Goal: Task Accomplishment & Management: Use online tool/utility

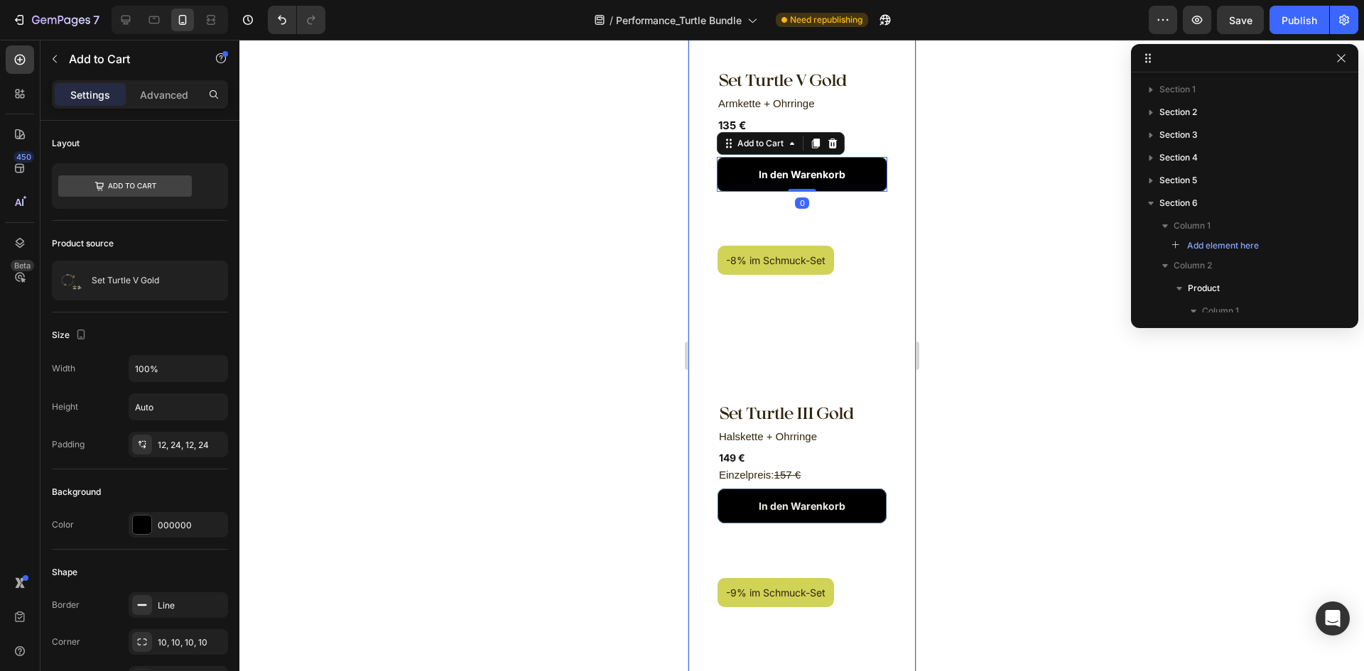
scroll to position [309, 0]
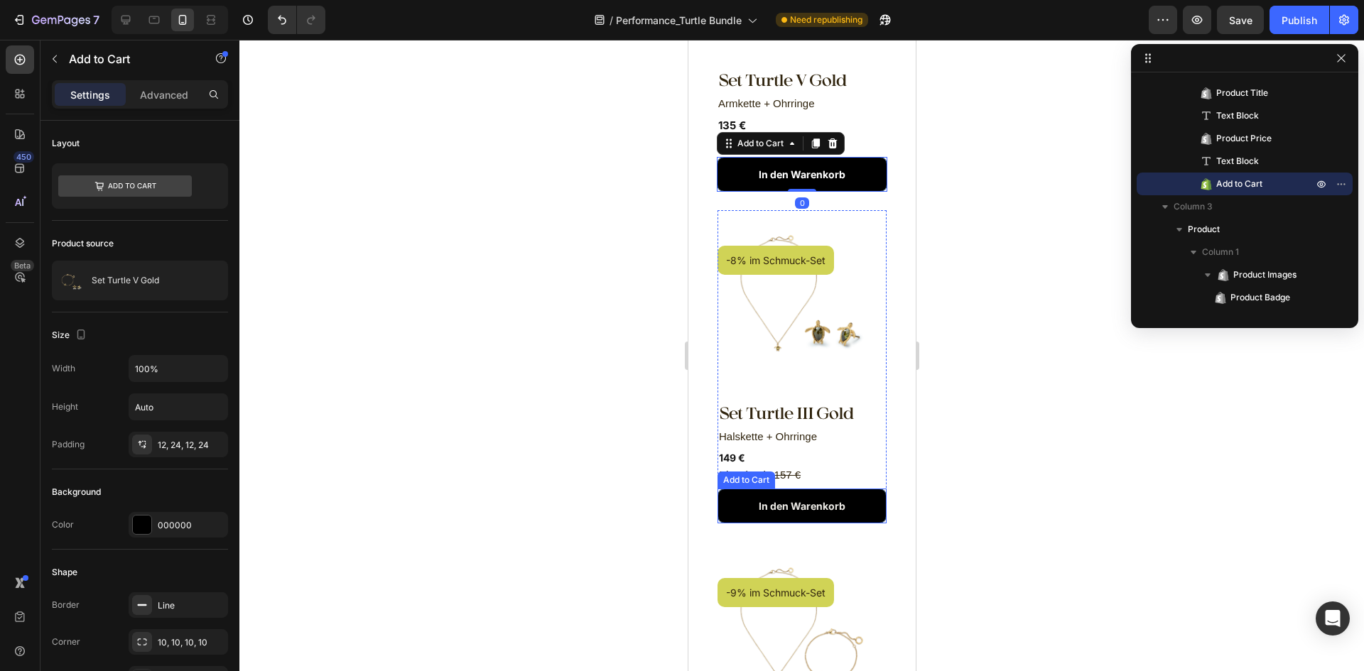
click at [859, 489] on button "In den Warenkorb" at bounding box center [801, 506] width 169 height 35
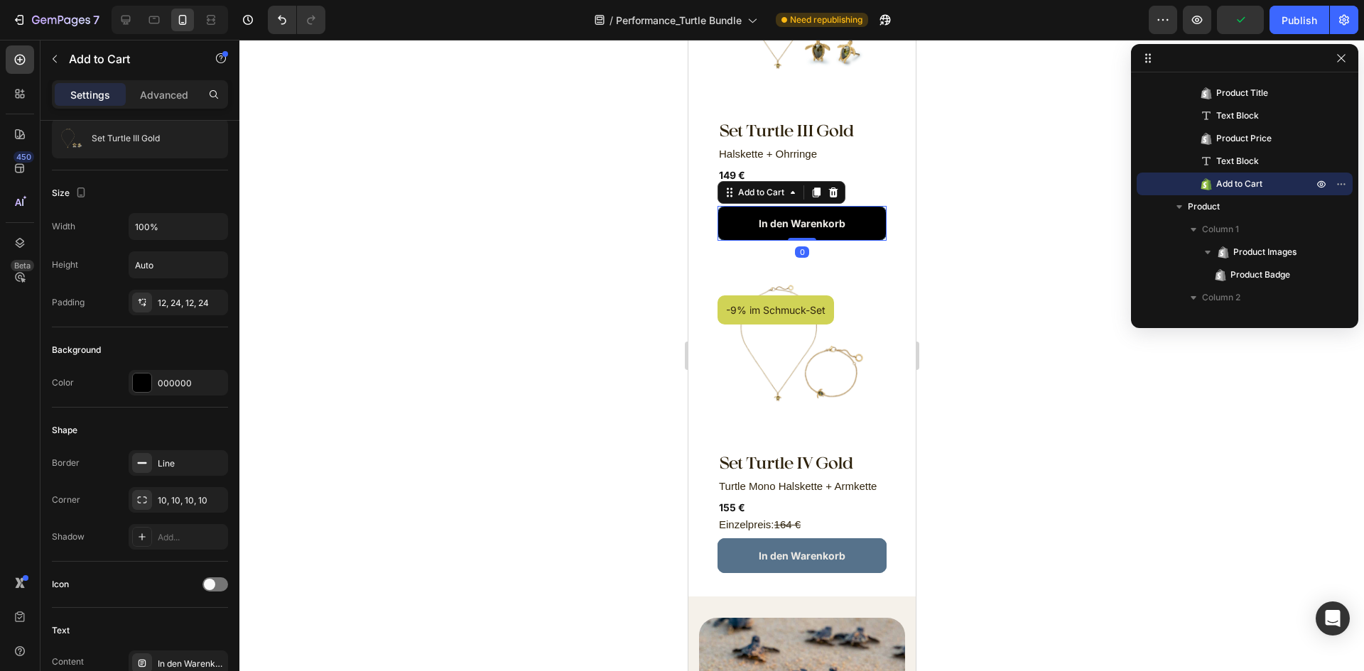
scroll to position [1238, 0]
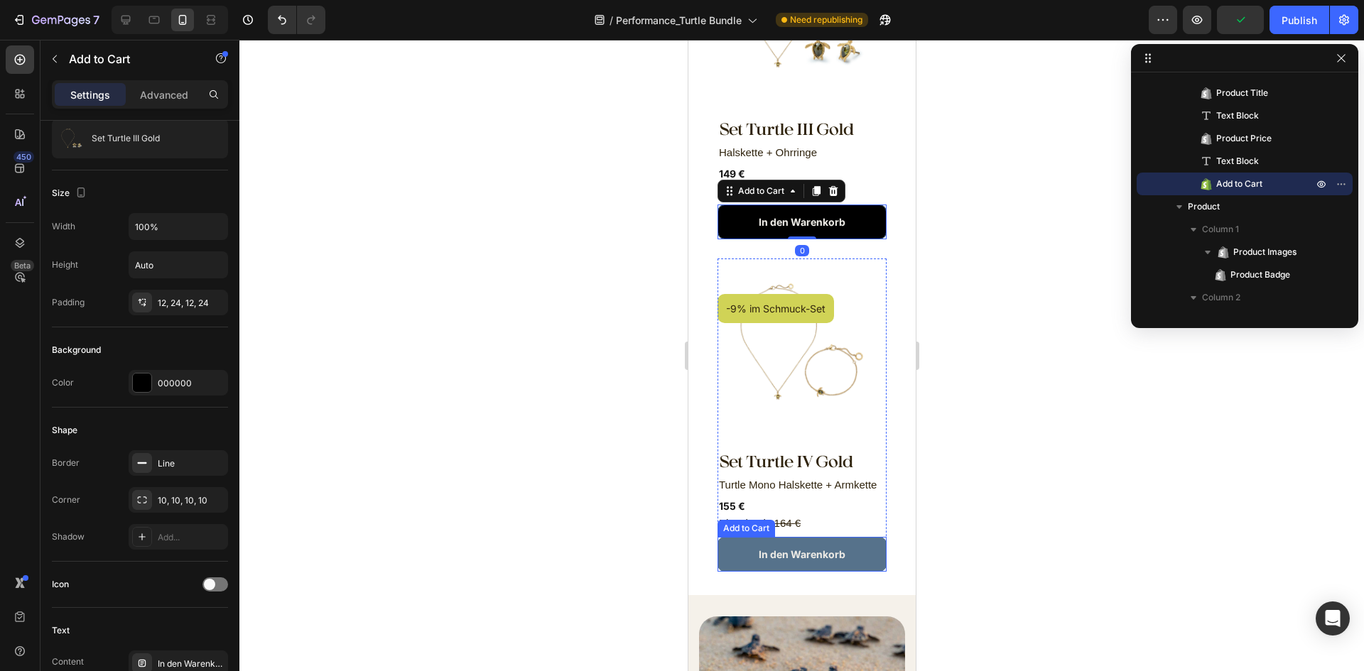
click at [858, 540] on button "In den Warenkorb" at bounding box center [801, 554] width 169 height 35
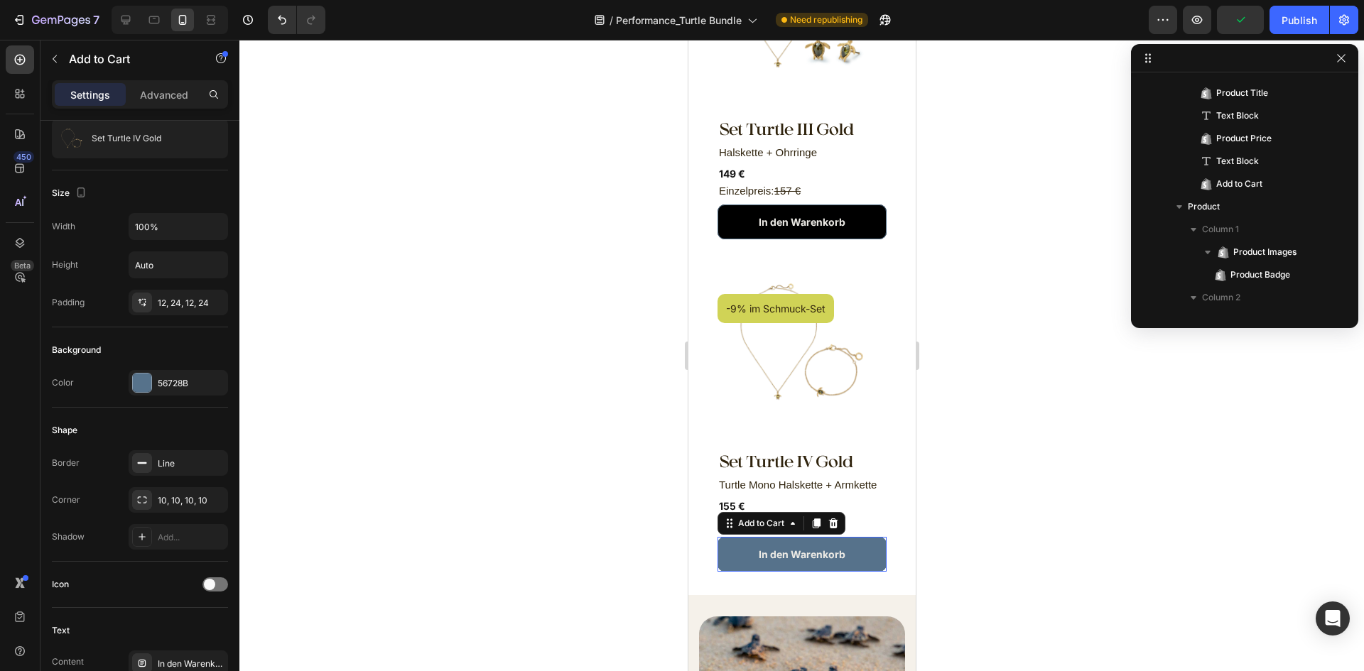
scroll to position [787, 0]
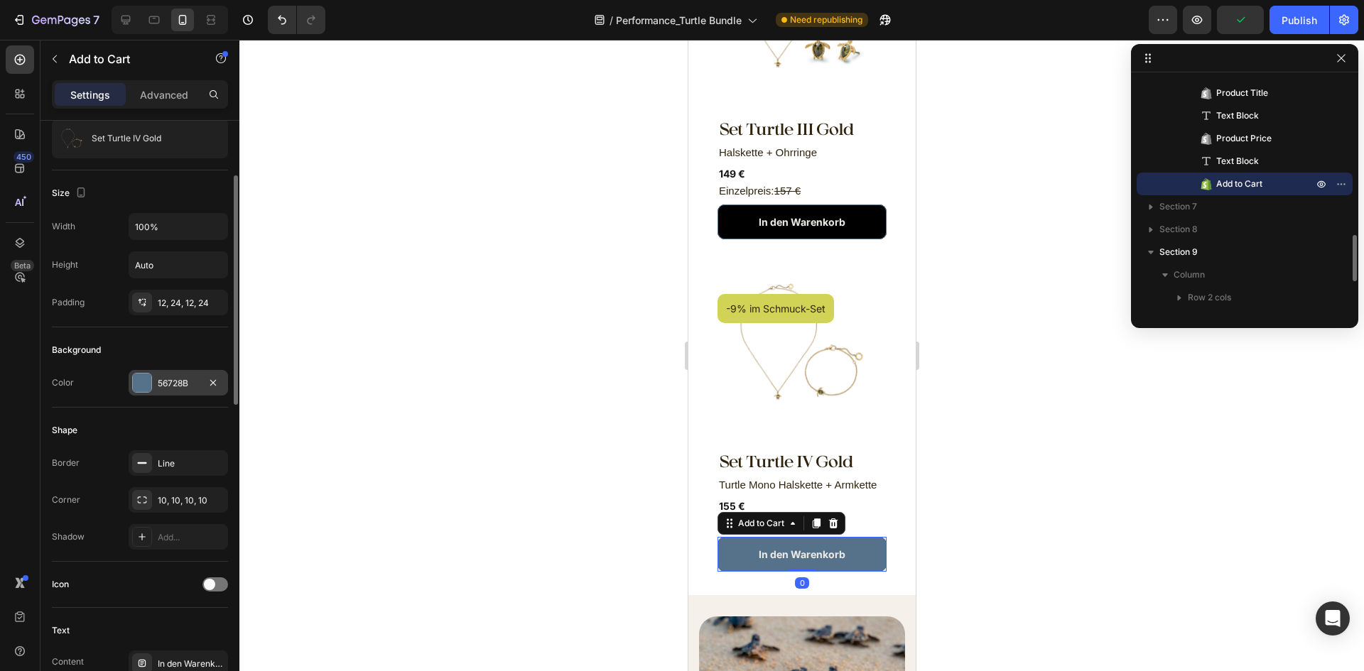
click at [164, 388] on div "56728B" at bounding box center [178, 383] width 41 height 13
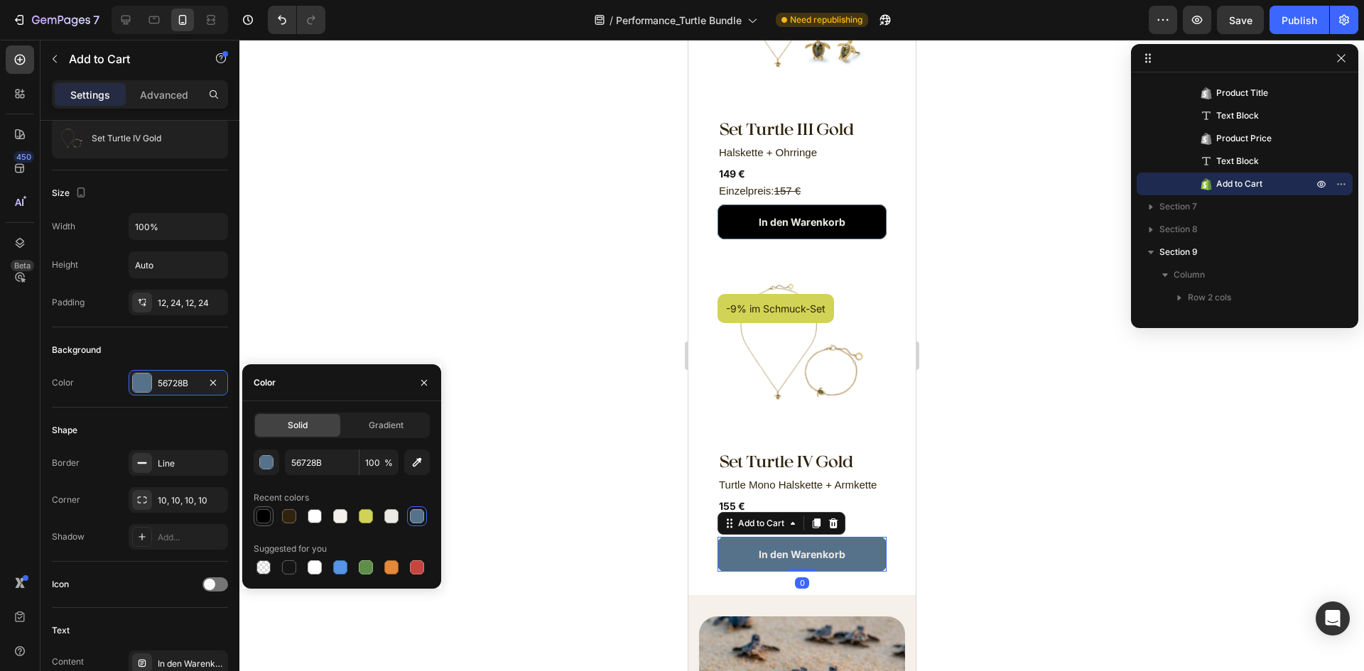
click at [259, 515] on div at bounding box center [264, 516] width 14 height 14
type input "000000"
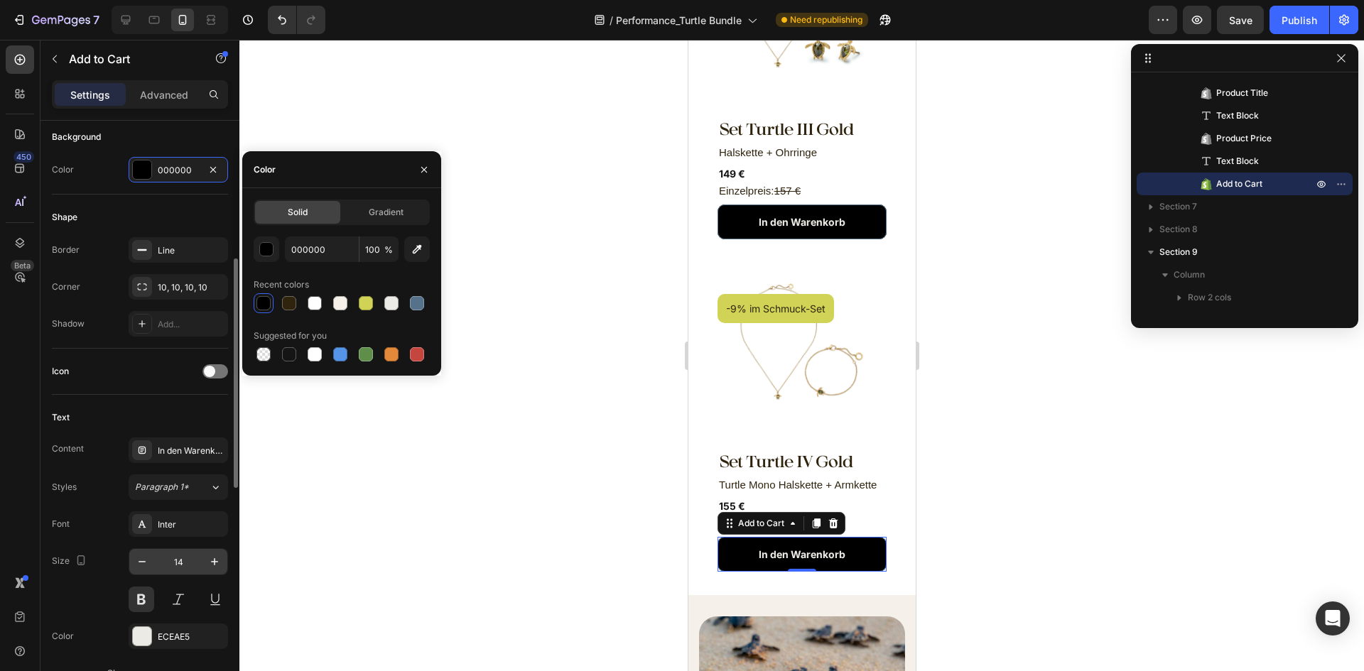
scroll to position [426, 0]
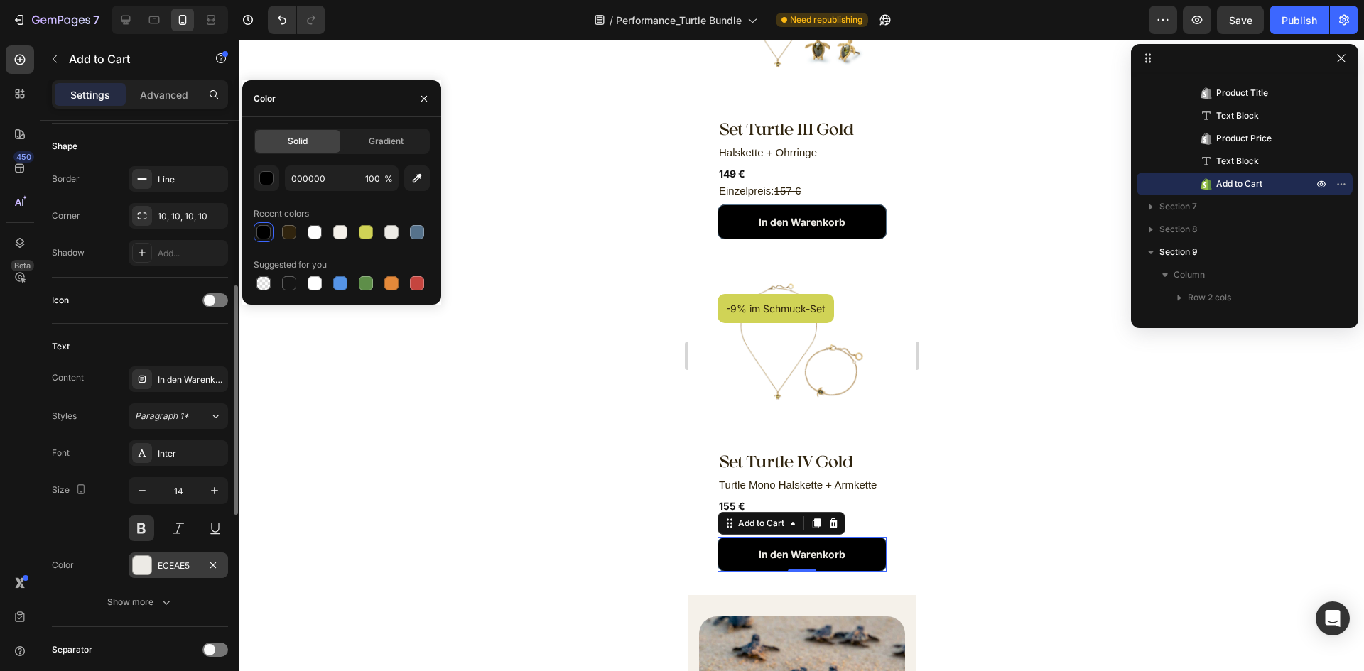
click at [181, 571] on div "ECEAE5" at bounding box center [178, 566] width 41 height 13
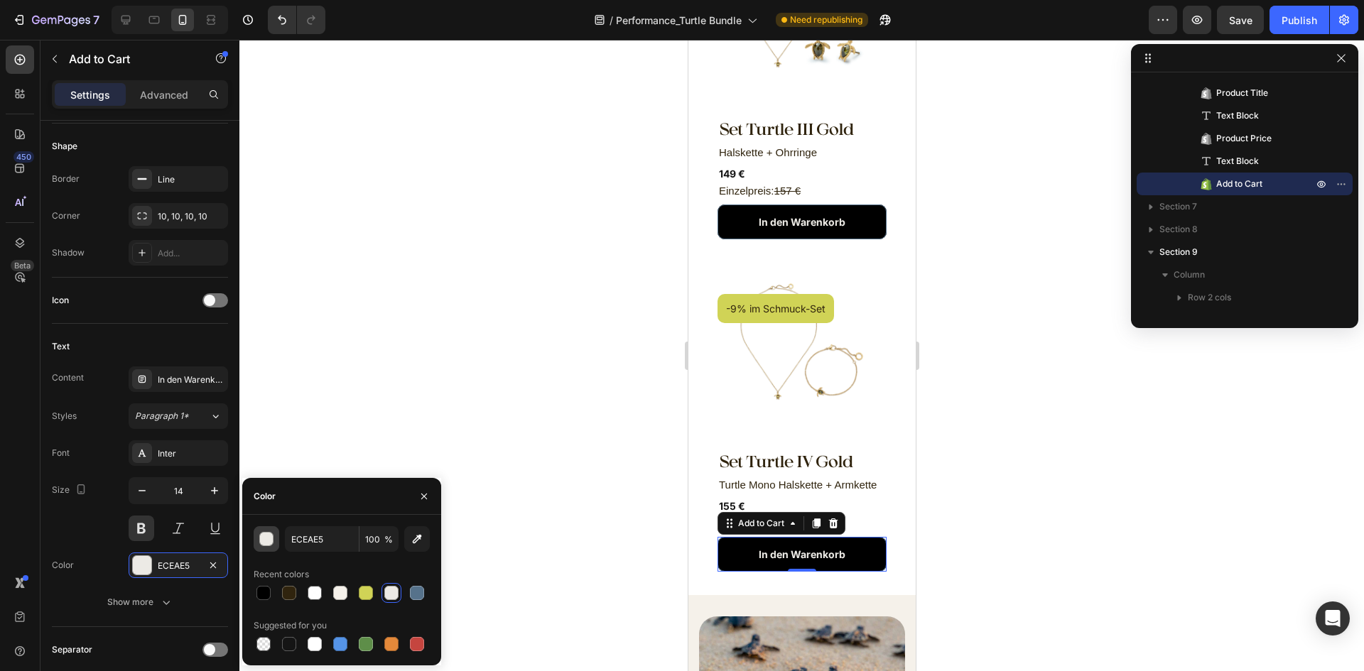
click at [270, 544] on div "button" at bounding box center [267, 540] width 14 height 14
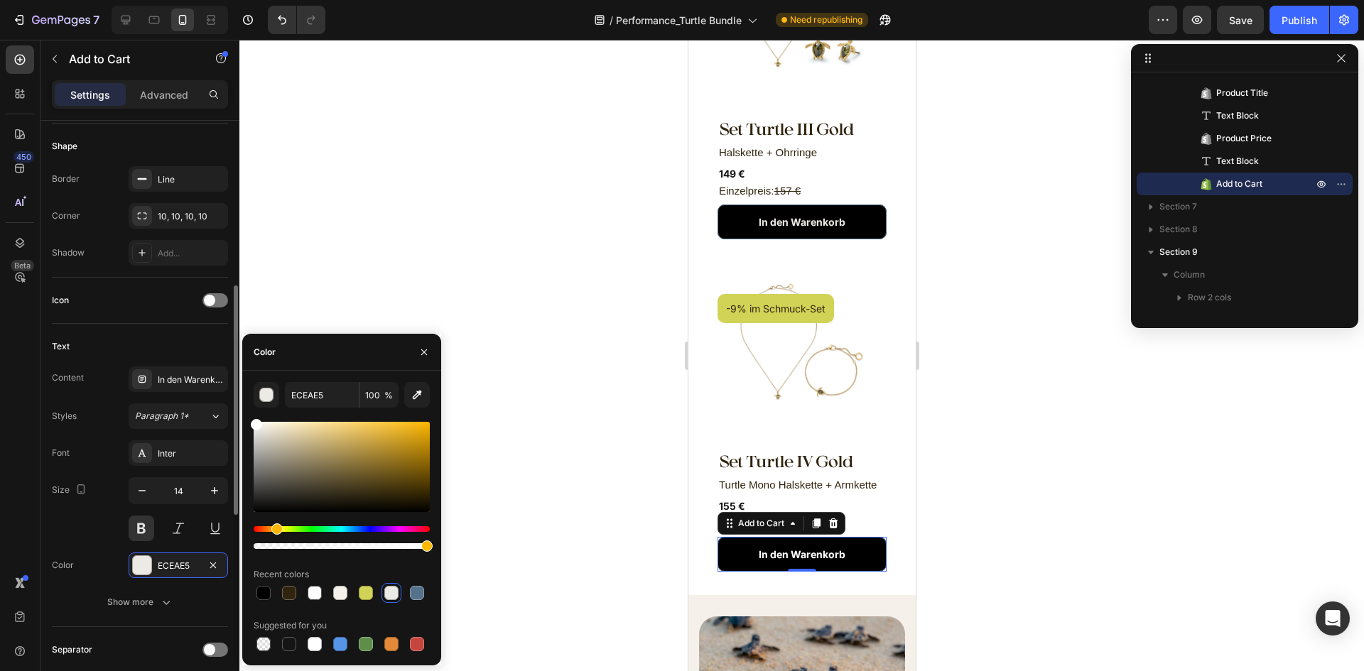
drag, startPoint x: 156, startPoint y: 360, endPoint x: 144, endPoint y: 352, distance: 14.4
click at [144, 352] on div "450 Beta Sections(18) Elements(83) Section Element Hero Section Product Detail …" at bounding box center [119, 356] width 239 height 632
type input "FFFFFF"
click at [830, 213] on div "In den Warenkorb" at bounding box center [801, 222] width 87 height 18
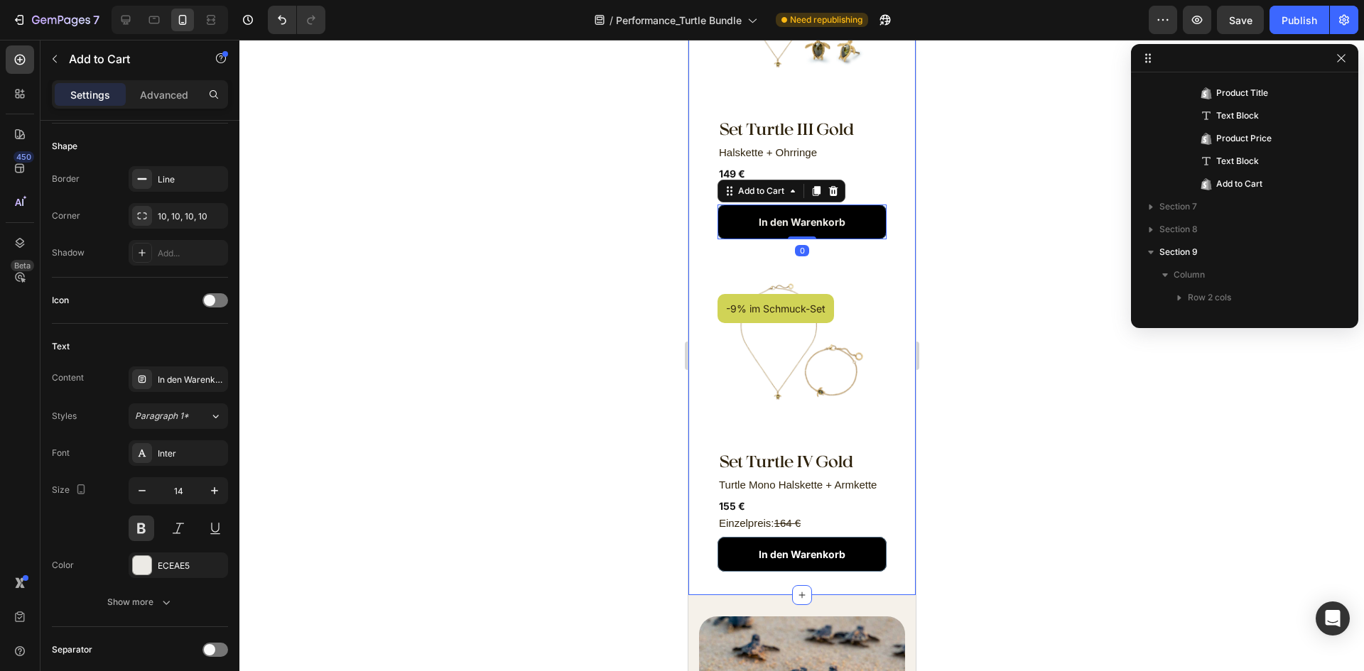
scroll to position [559, 0]
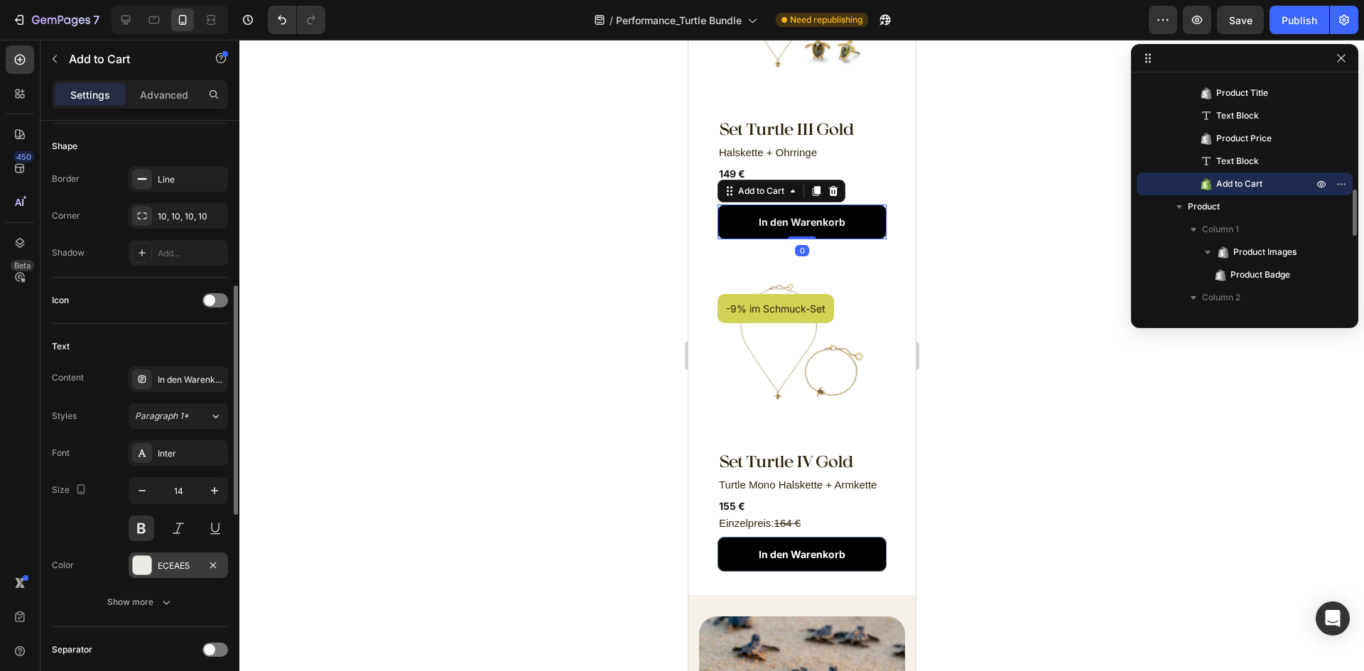
click at [169, 556] on div "ECEAE5" at bounding box center [178, 566] width 99 height 26
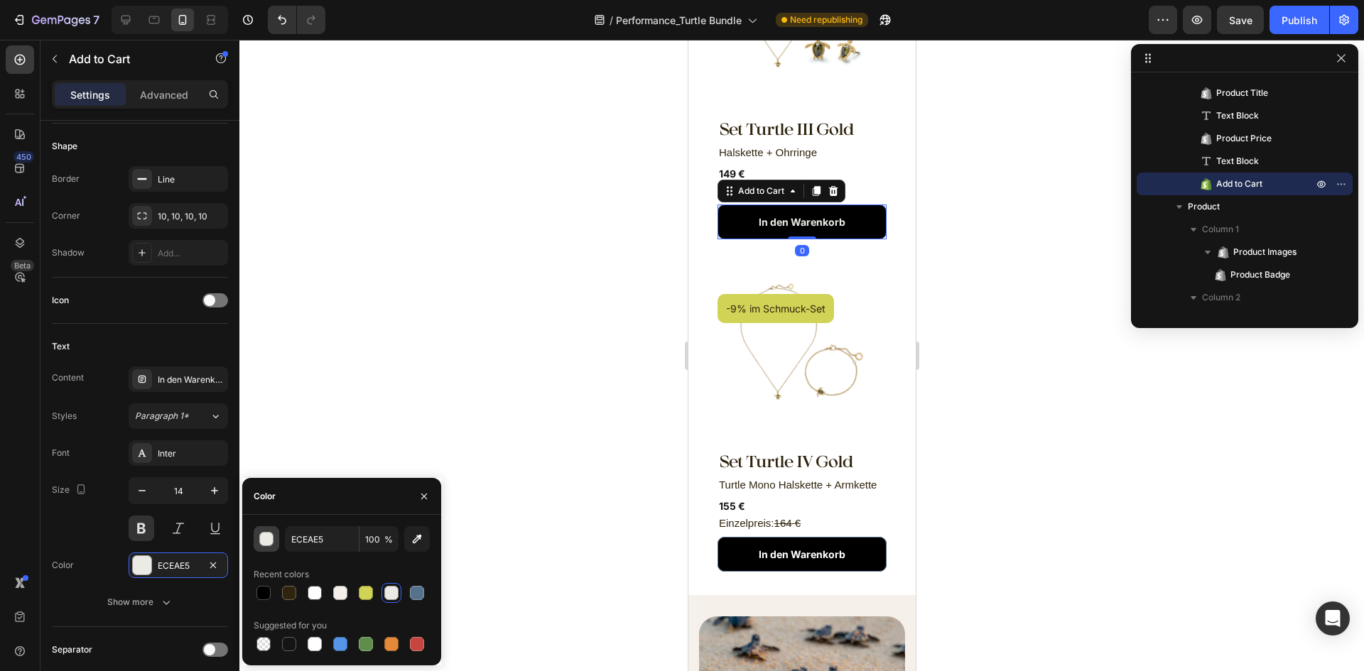
click at [268, 546] on div "button" at bounding box center [267, 540] width 14 height 14
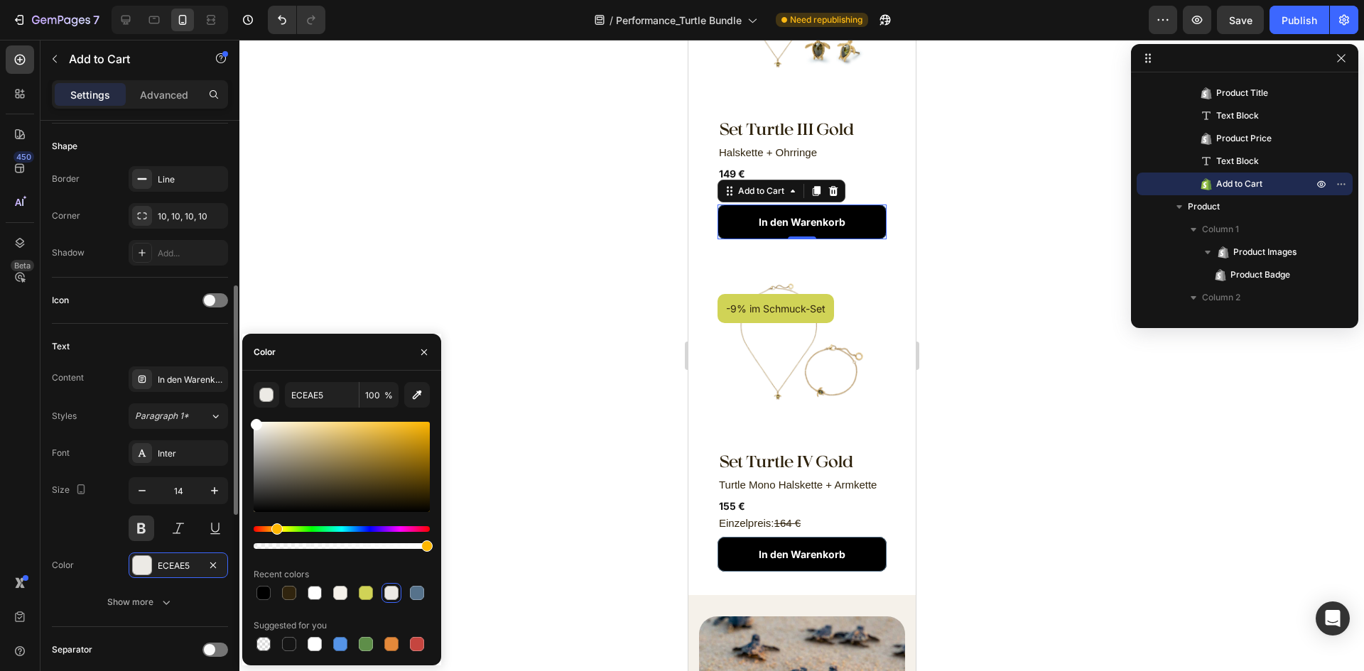
drag, startPoint x: 134, startPoint y: 337, endPoint x: 147, endPoint y: 329, distance: 15.6
click at [130, 330] on div "450 Beta Sections(18) Elements(83) Section Element Hero Section Product Detail …" at bounding box center [119, 356] width 239 height 632
click at [1041, 318] on div at bounding box center [801, 356] width 1125 height 632
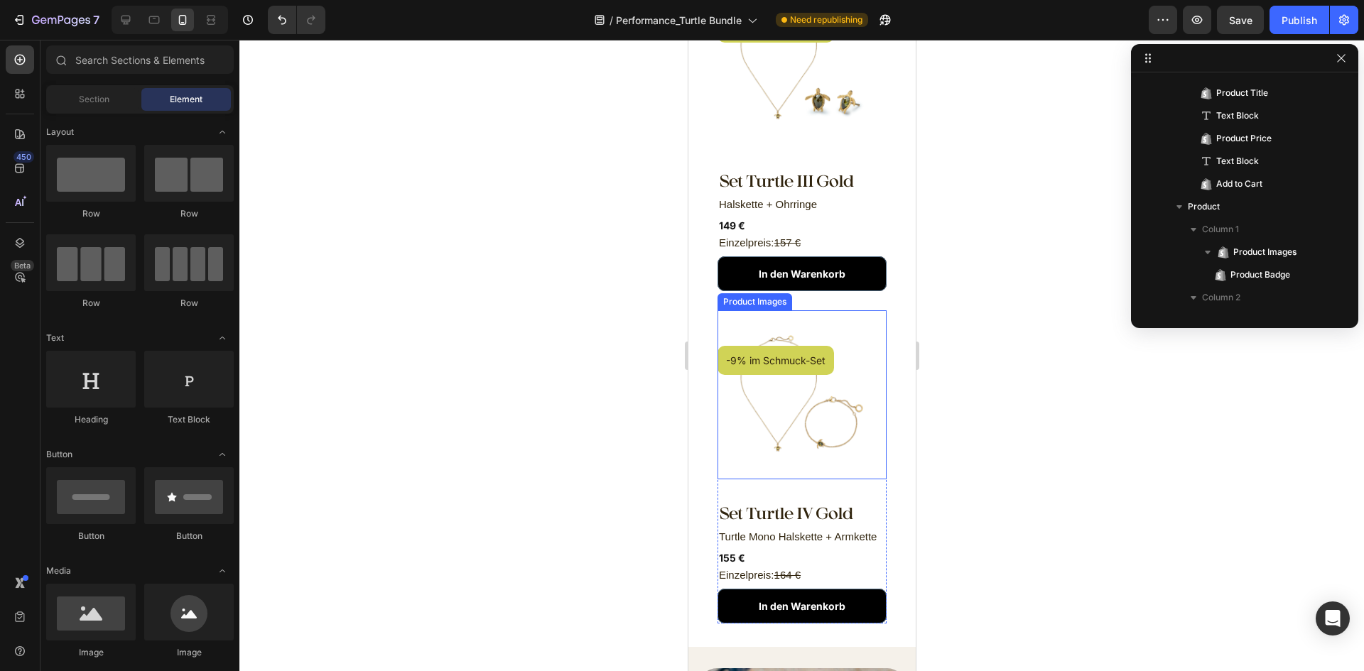
scroll to position [883, 0]
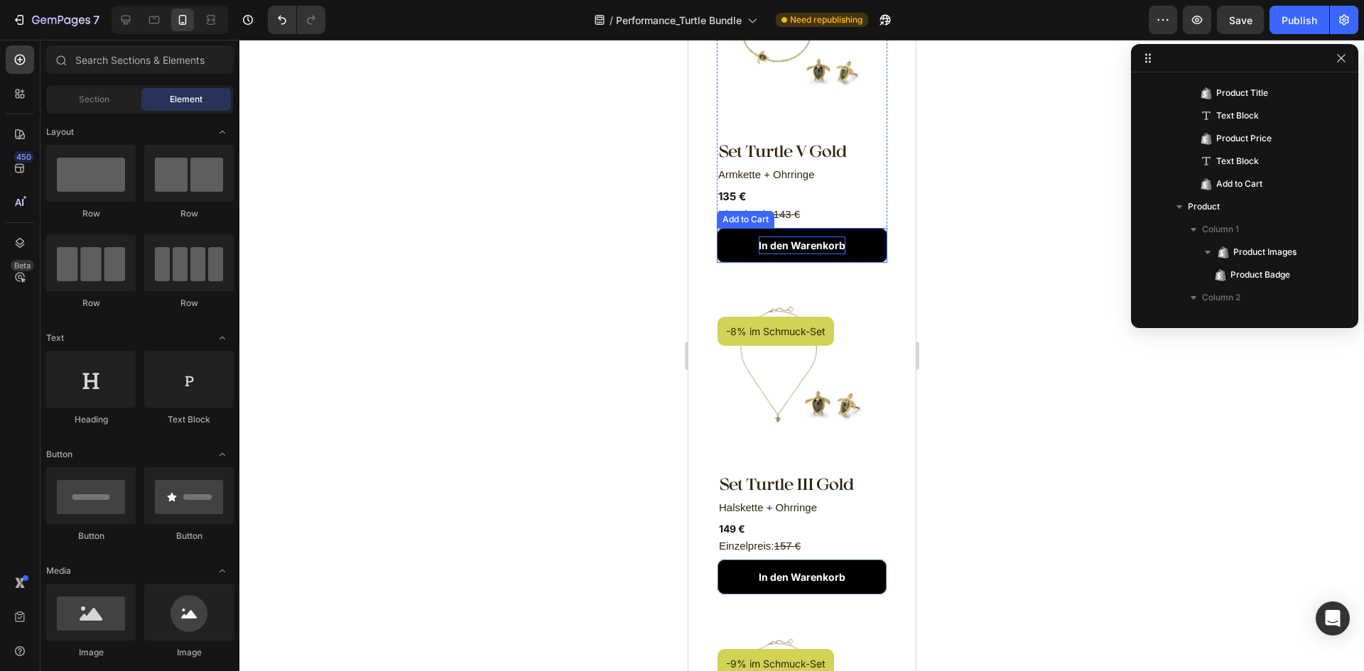
click at [810, 228] on button "In den Warenkorb" at bounding box center [801, 245] width 171 height 35
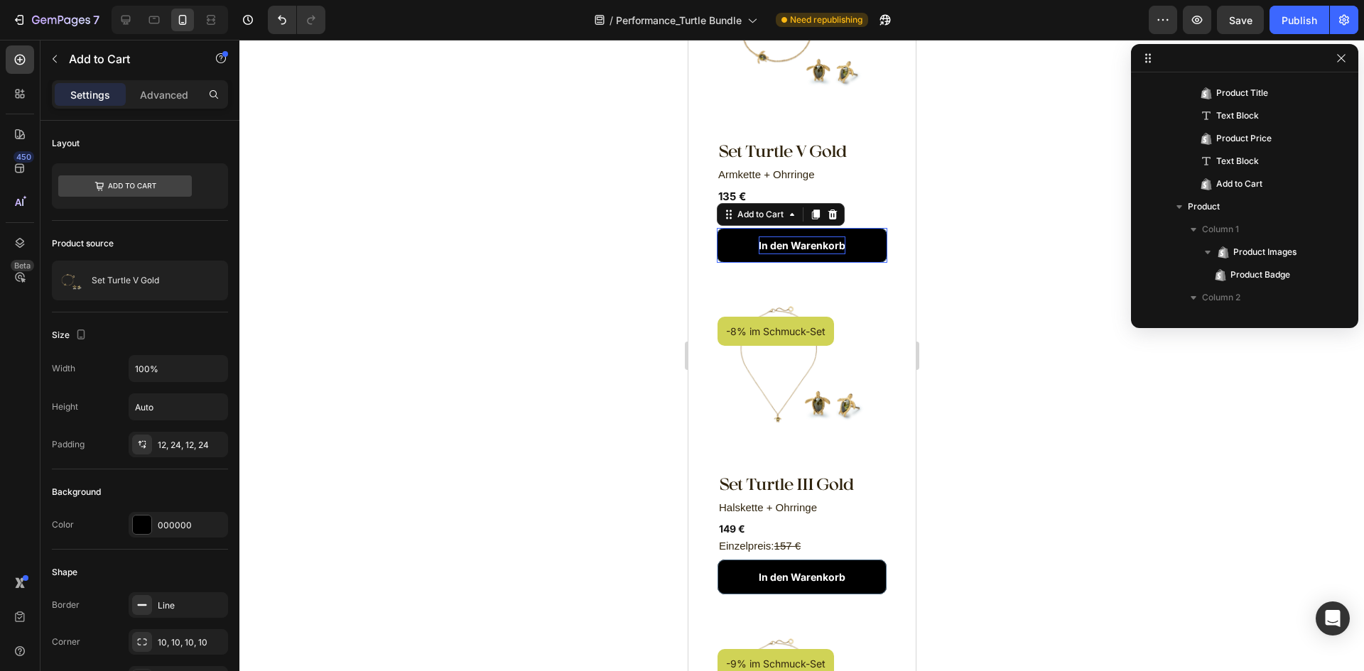
scroll to position [309, 0]
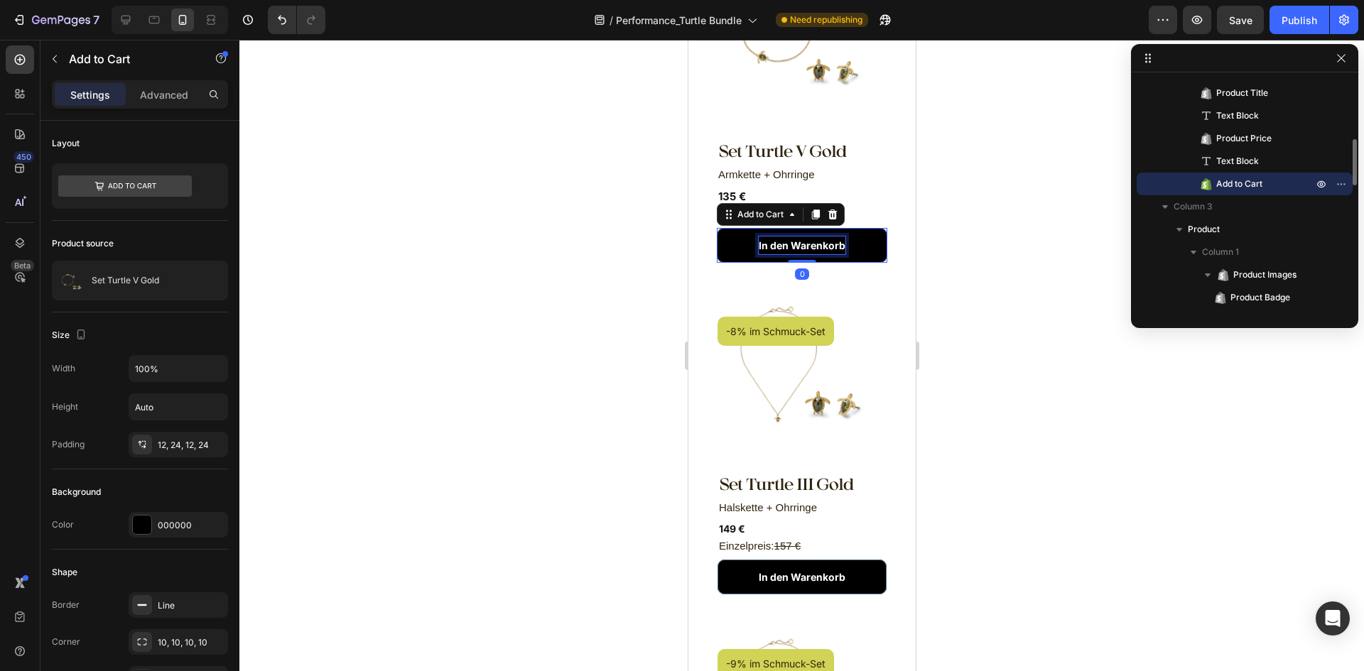
click at [805, 237] on div "In den Warenkorb" at bounding box center [801, 246] width 87 height 18
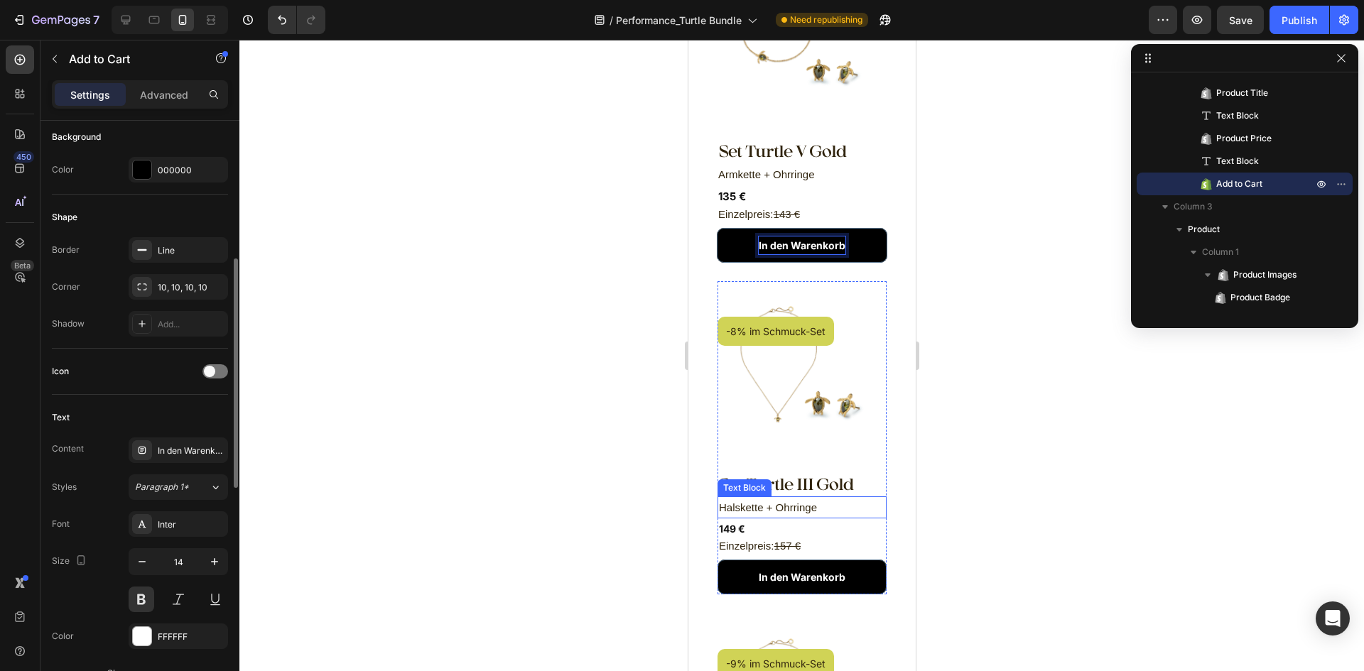
scroll to position [1238, 0]
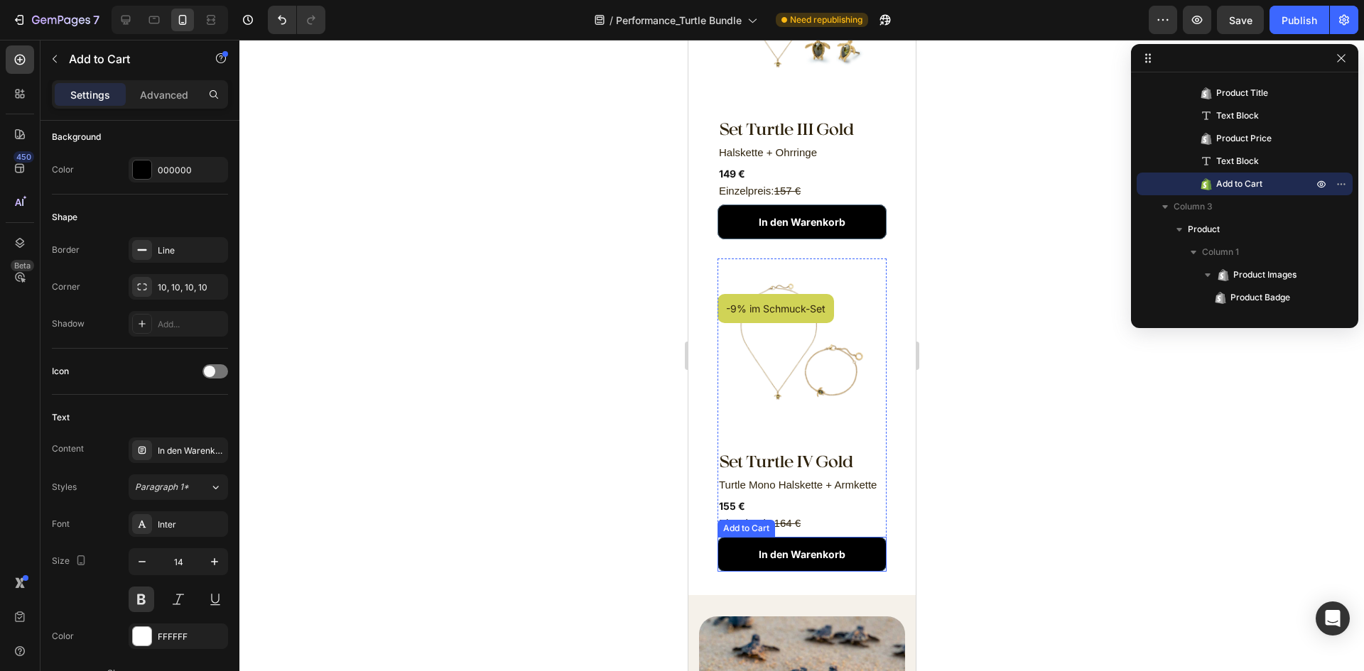
click at [853, 542] on button "In den Warenkorb" at bounding box center [801, 554] width 169 height 35
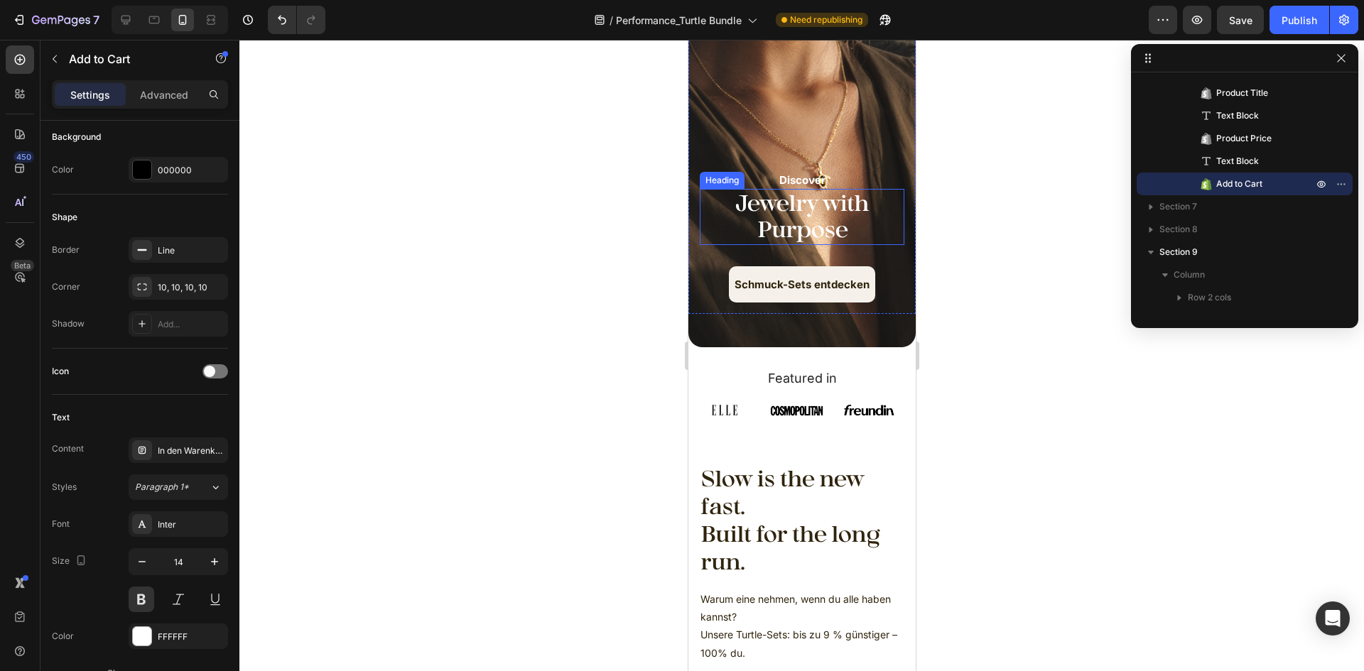
scroll to position [284, 0]
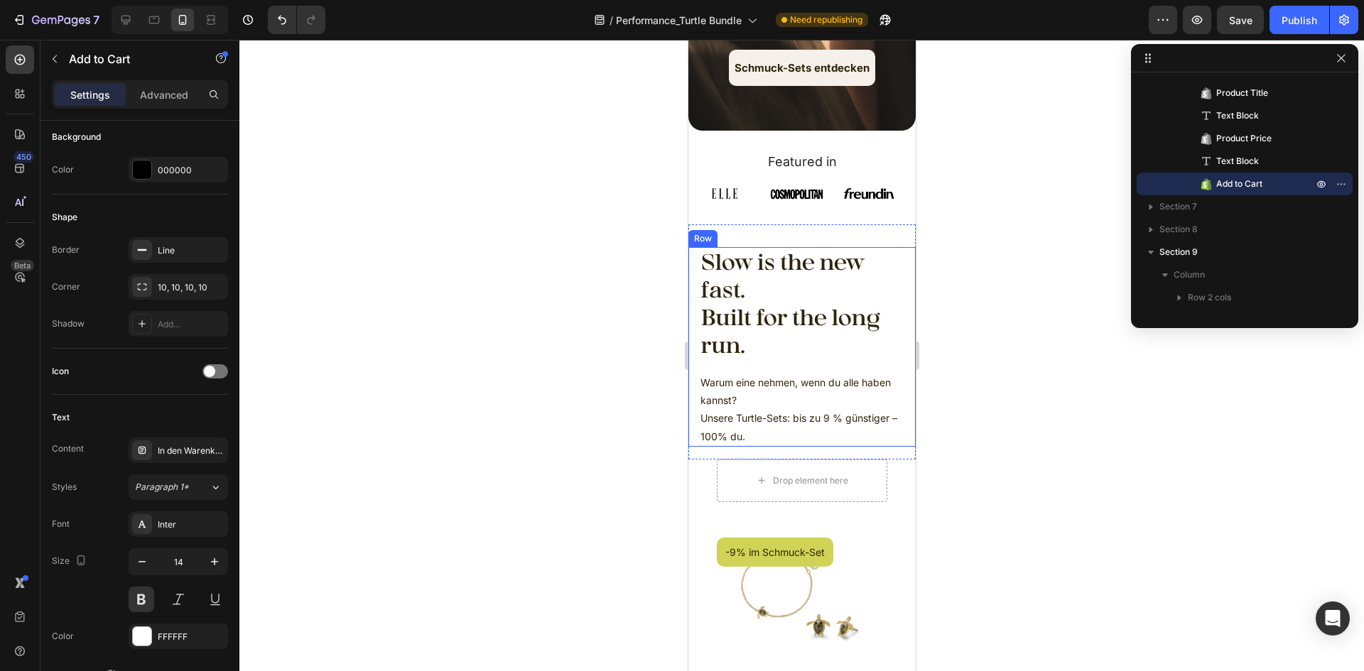
click at [787, 431] on p "Unsere Turtle-Sets: bis zu 9 % günstiger – 100% du." at bounding box center [801, 427] width 203 height 36
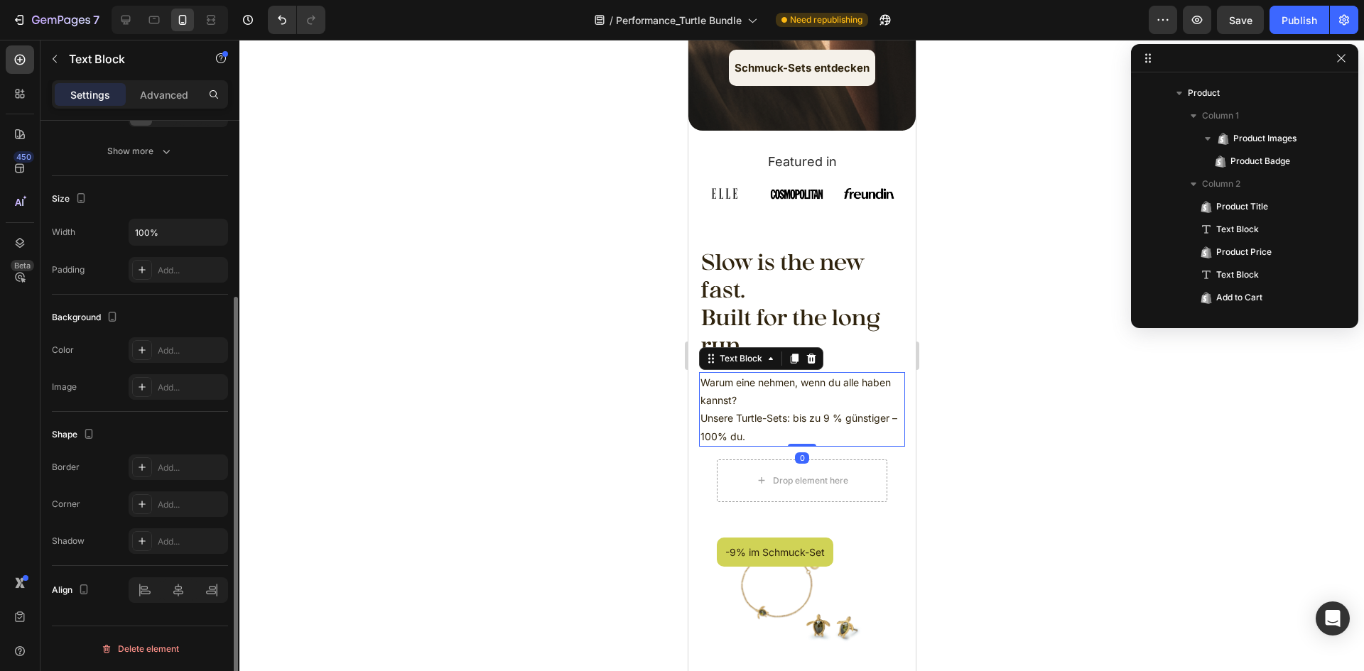
scroll to position [0, 0]
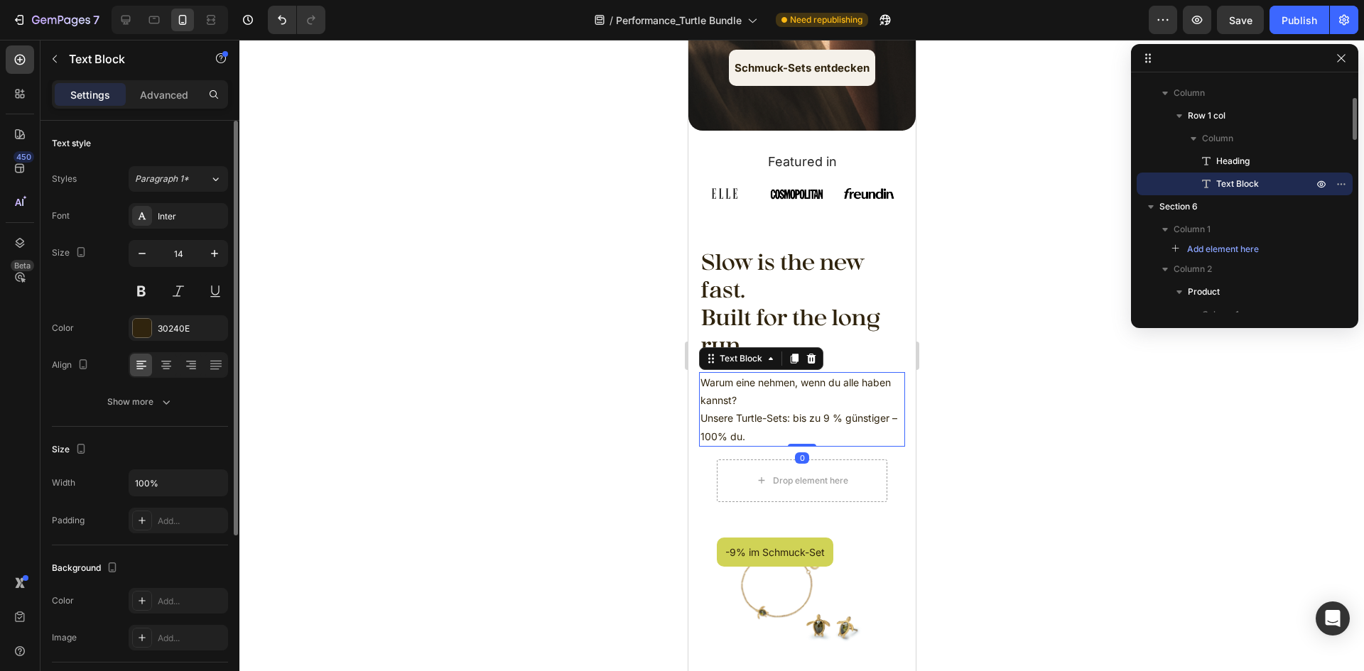
click at [810, 416] on p "Unsere Turtle-Sets: bis zu 9 % günstiger – 100% du." at bounding box center [801, 427] width 203 height 36
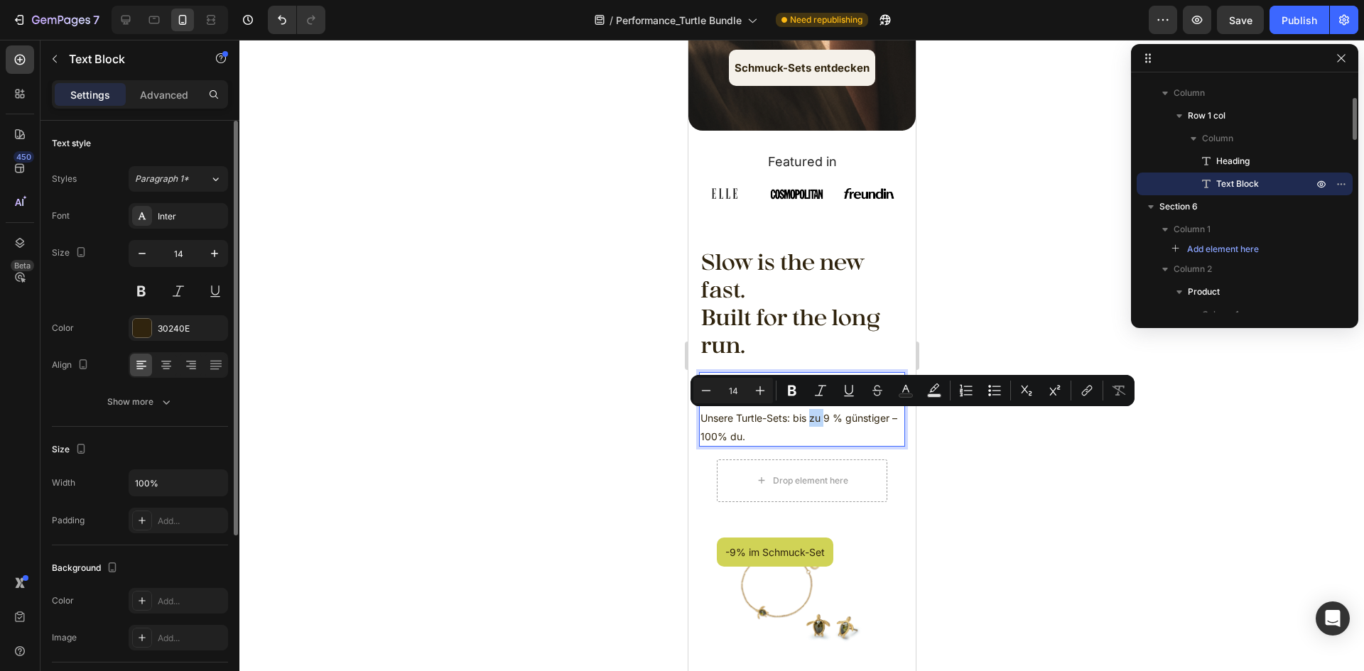
click at [827, 416] on p "Unsere Turtle-Sets: bis zu 9 % günstiger – 100% du." at bounding box center [801, 427] width 203 height 36
drag, startPoint x: 831, startPoint y: 419, endPoint x: 794, endPoint y: 416, distance: 36.4
click at [794, 416] on p "Unsere Turtle-Sets: bis zu 9 % günstiger – 100% du." at bounding box center [801, 427] width 203 height 36
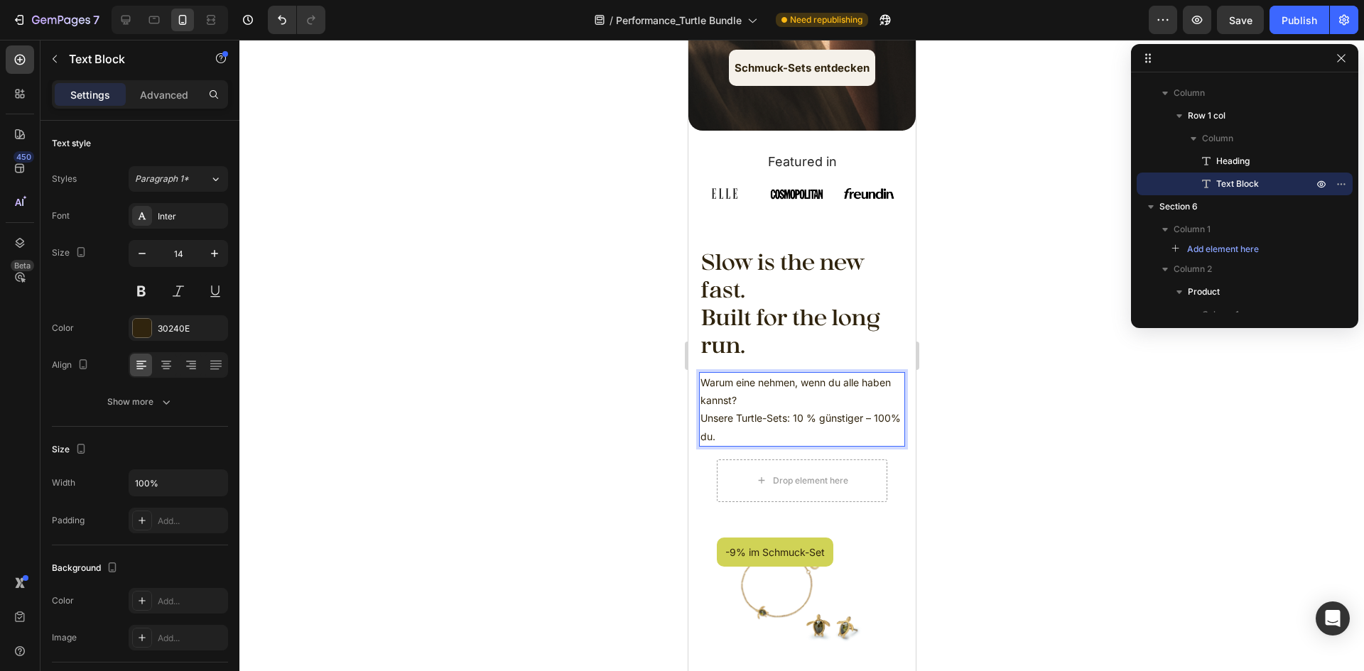
click at [1017, 424] on div at bounding box center [801, 356] width 1125 height 632
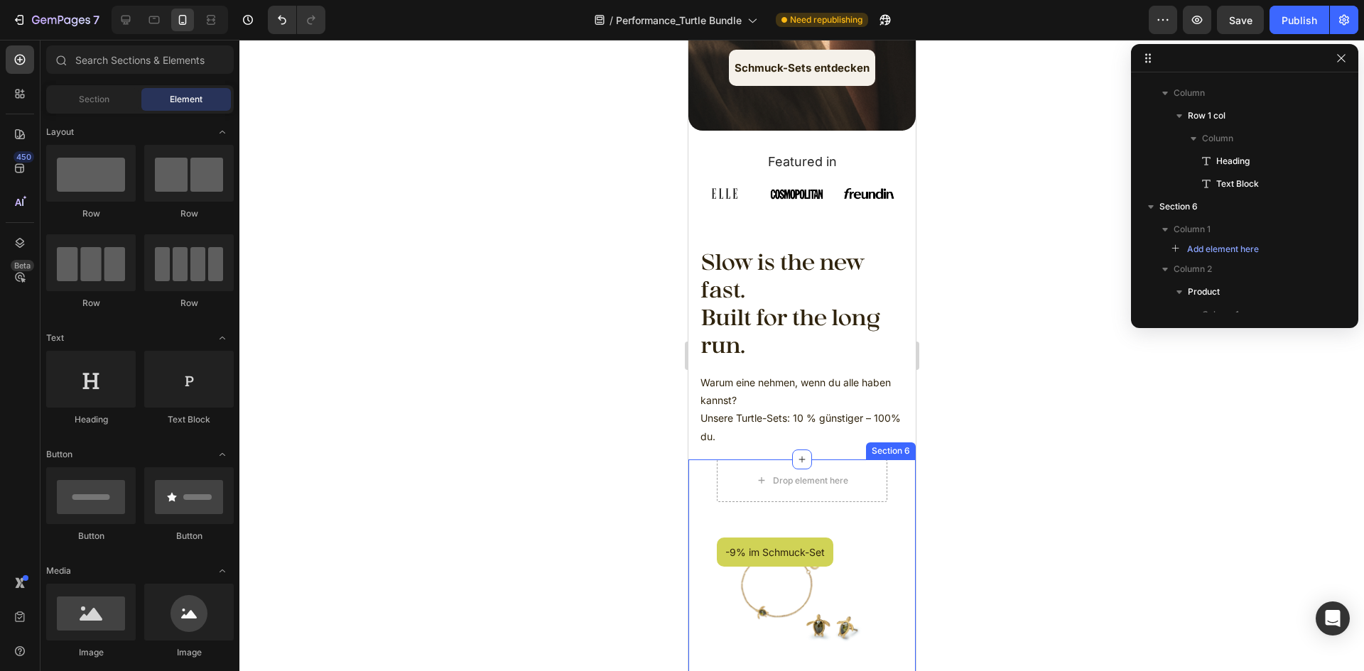
scroll to position [497, 0]
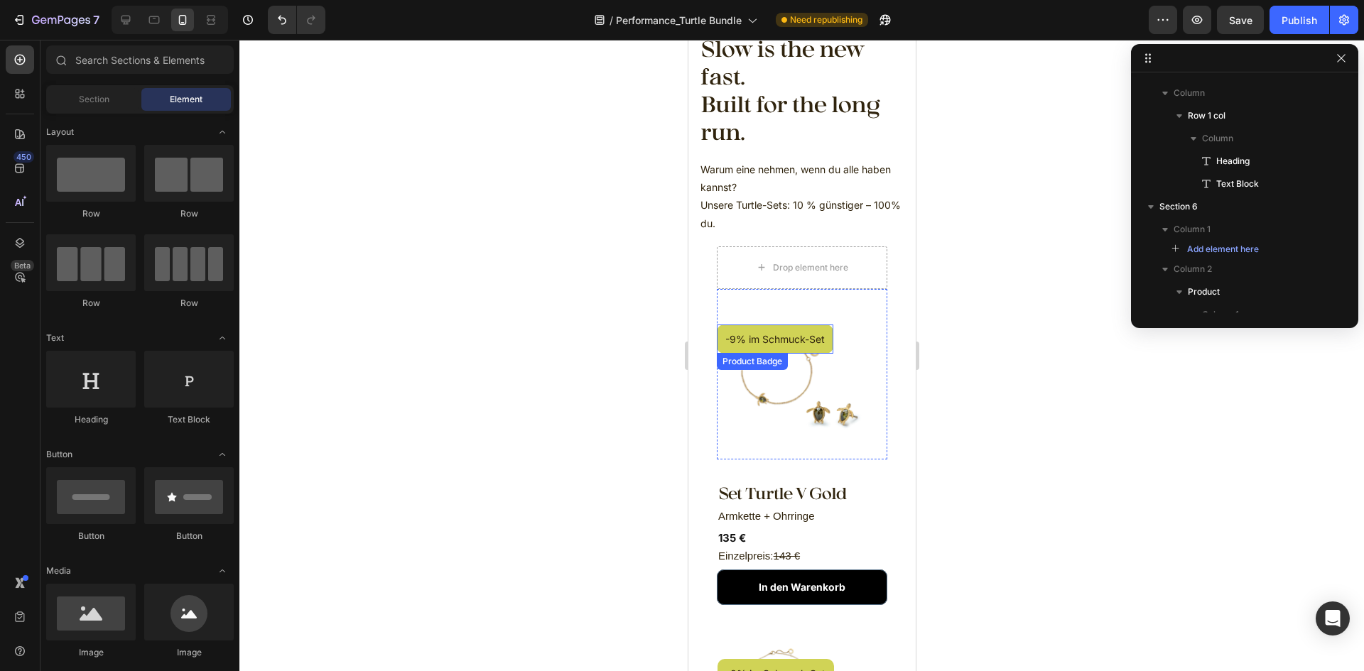
click at [831, 340] on pre "-9% im Schmuck-Set" at bounding box center [774, 339] width 117 height 29
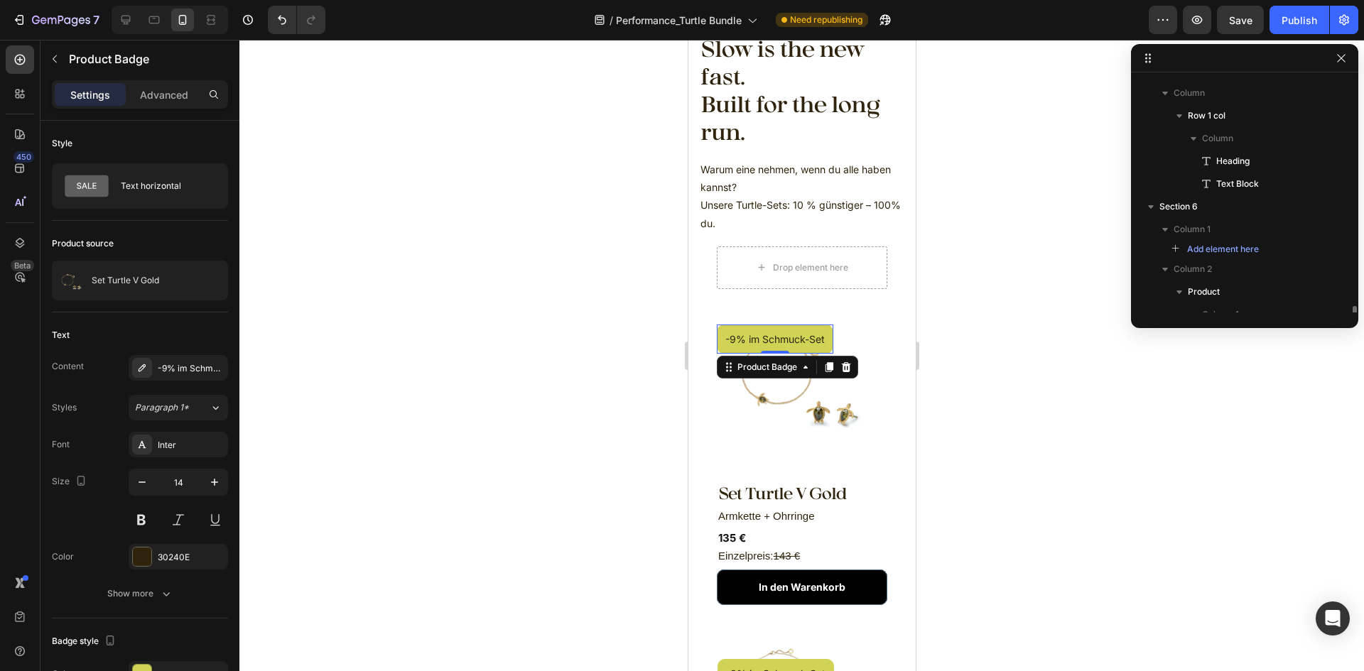
scroll to position [286, 0]
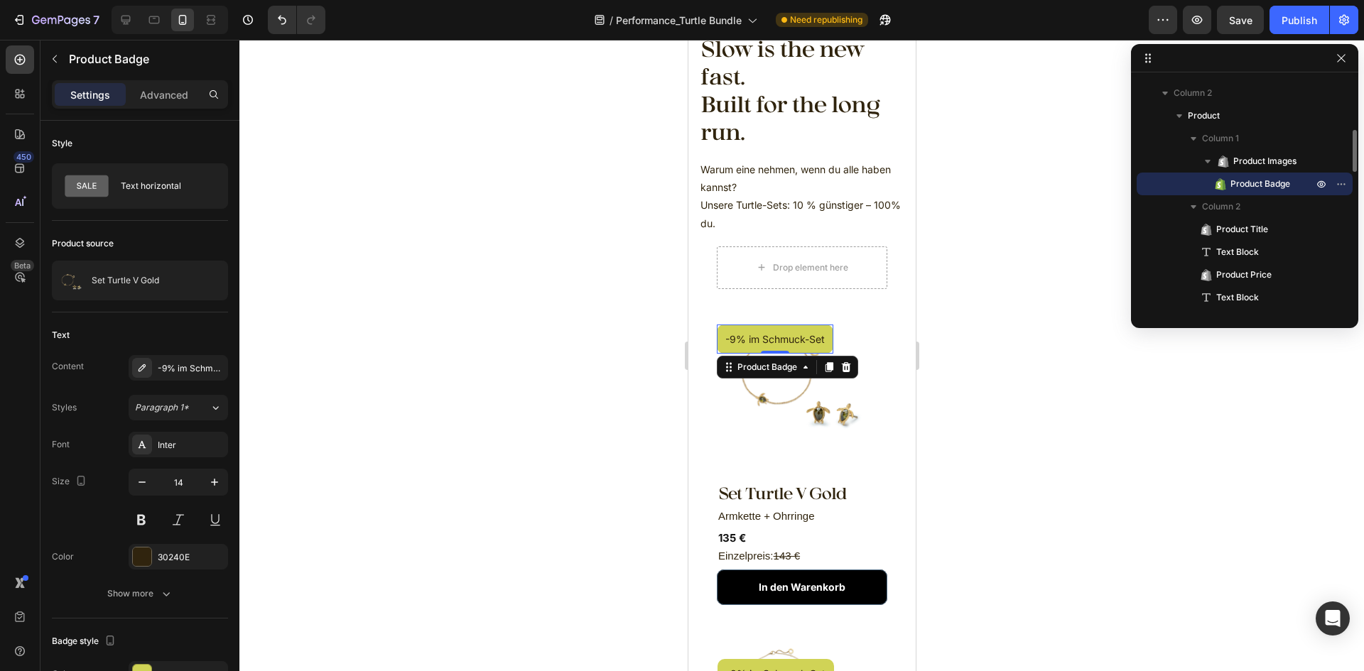
click at [818, 343] on pre "-9% im Schmuck-Set" at bounding box center [774, 339] width 117 height 29
click at [182, 374] on div "-9% im Schmuck-Set" at bounding box center [191, 368] width 67 height 13
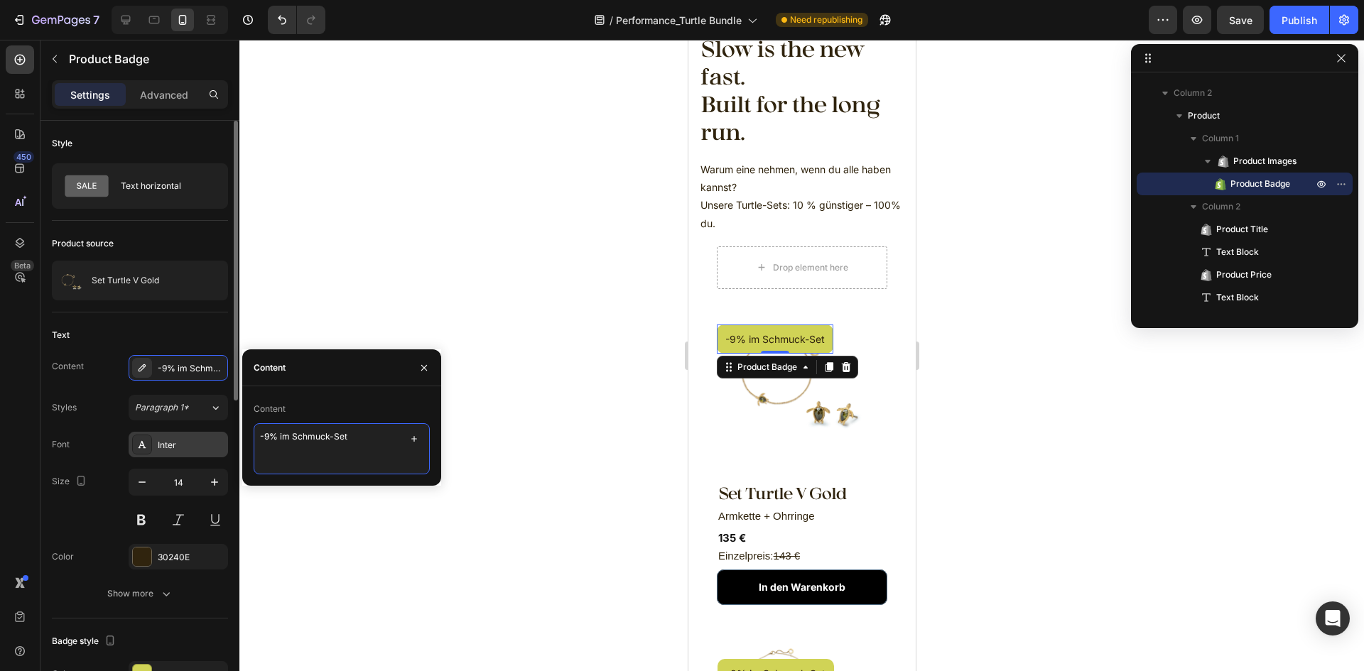
drag, startPoint x: 371, startPoint y: 436, endPoint x: 205, endPoint y: 436, distance: 165.6
click at [205, 436] on div "450 Beta Sections(18) Elements(83) Section Element Hero Section Product Detail …" at bounding box center [119, 356] width 239 height 632
type textarea "-10%"
click at [166, 554] on div "30240E" at bounding box center [178, 557] width 41 height 13
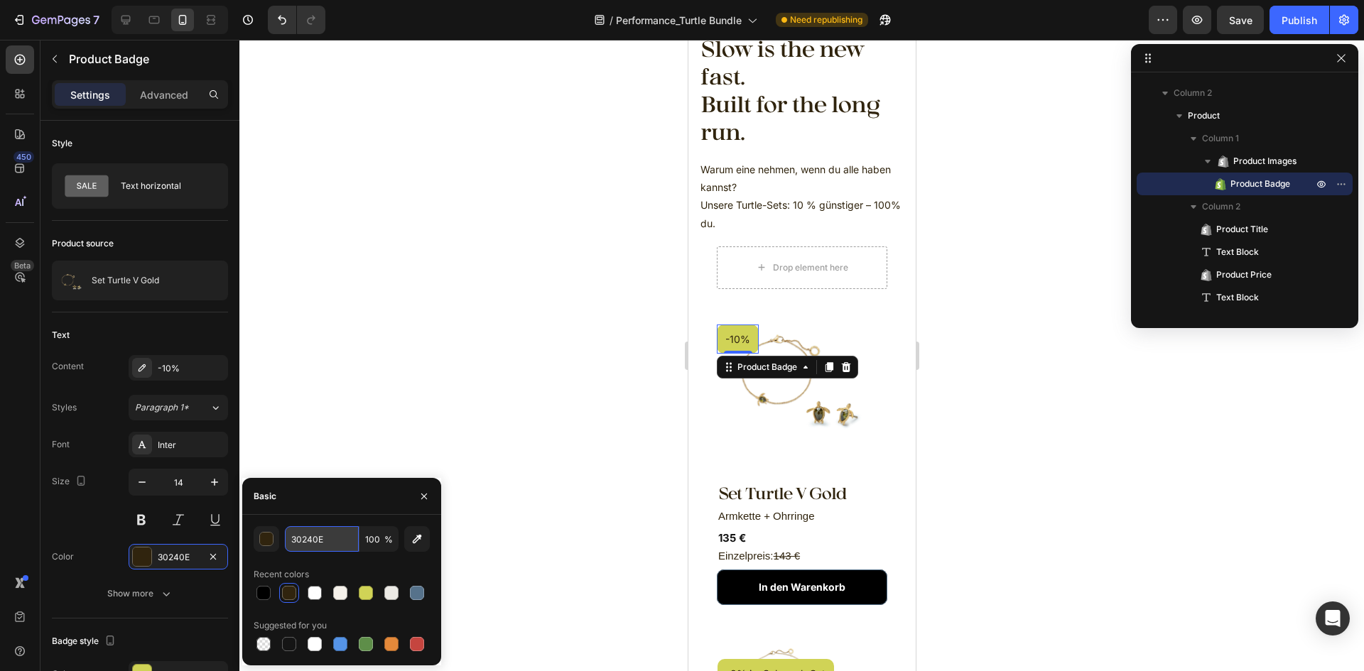
click at [325, 543] on input "30240E" at bounding box center [322, 540] width 74 height 26
click at [1000, 506] on div at bounding box center [801, 356] width 1125 height 632
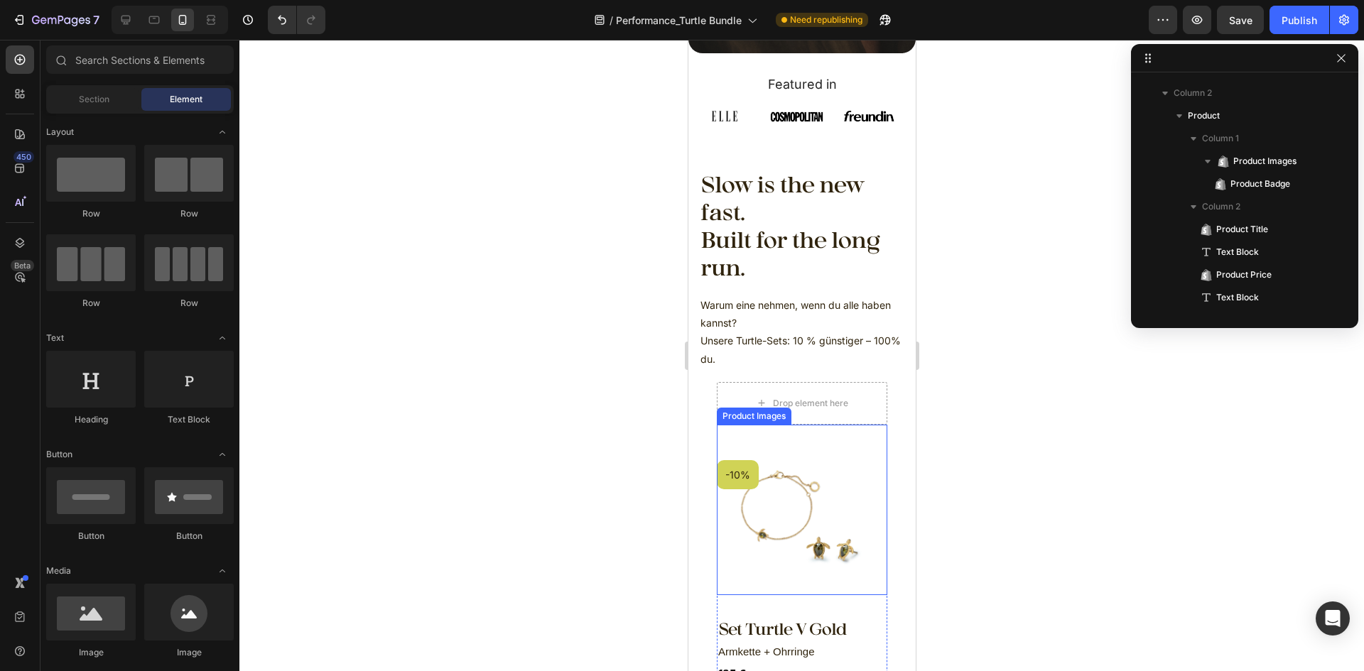
scroll to position [426, 0]
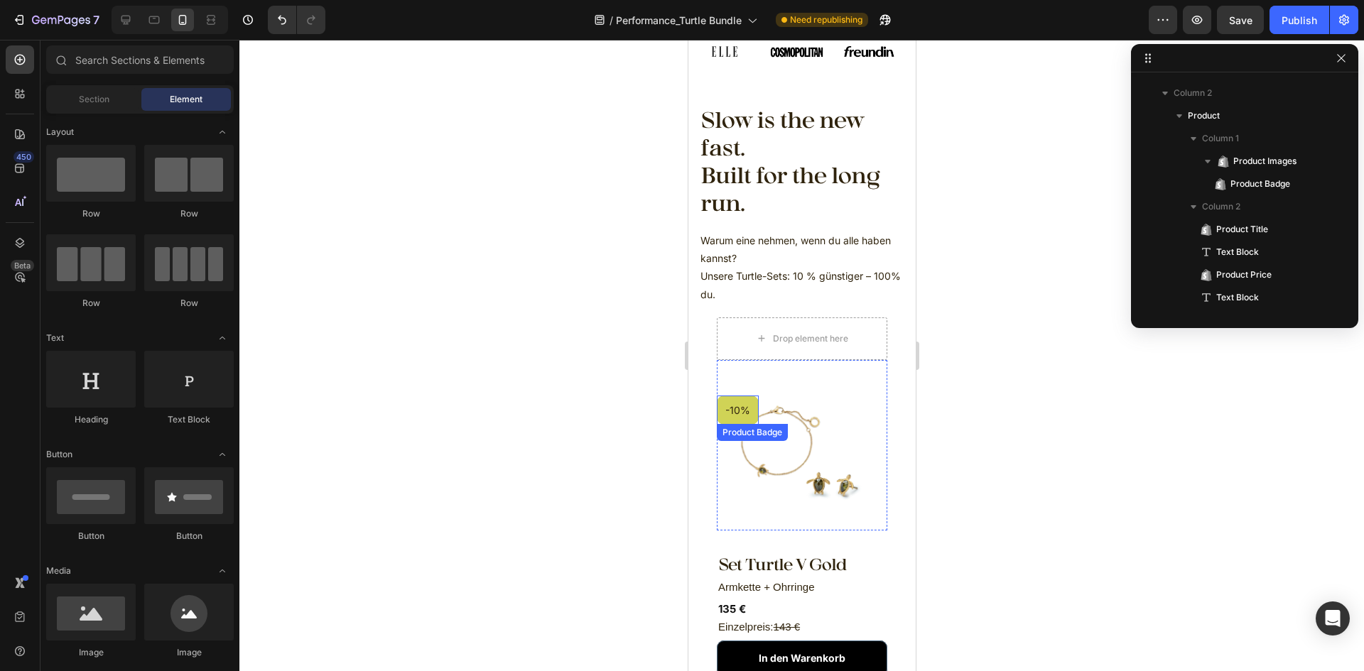
click at [750, 409] on pre "-10%" at bounding box center [737, 410] width 42 height 29
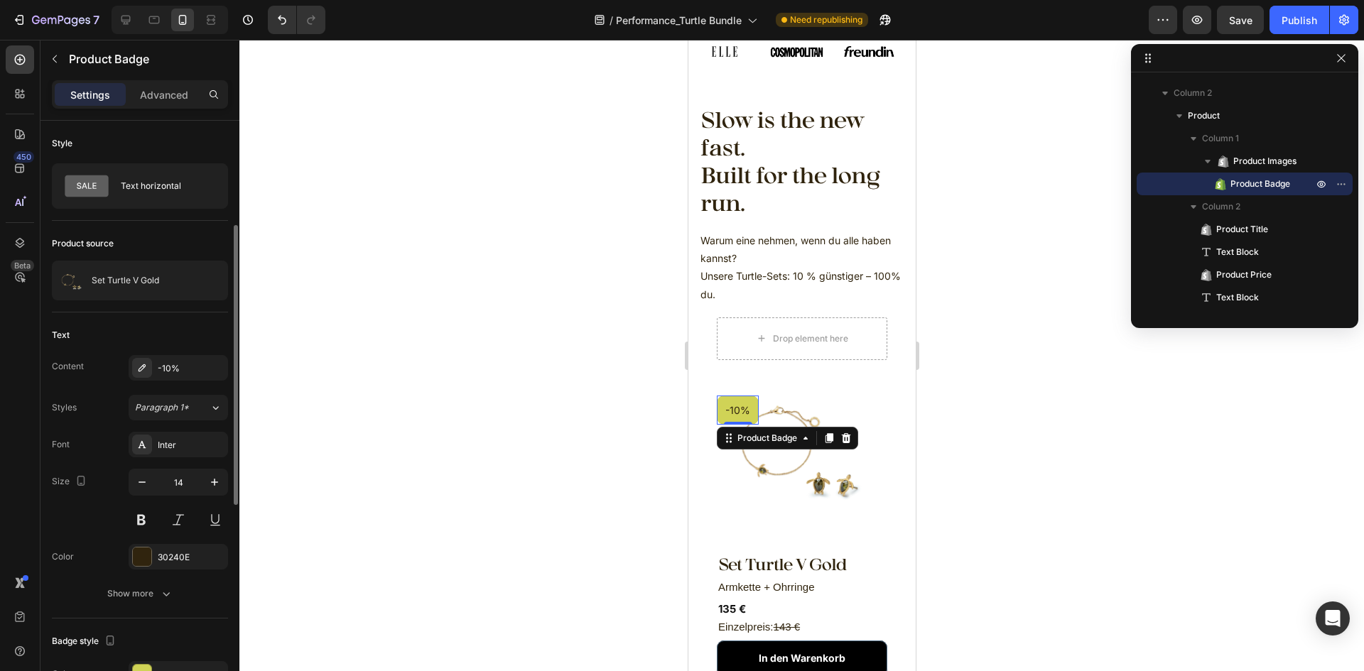
scroll to position [142, 0]
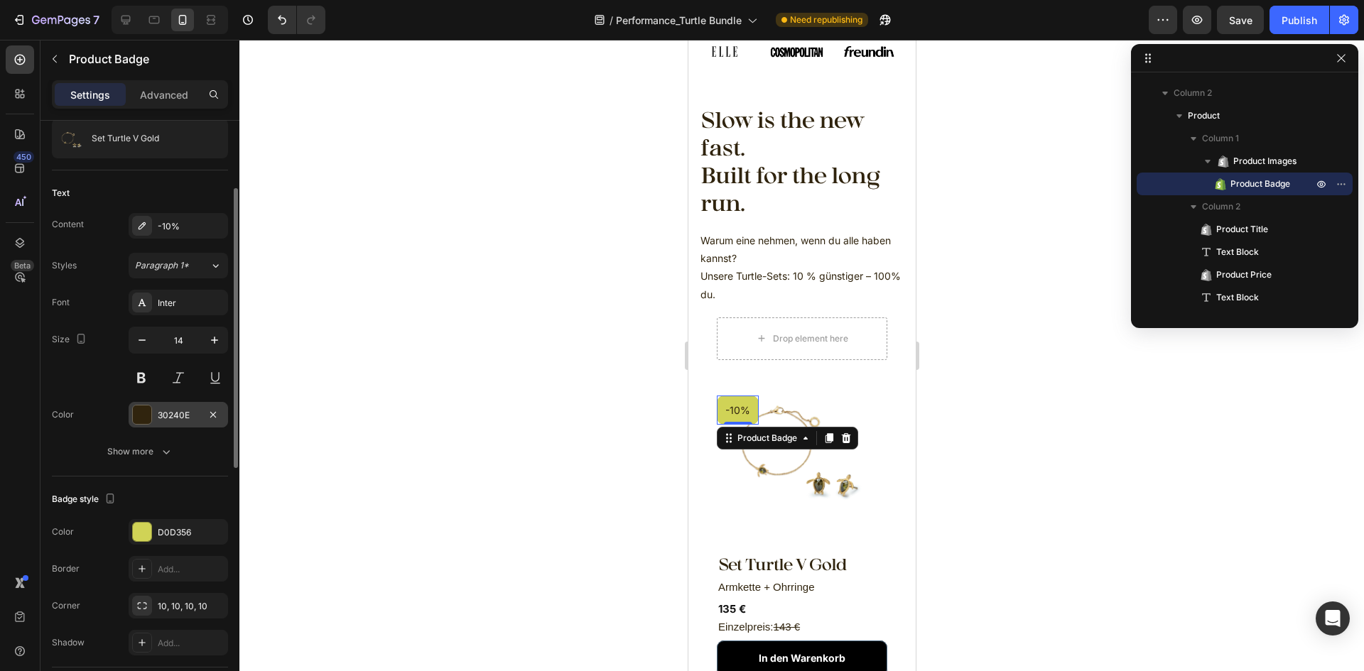
click at [160, 420] on div "30240E" at bounding box center [178, 415] width 41 height 13
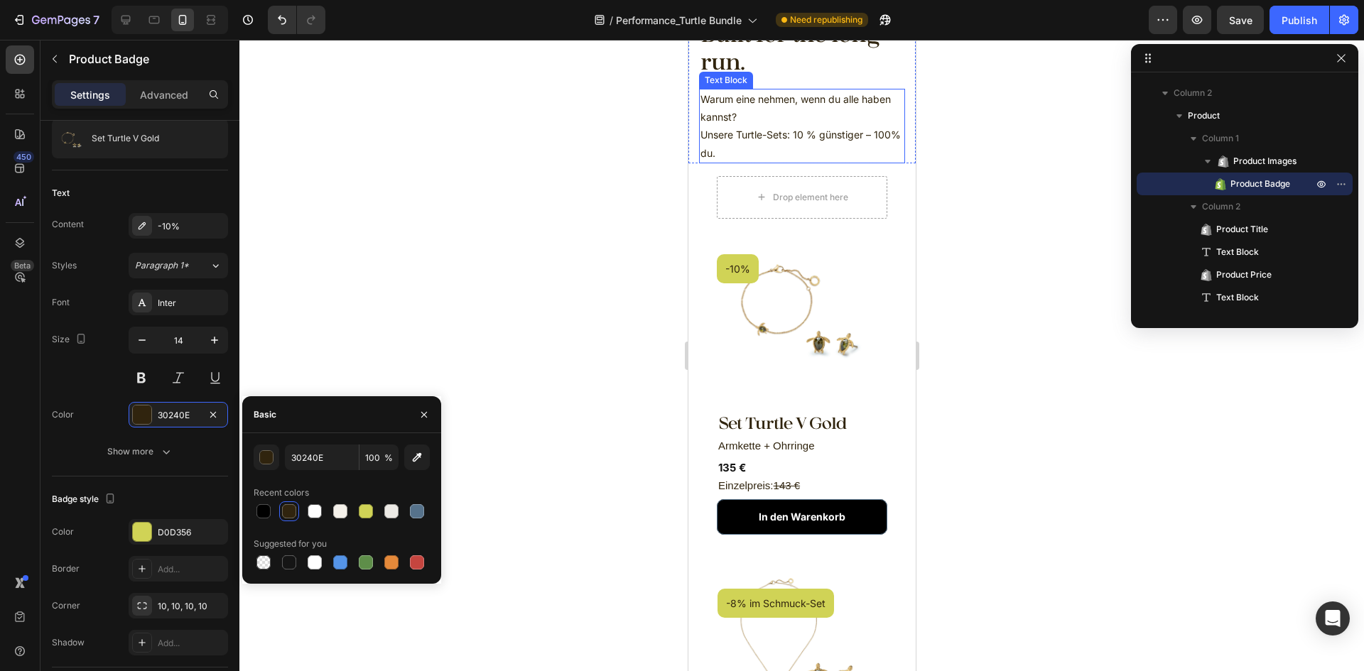
scroll to position [568, 0]
click at [752, 259] on pre "-10%" at bounding box center [737, 268] width 42 height 29
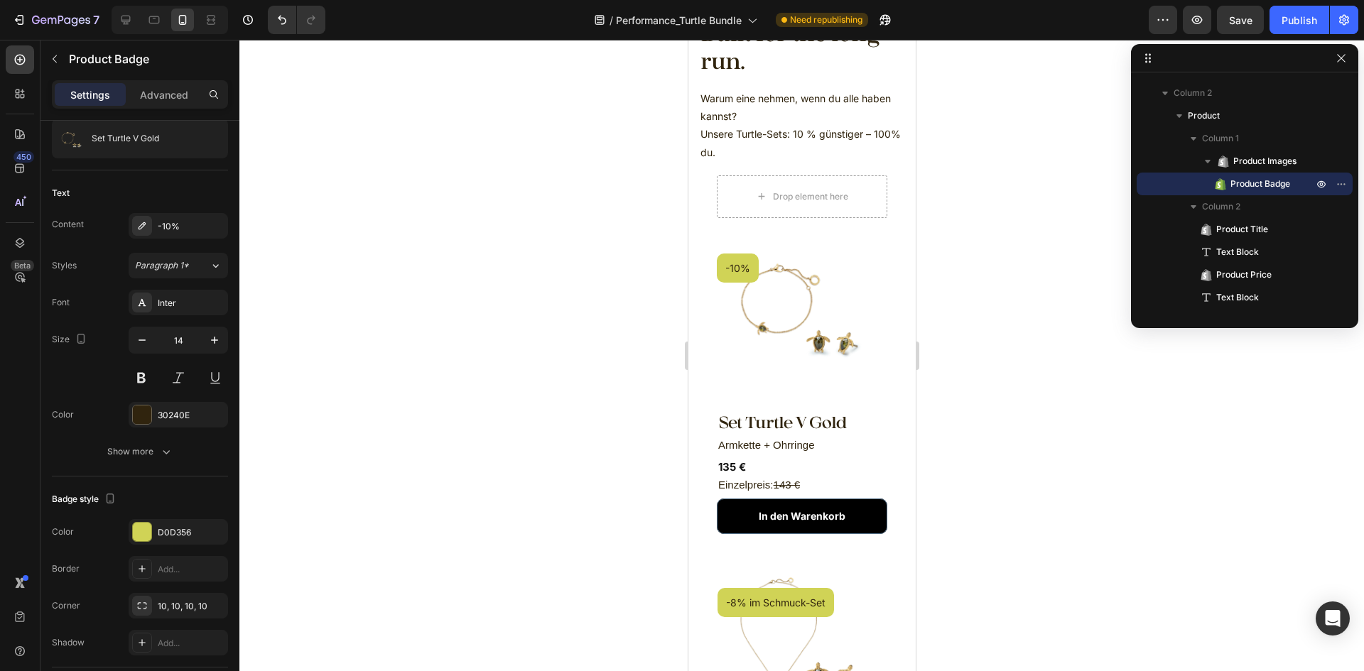
click at [755, 260] on pre "-10%" at bounding box center [737, 268] width 42 height 29
click at [1007, 304] on div at bounding box center [801, 356] width 1125 height 632
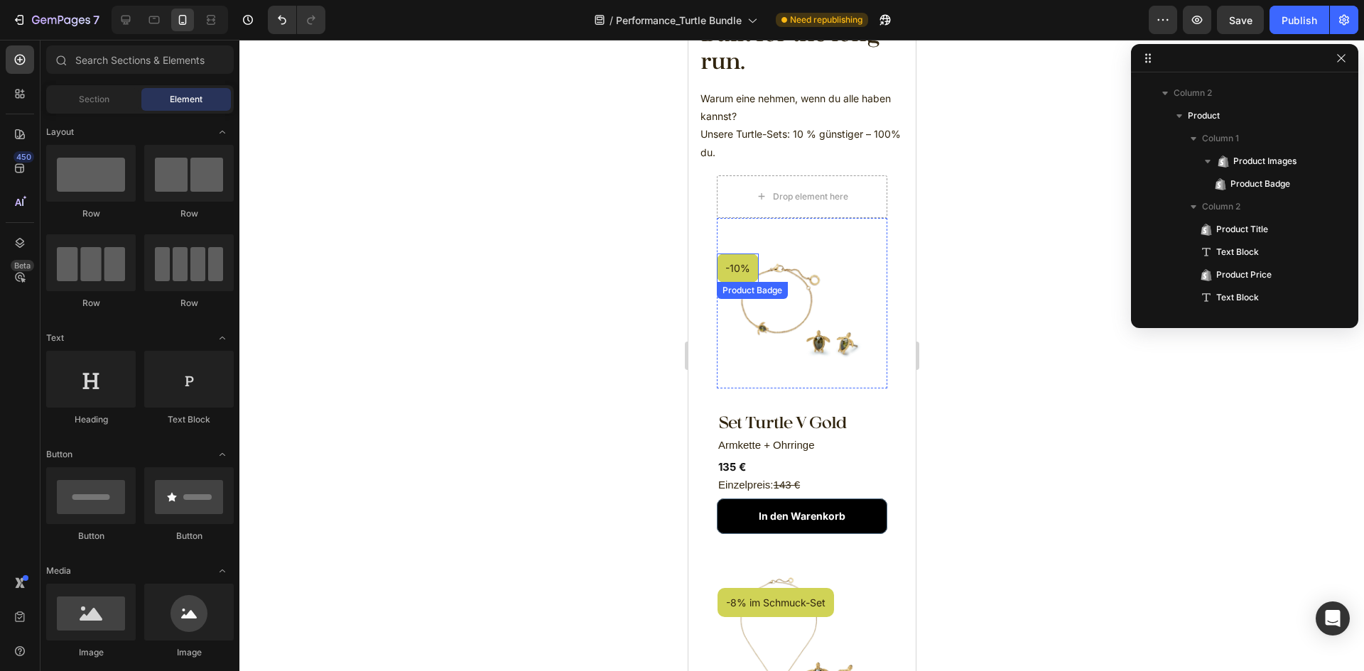
click at [751, 266] on pre "-10%" at bounding box center [737, 268] width 42 height 29
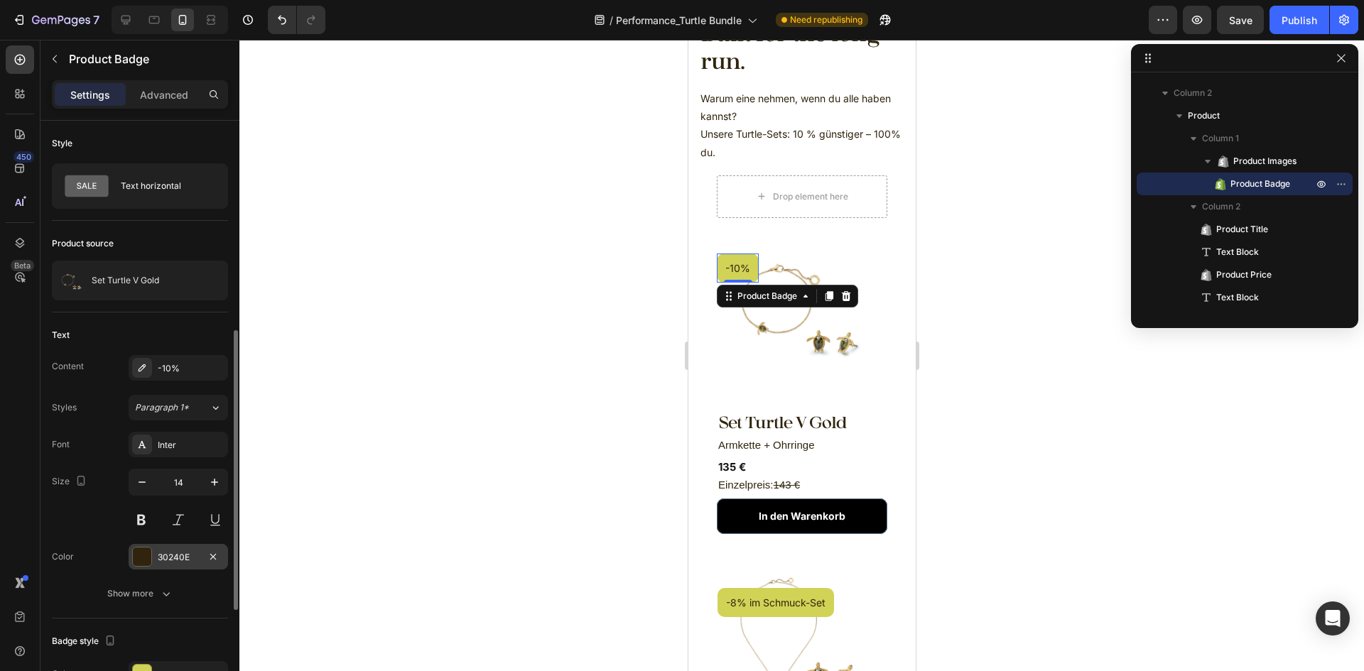
scroll to position [142, 0]
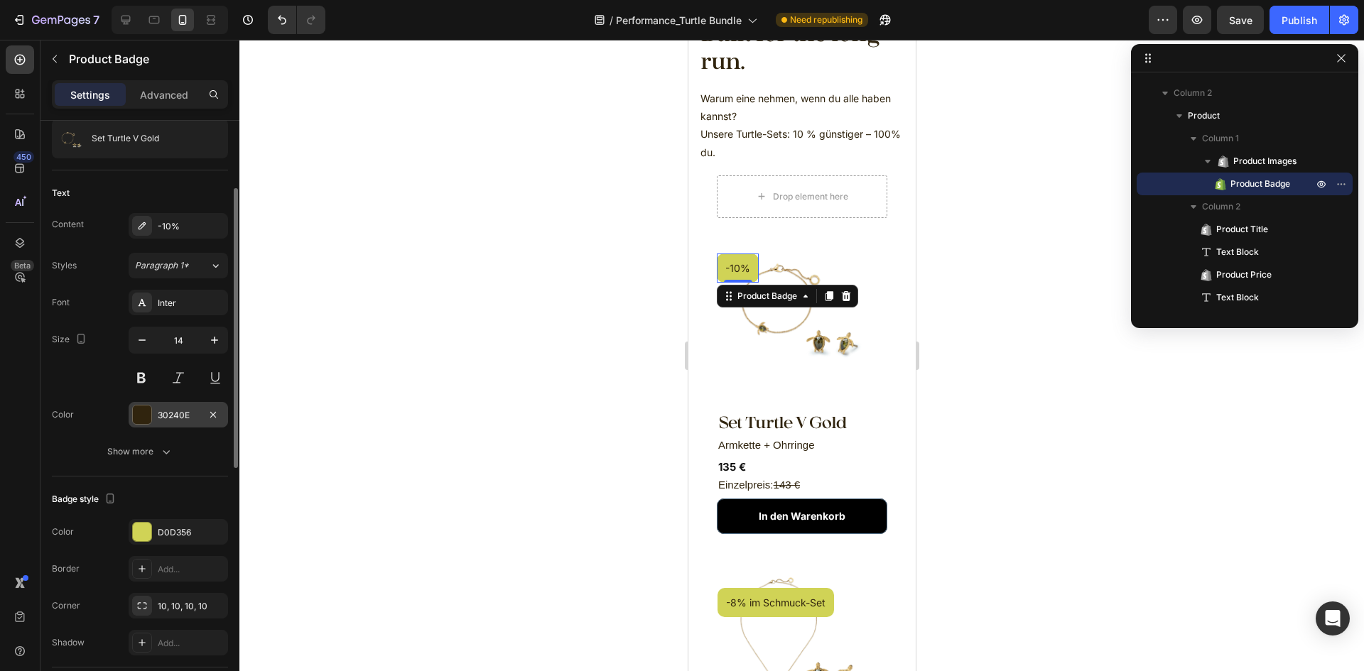
click at [173, 410] on div "30240E" at bounding box center [178, 415] width 41 height 13
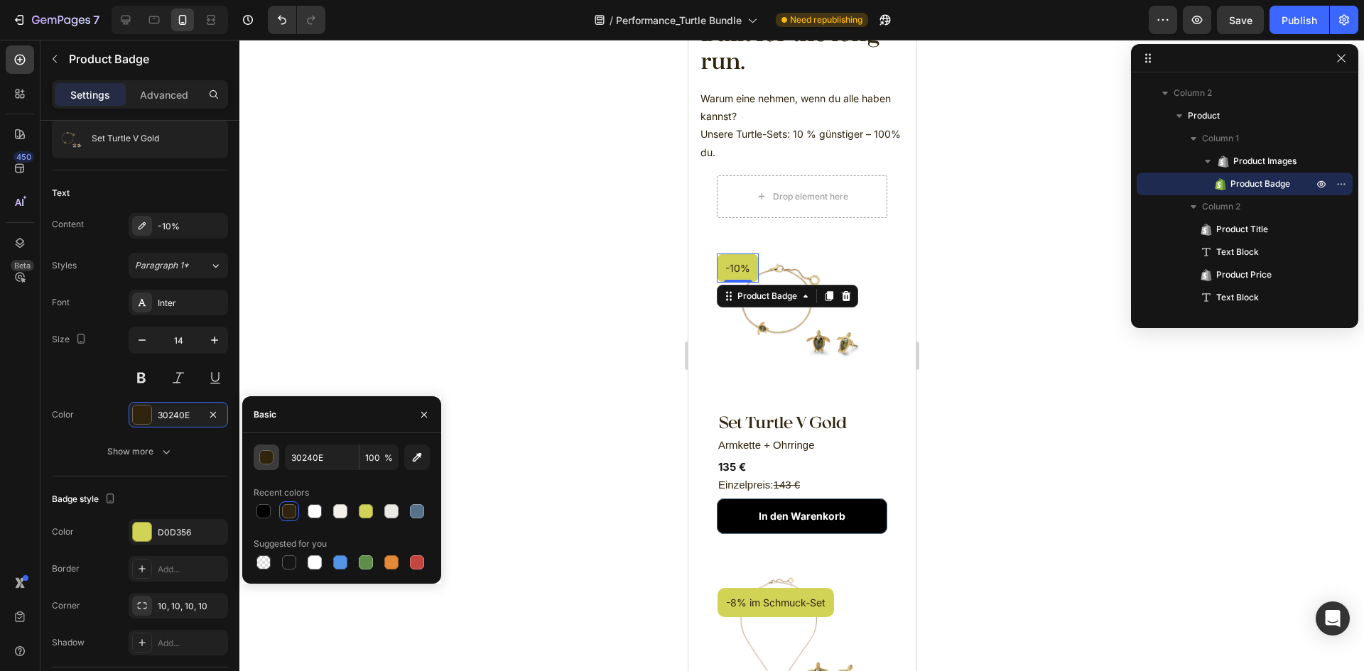
click at [274, 465] on button "button" at bounding box center [267, 458] width 26 height 26
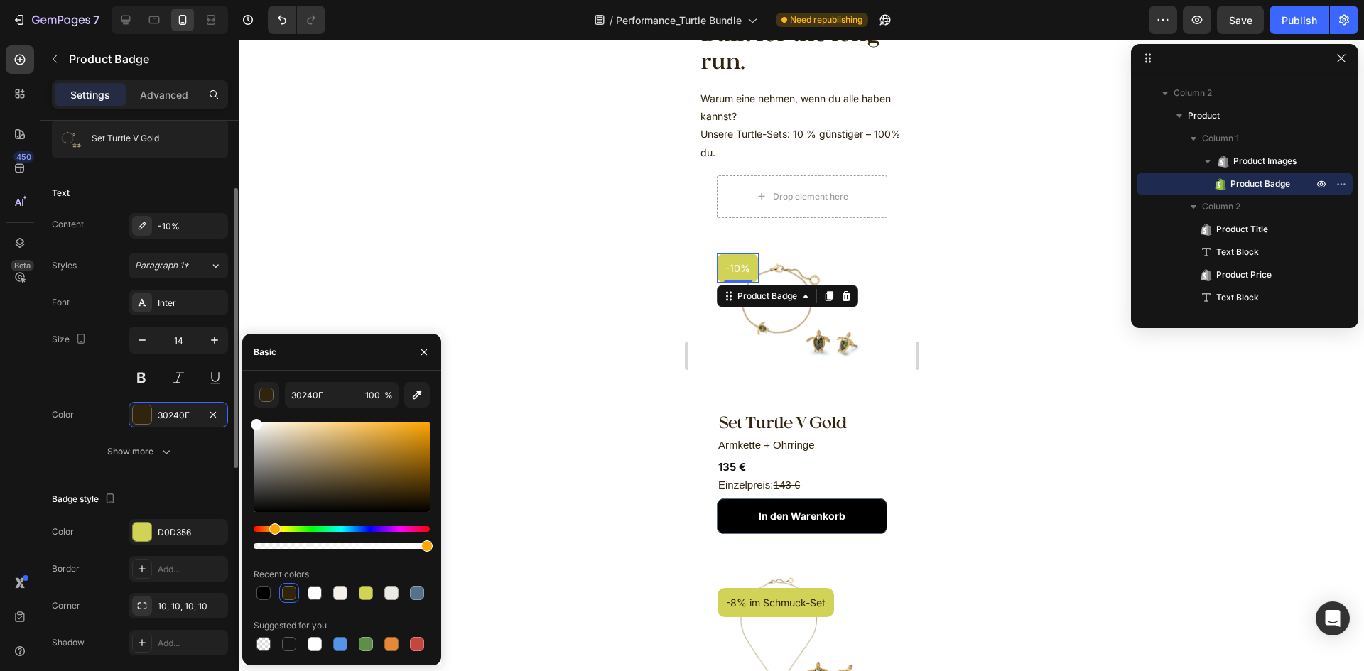
drag, startPoint x: 306, startPoint y: 465, endPoint x: 159, endPoint y: 355, distance: 183.6
click at [159, 355] on div "450 Beta Sections(18) Elements(83) Section Element Hero Section Product Detail …" at bounding box center [119, 356] width 239 height 632
type input "FFFFFF"
click at [168, 532] on div "D0D356" at bounding box center [178, 533] width 41 height 13
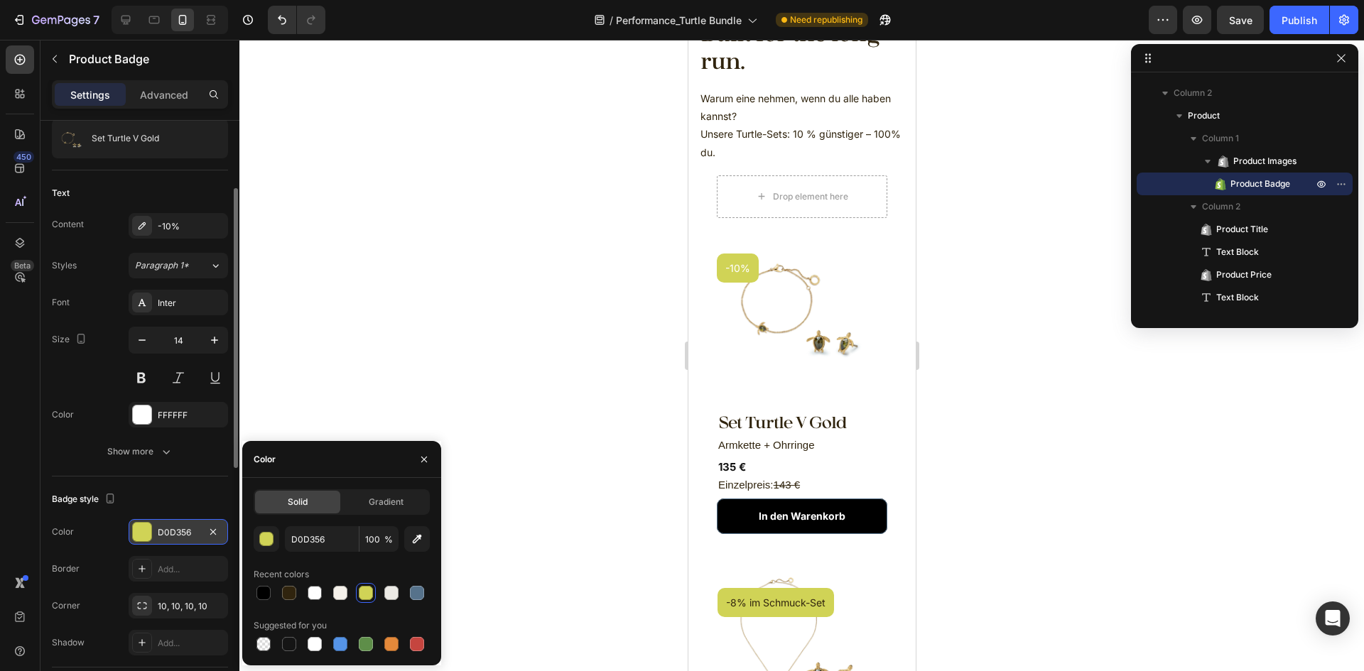
click at [180, 541] on div "D0D356" at bounding box center [178, 532] width 99 height 26
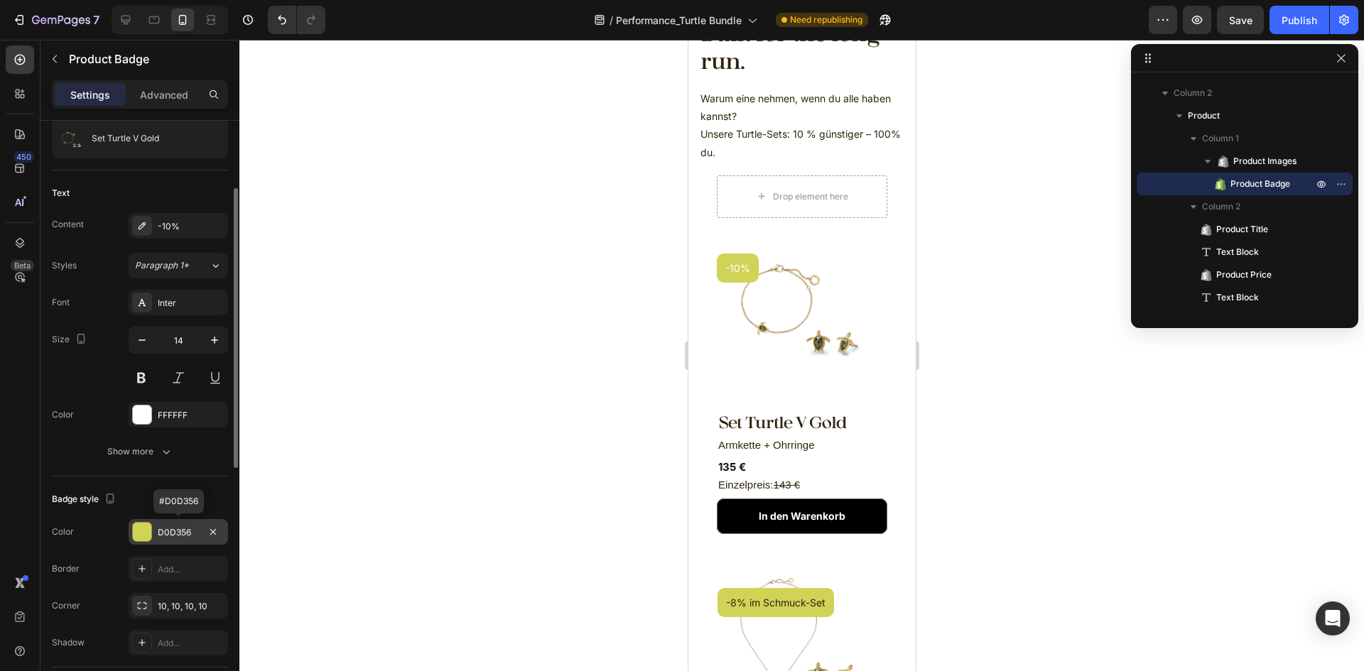
click at [183, 541] on div "D0D356" at bounding box center [178, 532] width 99 height 26
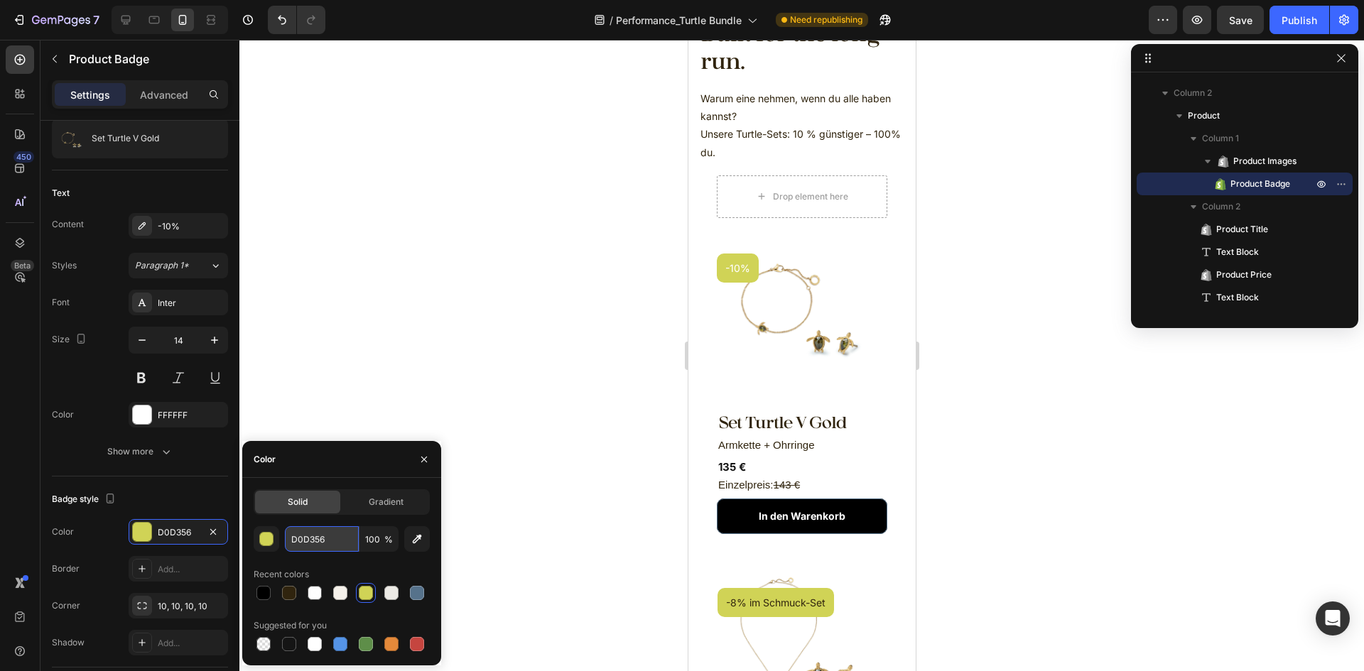
click at [0, 0] on input "D0D356" at bounding box center [0, 0] width 0 height 0
paste input "5A77B5"
type input "5A77B5"
click at [549, 462] on div at bounding box center [801, 356] width 1125 height 632
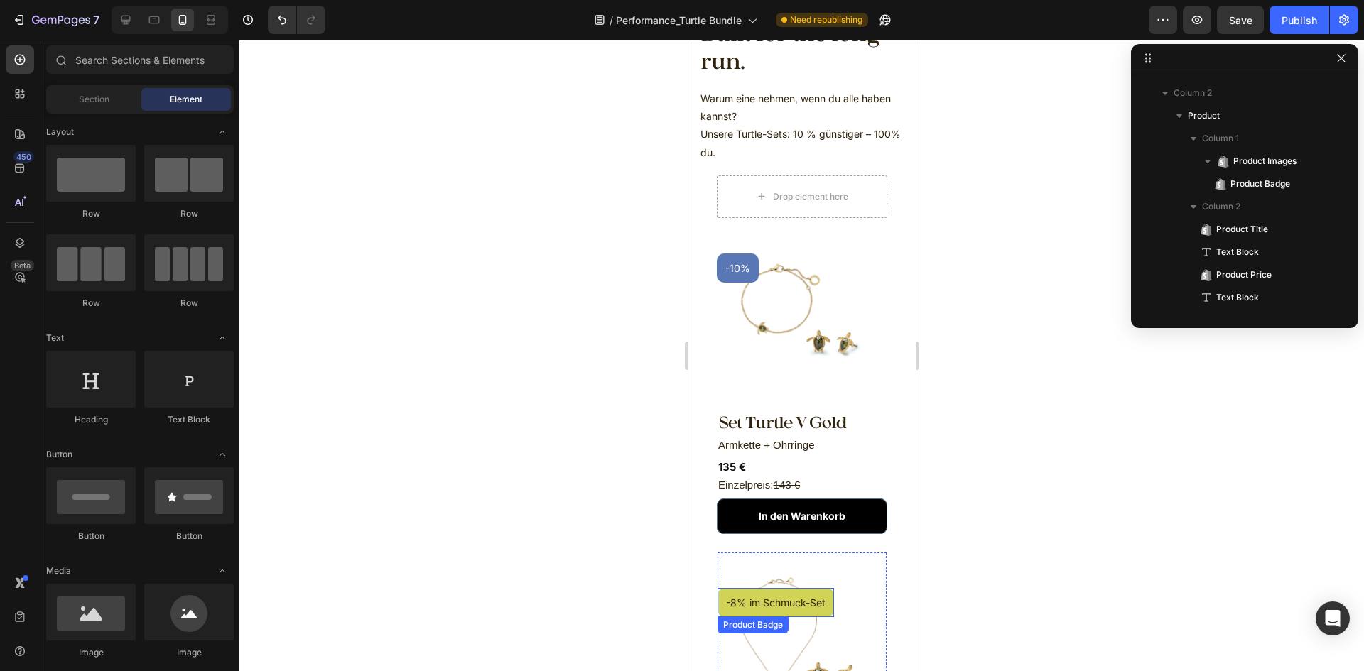
click at [826, 588] on pre "-8% im Schmuck-Set" at bounding box center [775, 602] width 117 height 29
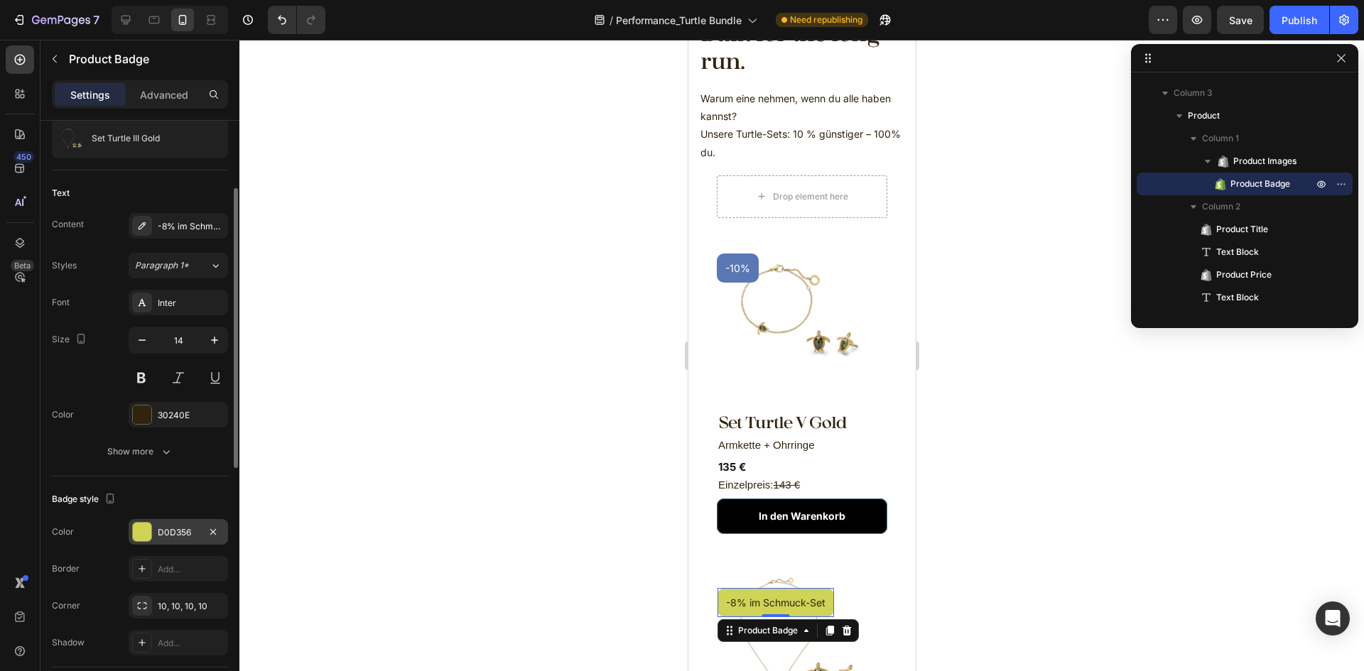
click at [174, 522] on div "D0D356" at bounding box center [178, 532] width 99 height 26
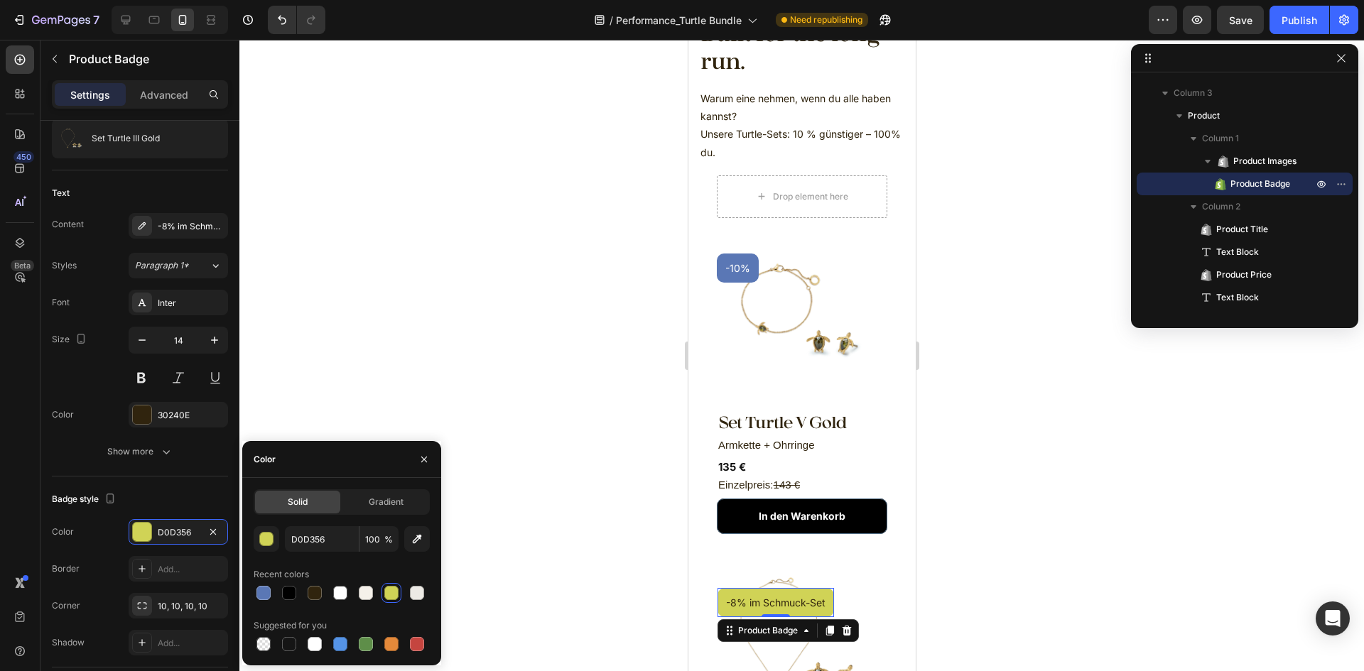
click at [274, 586] on div at bounding box center [342, 593] width 176 height 20
click at [331, 541] on input "D0D356" at bounding box center [322, 540] width 74 height 26
paste input "5A77B5"
type input "5A77B5"
click at [1023, 487] on div at bounding box center [801, 356] width 1125 height 632
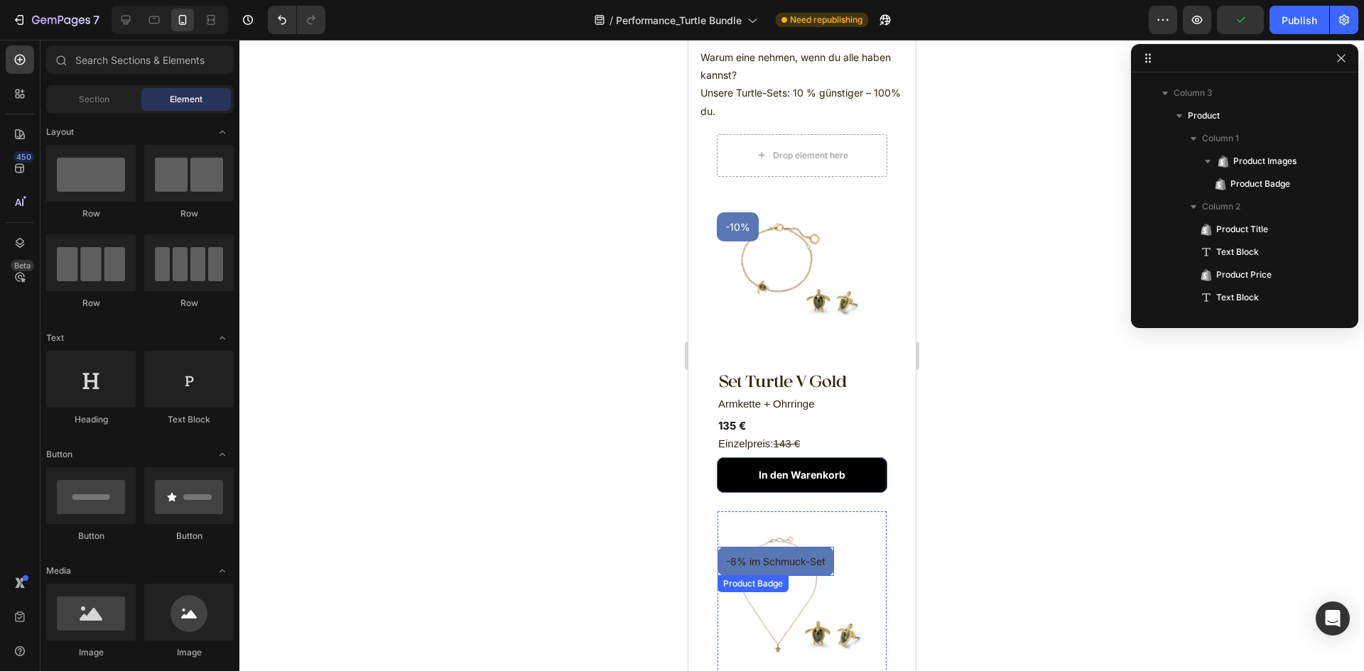
scroll to position [640, 0]
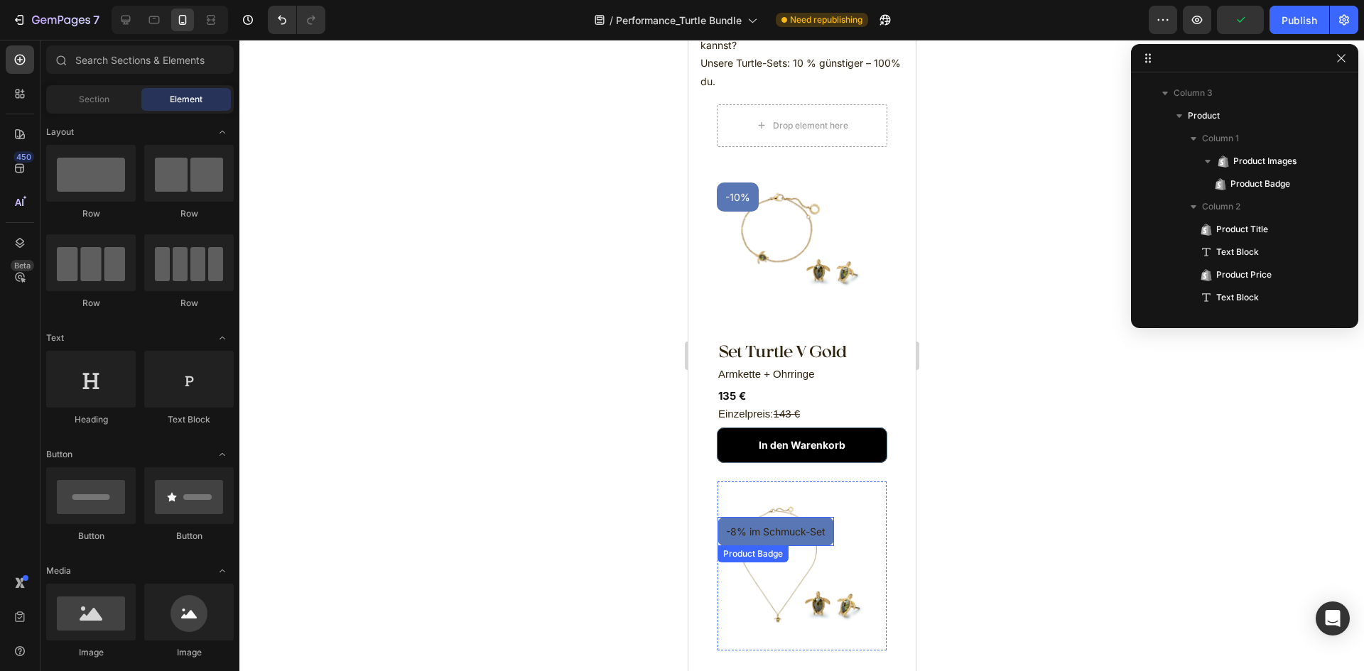
click at [829, 523] on pre "-8% im Schmuck-Set" at bounding box center [775, 531] width 117 height 29
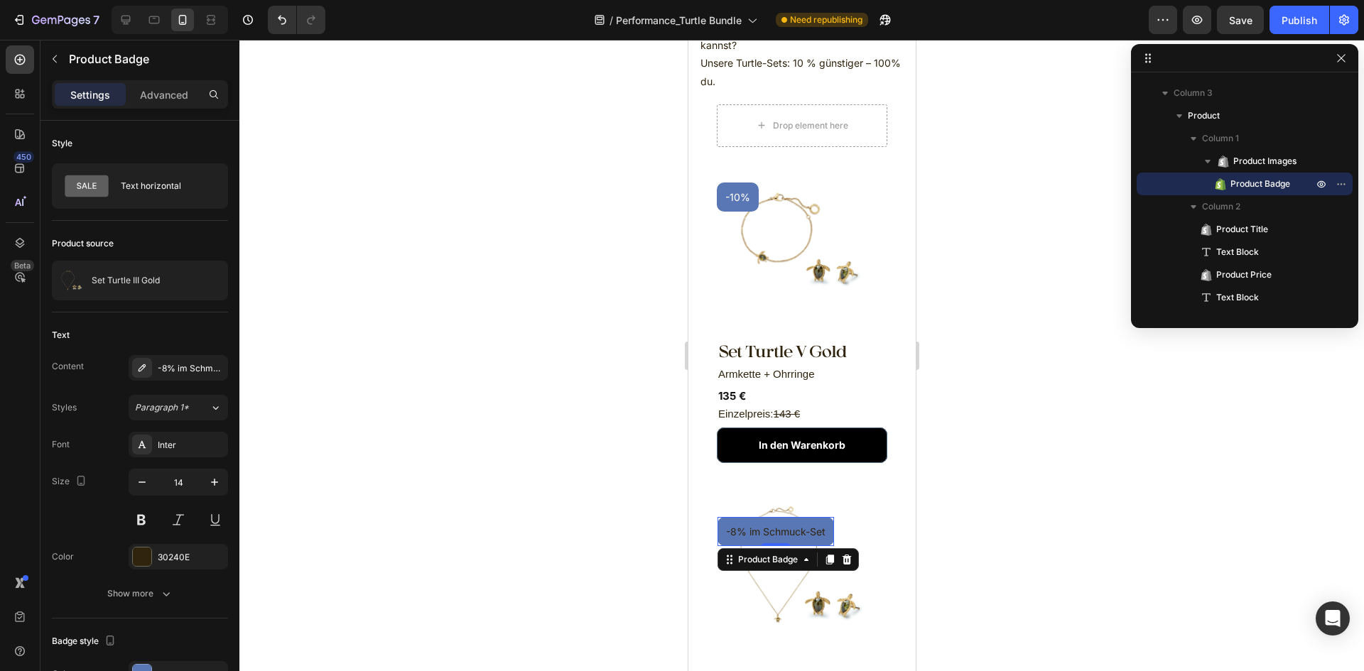
click at [823, 519] on pre "-8% im Schmuck-Set" at bounding box center [775, 531] width 117 height 29
click at [805, 519] on pre "-8% im Schmuck-Set" at bounding box center [775, 531] width 117 height 29
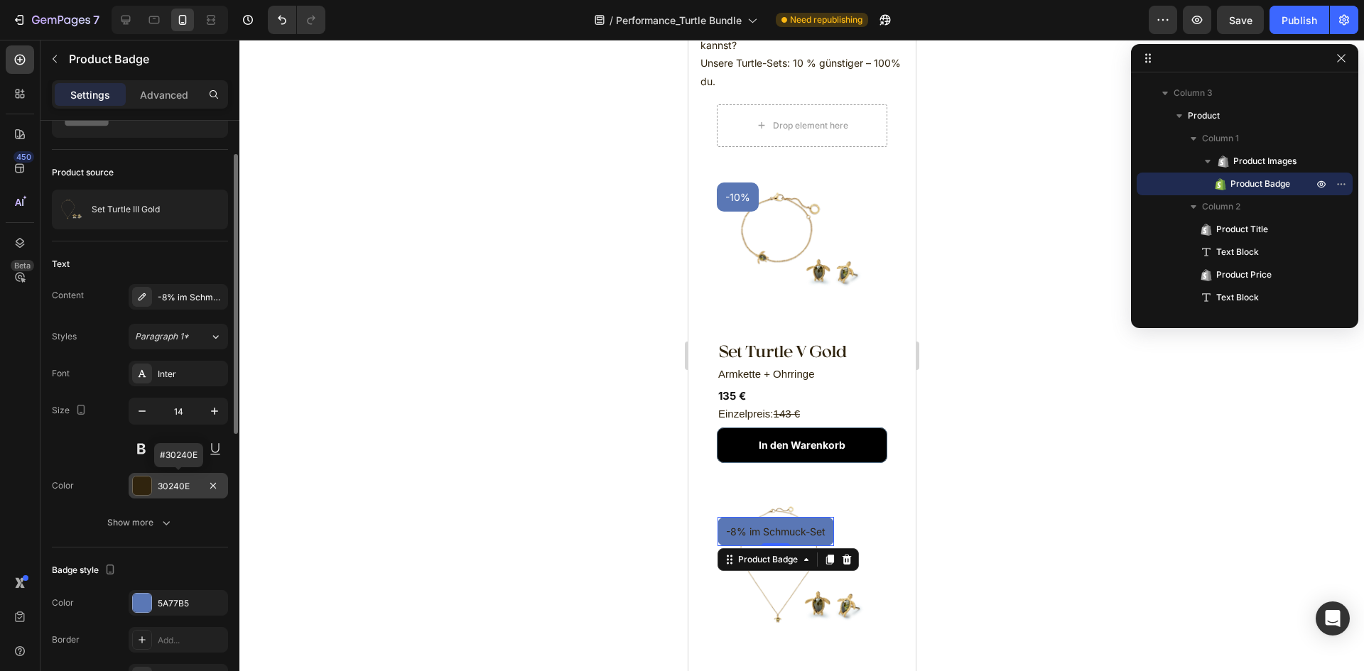
scroll to position [213, 0]
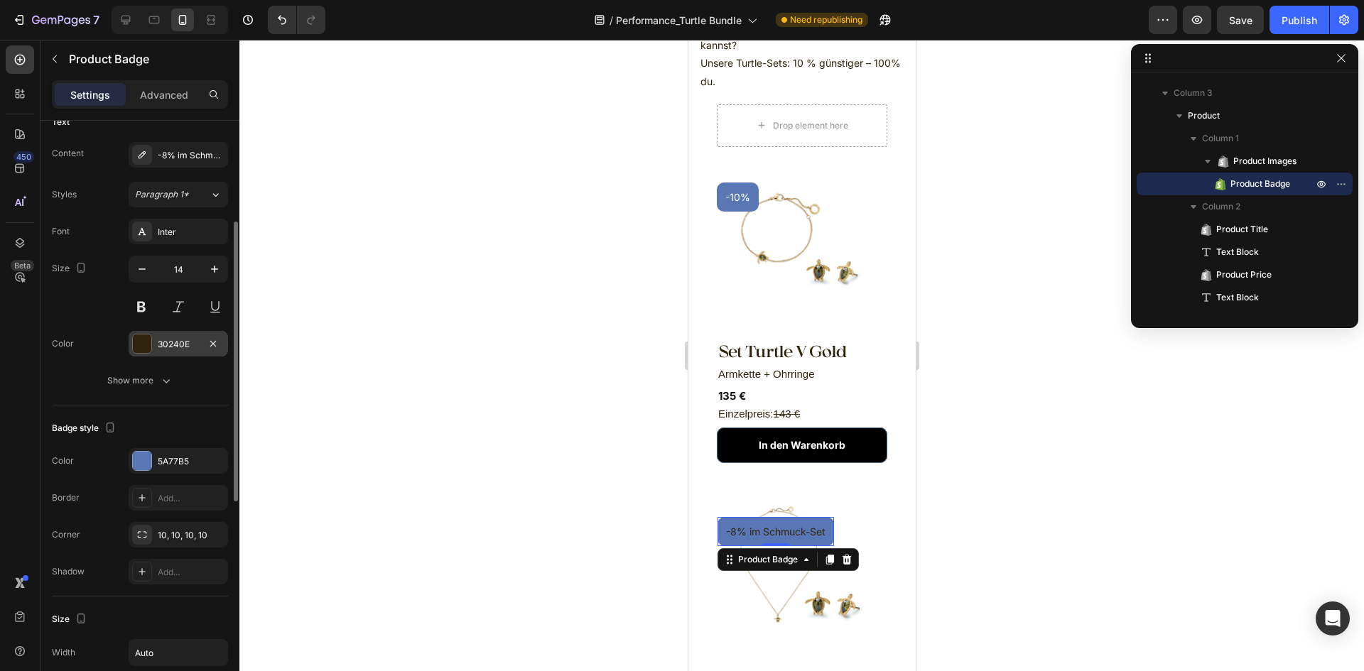
click at [195, 332] on div "30240E" at bounding box center [178, 344] width 99 height 26
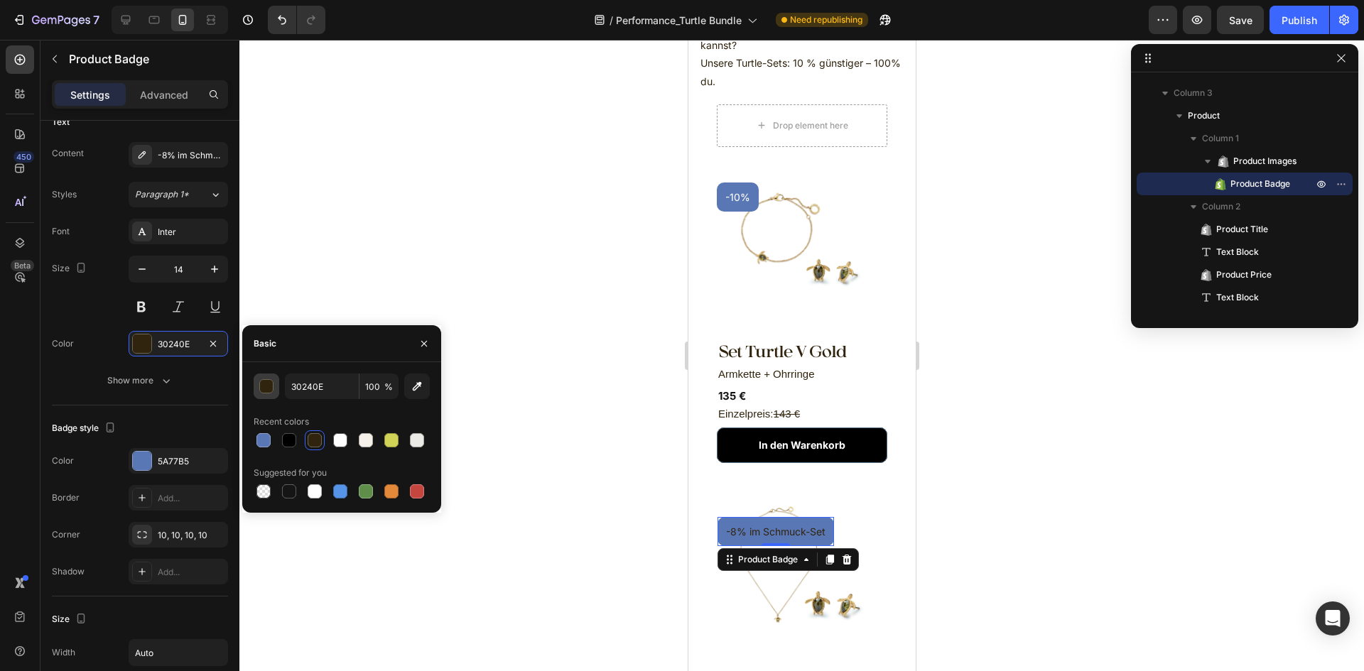
click at [271, 386] on div "button" at bounding box center [267, 387] width 14 height 14
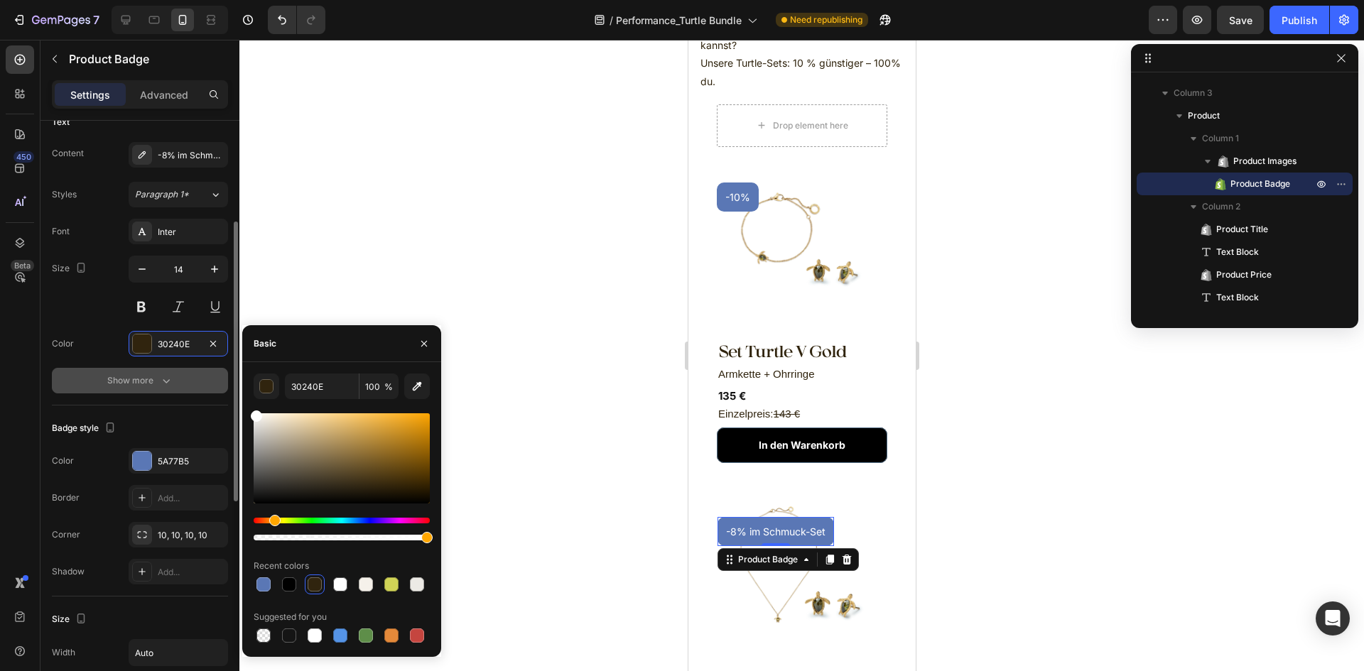
drag, startPoint x: 156, startPoint y: 386, endPoint x: 144, endPoint y: 379, distance: 13.4
click at [144, 379] on div "450 Beta Sections(18) Elements(83) Section Element Hero Section Product Detail …" at bounding box center [119, 356] width 239 height 632
type input "FFFFFF"
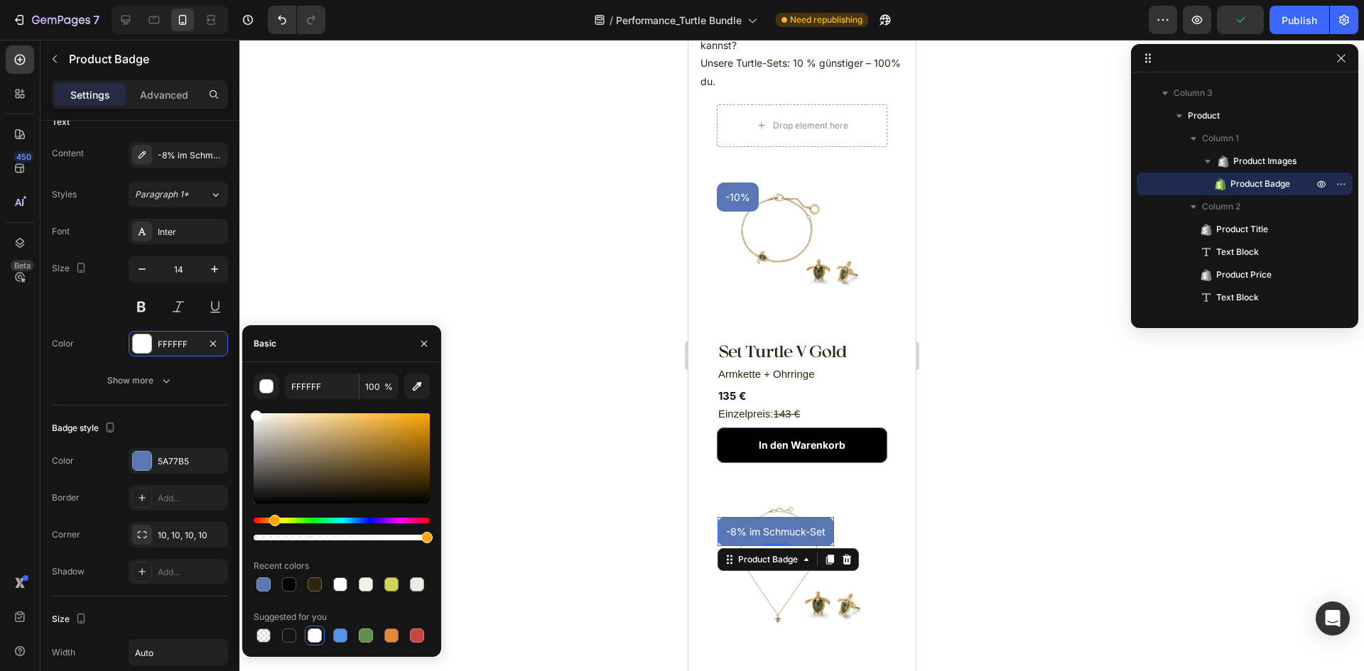
click at [976, 532] on div at bounding box center [801, 356] width 1125 height 632
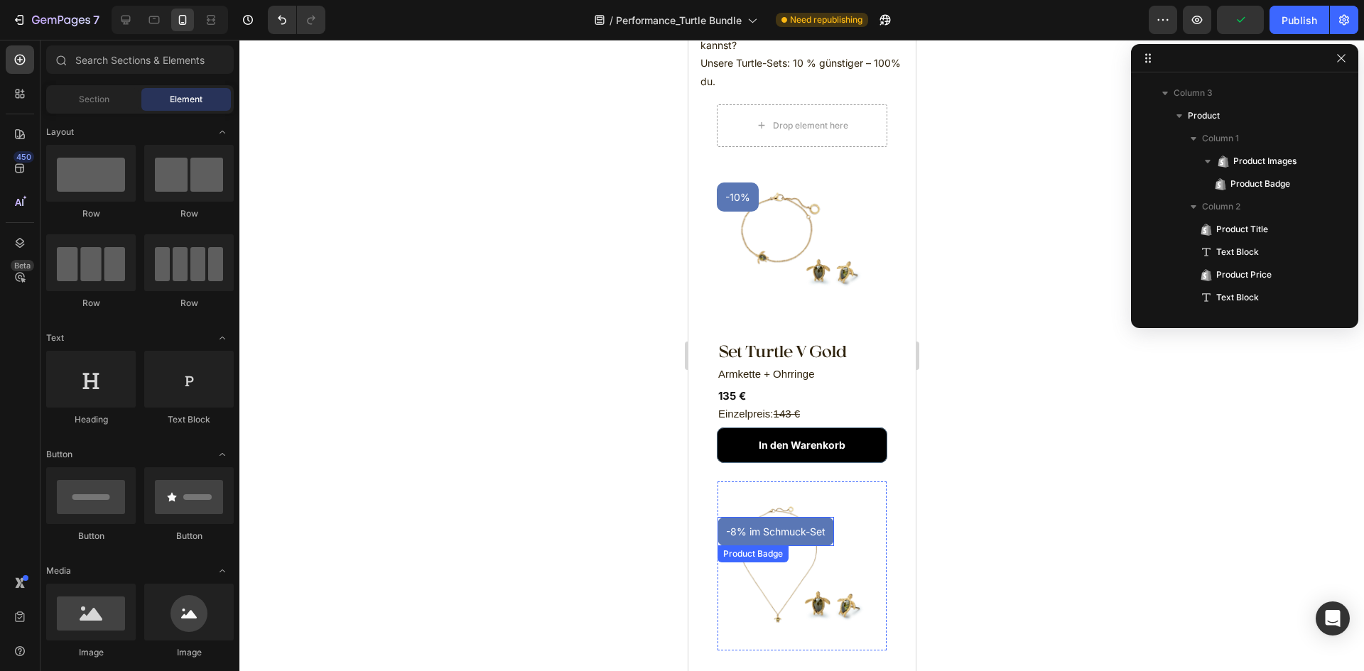
click at [783, 518] on pre "-8% im Schmuck-Set" at bounding box center [775, 531] width 117 height 29
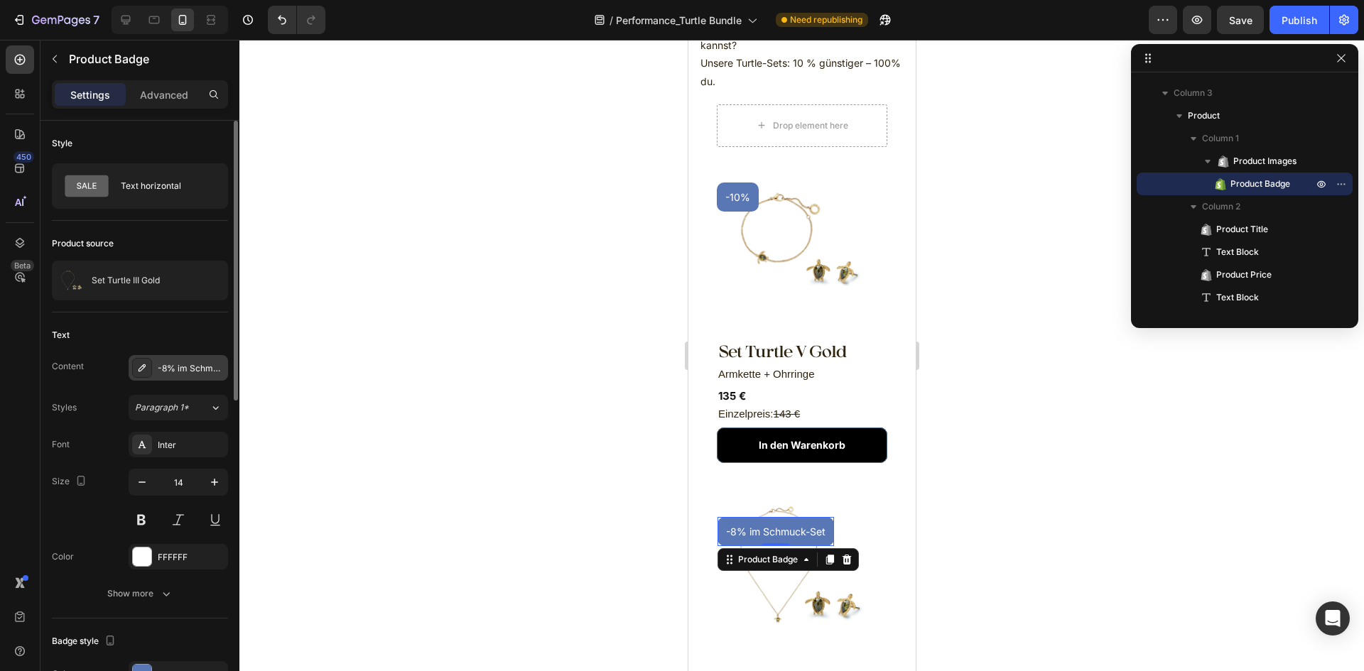
click at [184, 368] on div "-8% im Schmuck-Set" at bounding box center [191, 368] width 67 height 13
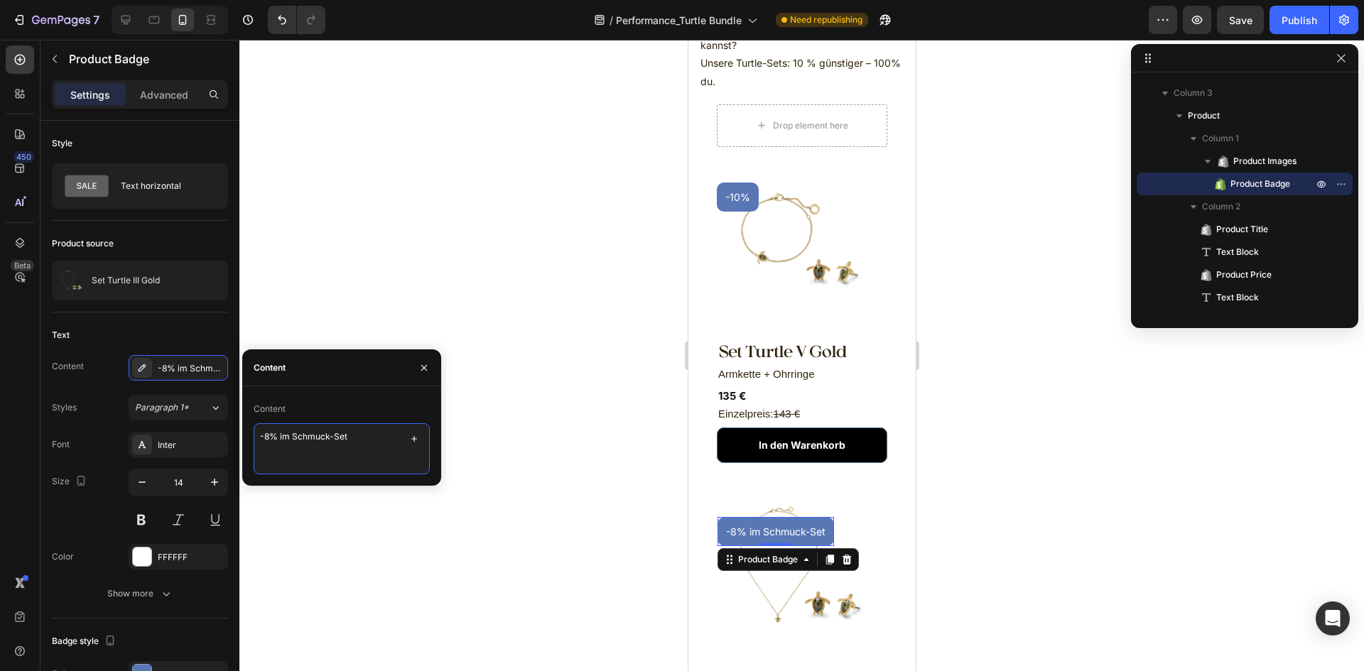
drag, startPoint x: 375, startPoint y: 434, endPoint x: 0, endPoint y: 360, distance: 382.5
click at [43, 381] on div "450 Beta Sections(18) Elements(83) Section Element Hero Section Product Detail …" at bounding box center [119, 356] width 239 height 632
type textarea "-10%"
click at [1094, 581] on div at bounding box center [801, 356] width 1125 height 632
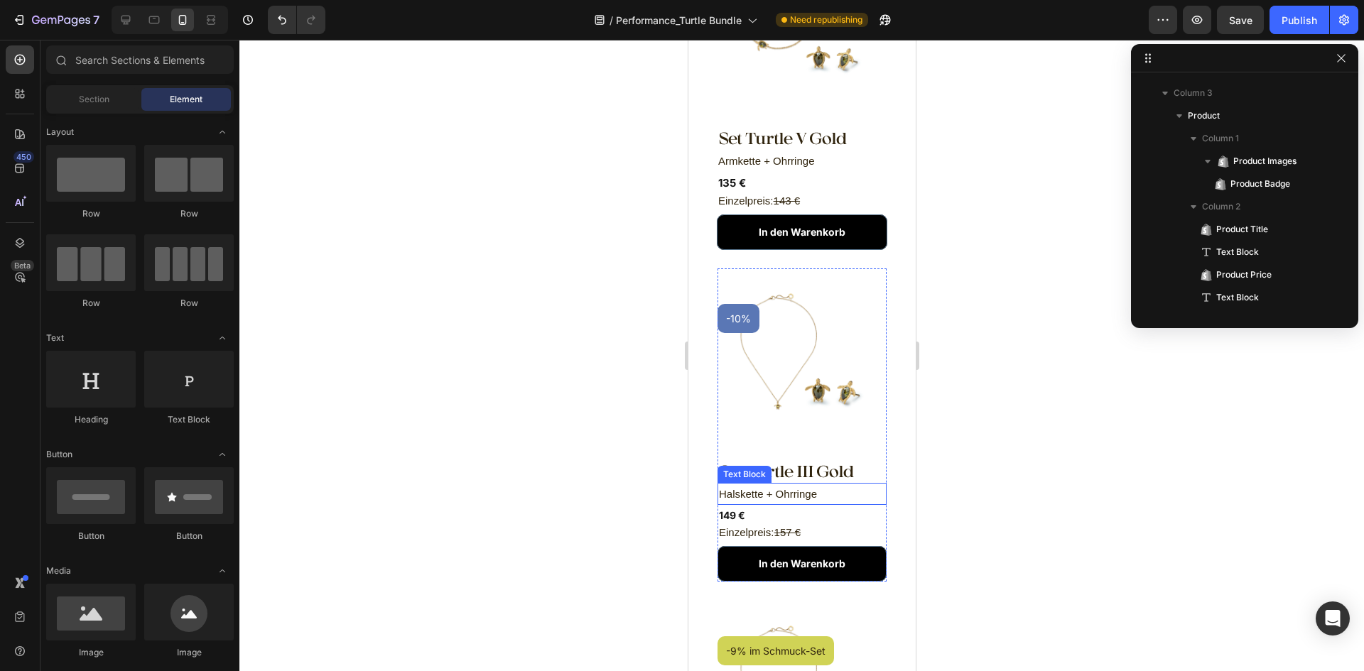
scroll to position [995, 0]
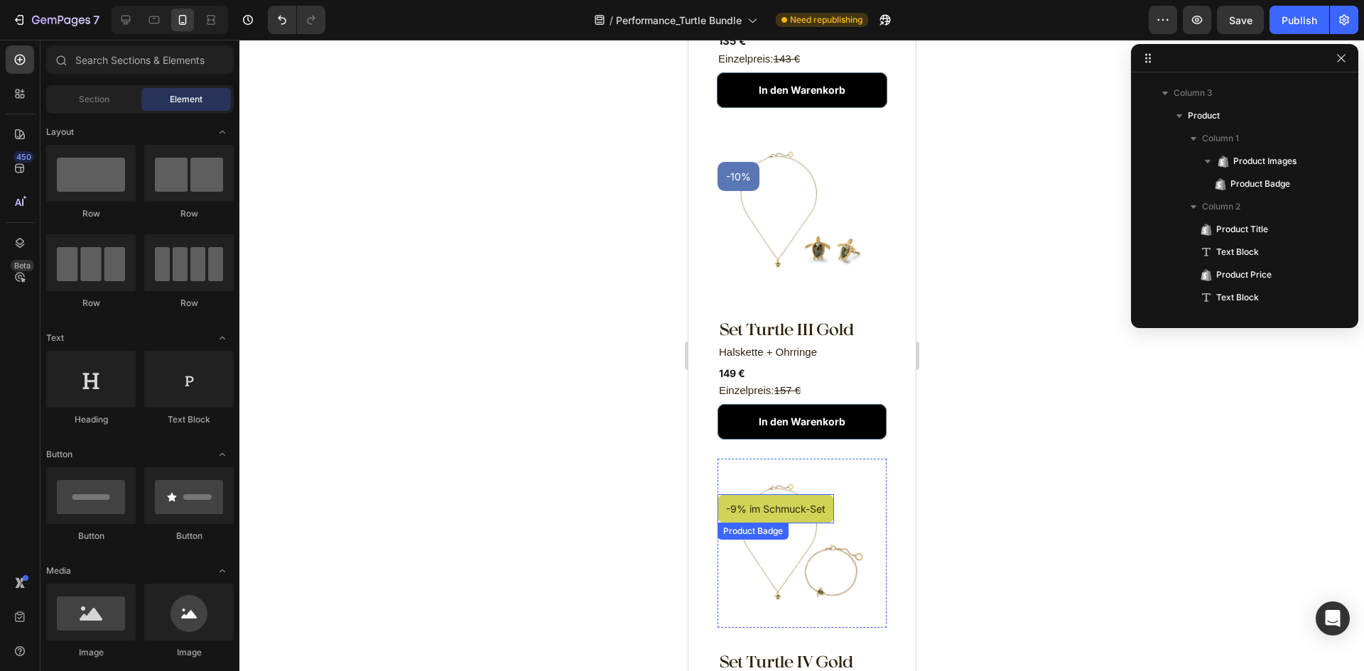
click at [821, 495] on pre "-9% im Schmuck-Set" at bounding box center [775, 509] width 117 height 29
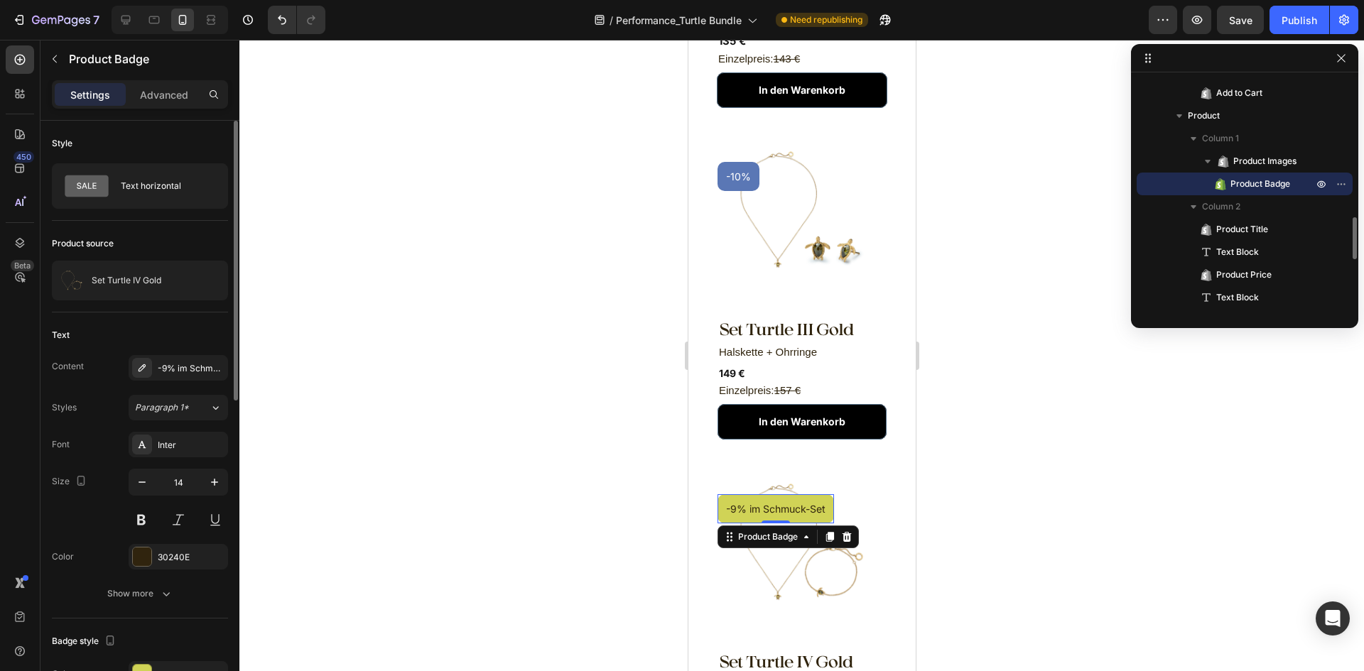
scroll to position [71, 0]
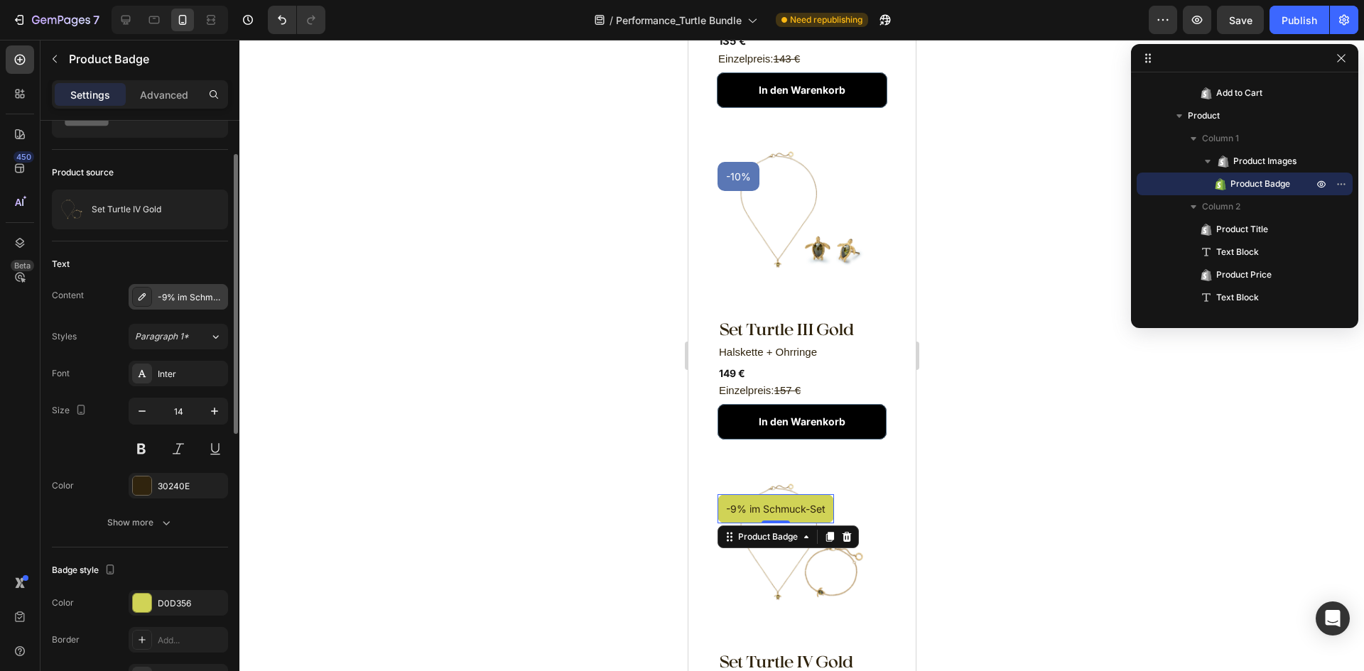
click at [184, 304] on div "-9% im Schmuck-Set" at bounding box center [178, 297] width 99 height 26
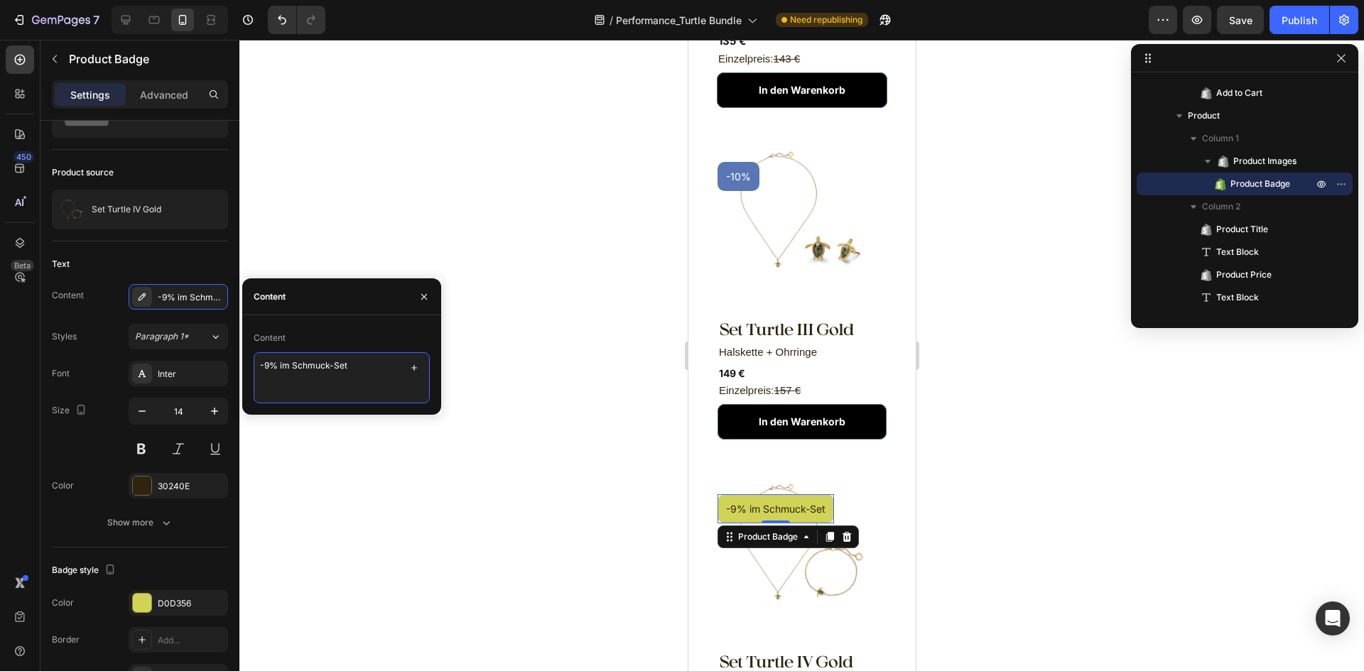
drag, startPoint x: 357, startPoint y: 363, endPoint x: 1, endPoint y: 363, distance: 356.0
click at [1, 363] on div "450 Beta Sections(18) Elements(83) Section Element Hero Section Product Detail …" at bounding box center [119, 356] width 239 height 632
type textarea "-10%"
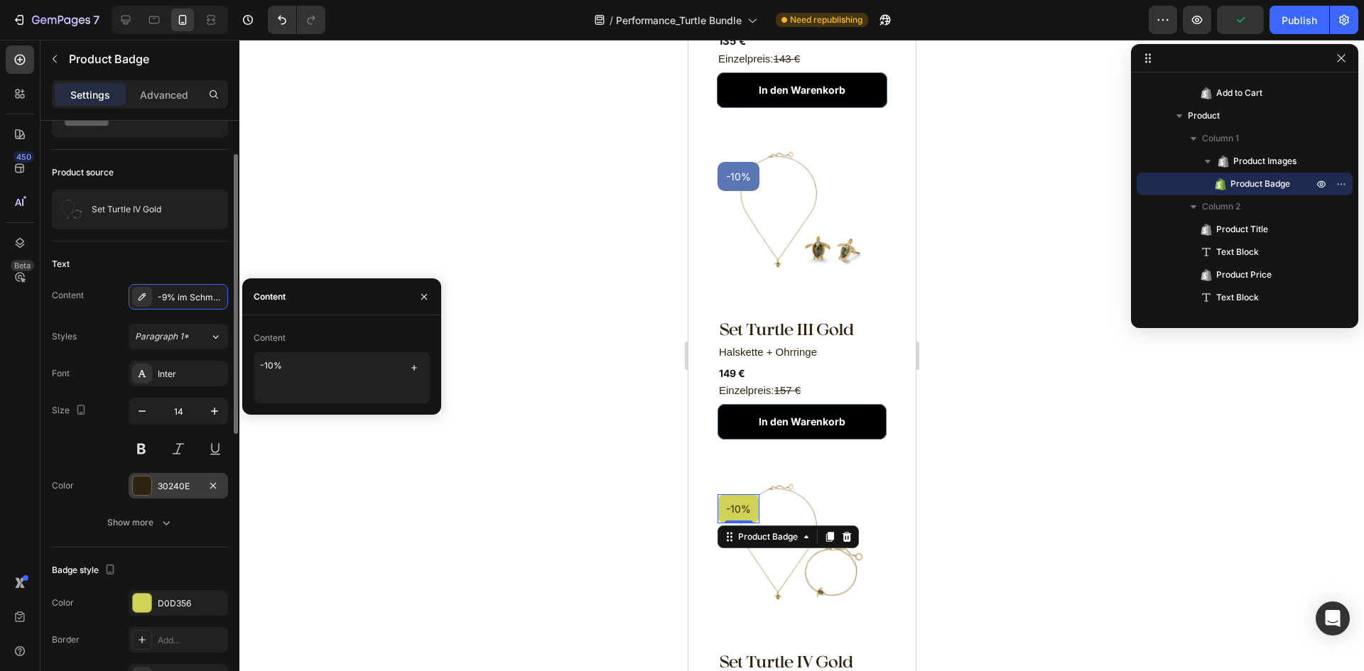
click at [165, 490] on div "30240E" at bounding box center [178, 486] width 41 height 13
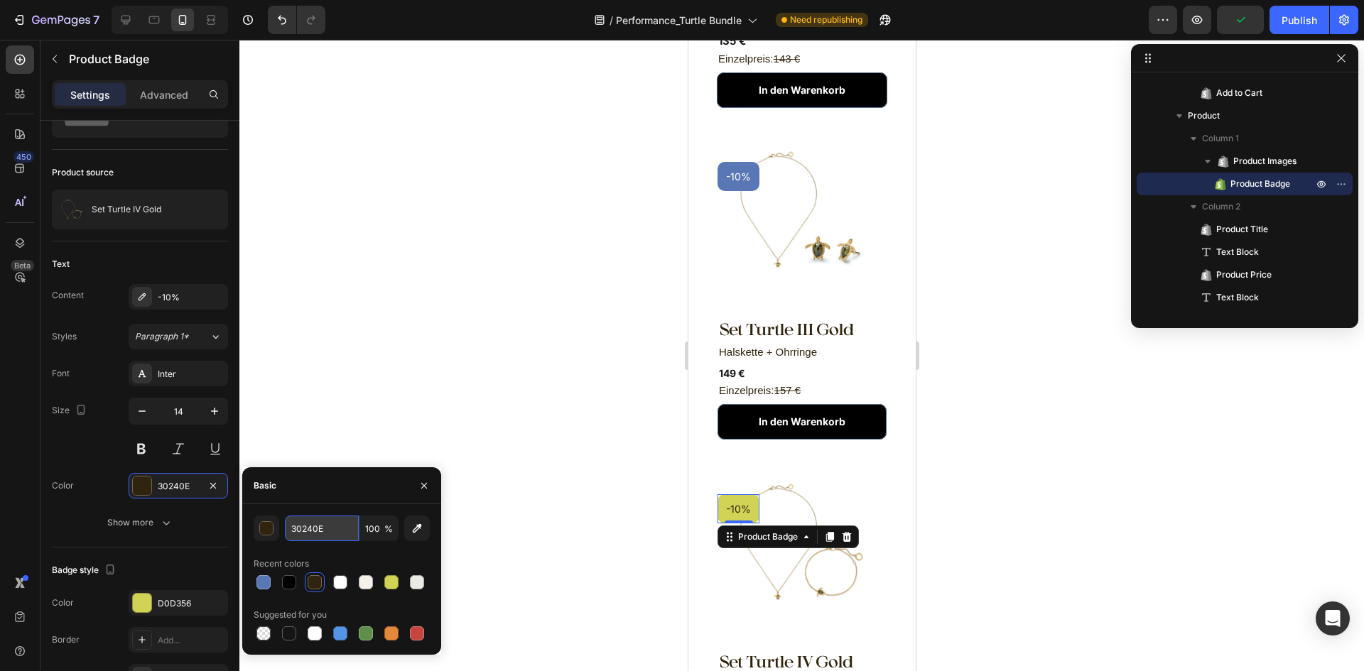
click at [310, 534] on input "30240E" at bounding box center [322, 529] width 74 height 26
paste input "5A77B5"
type input "5A77B5"
click at [1005, 473] on div at bounding box center [801, 356] width 1125 height 632
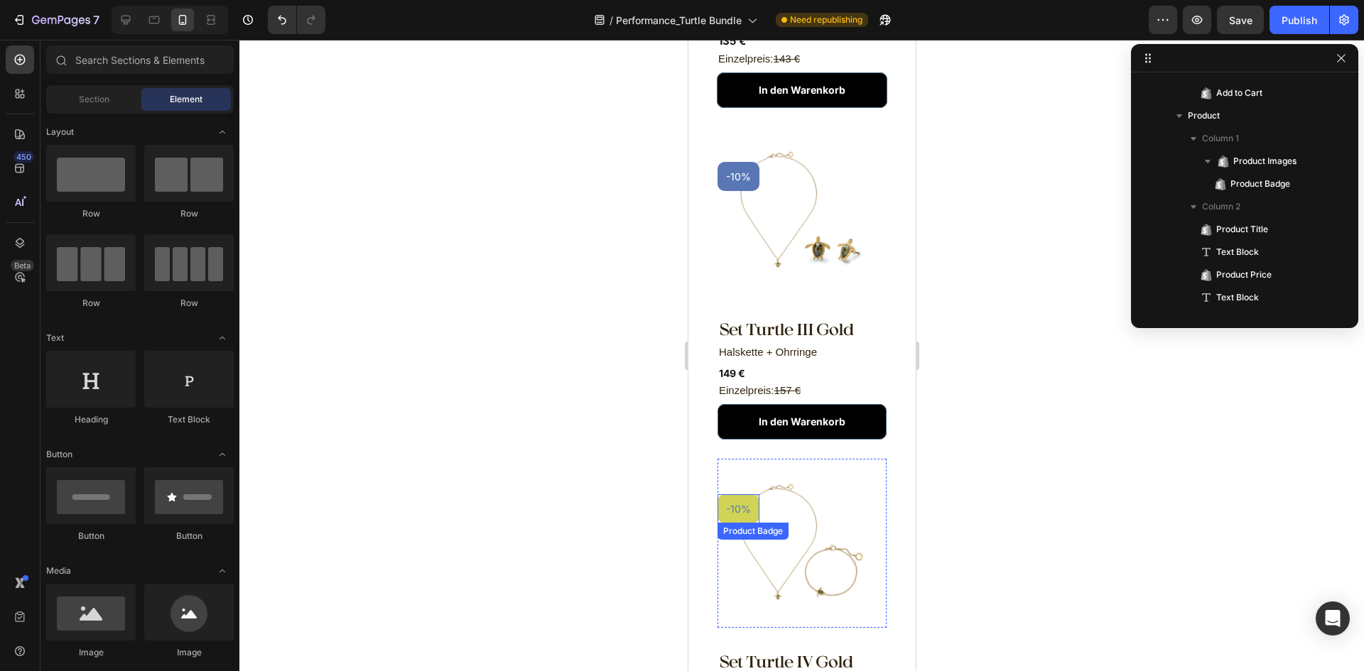
click at [743, 495] on pre "-10%" at bounding box center [738, 509] width 42 height 29
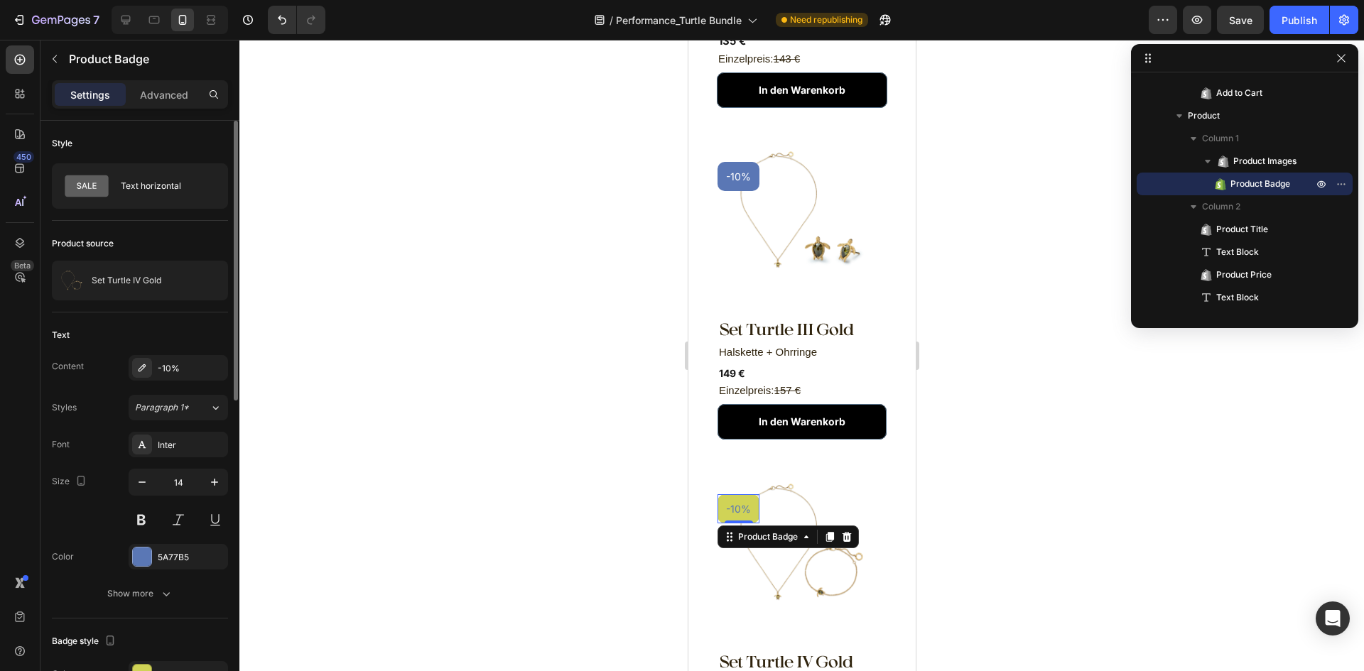
scroll to position [142, 0]
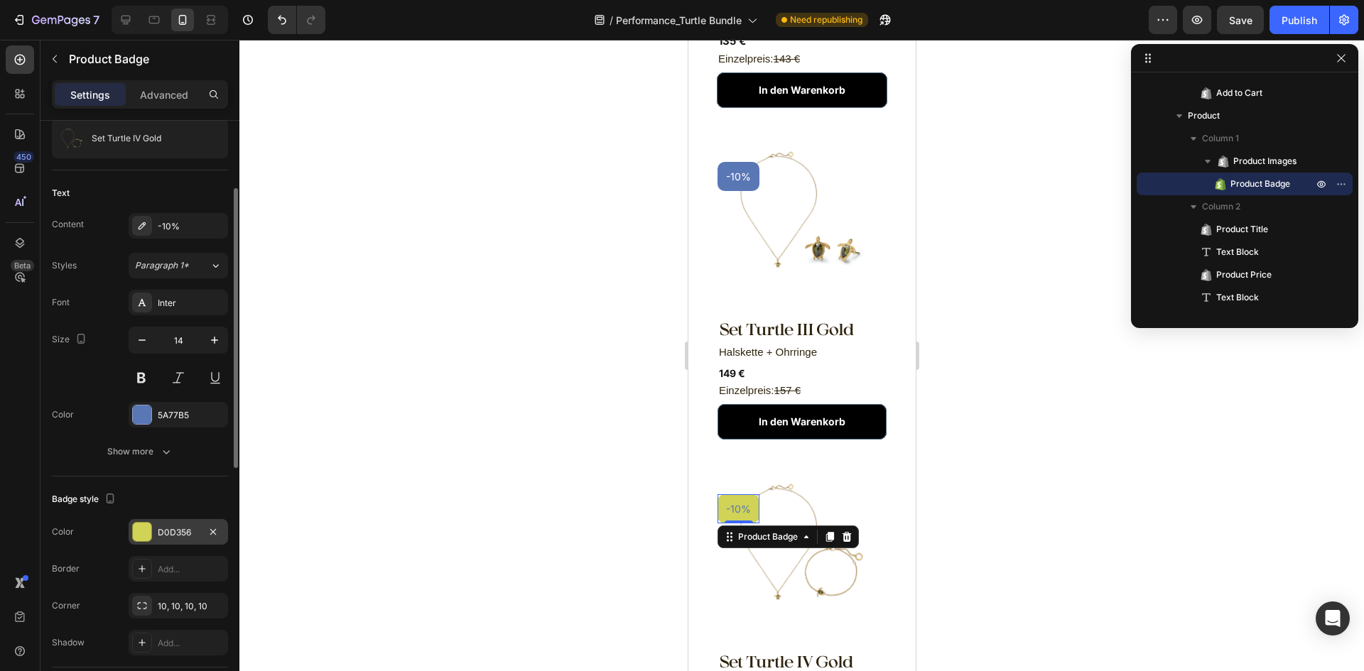
click at [182, 524] on div "D0D356" at bounding box center [178, 532] width 99 height 26
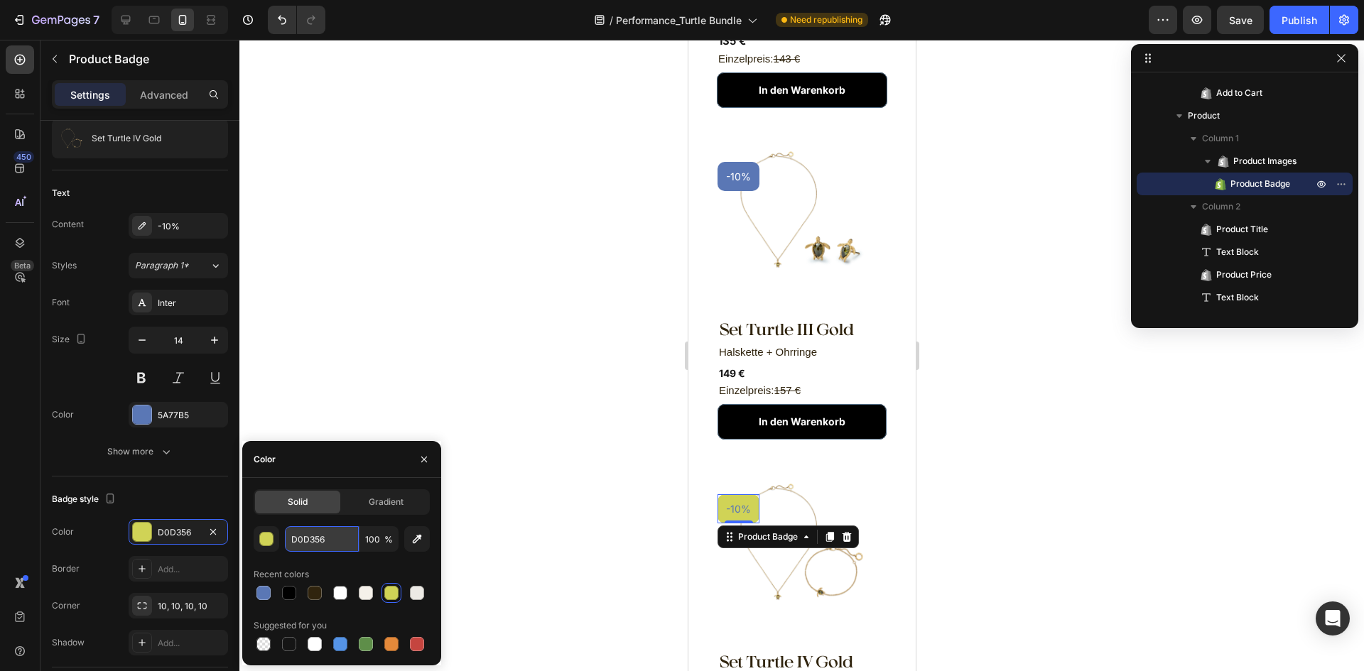
click at [316, 534] on input "D0D356" at bounding box center [322, 540] width 74 height 26
paste input "5A77B5"
type input "5A77B5"
click at [176, 418] on div "5A77B5" at bounding box center [178, 415] width 41 height 13
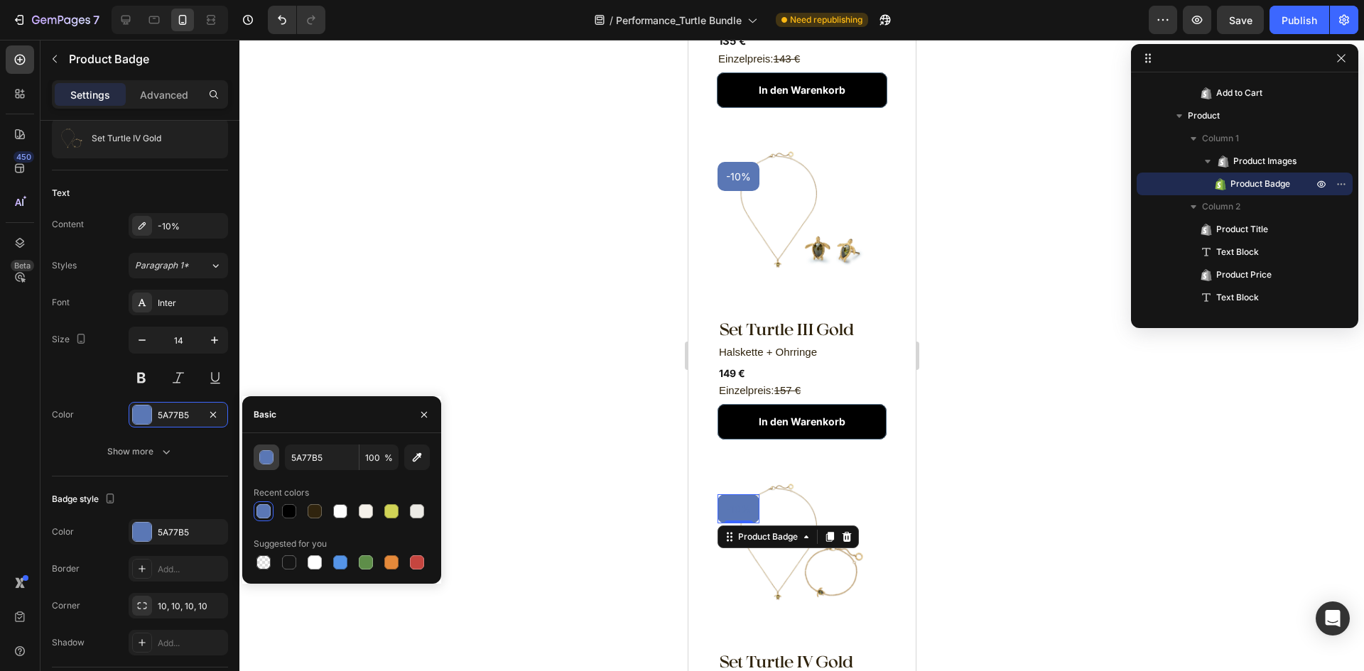
click at [263, 448] on button "button" at bounding box center [267, 458] width 26 height 26
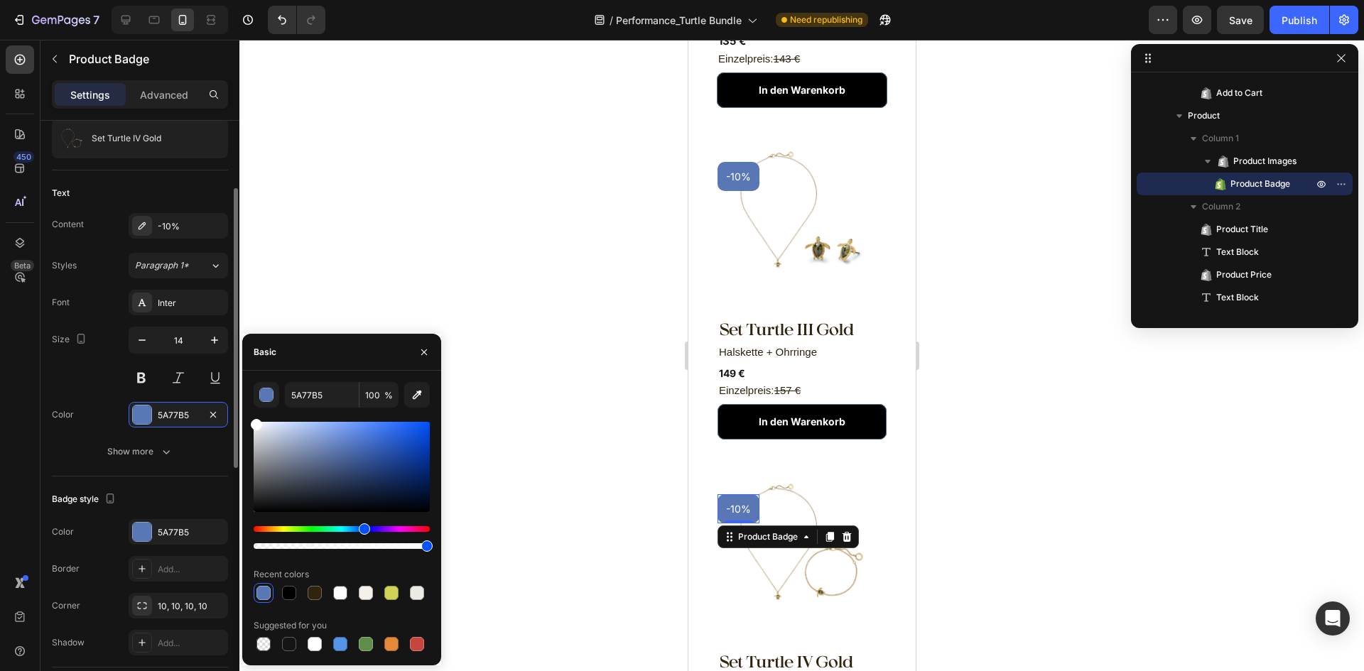
drag, startPoint x: 176, startPoint y: 512, endPoint x: 115, endPoint y: 361, distance: 163.0
click at [115, 361] on div "450 Beta Sections(18) Elements(83) Section Element Hero Section Product Detail …" at bounding box center [119, 356] width 239 height 632
type input "FFFFFF"
click at [994, 531] on div at bounding box center [801, 356] width 1125 height 632
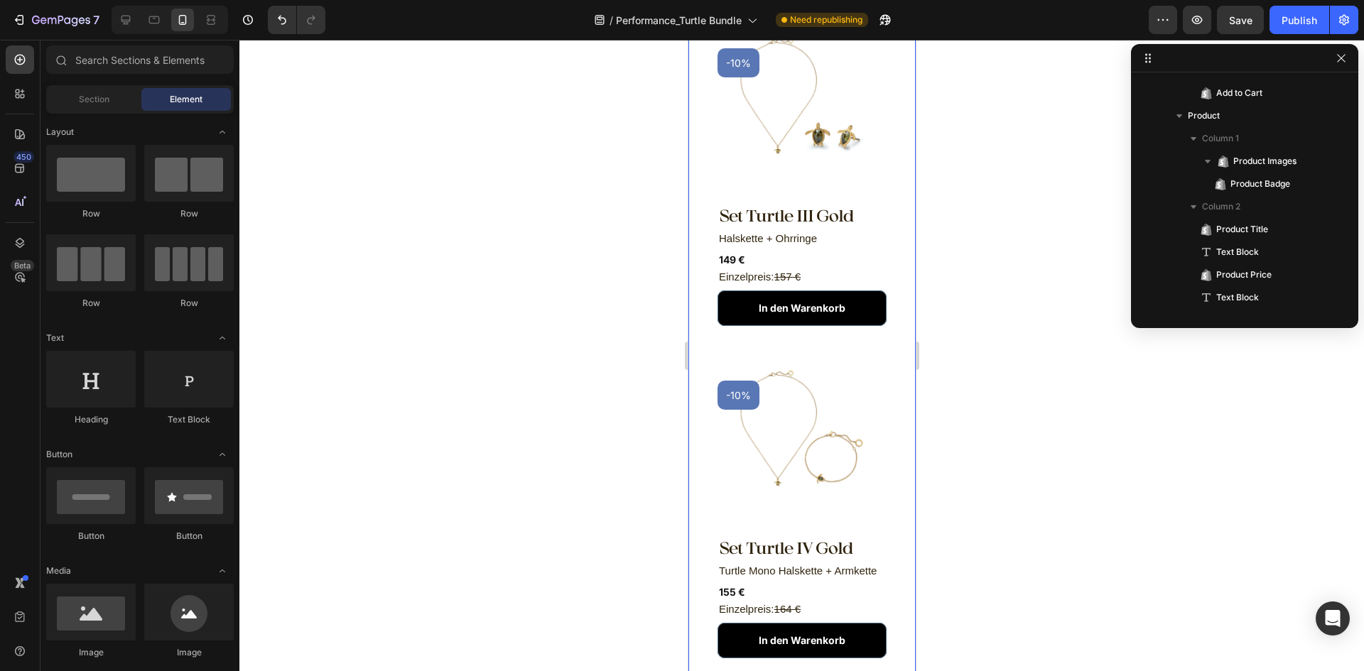
scroll to position [1137, 0]
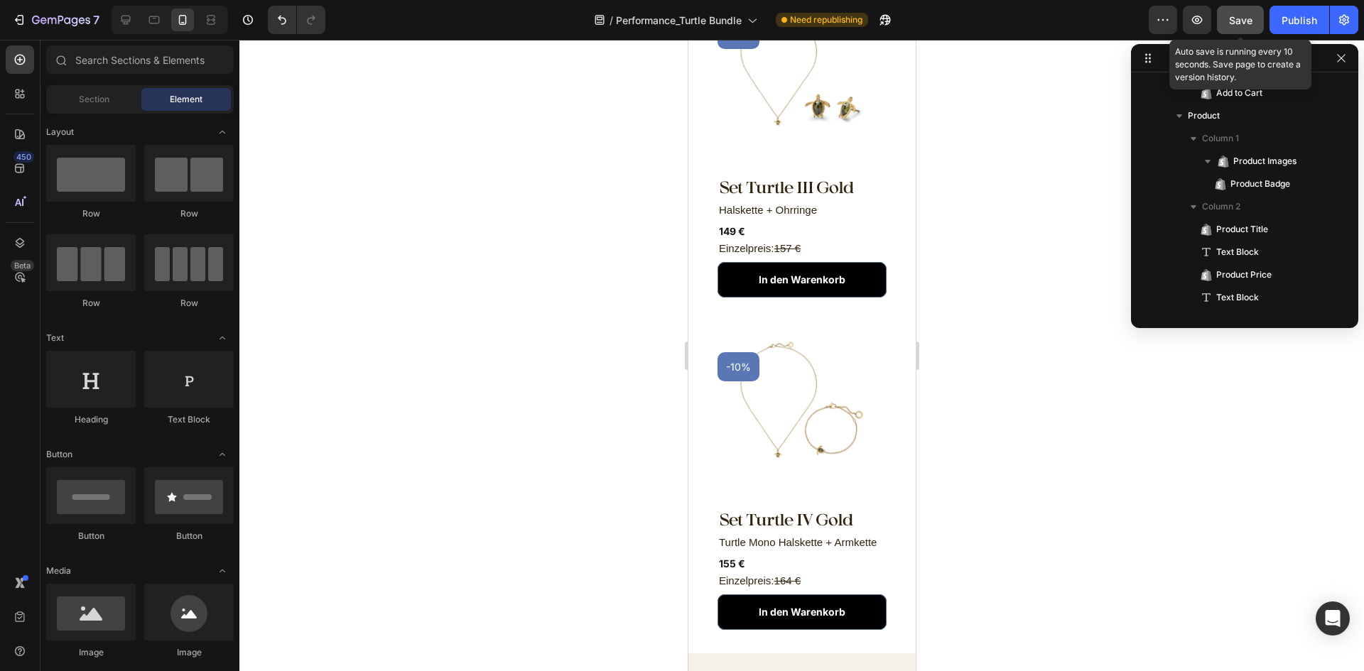
click at [1240, 30] on button "Save" at bounding box center [1240, 20] width 47 height 28
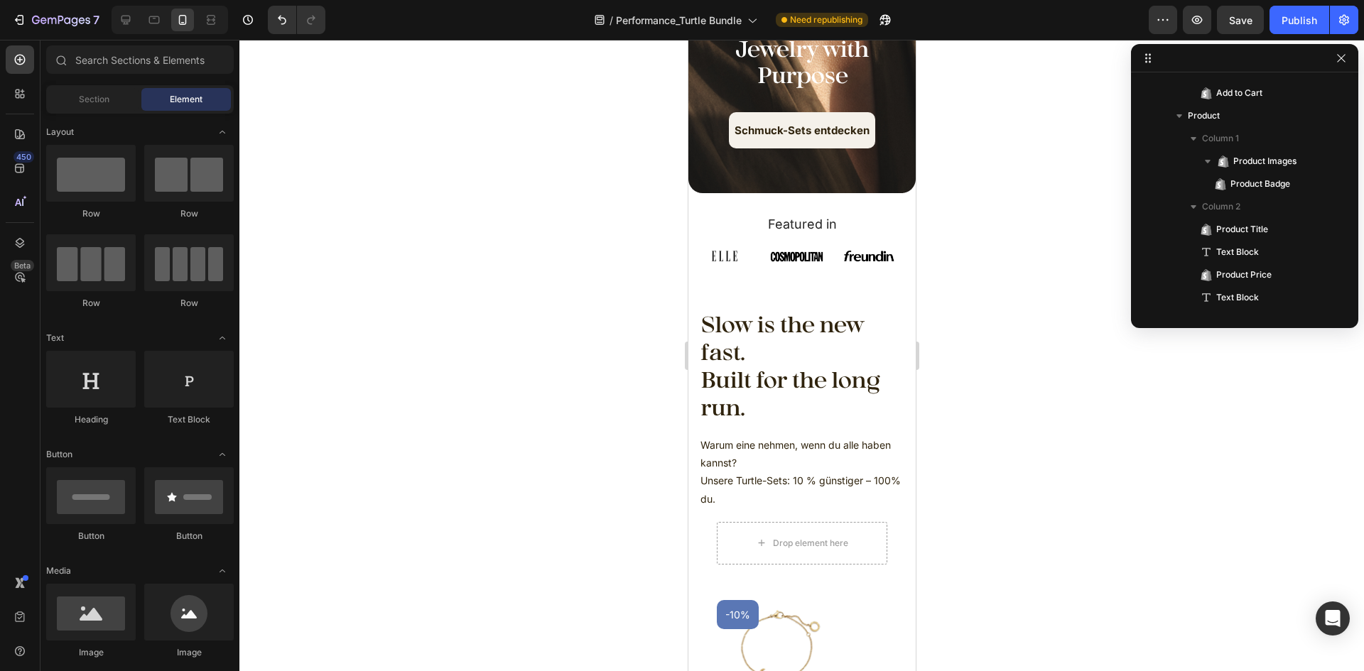
scroll to position [0, 0]
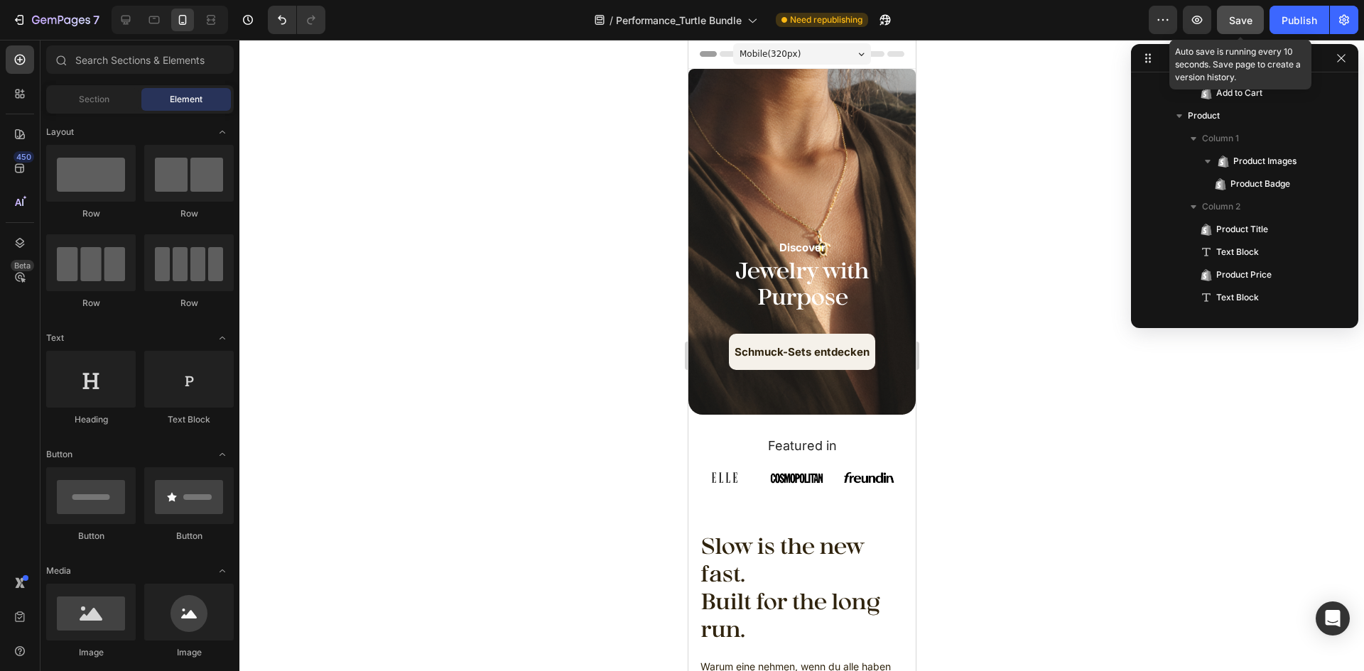
click at [1254, 18] on button "Save" at bounding box center [1240, 20] width 47 height 28
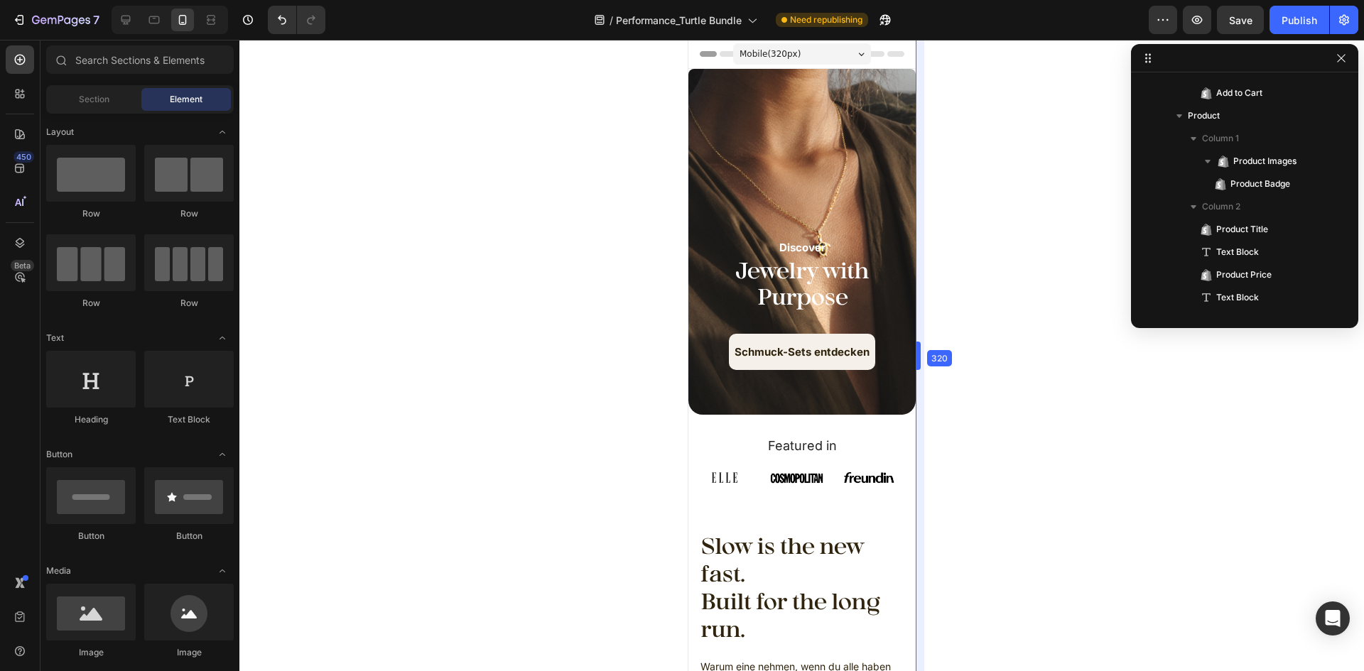
drag, startPoint x: 920, startPoint y: 101, endPoint x: 829, endPoint y: 104, distance: 91.7
drag, startPoint x: 917, startPoint y: 216, endPoint x: 760, endPoint y: 222, distance: 156.4
drag, startPoint x: 922, startPoint y: 222, endPoint x: 705, endPoint y: 222, distance: 216.7
drag, startPoint x: 918, startPoint y: 274, endPoint x: 807, endPoint y: 292, distance: 112.3
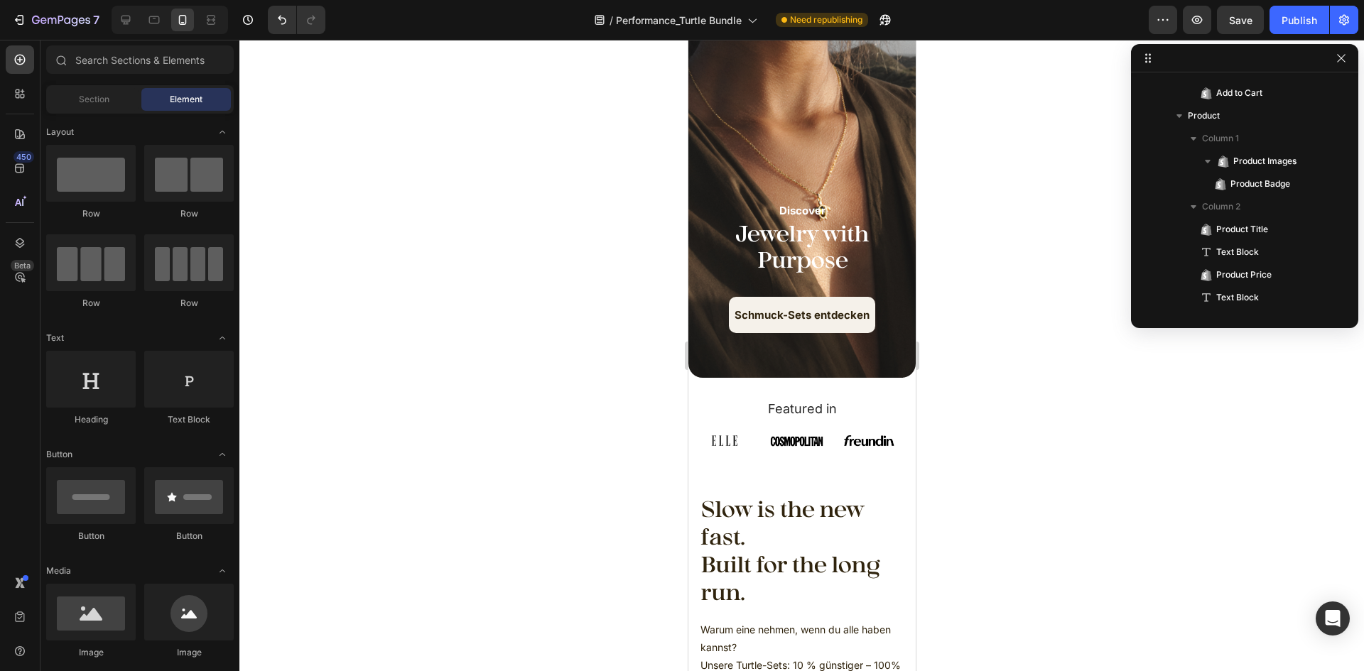
scroll to position [71, 0]
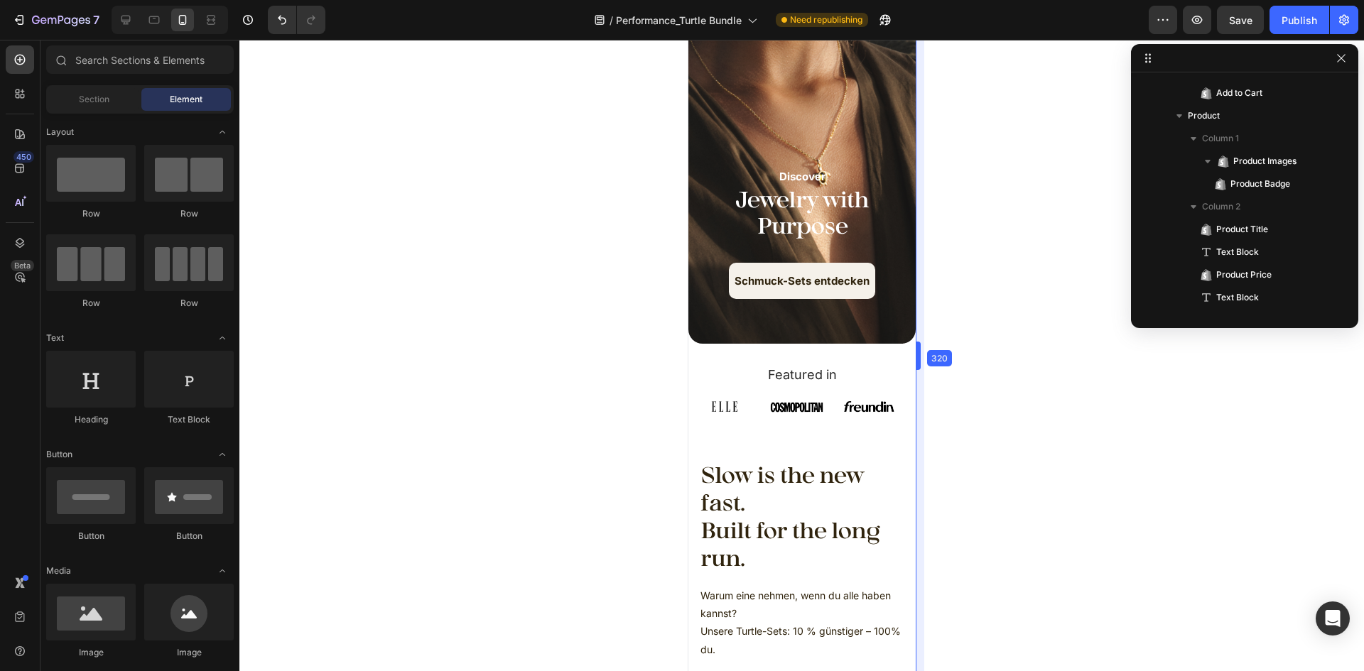
drag, startPoint x: 917, startPoint y: 279, endPoint x: 852, endPoint y: 267, distance: 65.7
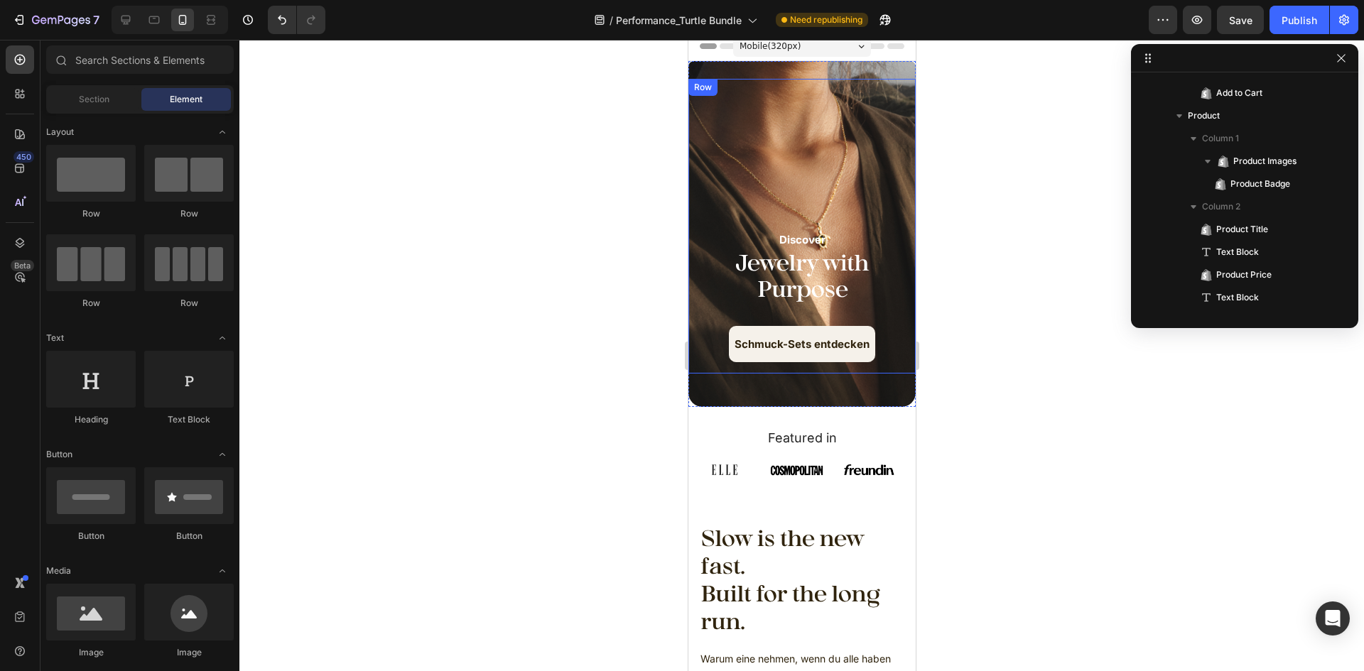
scroll to position [0, 0]
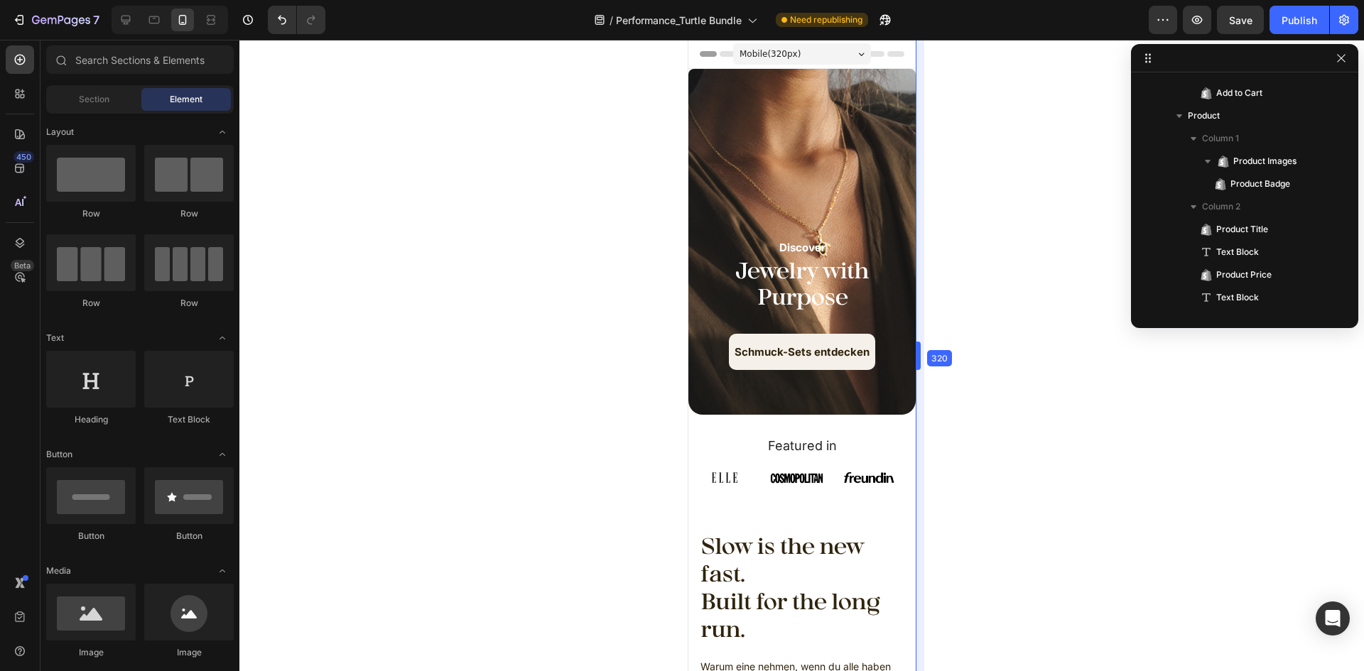
drag, startPoint x: 915, startPoint y: 253, endPoint x: 833, endPoint y: 253, distance: 82.4
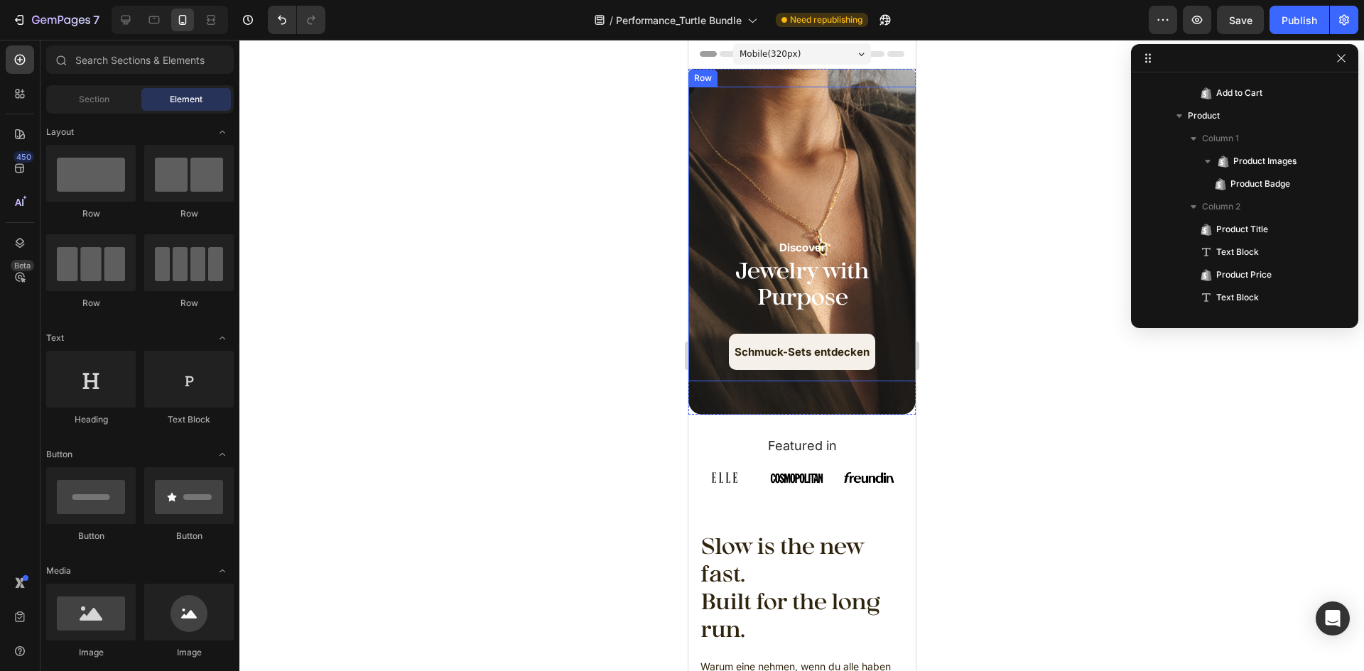
click at [846, 198] on div "Discover Text Block Jewelry with Purpose Heading Schmuck-Sets entdecken Button" at bounding box center [801, 234] width 205 height 272
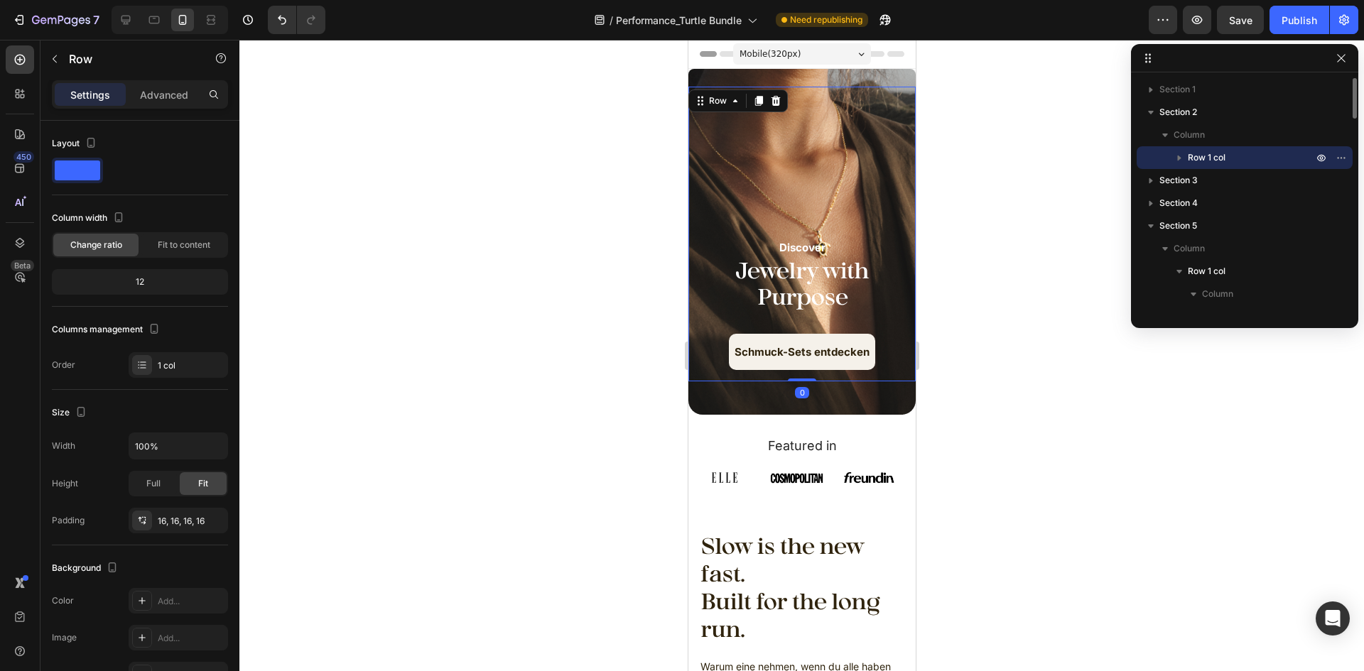
click at [998, 247] on div at bounding box center [801, 356] width 1125 height 632
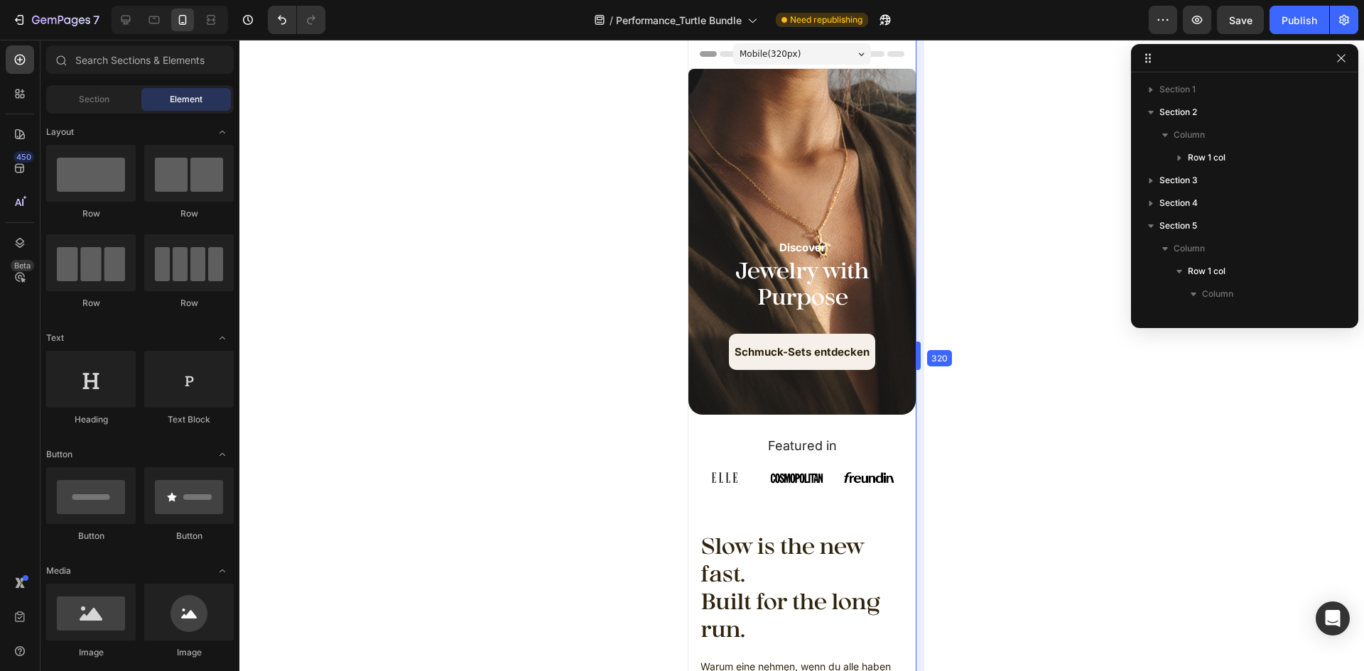
drag, startPoint x: 919, startPoint y: 245, endPoint x: 852, endPoint y: 250, distance: 67.7
drag, startPoint x: 226, startPoint y: 222, endPoint x: 817, endPoint y: 261, distance: 592.5
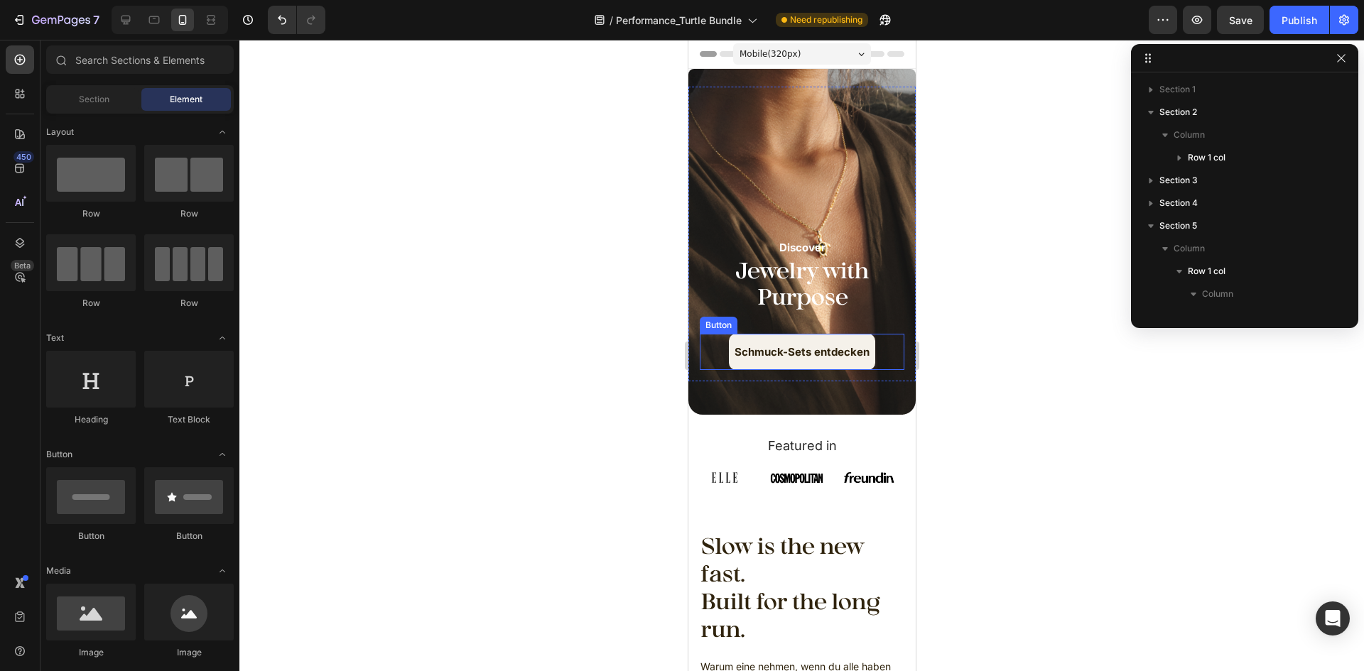
click at [865, 352] on link "Schmuck-Sets entdecken" at bounding box center [801, 352] width 146 height 36
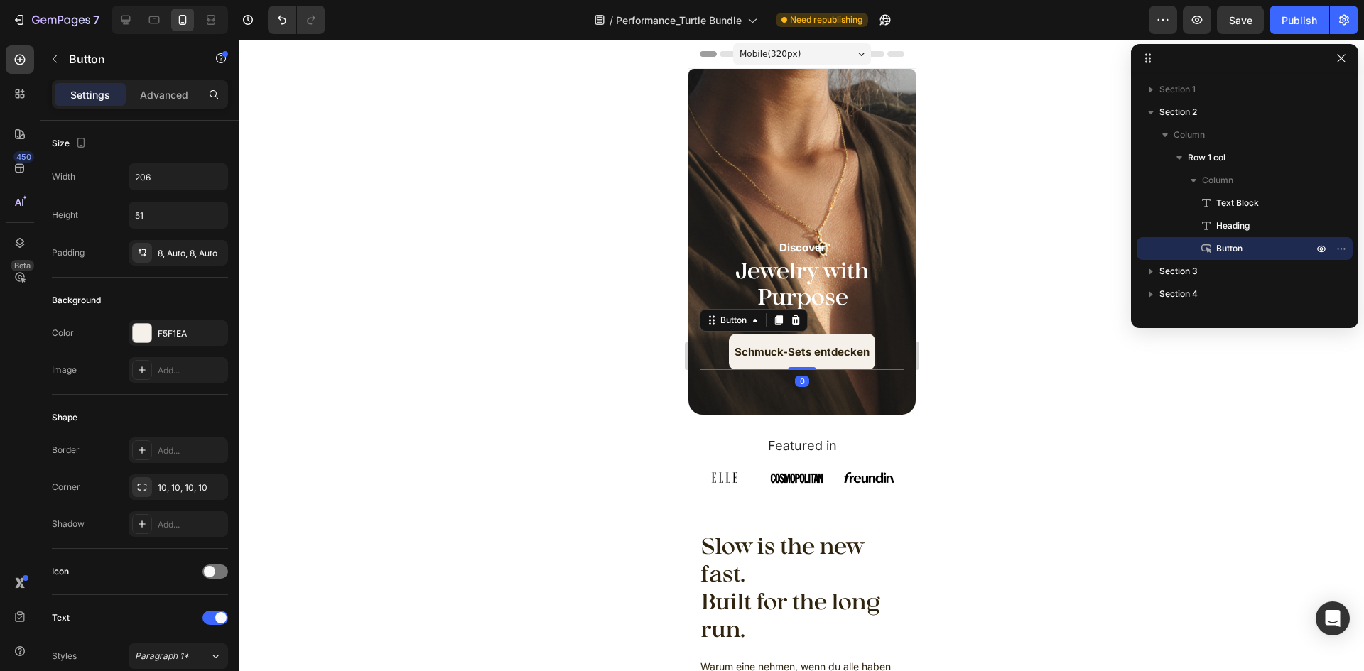
click at [964, 320] on div at bounding box center [801, 356] width 1125 height 632
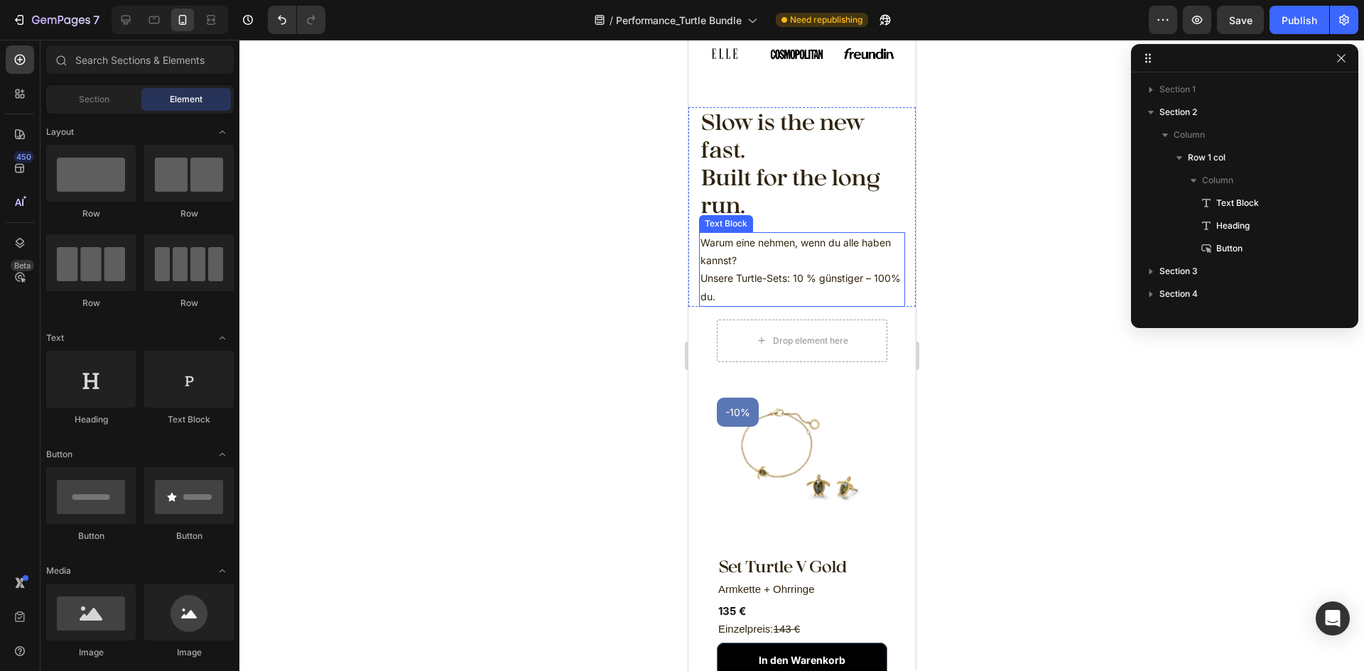
scroll to position [497, 0]
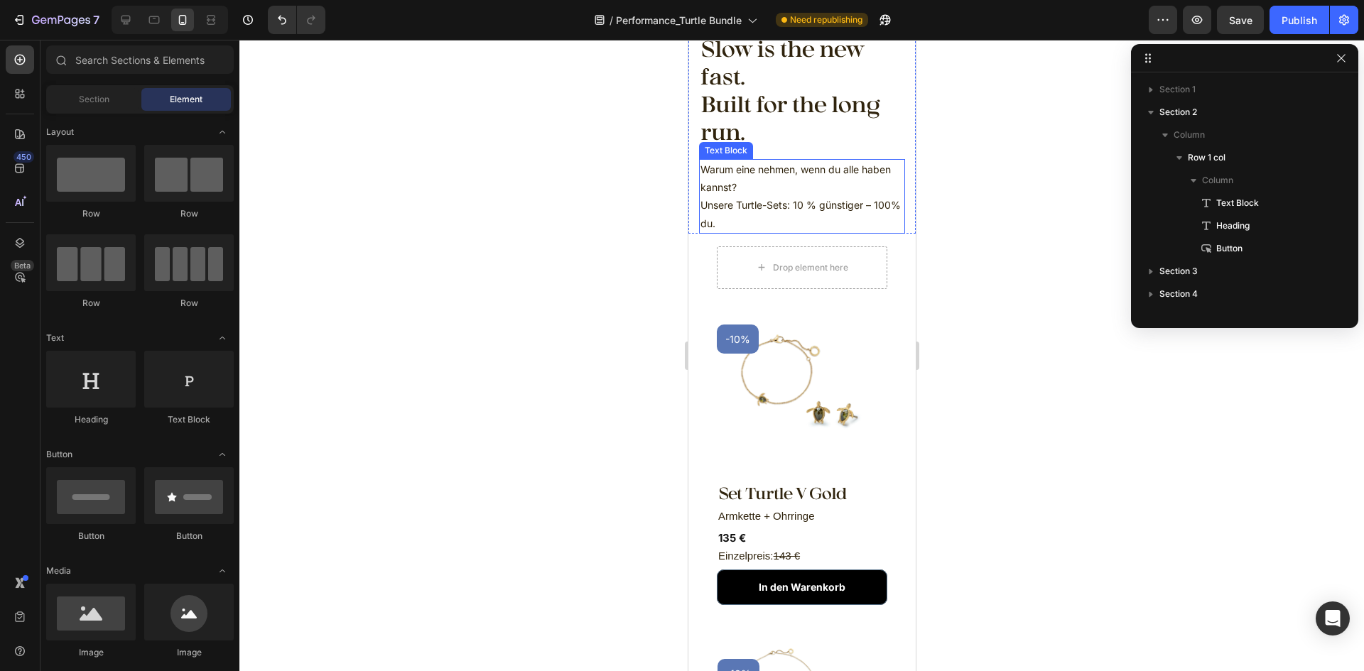
click at [804, 204] on p "Unsere Turtle-Sets: 10 % günstiger – 100% du." at bounding box center [801, 214] width 203 height 36
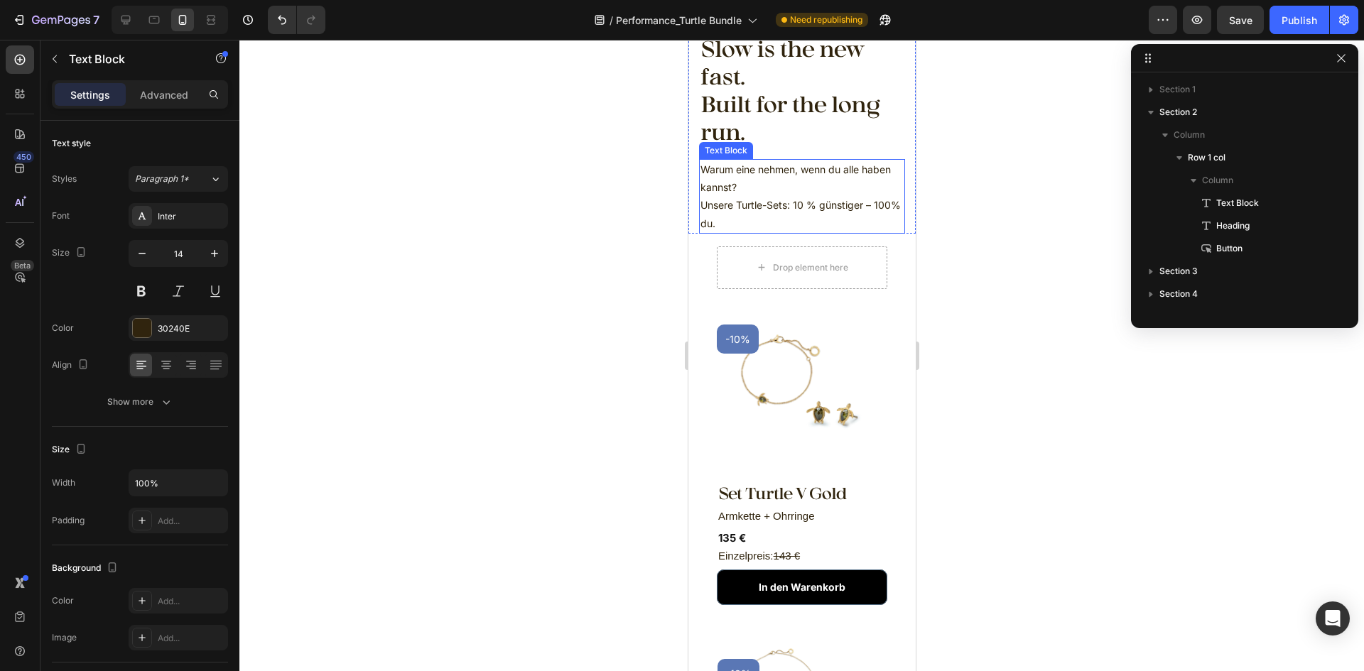
click at [804, 204] on p "Unsere Turtle-Sets: 10 % günstiger – 100% du." at bounding box center [801, 214] width 203 height 36
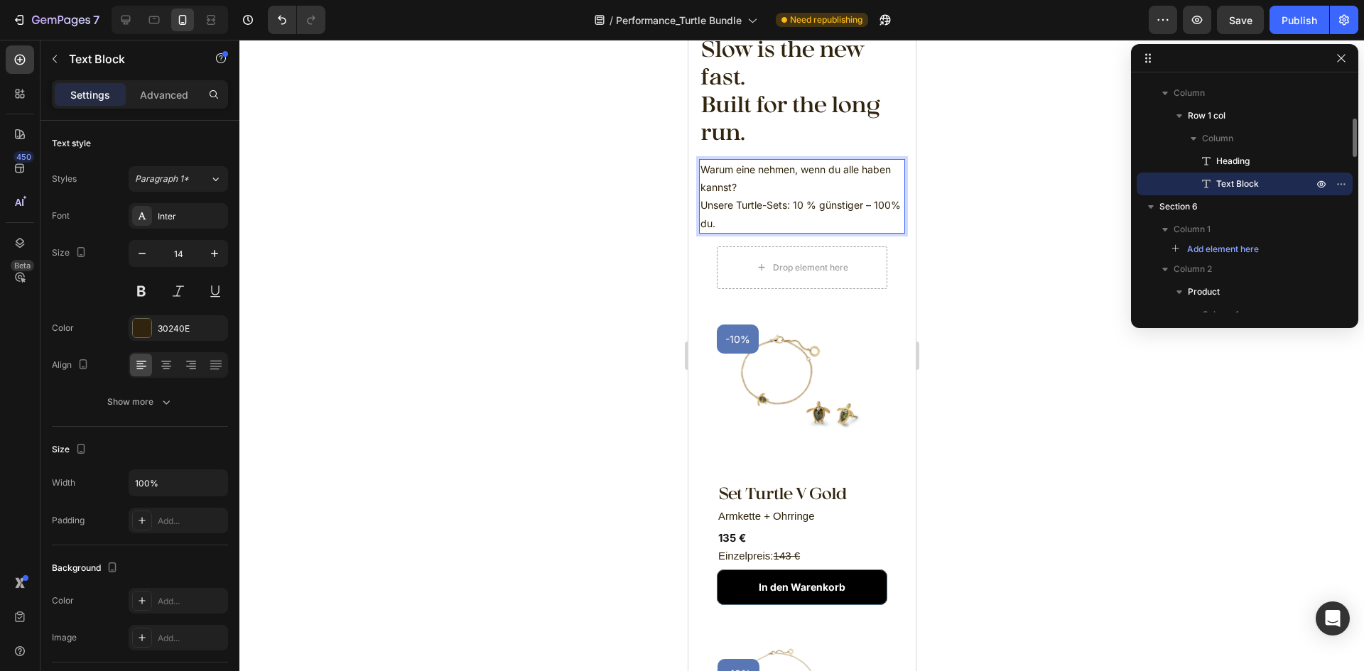
click at [812, 203] on p "Unsere Turtle-Sets: 10 % günstiger – 100% du." at bounding box center [801, 214] width 203 height 36
click at [812, 207] on p "Unsere Turtle-Sets: 10 % günstiger – 100% du." at bounding box center [801, 214] width 203 height 36
click at [1001, 195] on div at bounding box center [801, 356] width 1125 height 632
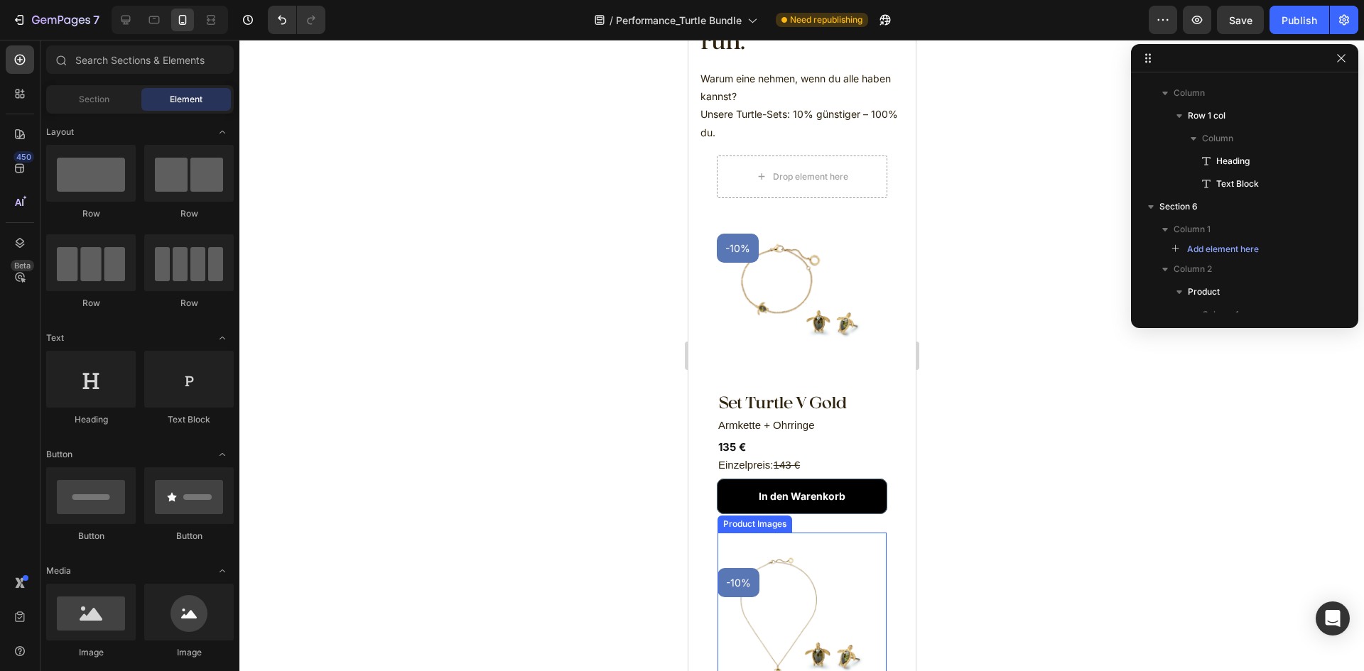
scroll to position [640, 0]
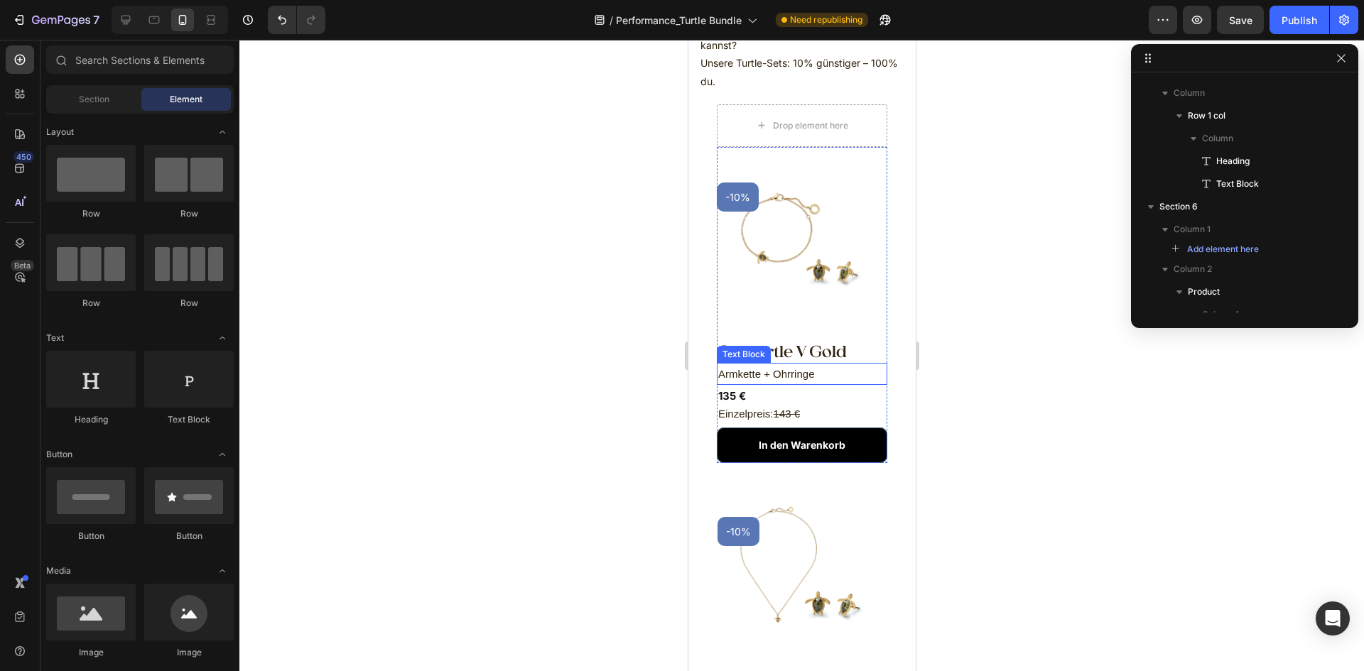
click at [811, 366] on p "Armkette + Ohrringe" at bounding box center [802, 374] width 168 height 19
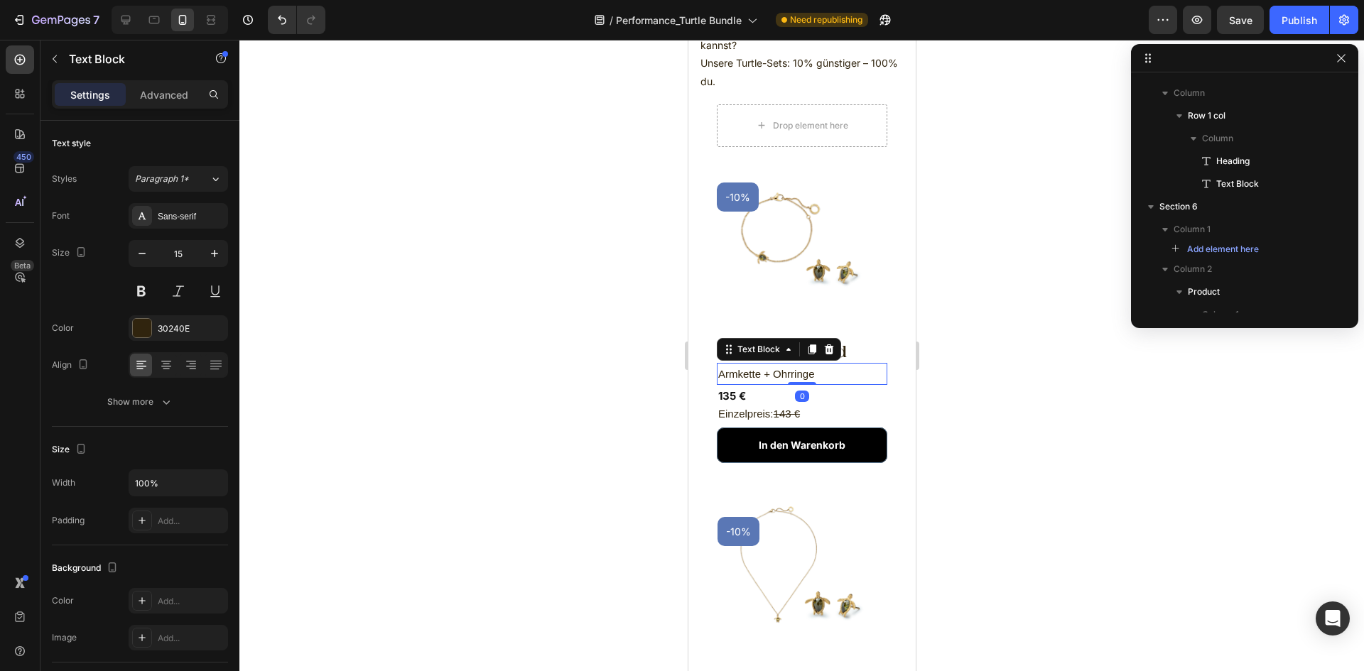
scroll to position [491, 0]
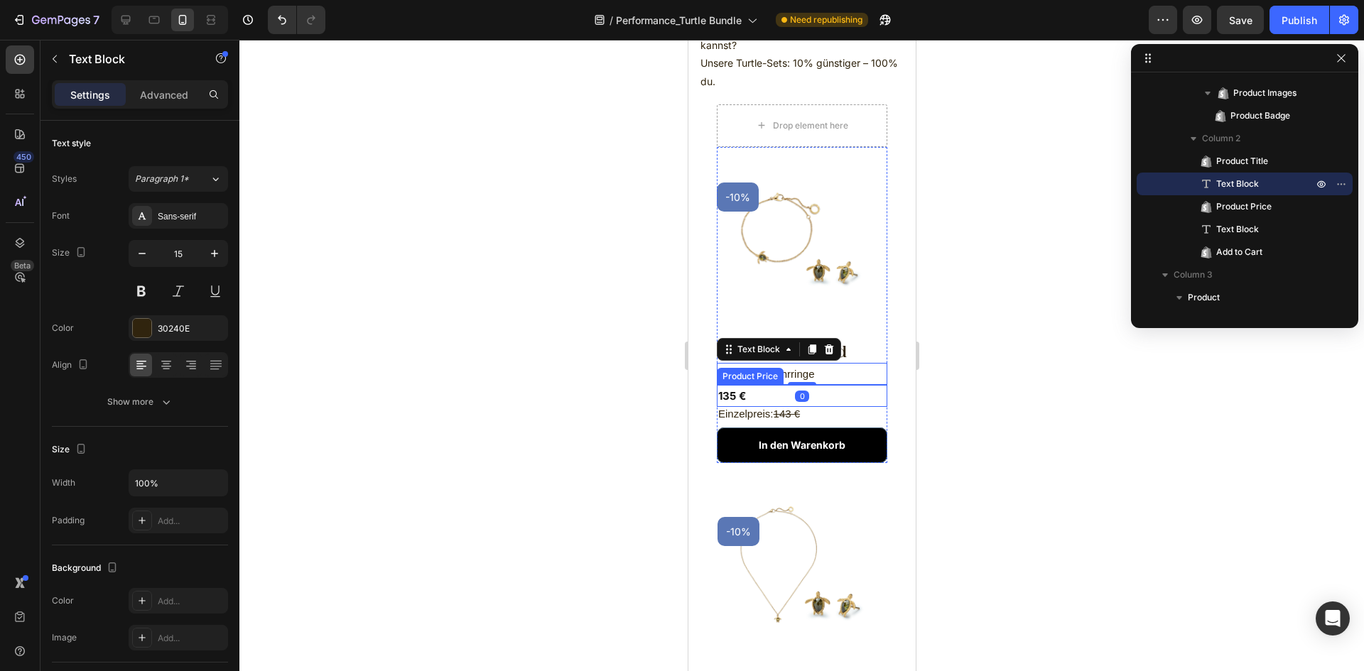
click at [743, 385] on div "135 €" at bounding box center [801, 396] width 171 height 22
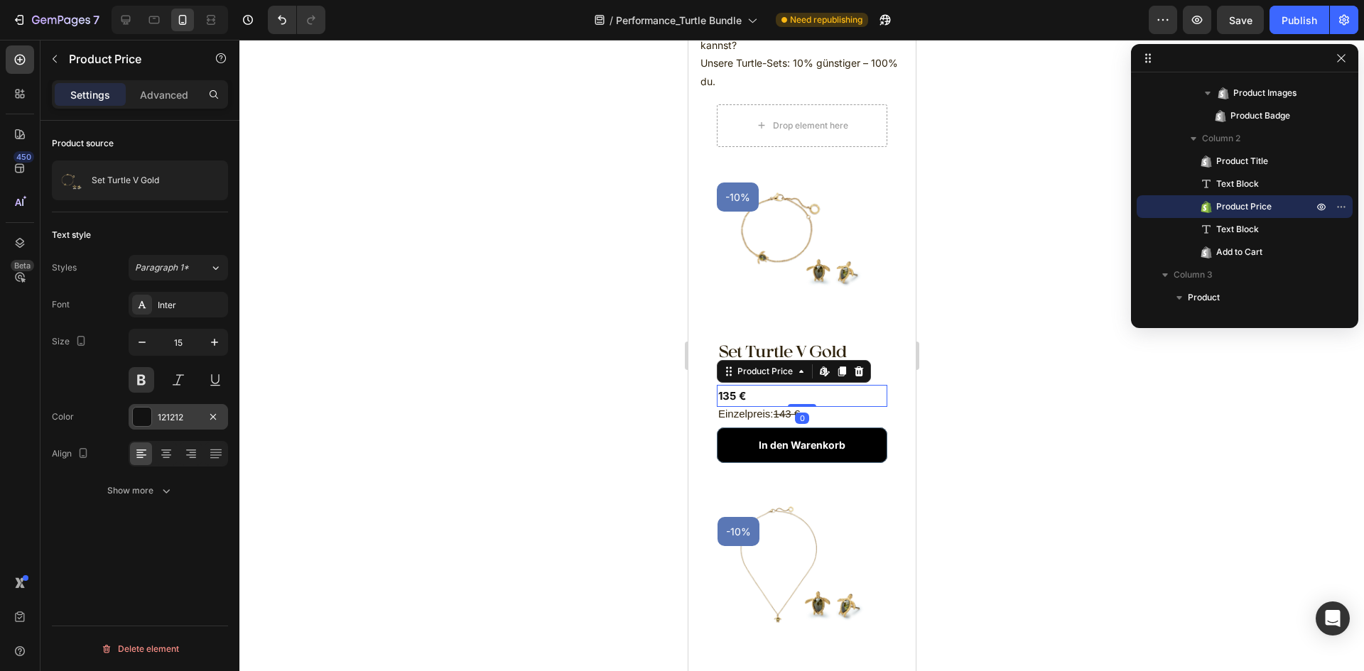
click at [168, 420] on div "121212" at bounding box center [178, 417] width 41 height 13
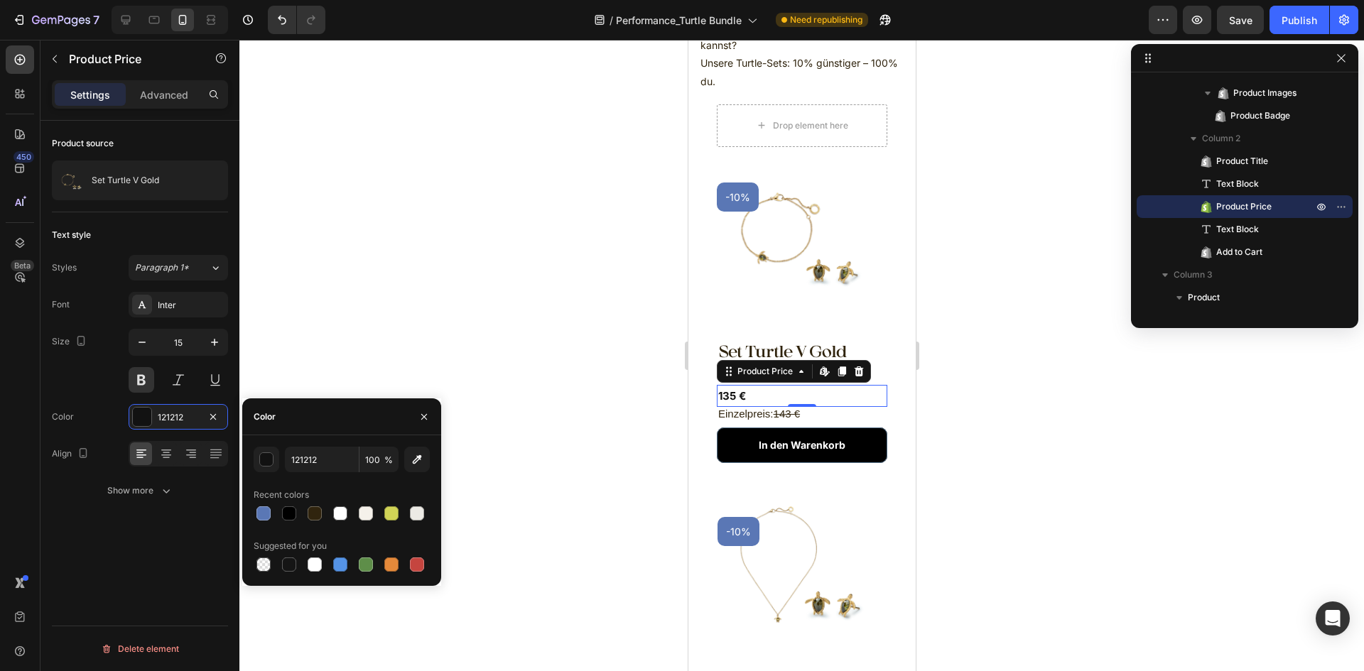
click at [325, 514] on div at bounding box center [342, 514] width 176 height 20
click at [319, 513] on div at bounding box center [315, 514] width 14 height 14
type input "30240E"
click at [723, 409] on p "Einzelpreis: 143 €" at bounding box center [802, 414] width 168 height 11
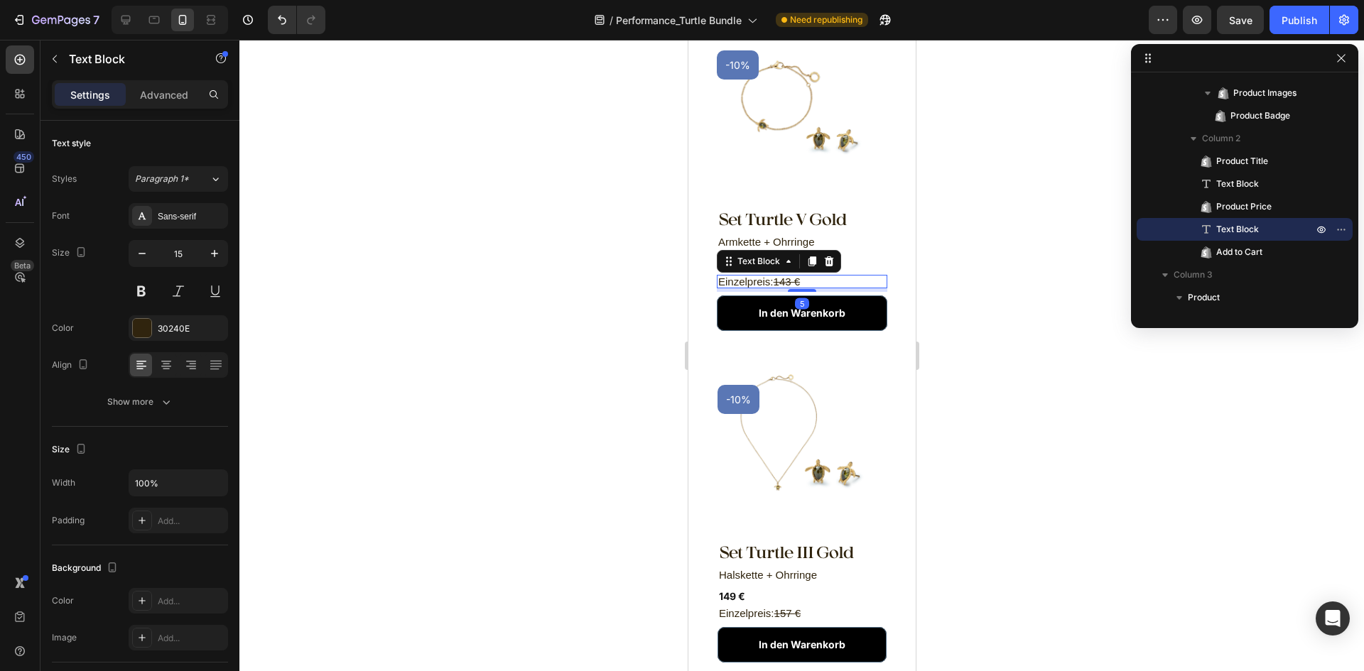
scroll to position [782, 0]
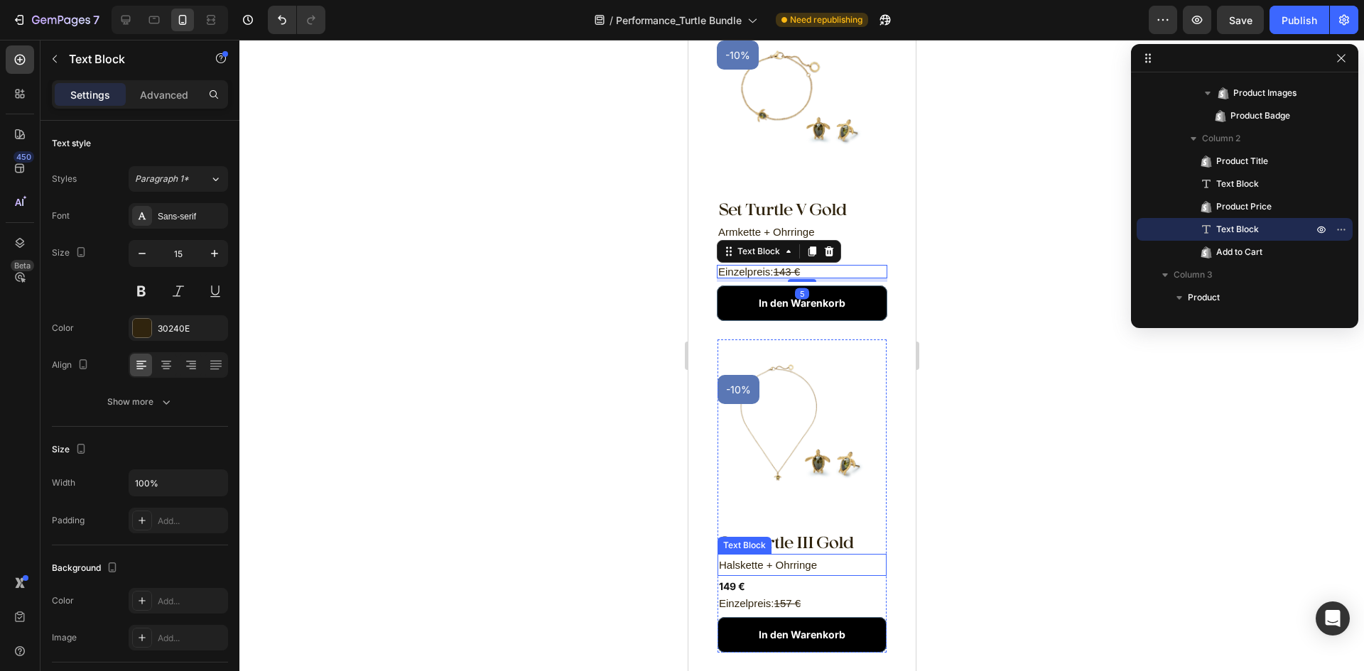
click at [787, 556] on p "Halskette + Ohrringe" at bounding box center [801, 565] width 166 height 19
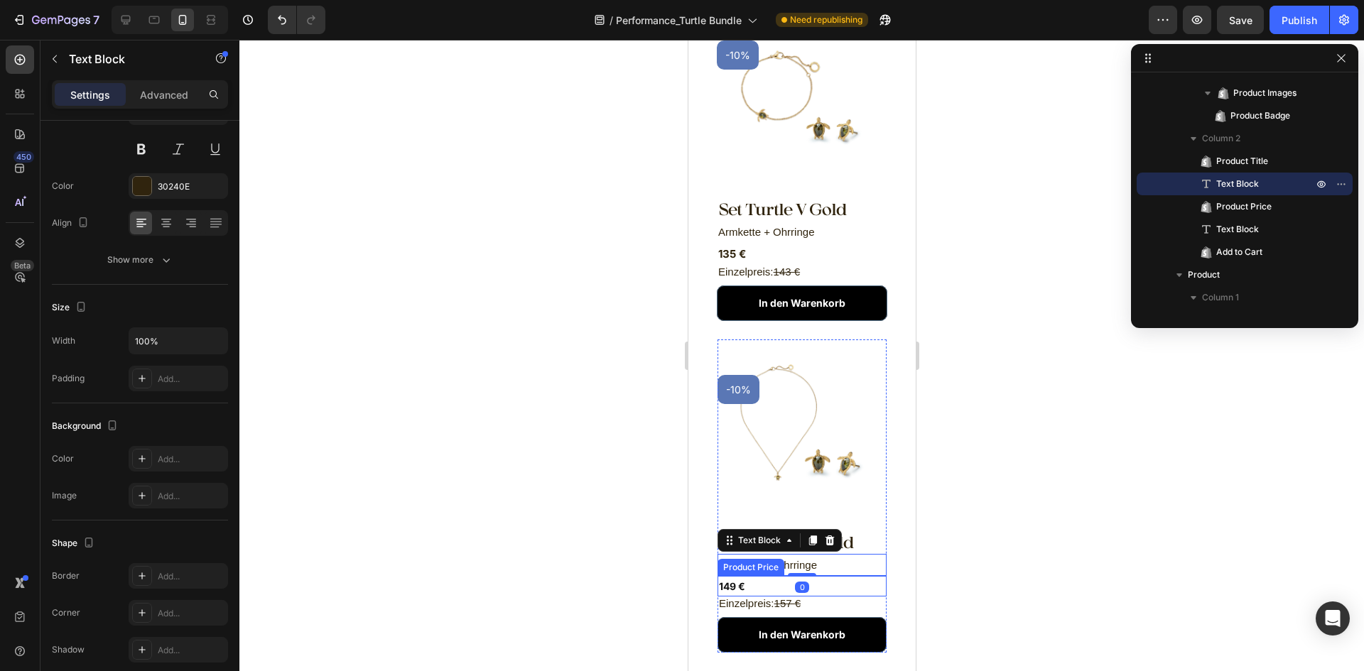
click at [723, 576] on div "149 €" at bounding box center [801, 586] width 169 height 21
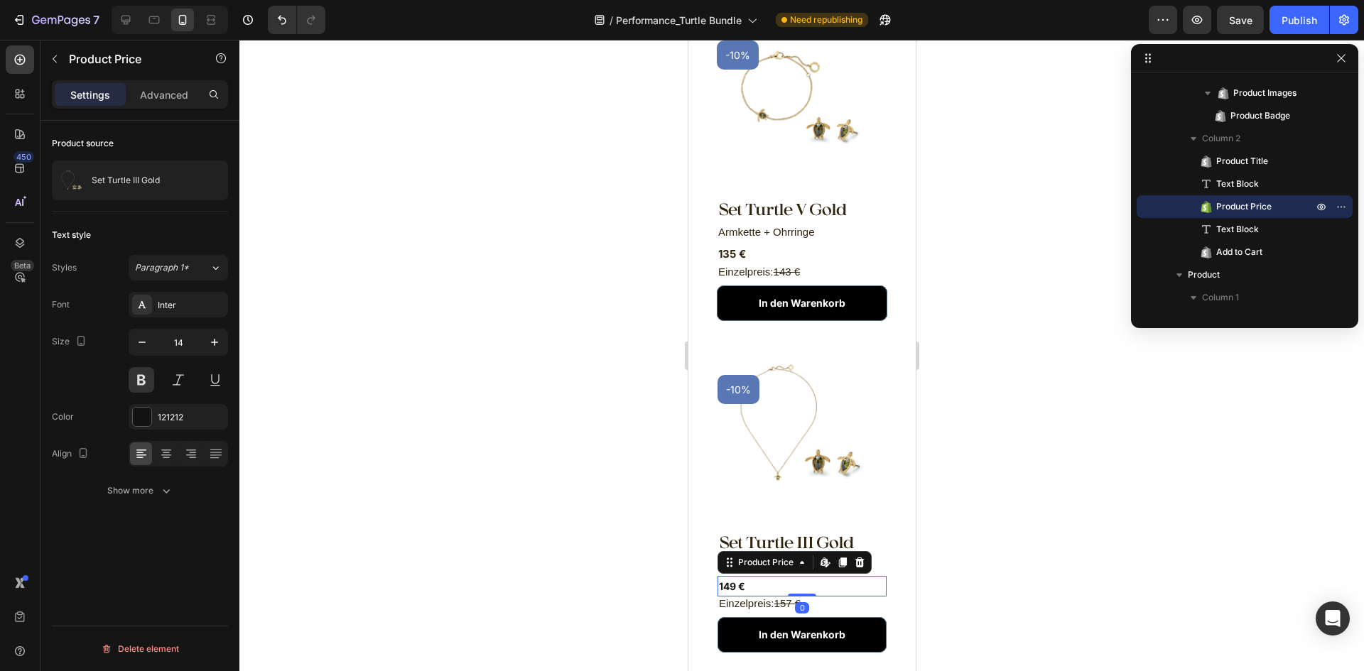
scroll to position [0, 0]
click at [183, 411] on div "121212" at bounding box center [178, 417] width 41 height 13
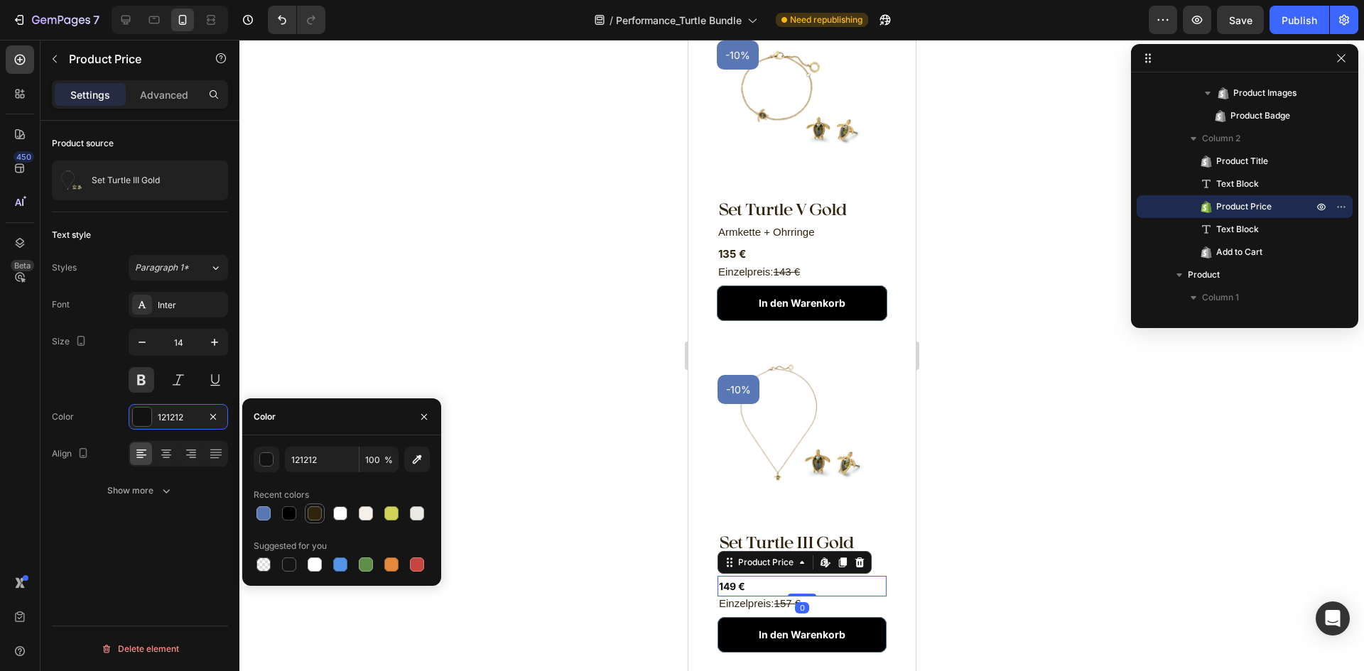
click at [314, 513] on div at bounding box center [315, 514] width 14 height 14
type input "30240E"
click at [728, 598] on p "Einzelpreis: 157 €" at bounding box center [801, 603] width 166 height 11
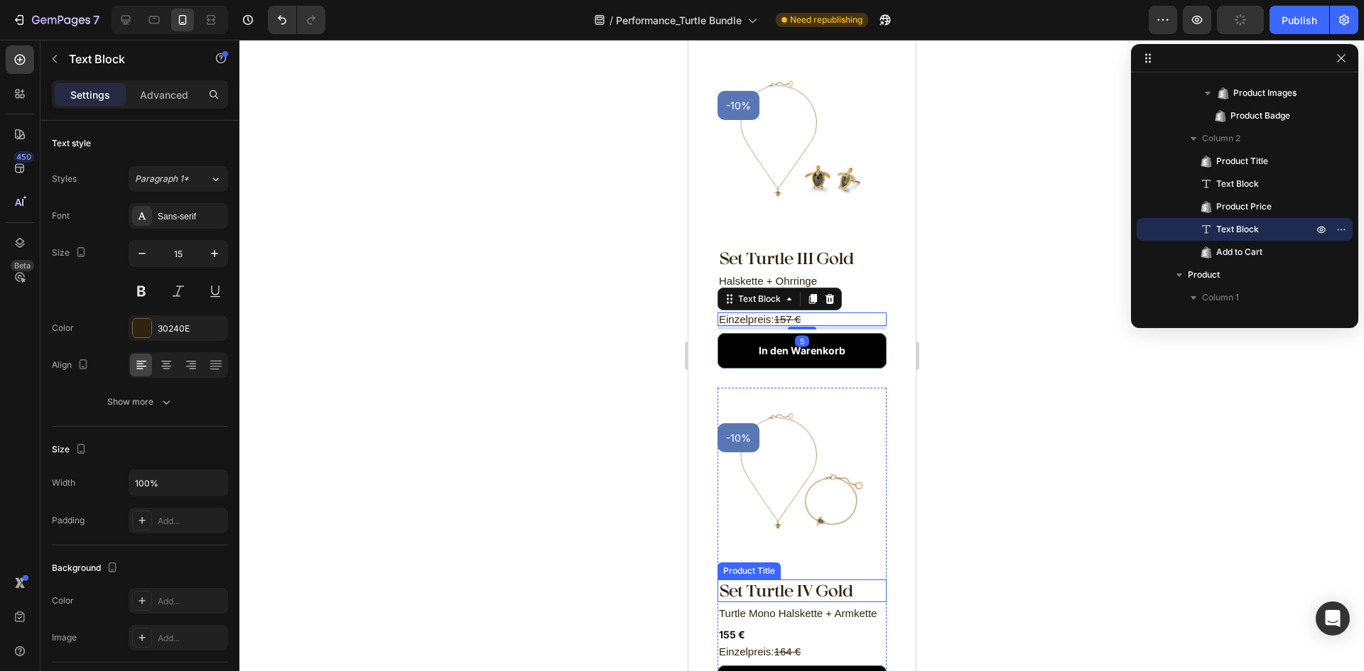
scroll to position [1137, 0]
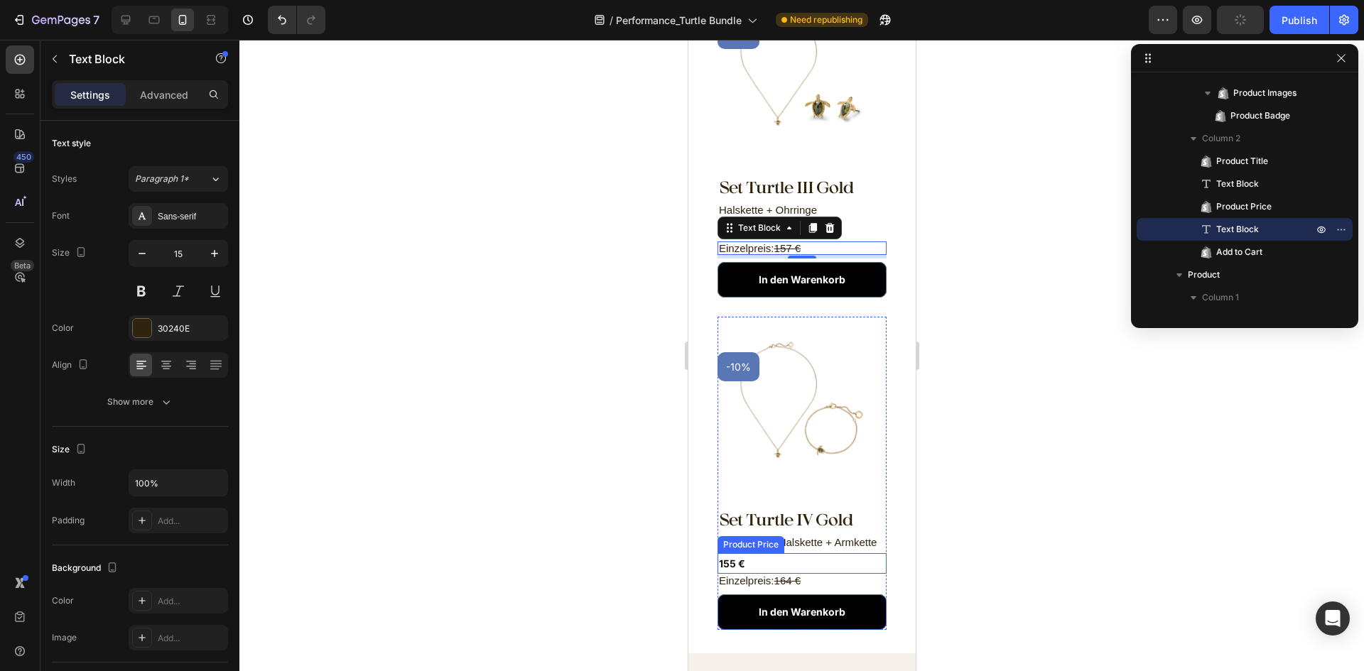
click at [769, 554] on div "155 €" at bounding box center [801, 564] width 169 height 21
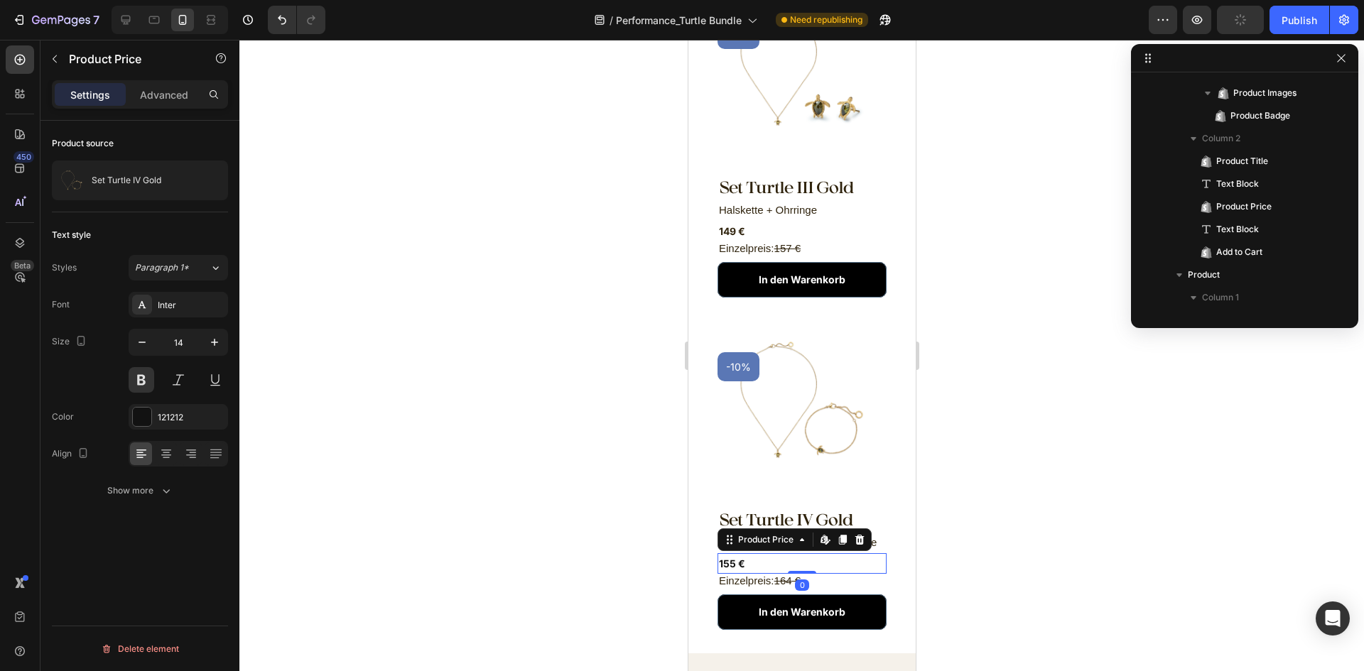
scroll to position [991, 0]
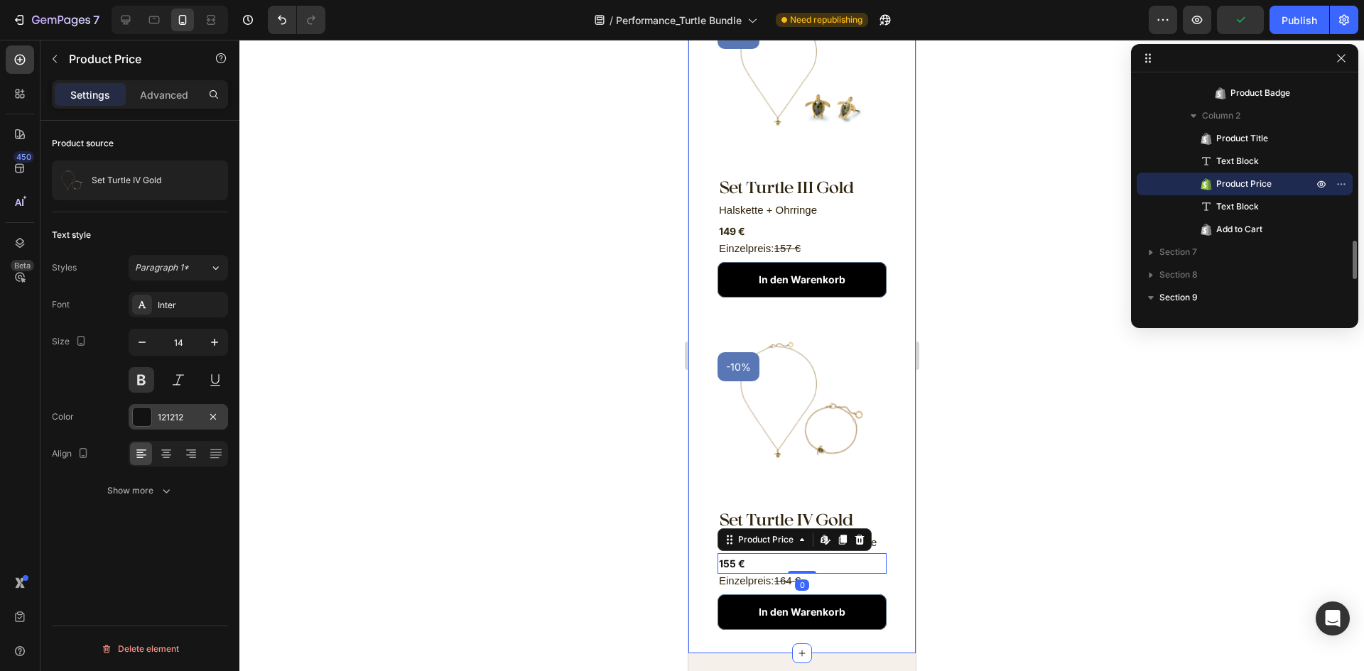
click at [166, 417] on div "121212" at bounding box center [178, 417] width 41 height 13
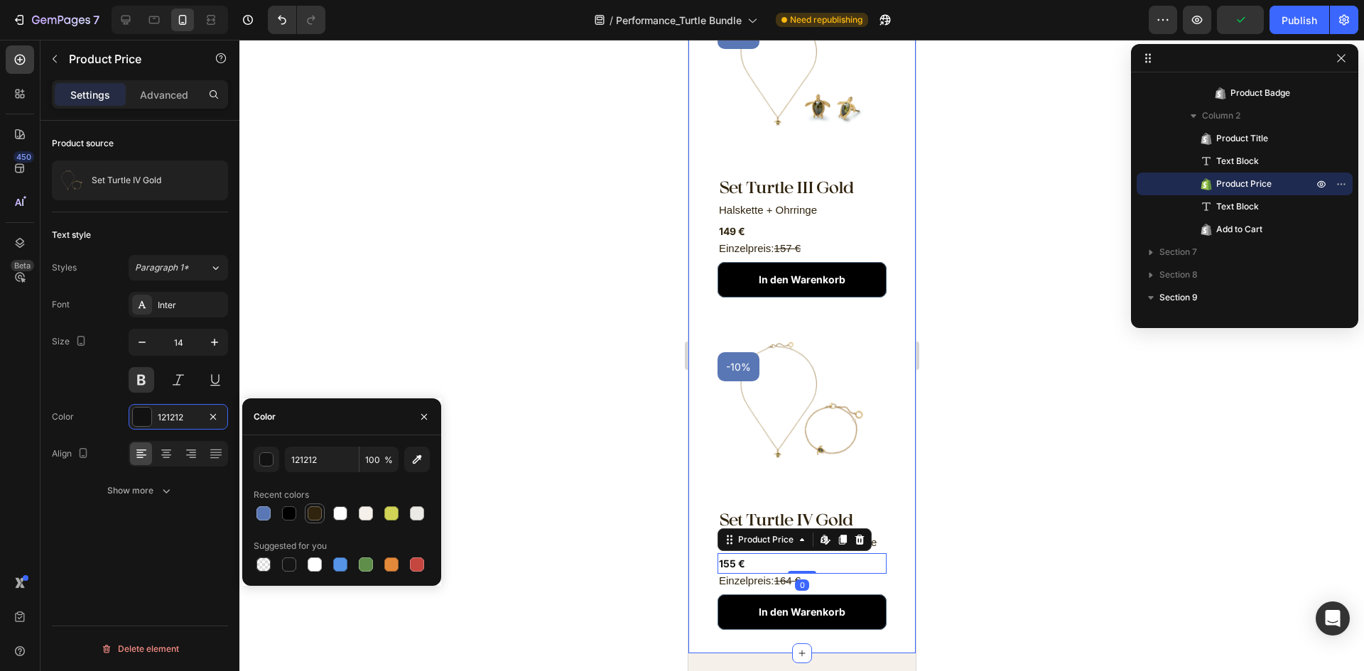
drag, startPoint x: 320, startPoint y: 517, endPoint x: 42, endPoint y: 513, distance: 277.9
click at [320, 517] on div at bounding box center [315, 514] width 14 height 14
type input "30240E"
click at [740, 576] on p "Einzelpreis: 164 €" at bounding box center [801, 581] width 166 height 11
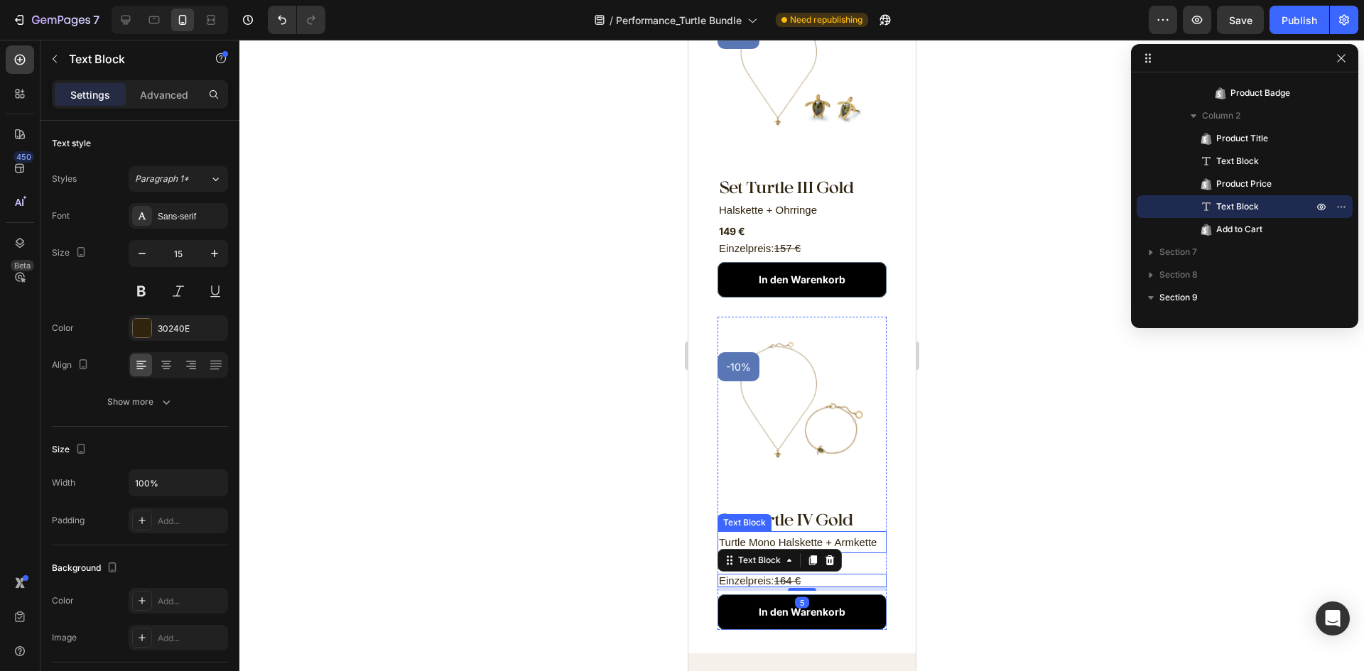
click at [740, 533] on p "Turtle Mono Halskette + Armkette" at bounding box center [801, 542] width 166 height 19
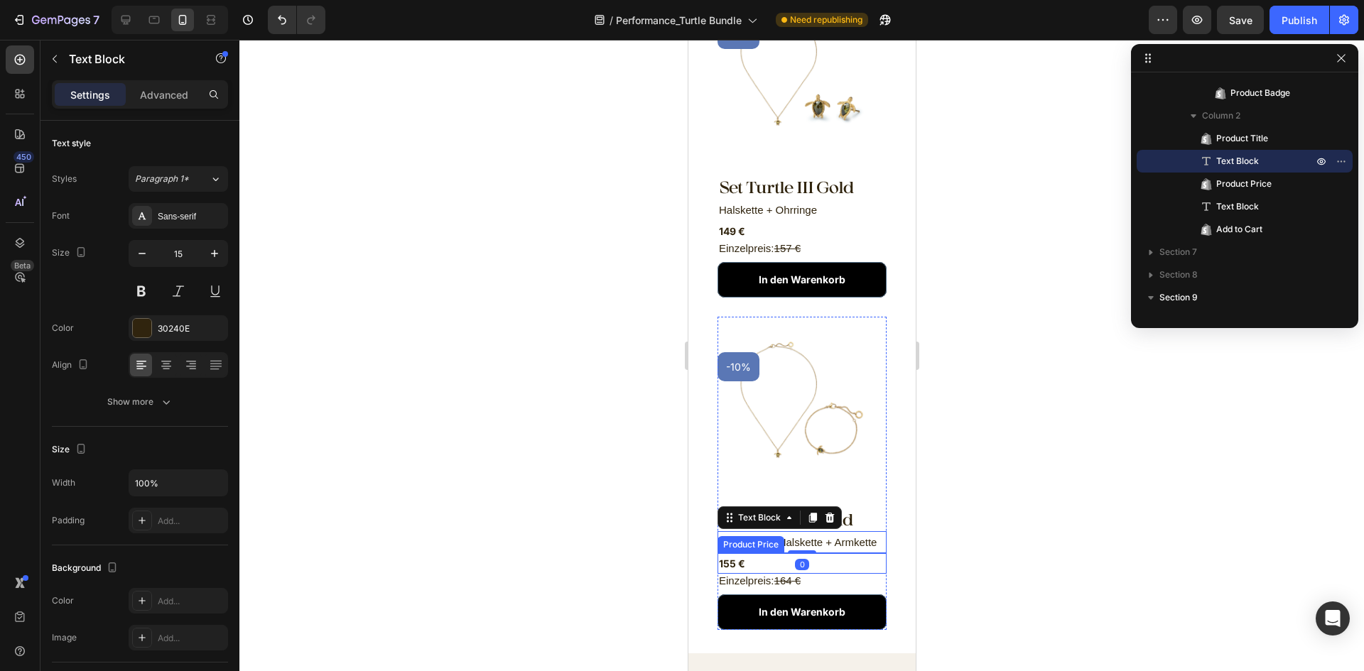
click at [752, 554] on div "155 €" at bounding box center [801, 564] width 169 height 21
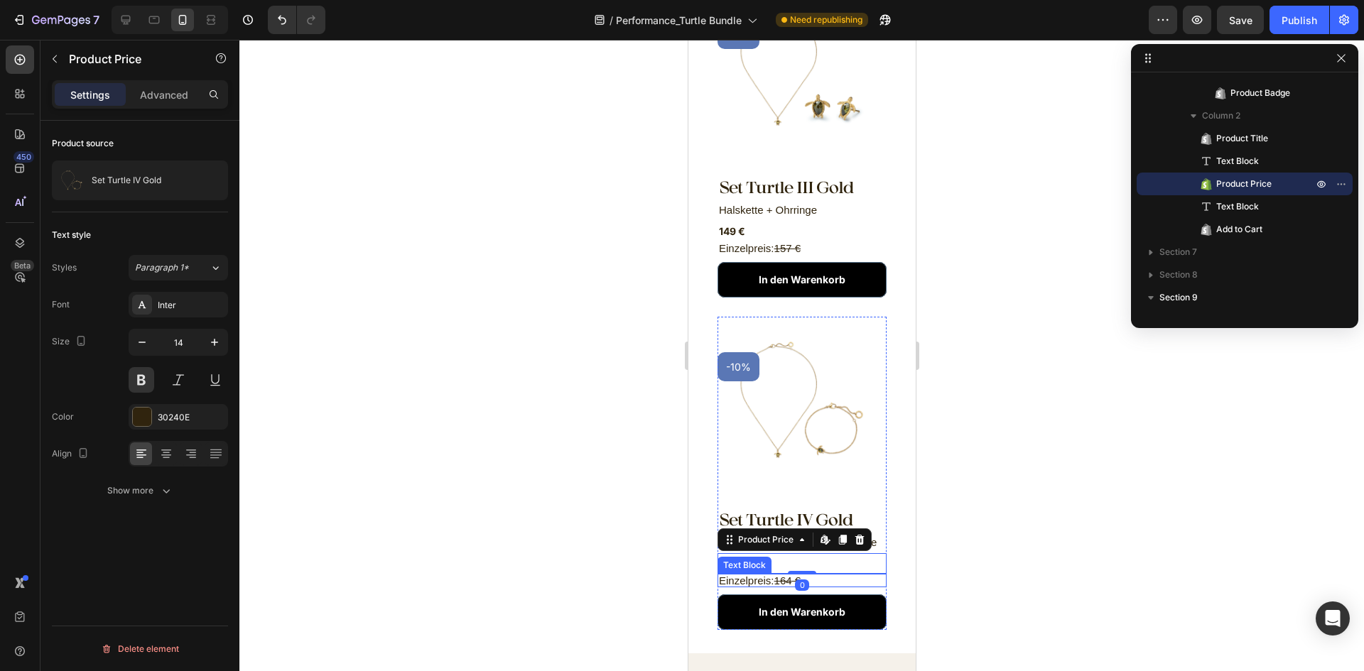
click at [751, 576] on p "Einzelpreis: 164 €" at bounding box center [801, 581] width 166 height 11
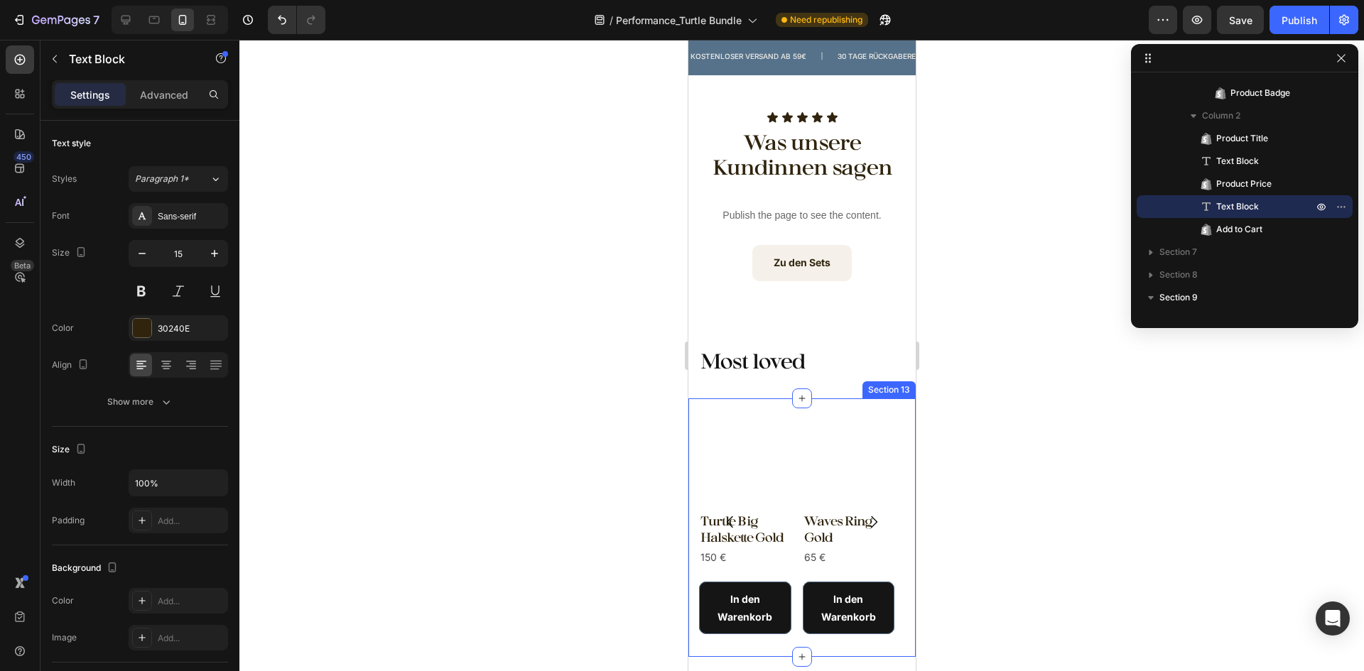
scroll to position [2502, 0]
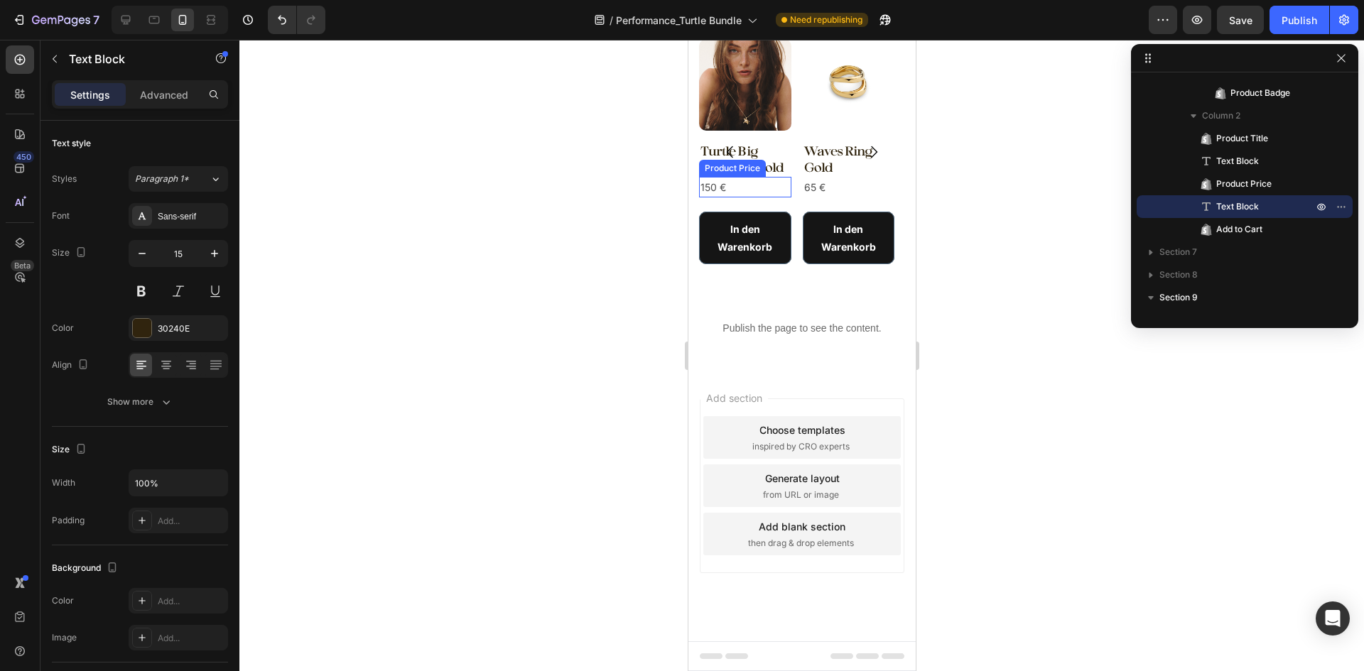
click at [733, 185] on div "150 €" at bounding box center [744, 187] width 92 height 21
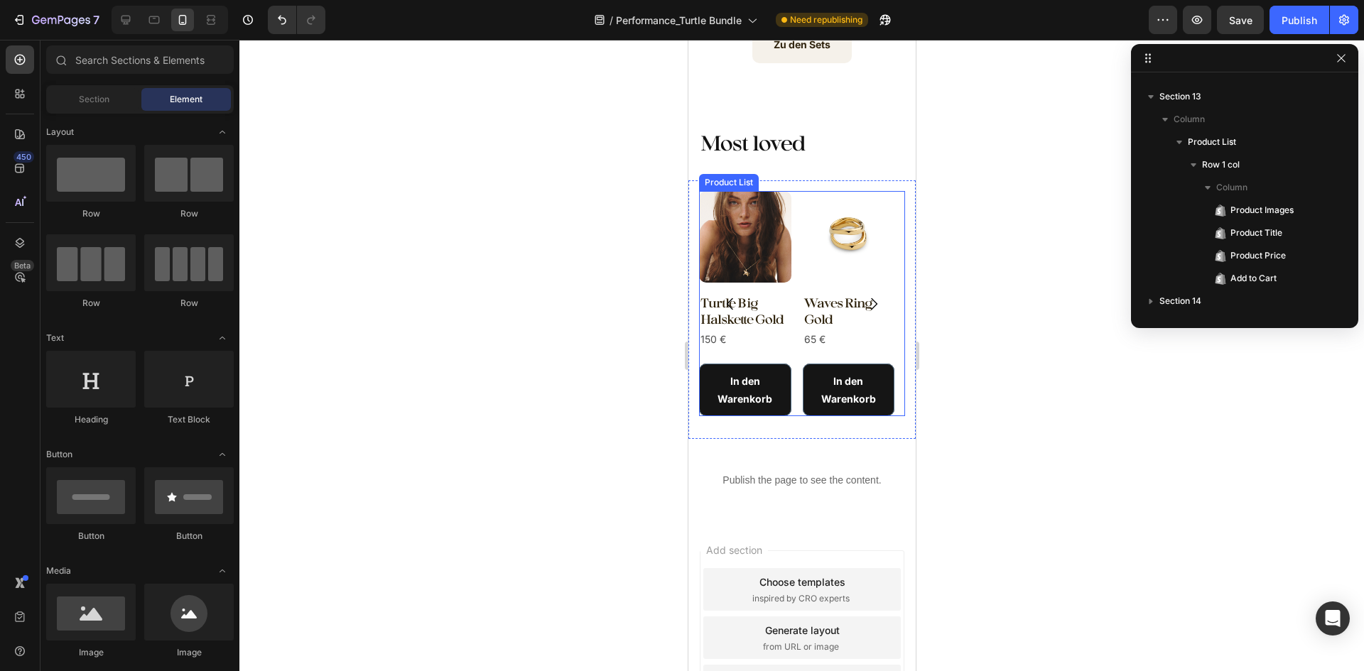
scroll to position [2372, 0]
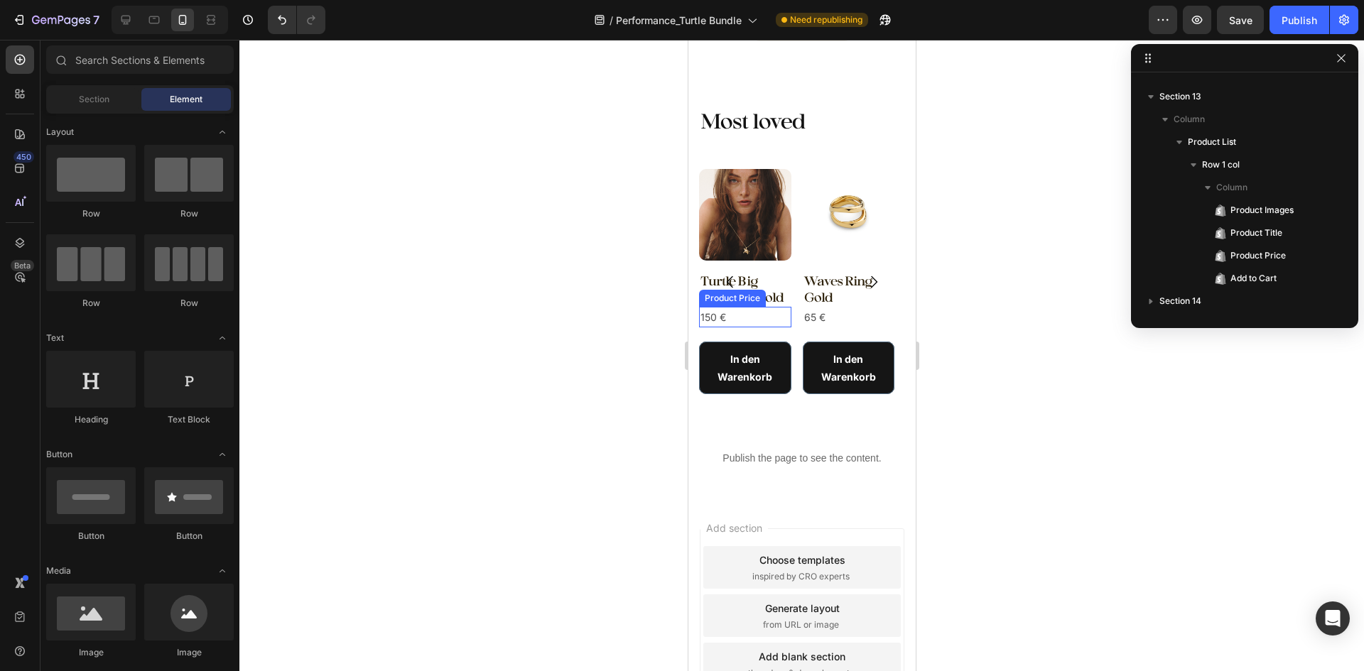
click at [744, 313] on div "150 €" at bounding box center [744, 317] width 92 height 21
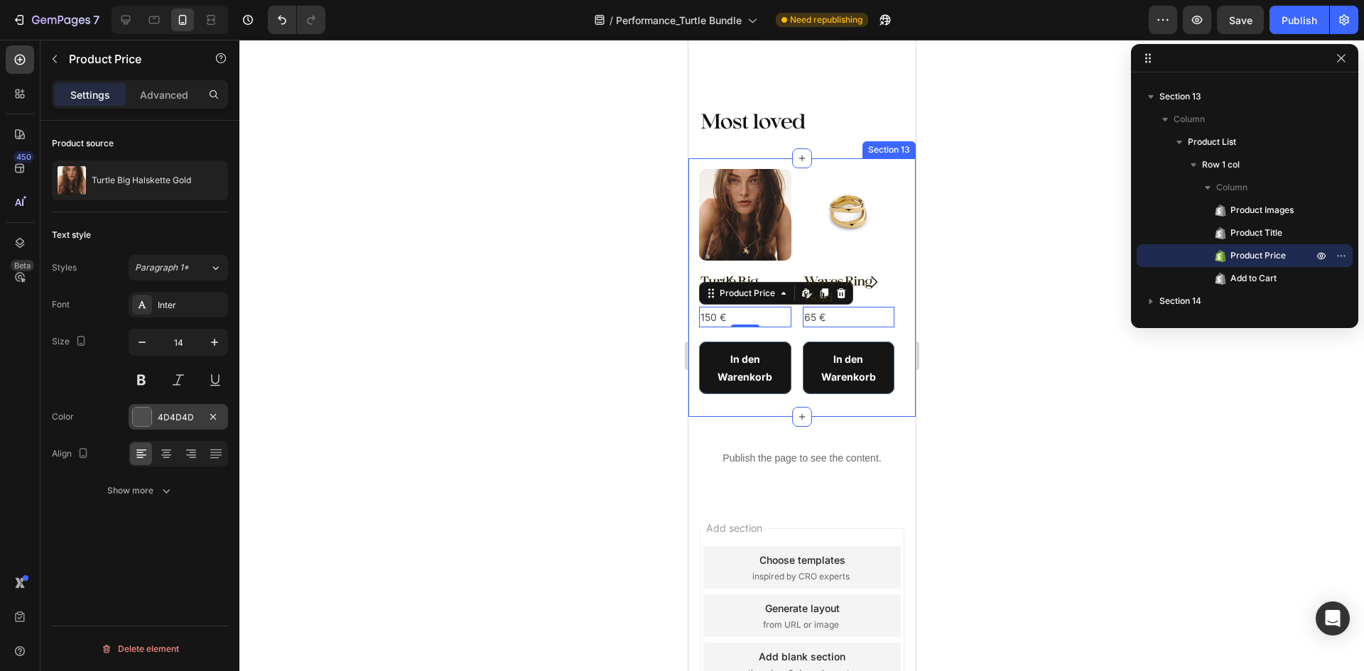
click at [193, 417] on div "4D4D4D" at bounding box center [178, 417] width 41 height 13
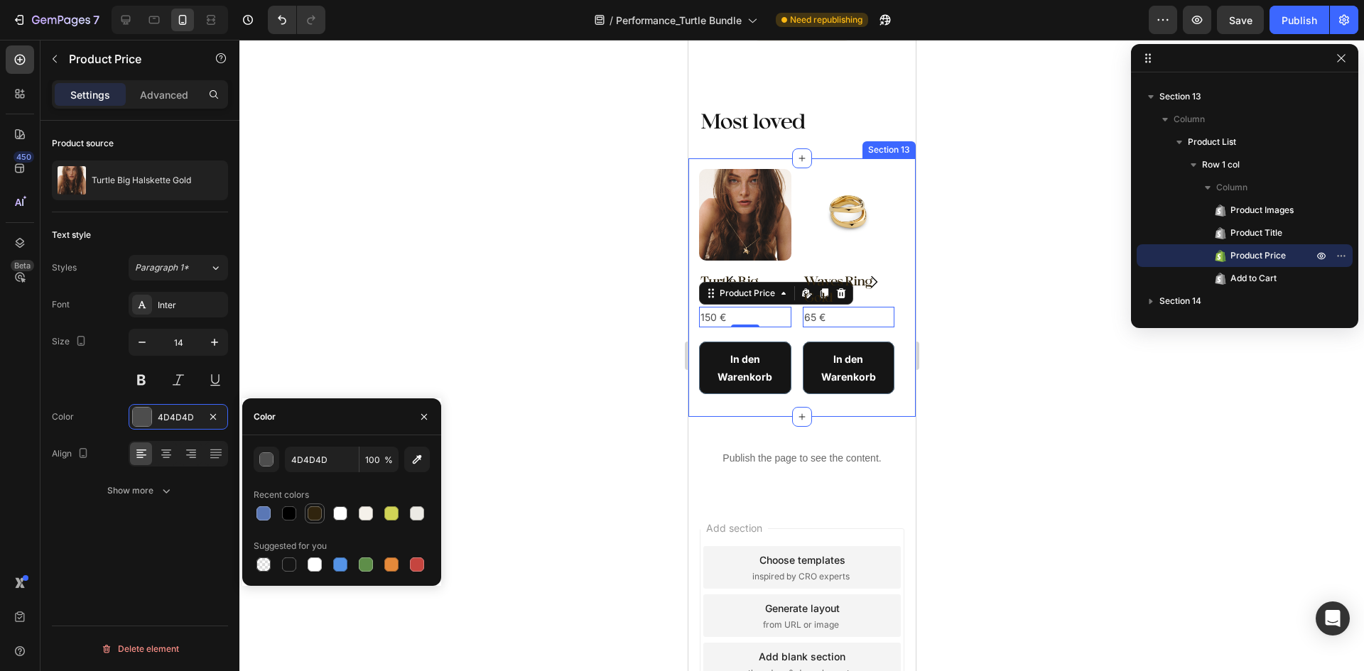
click at [314, 515] on div at bounding box center [315, 514] width 14 height 14
type input "30240E"
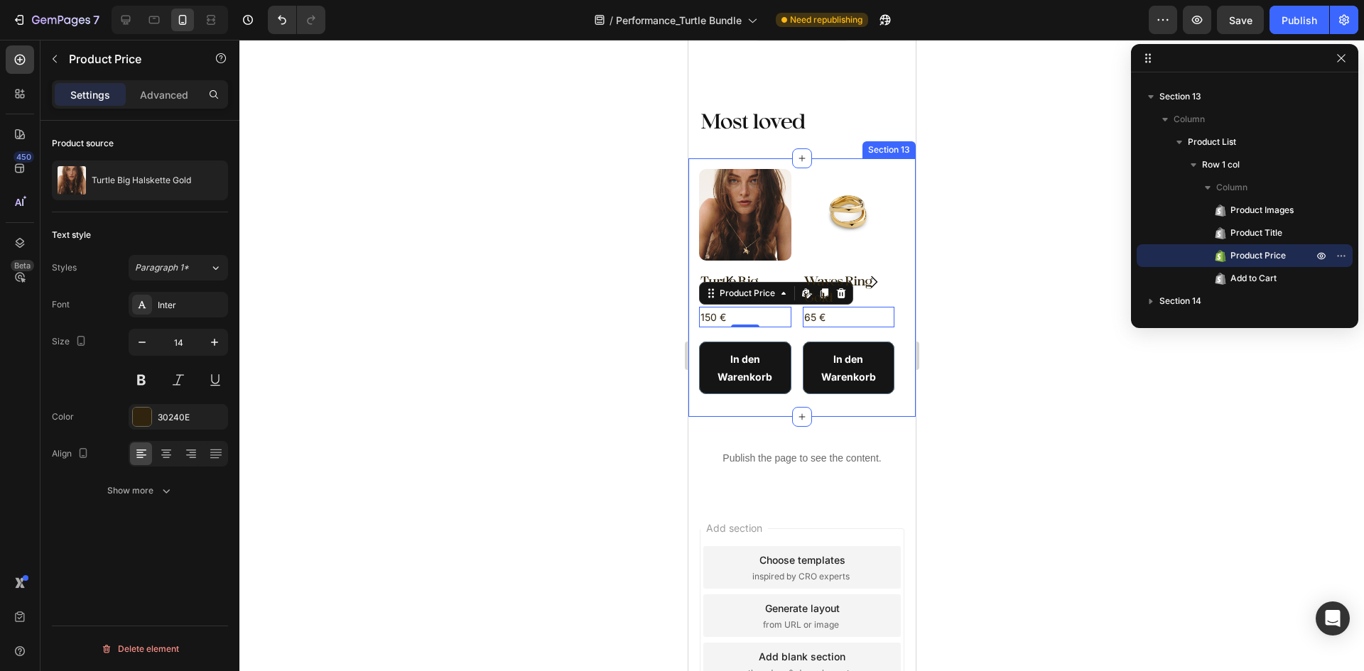
click at [496, 372] on div at bounding box center [801, 356] width 1125 height 632
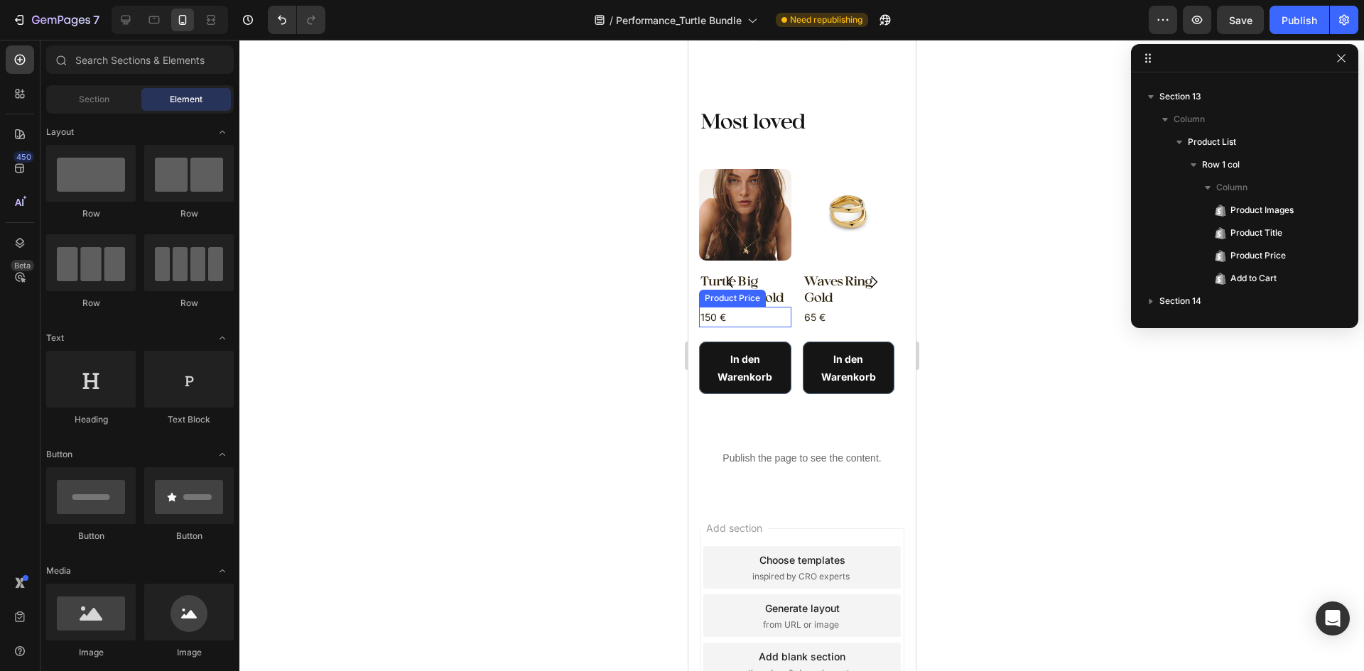
click at [700, 318] on div "150 €" at bounding box center [744, 317] width 92 height 21
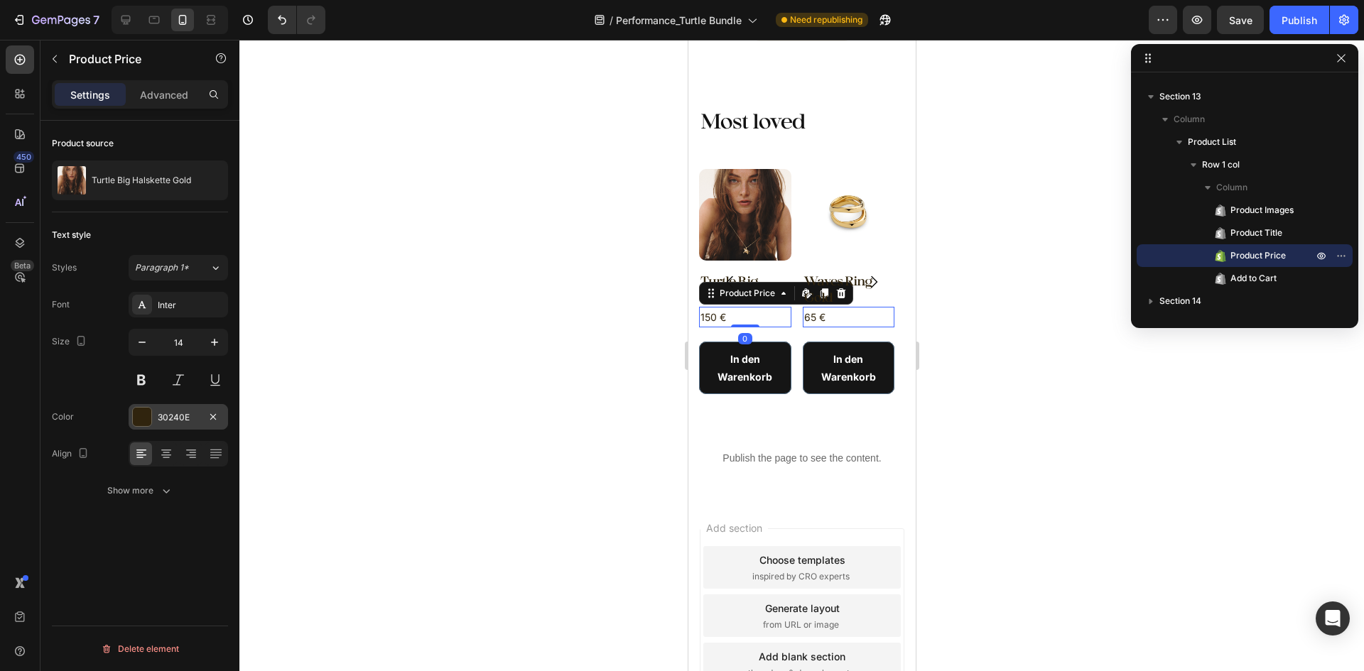
click at [173, 409] on div "30240E" at bounding box center [178, 417] width 99 height 26
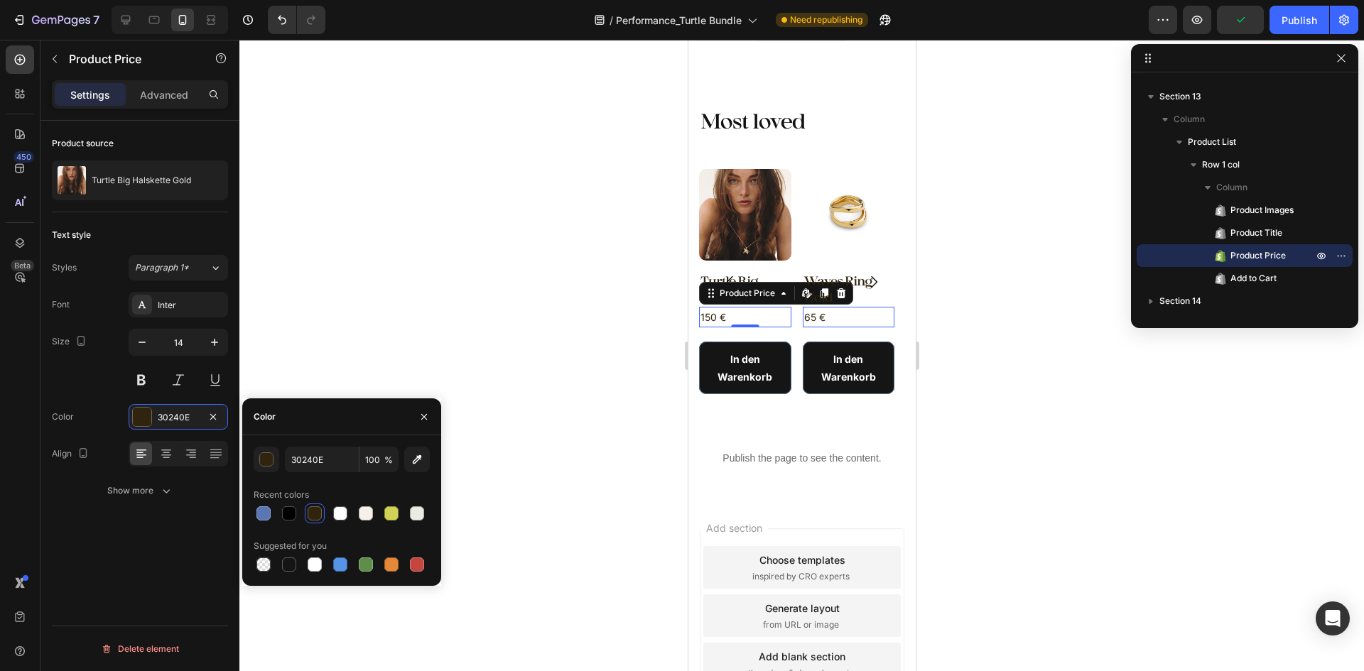
click at [313, 514] on div at bounding box center [315, 514] width 14 height 14
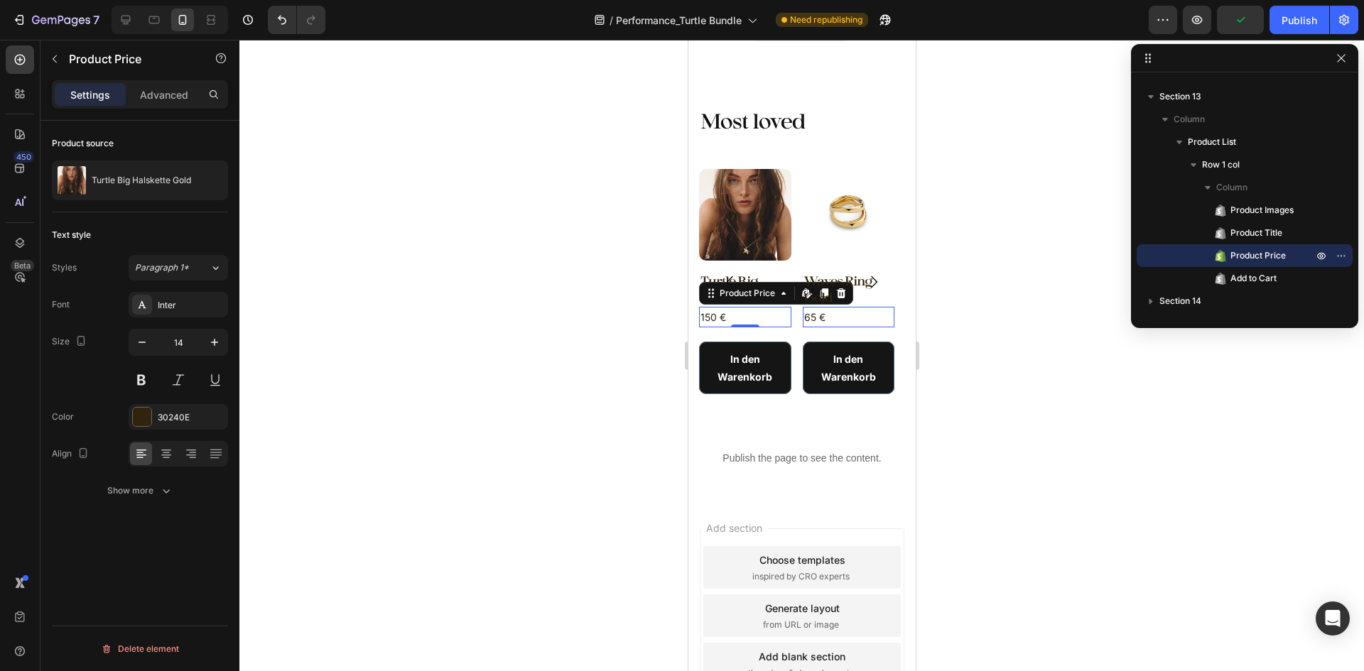
click at [470, 303] on div at bounding box center [801, 356] width 1125 height 632
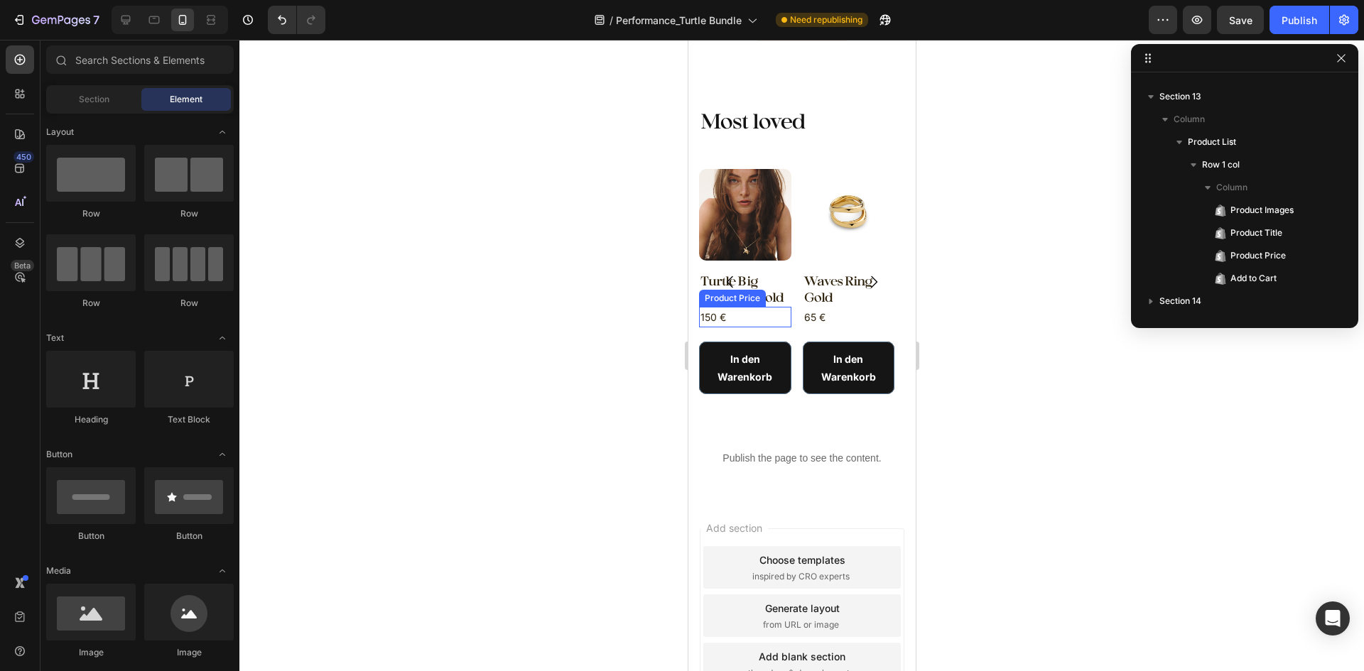
click at [728, 320] on div "150 €" at bounding box center [744, 317] width 92 height 21
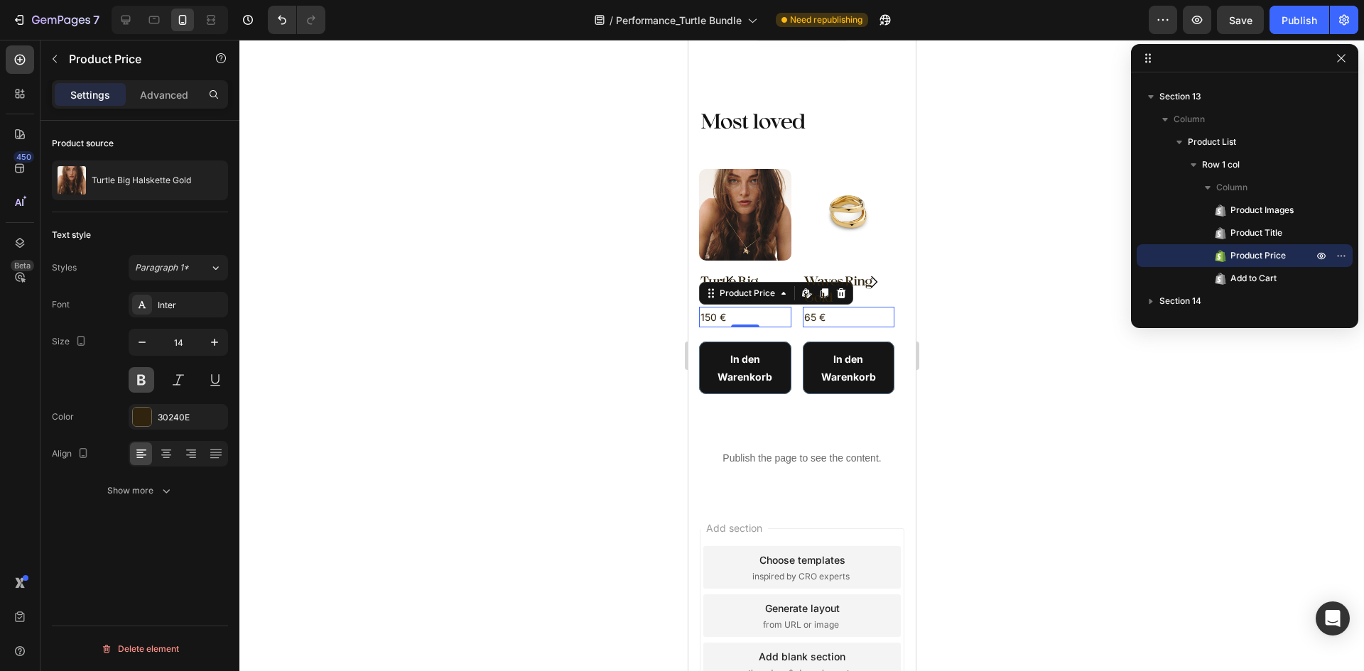
click at [142, 380] on button at bounding box center [142, 380] width 26 height 26
click at [424, 372] on div at bounding box center [801, 356] width 1125 height 632
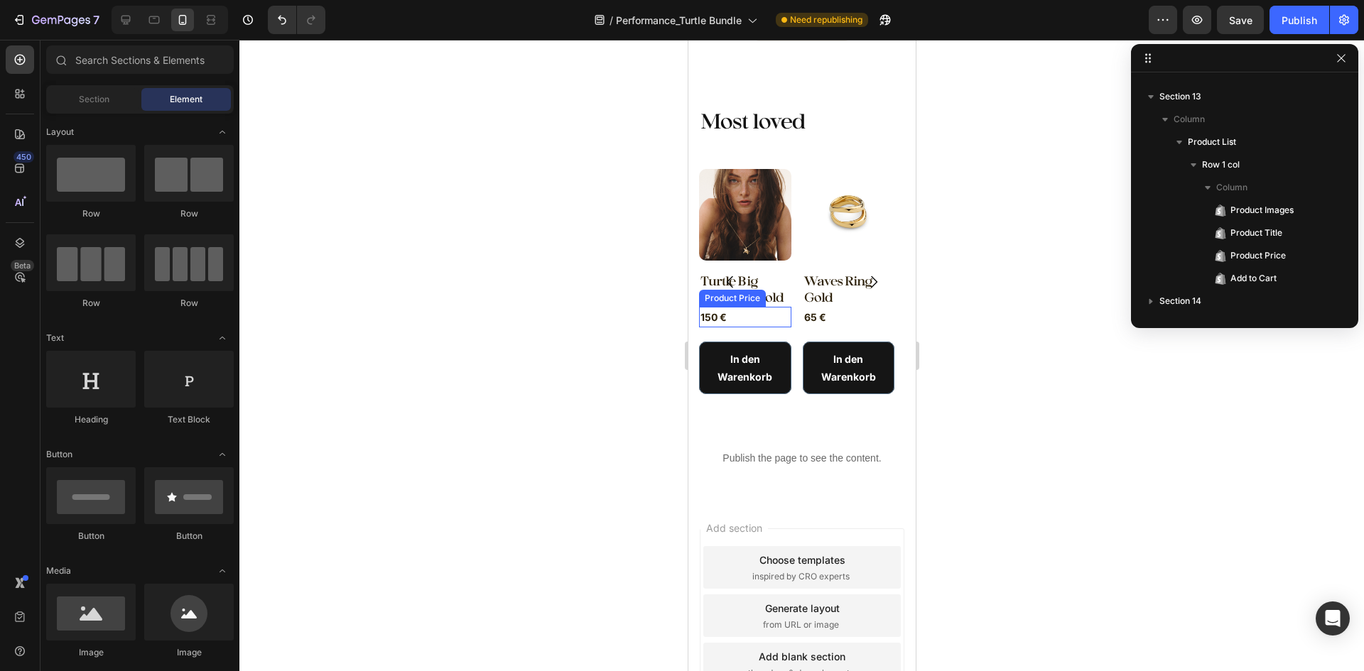
click at [732, 319] on div "150 €" at bounding box center [744, 317] width 92 height 21
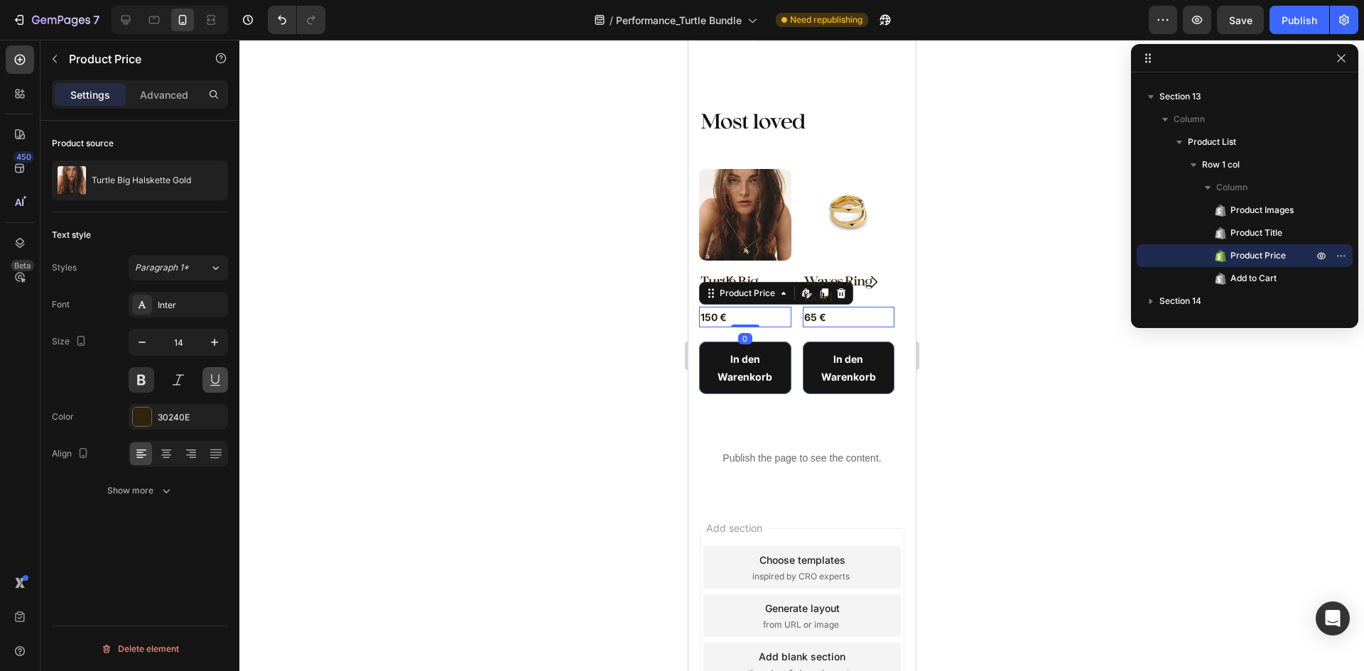
click at [143, 388] on button at bounding box center [142, 380] width 26 height 26
click at [401, 383] on div at bounding box center [801, 356] width 1125 height 632
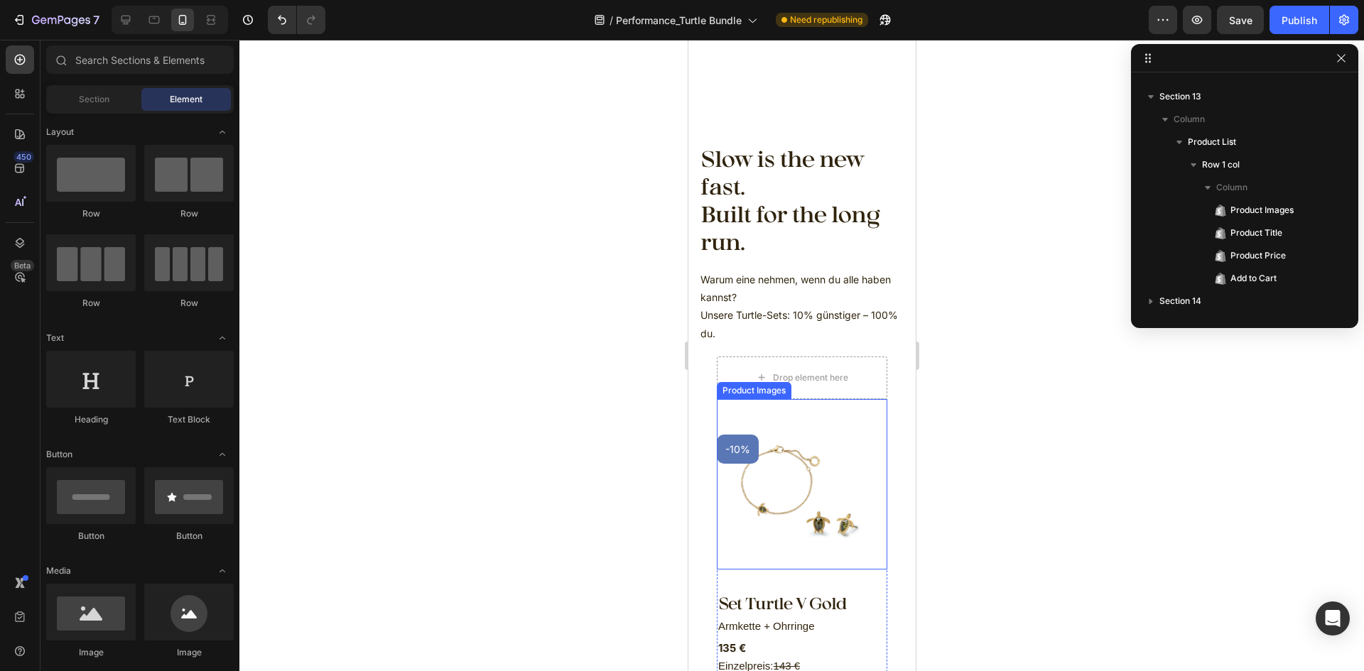
scroll to position [640, 0]
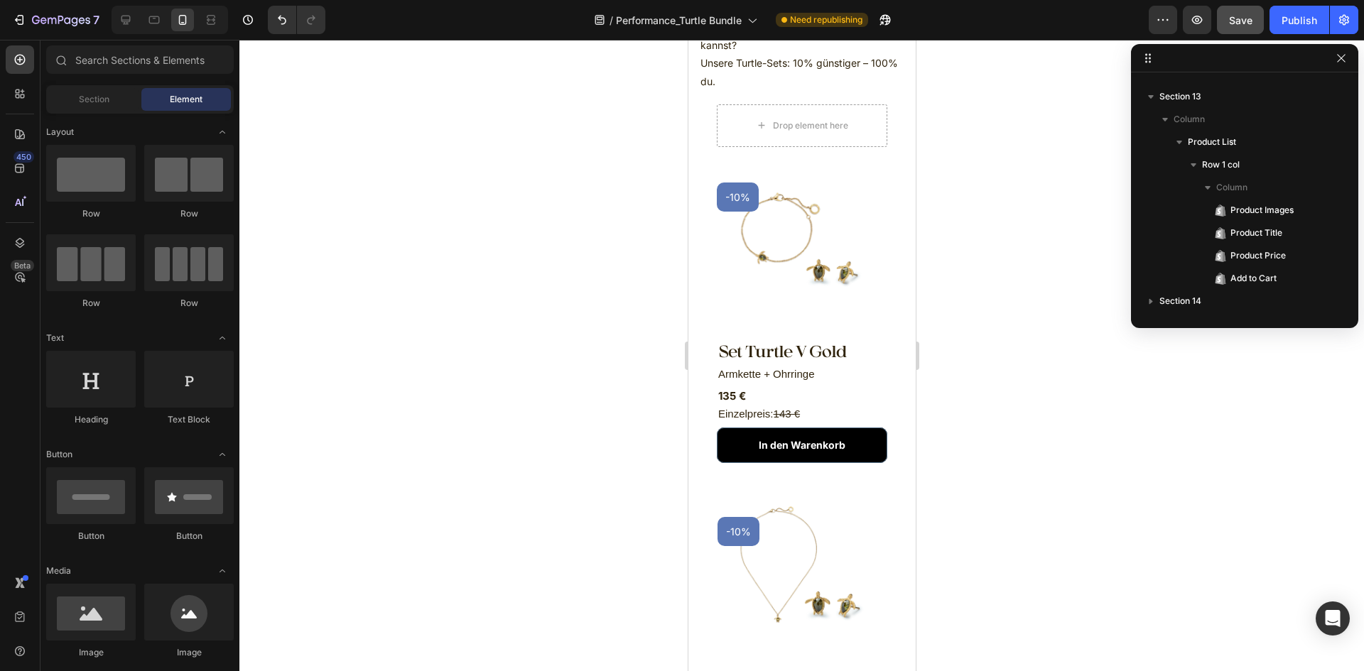
click at [1236, 32] on button "Save" at bounding box center [1240, 20] width 47 height 28
click at [1308, 25] on div "Publish" at bounding box center [1300, 20] width 36 height 15
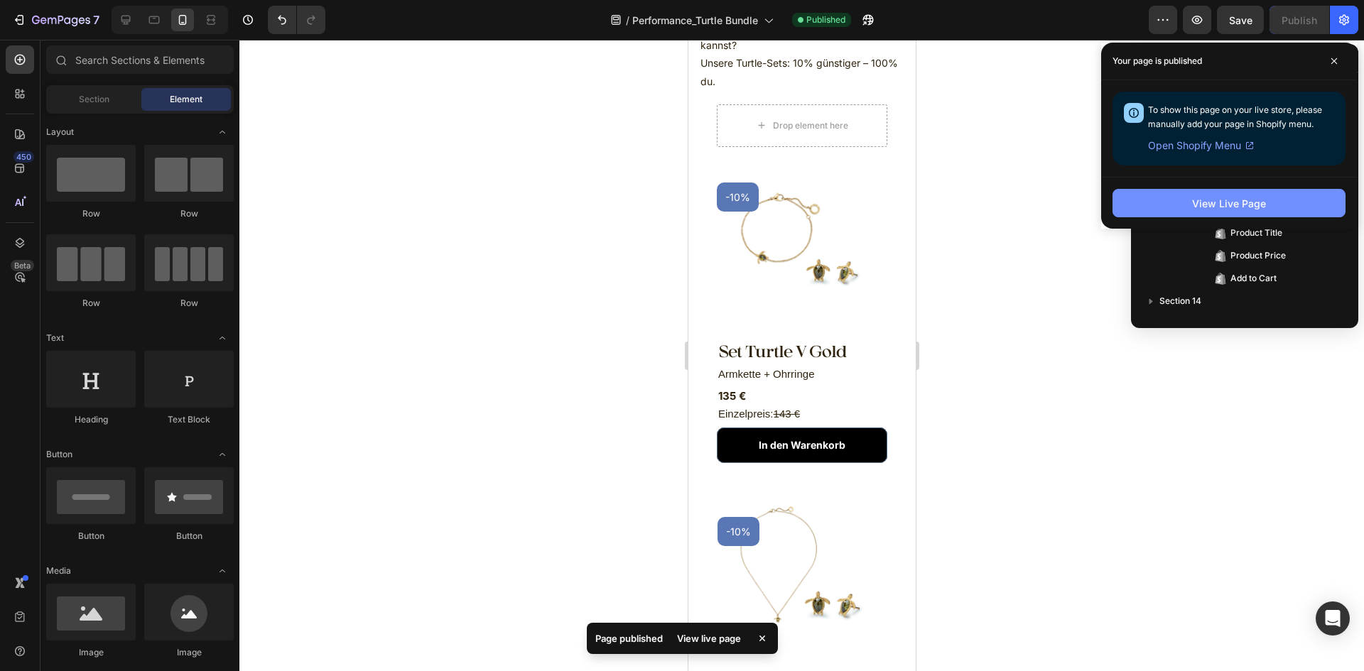
click at [1268, 200] on button "View Live Page" at bounding box center [1229, 203] width 233 height 28
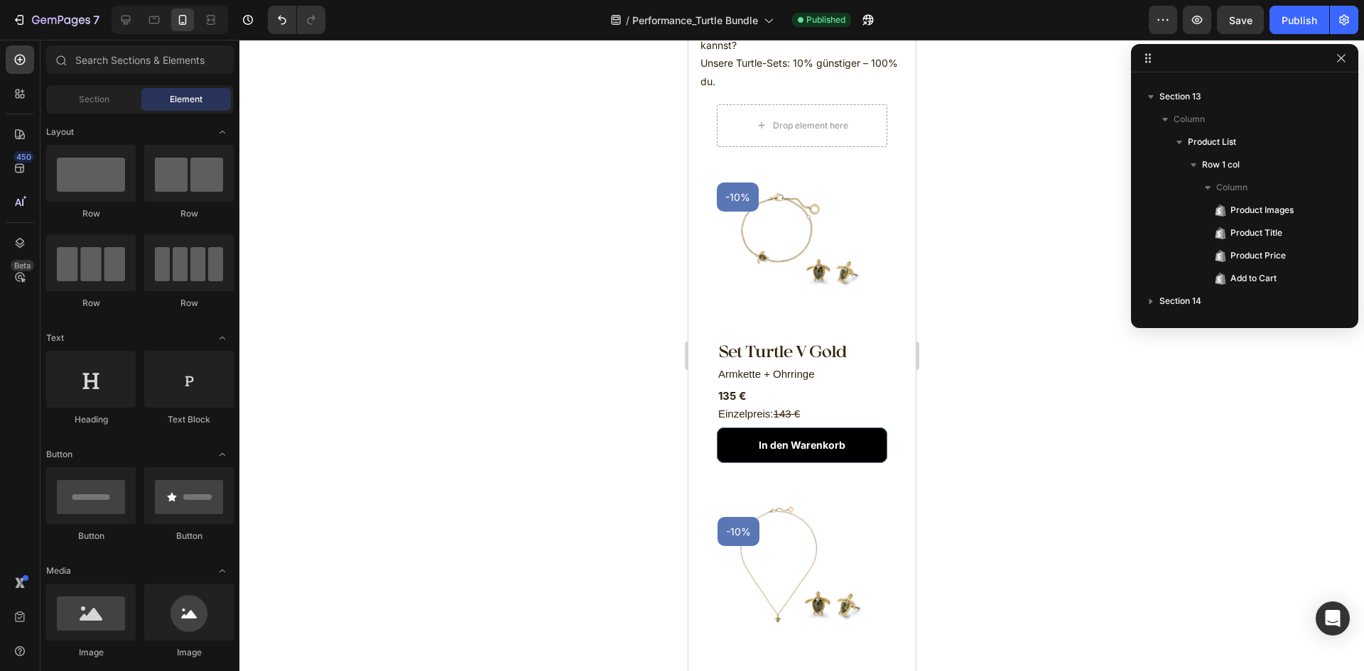
click at [1347, 53] on icon "button" at bounding box center [1341, 58] width 11 height 11
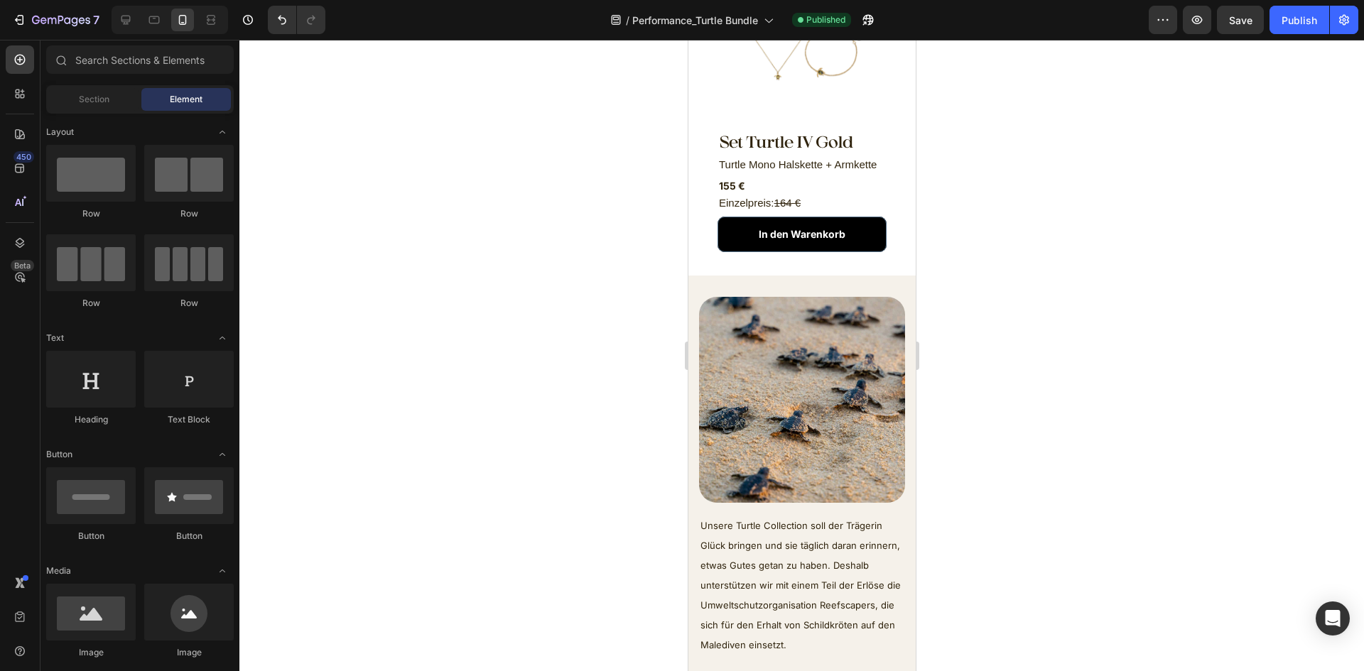
scroll to position [1563, 0]
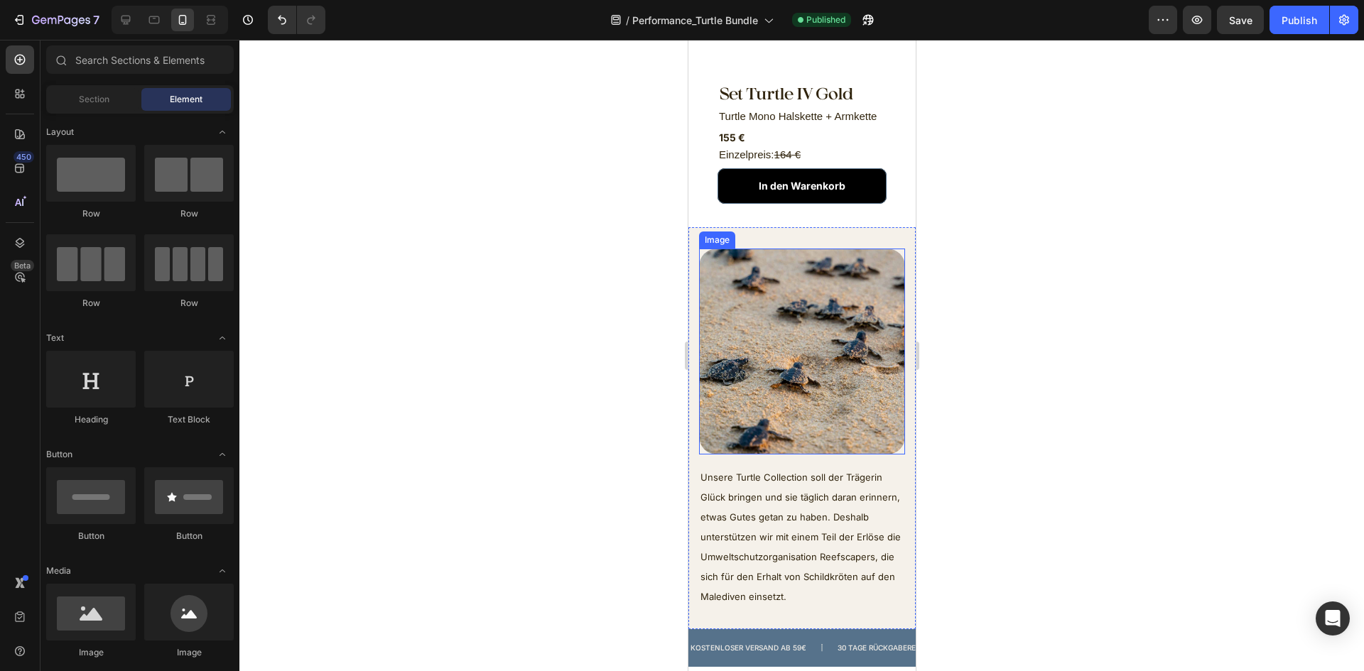
click at [827, 359] on img at bounding box center [801, 352] width 206 height 206
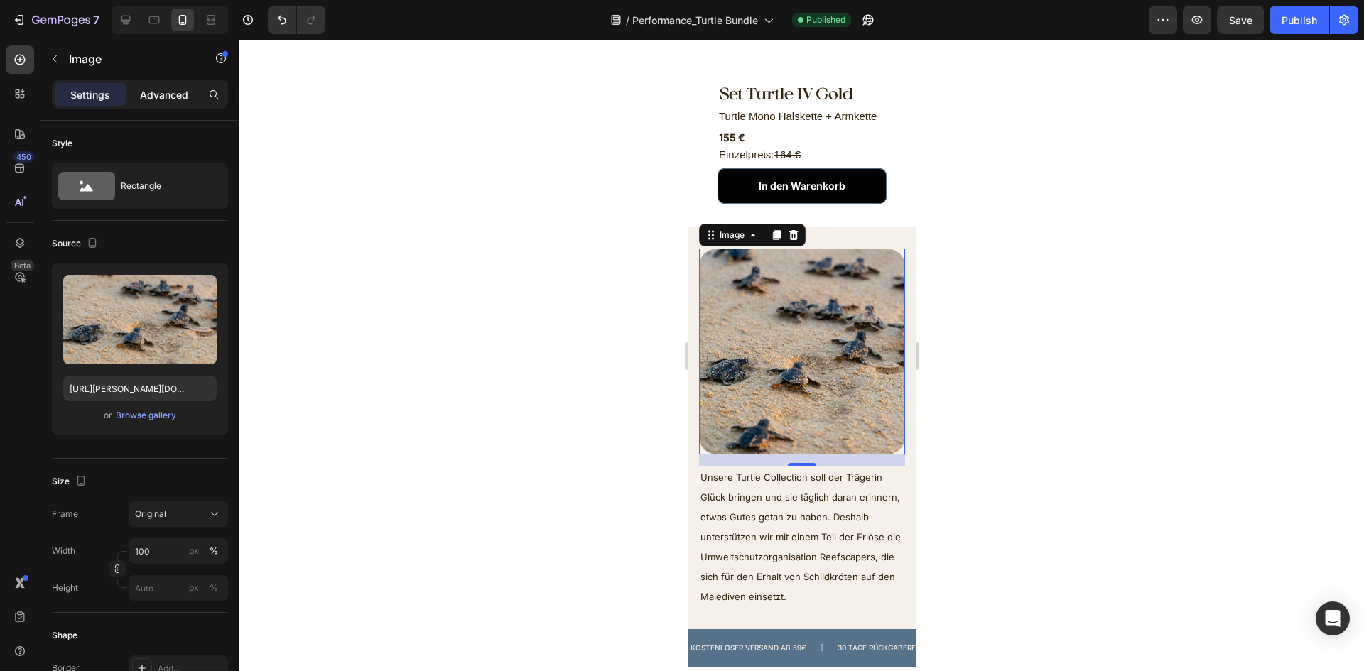
click at [149, 97] on p "Advanced" at bounding box center [164, 94] width 48 height 15
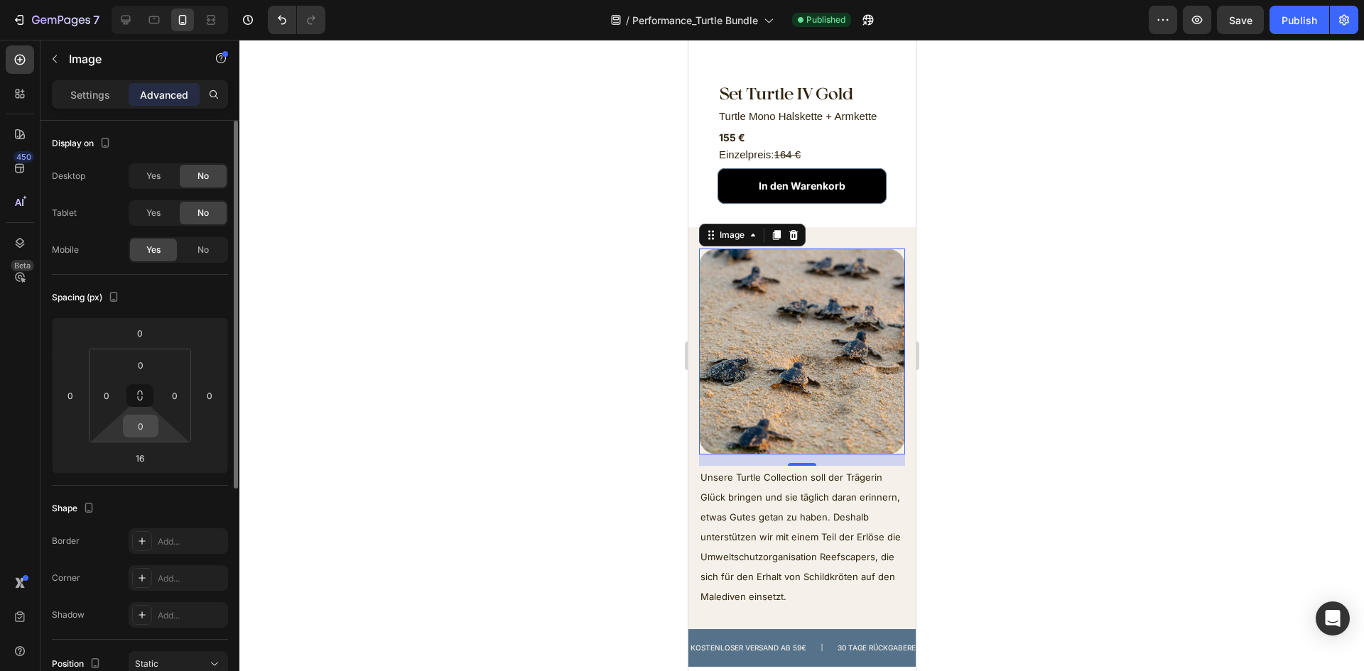
click at [139, 421] on input "0" at bounding box center [140, 426] width 28 height 21
click at [100, 0] on html "7 Version history / Performance_Turtle Bundle Published Preview Save Publish 45…" at bounding box center [682, 0] width 1364 height 0
click at [125, 462] on div "16" at bounding box center [140, 458] width 36 height 23
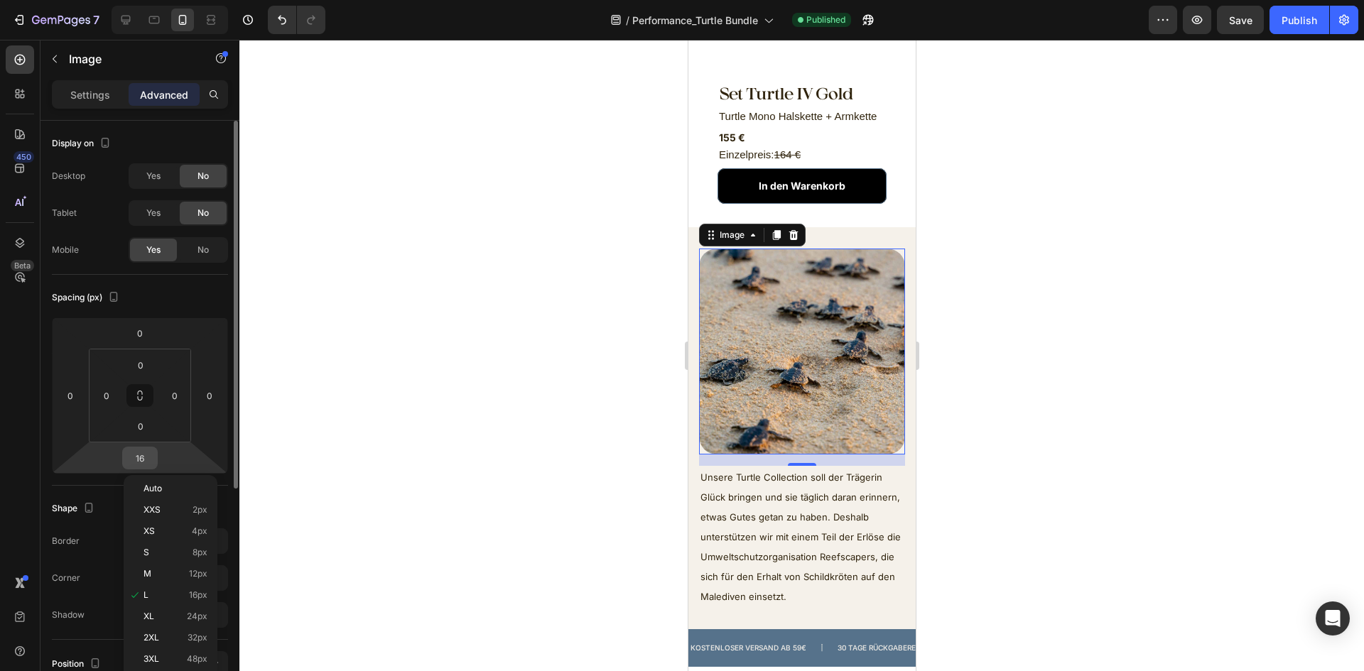
click at [152, 458] on input "16" at bounding box center [140, 458] width 28 height 21
type input "1"
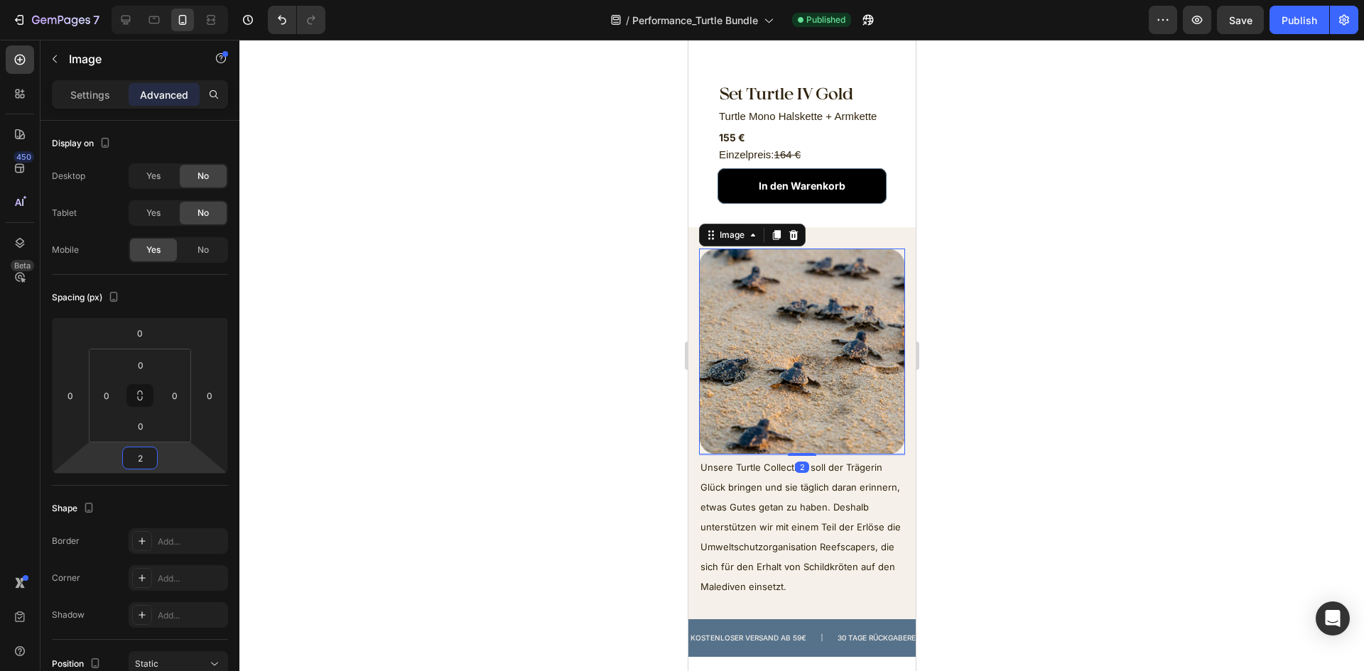
type input "25"
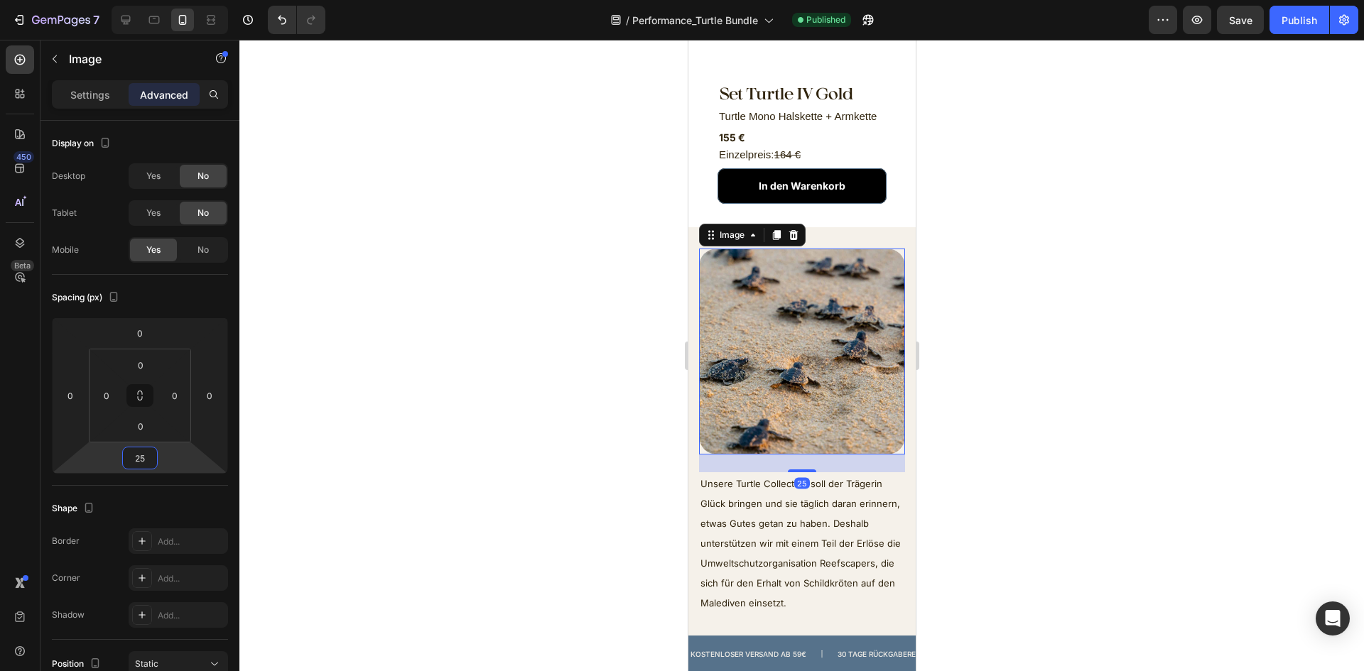
click at [1118, 451] on div at bounding box center [801, 356] width 1125 height 632
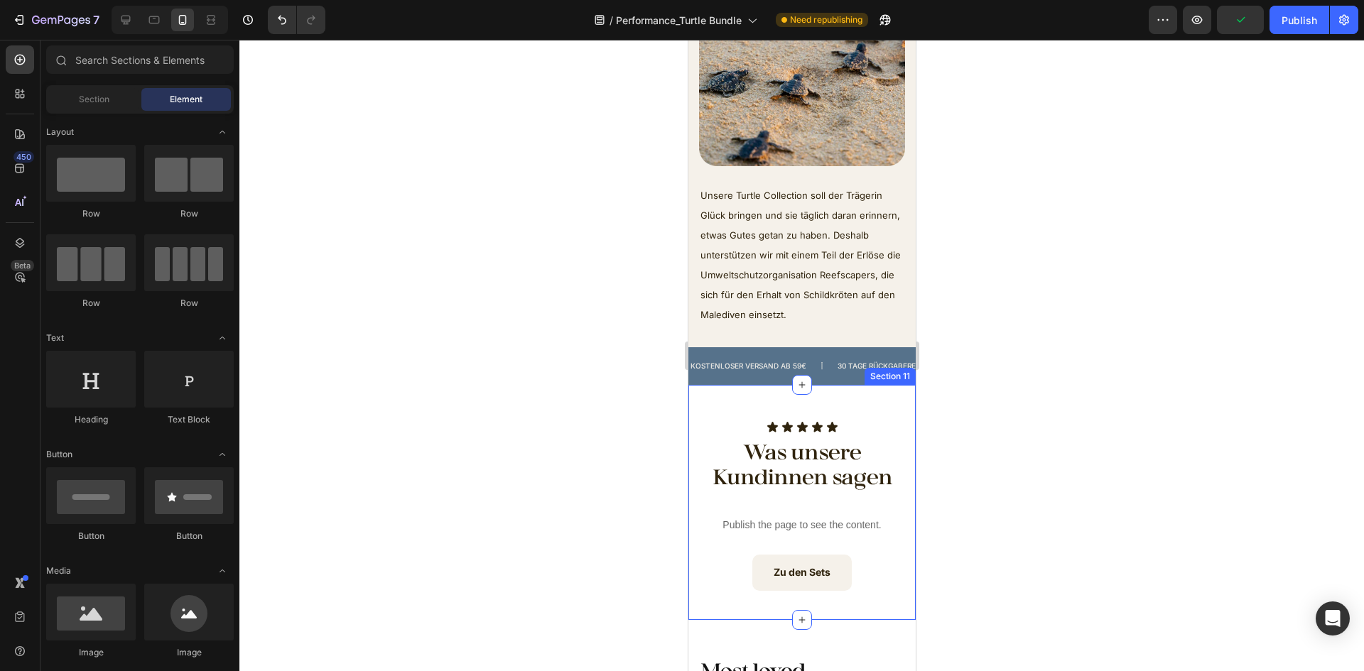
scroll to position [1847, 0]
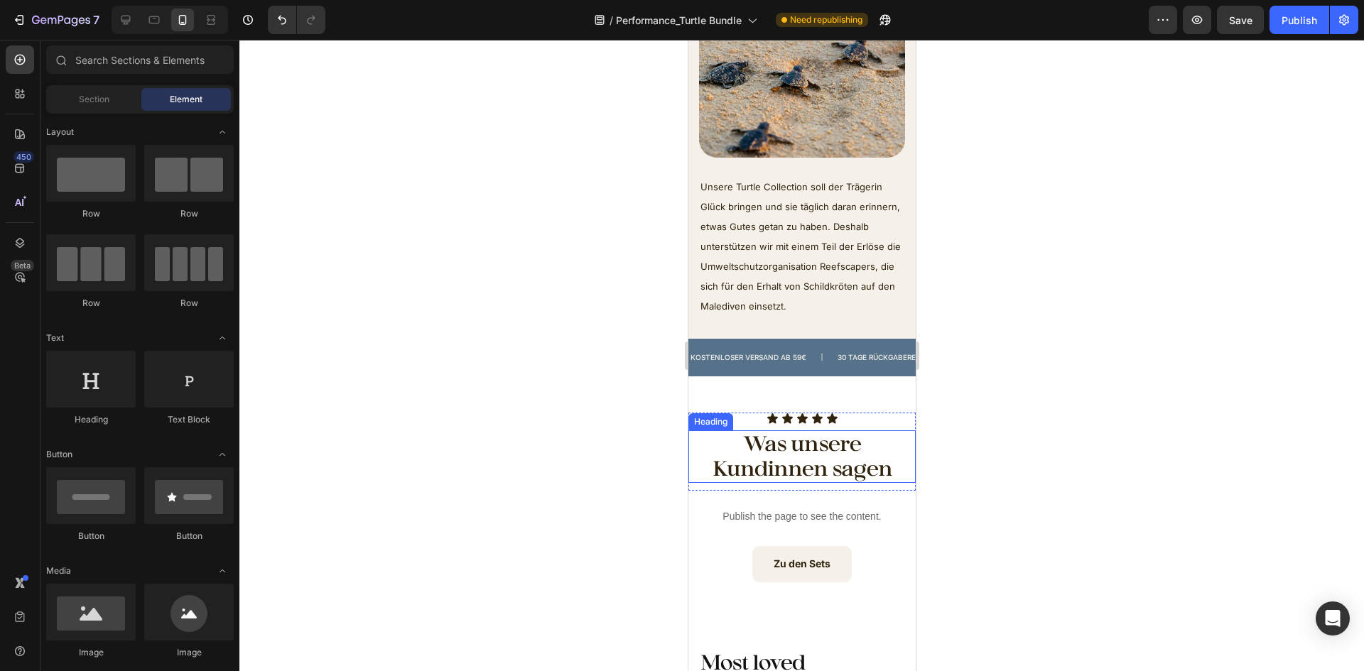
click at [864, 460] on h2 "Was unsere Kundinnen sagen" at bounding box center [801, 457] width 227 height 53
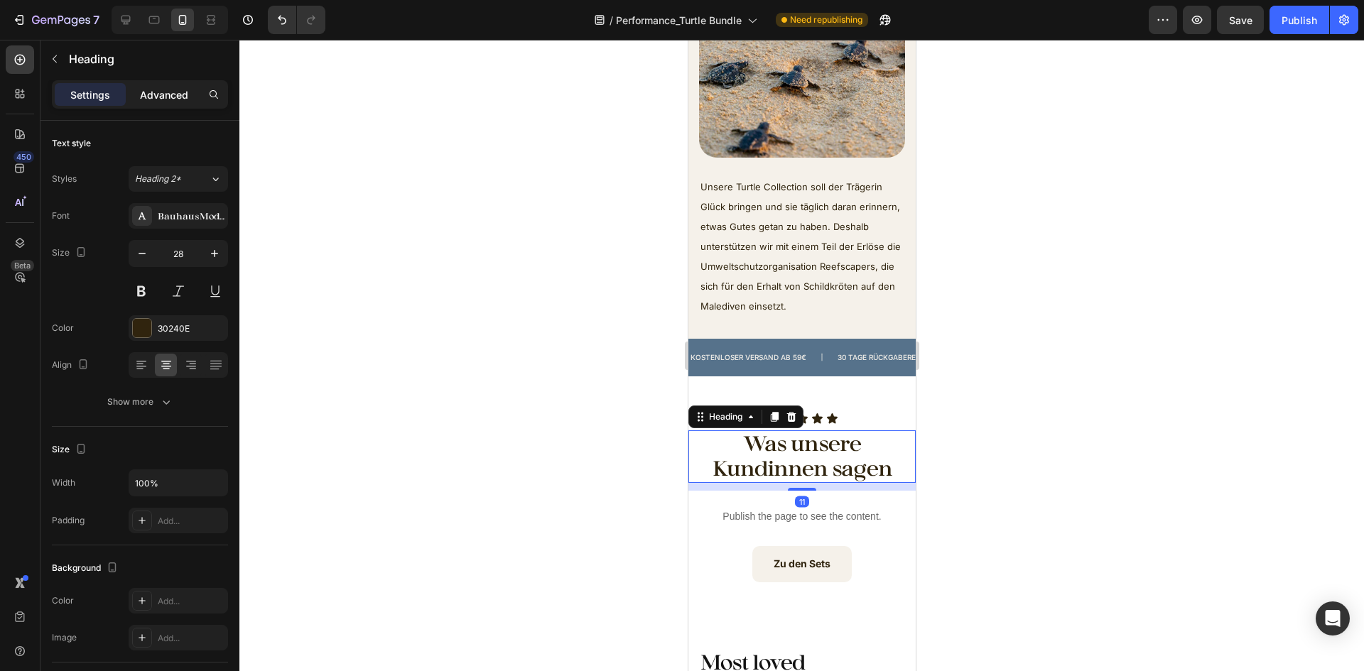
click at [144, 91] on p "Advanced" at bounding box center [164, 94] width 48 height 15
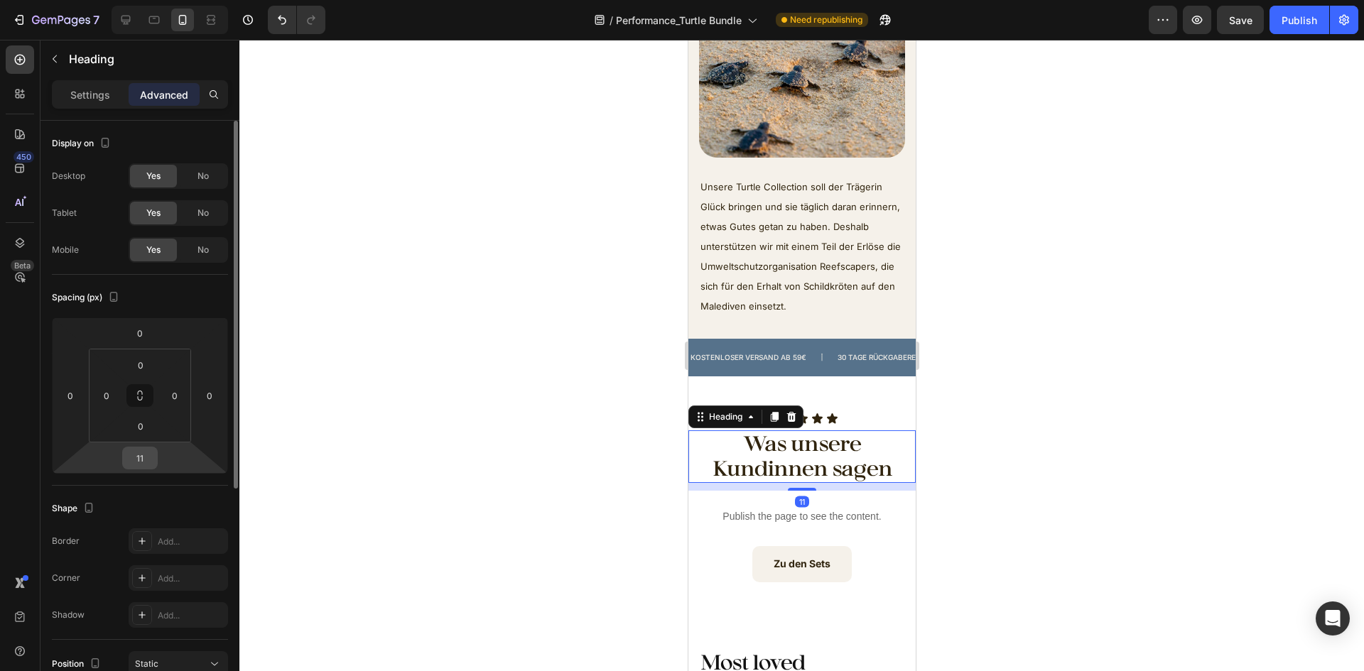
click at [146, 455] on input "11" at bounding box center [140, 458] width 28 height 21
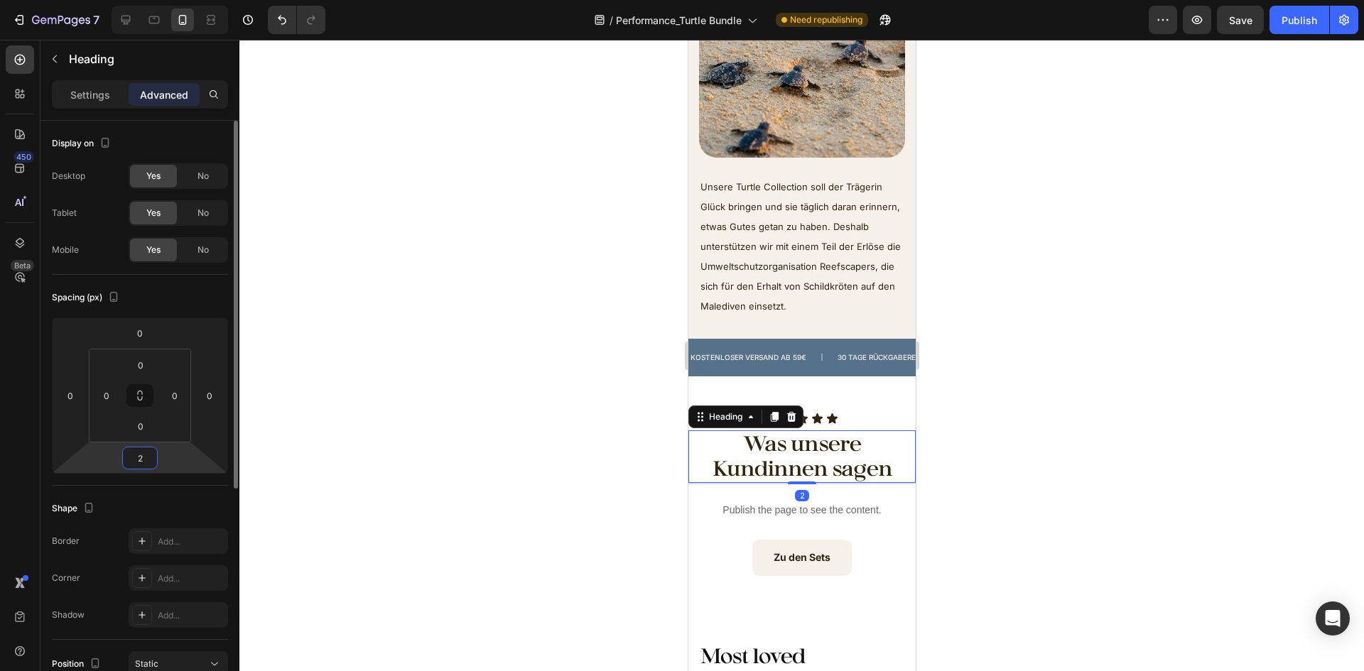
type input "20"
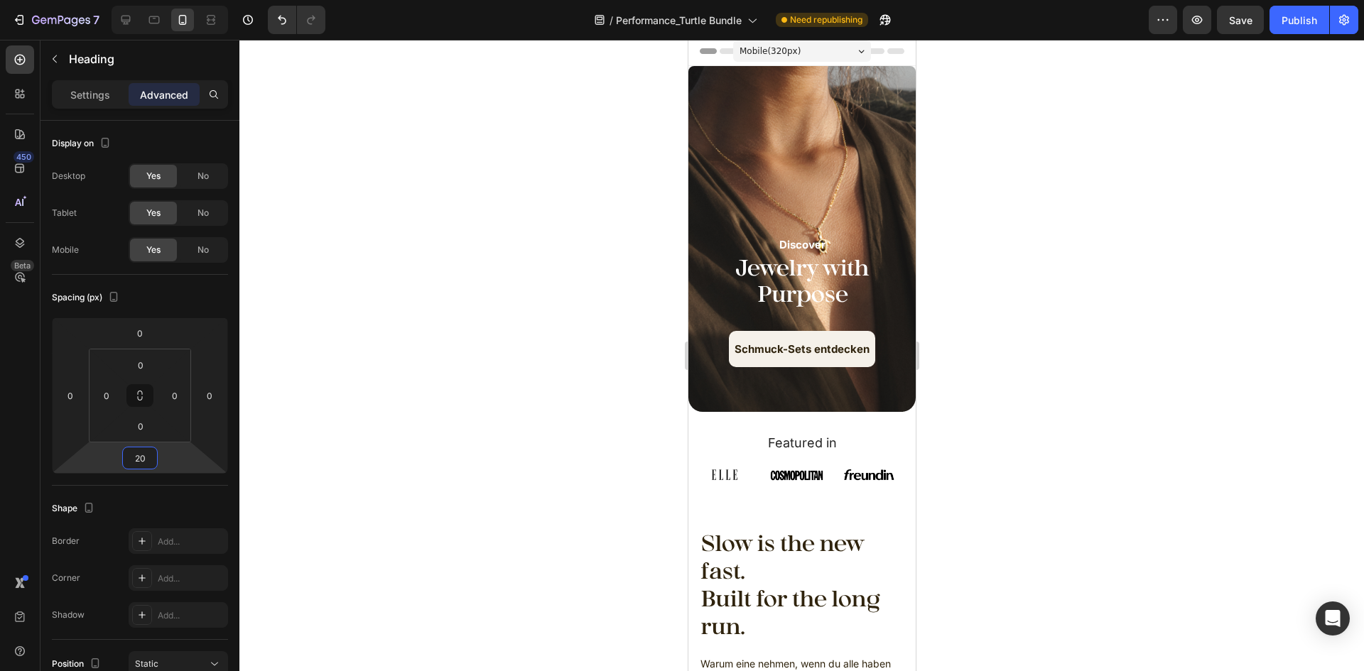
scroll to position [0, 0]
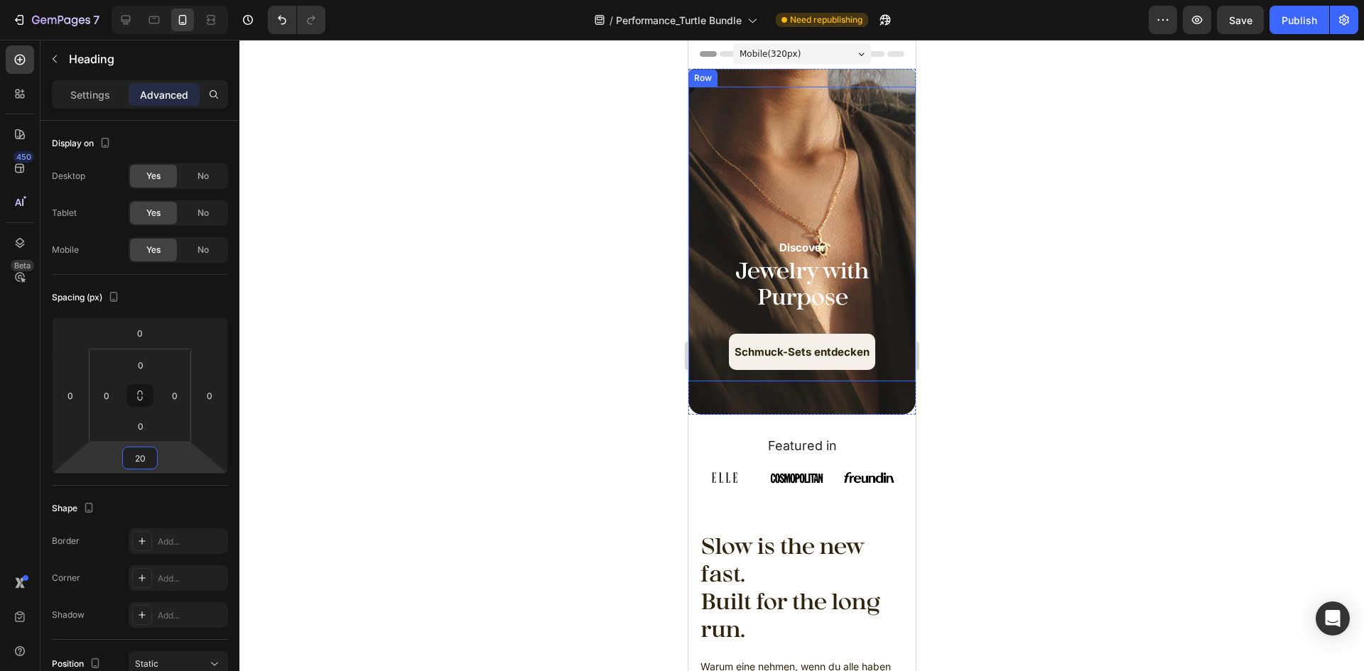
click at [862, 180] on div "Discover Text Block Jewelry with Purpose Heading Schmuck-Sets entdecken Button" at bounding box center [801, 234] width 205 height 272
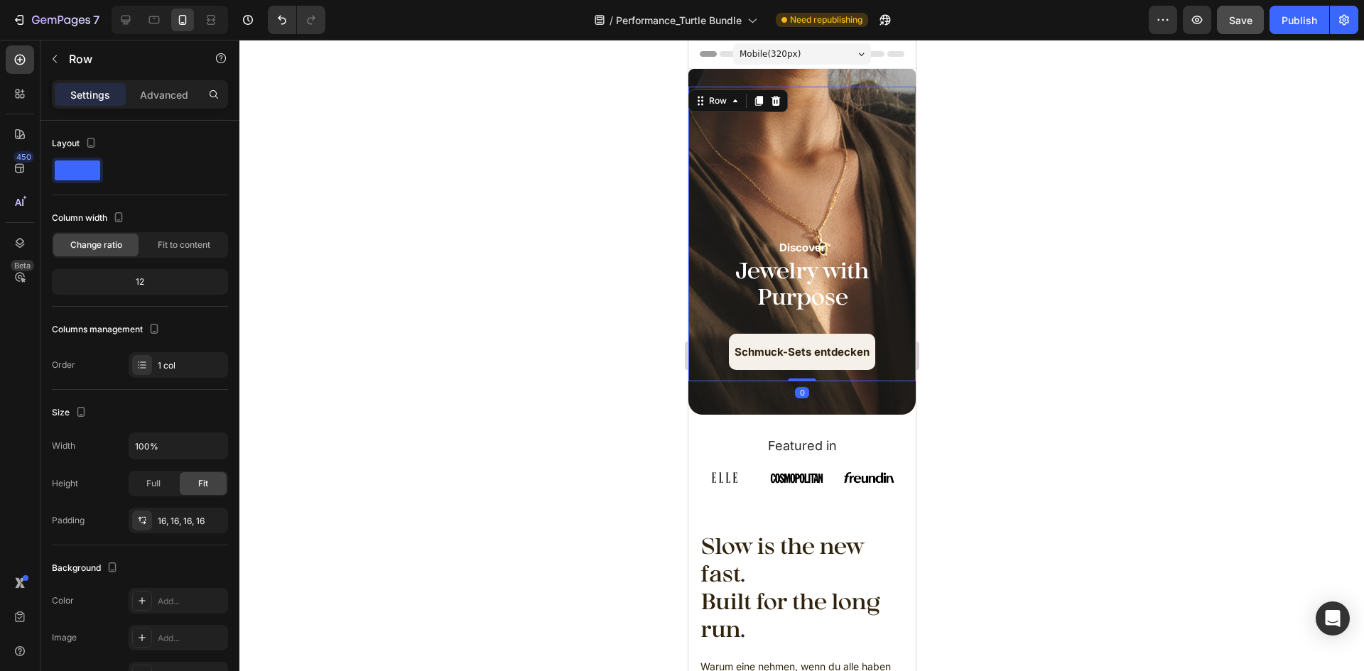
click at [1238, 28] on button "Save" at bounding box center [1240, 20] width 47 height 28
click at [872, 145] on div "Discover Text Block Jewelry with Purpose Heading Schmuck-Sets entdecken Button" at bounding box center [801, 234] width 205 height 272
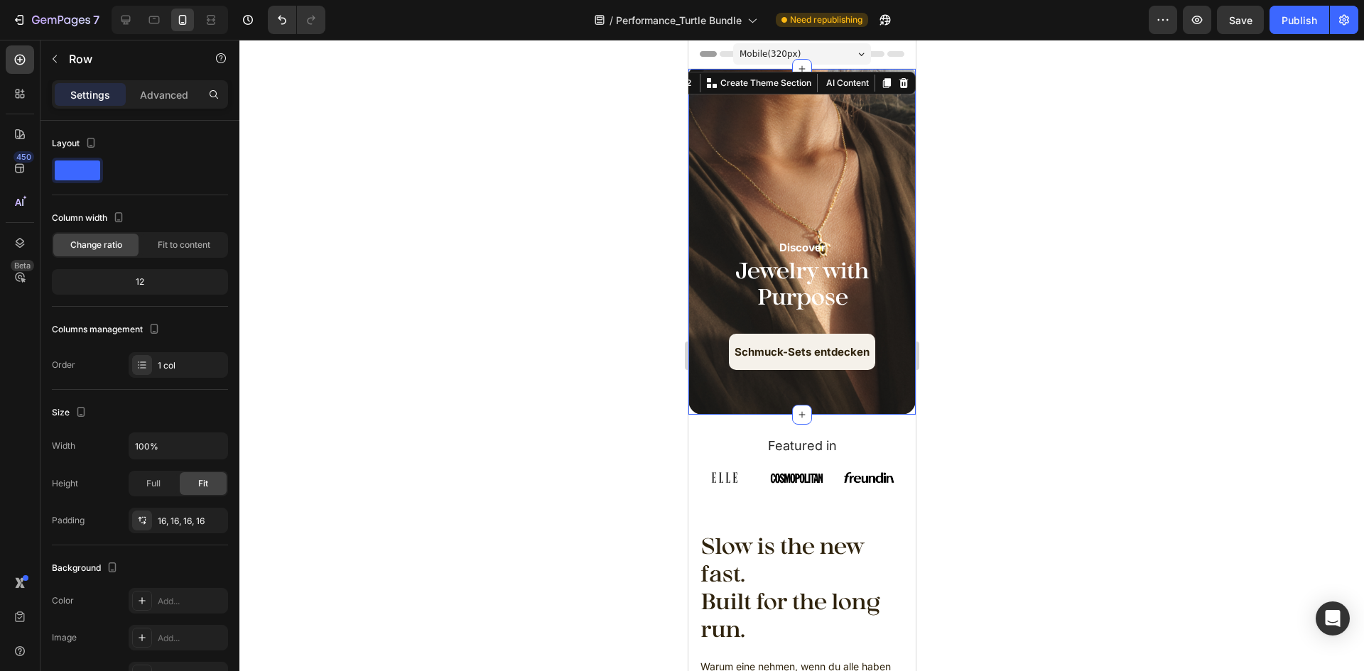
click at [830, 75] on div "Discover Text Block Jewelry with Purpose Heading Schmuck-Sets entdecken Button …" at bounding box center [801, 242] width 227 height 346
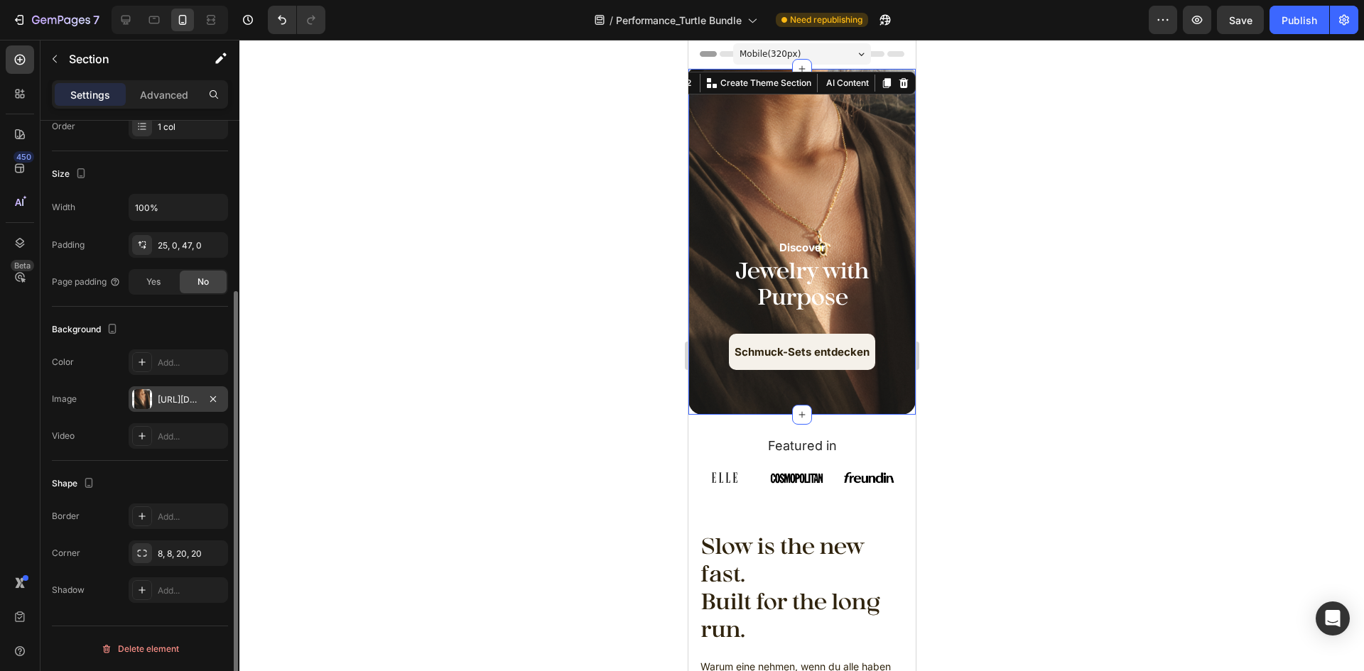
click at [173, 406] on div "[URL][DOMAIN_NAME]" at bounding box center [178, 400] width 99 height 26
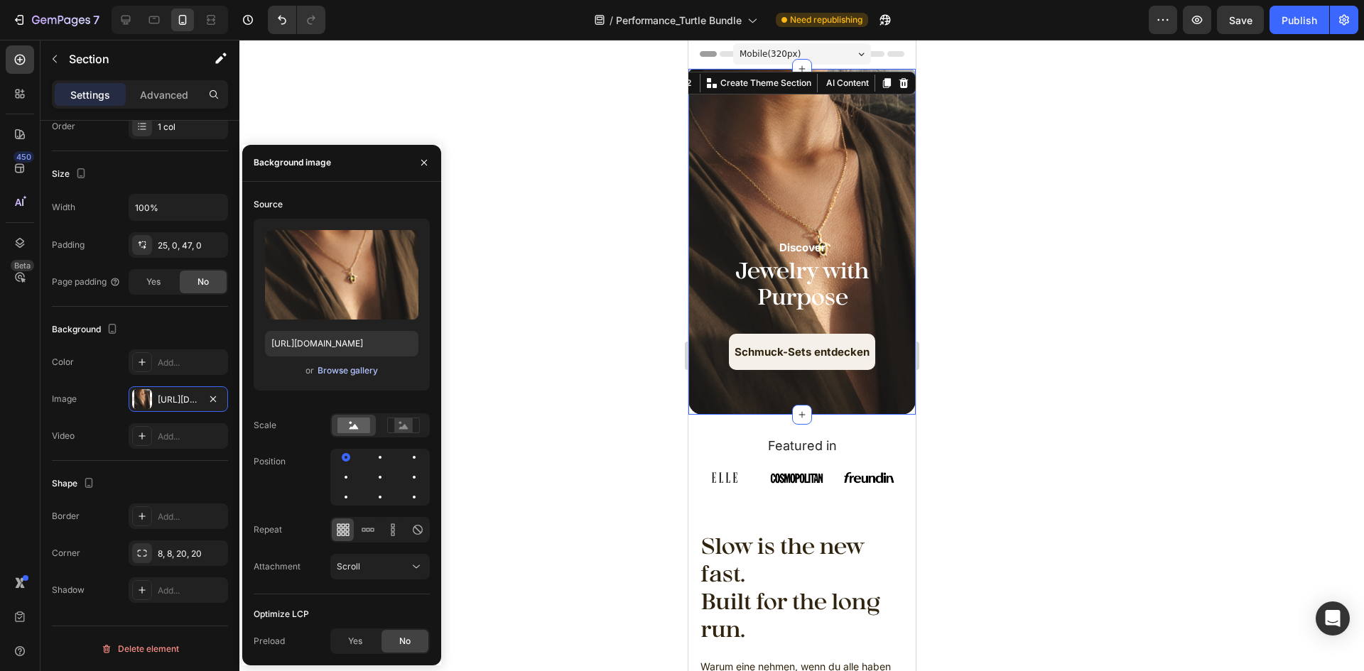
click at [362, 369] on div "Browse gallery" at bounding box center [348, 371] width 60 height 13
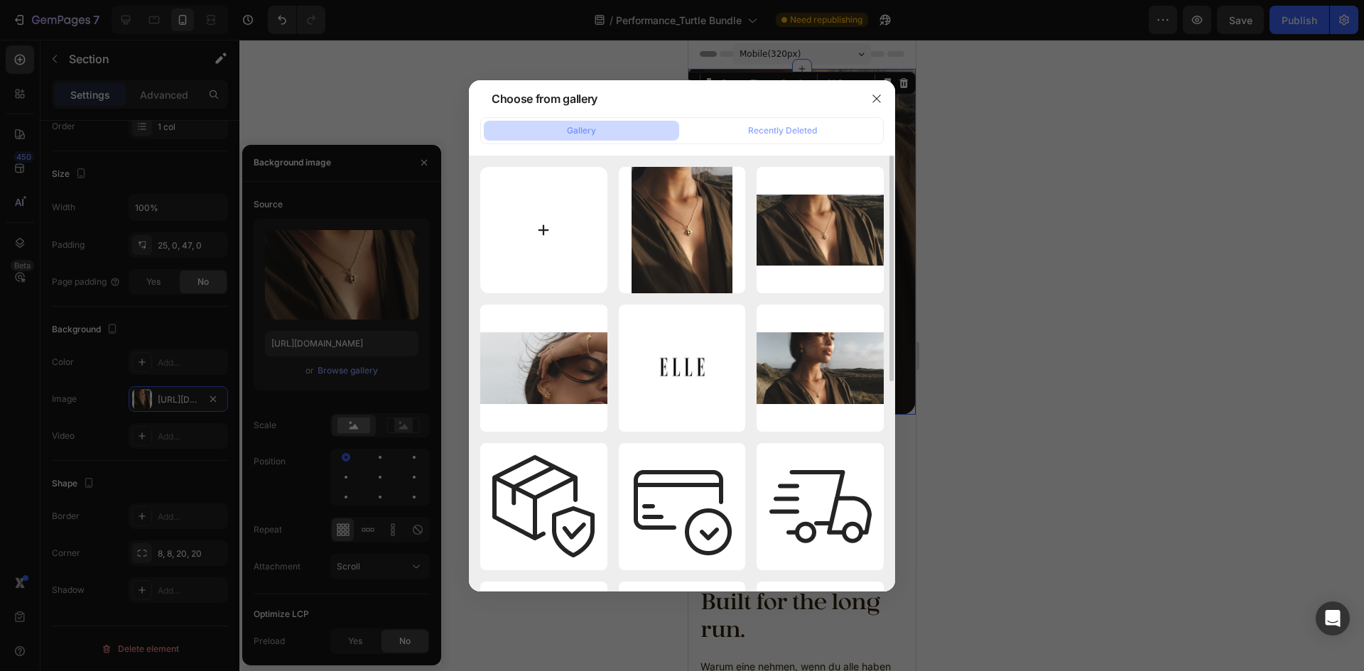
click at [581, 218] on input "file" at bounding box center [543, 230] width 127 height 127
type input "C:\fakepath\43 – 197.png"
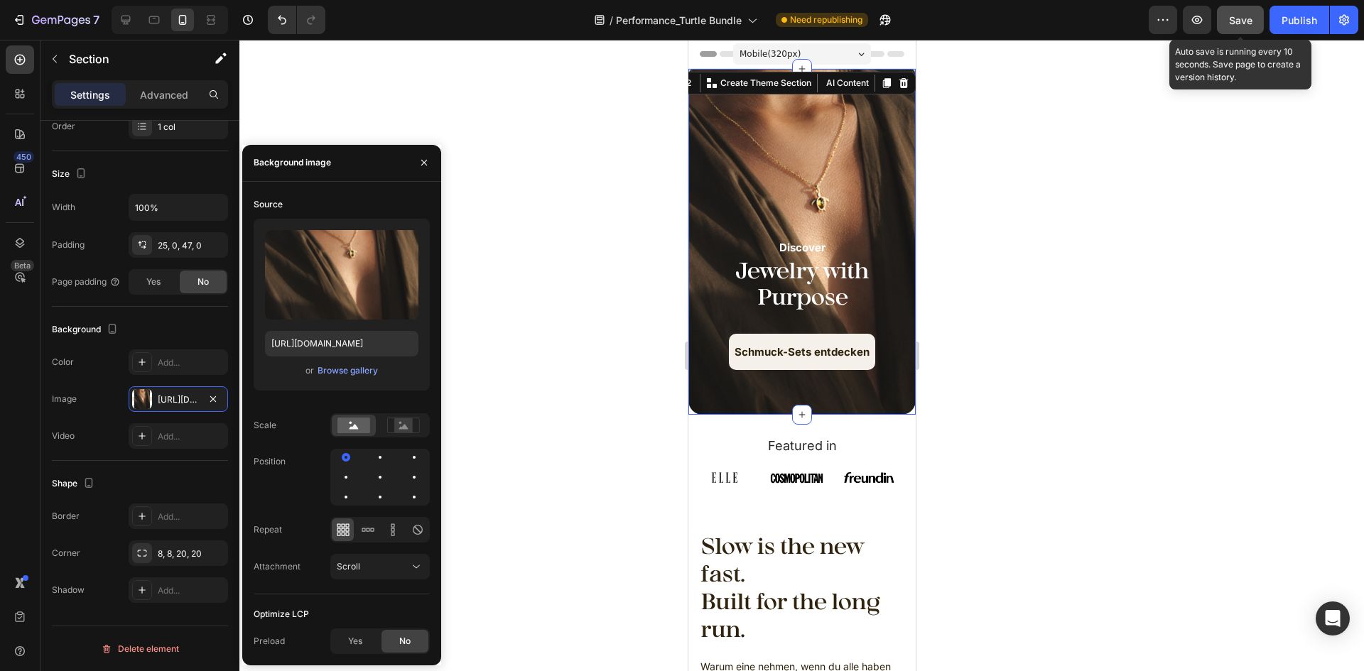
click at [1245, 25] on span "Save" at bounding box center [1240, 20] width 23 height 12
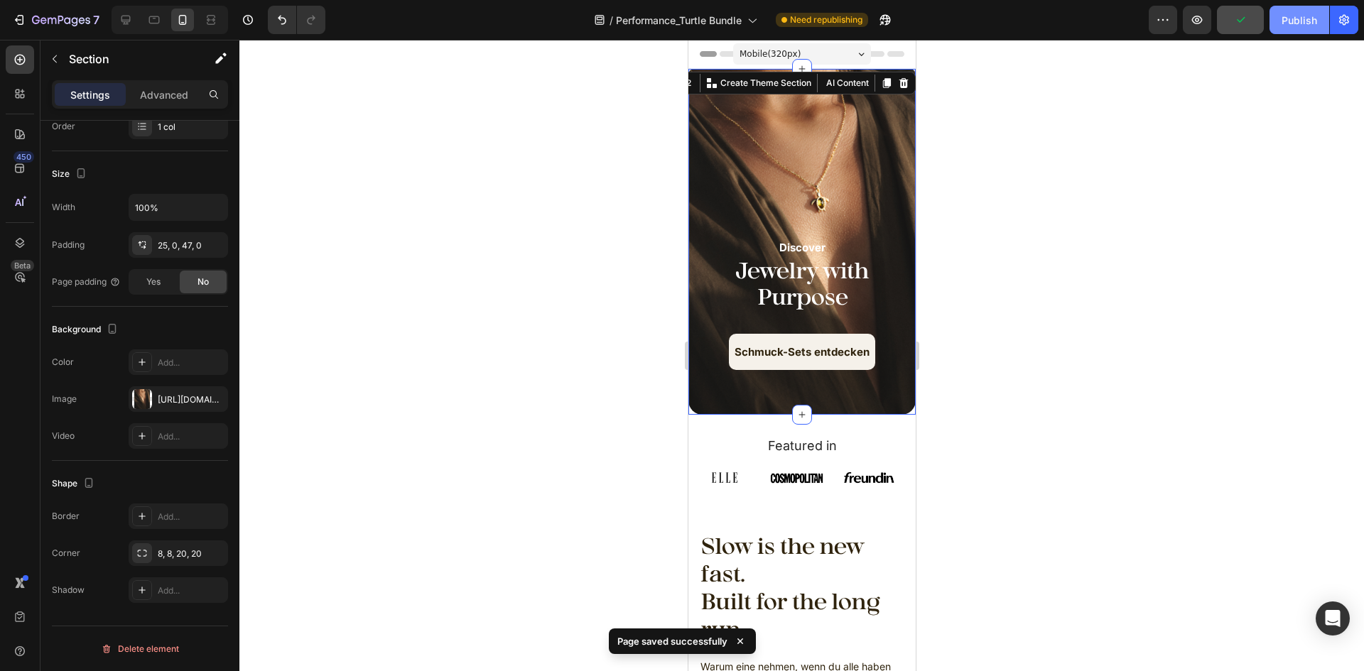
click at [1307, 25] on div "Publish" at bounding box center [1300, 20] width 36 height 15
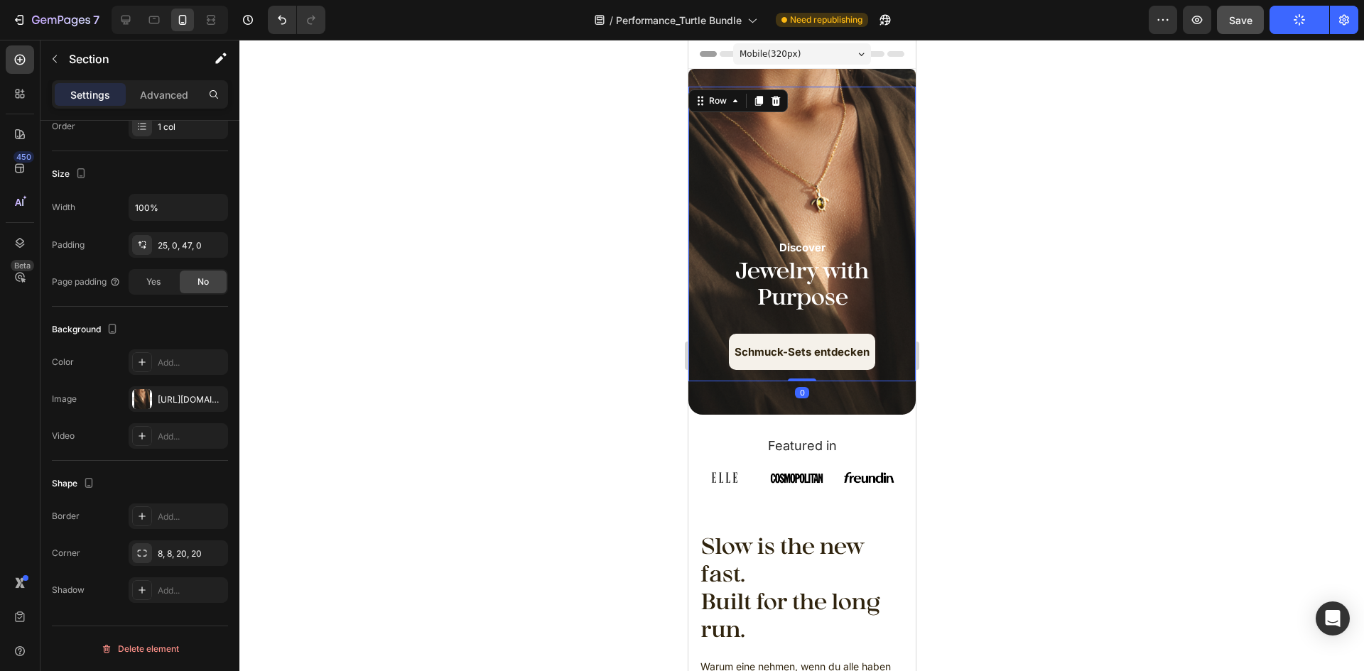
click at [846, 193] on div "Discover Text Block Jewelry with Purpose Heading Schmuck-Sets entdecken Button" at bounding box center [801, 234] width 205 height 272
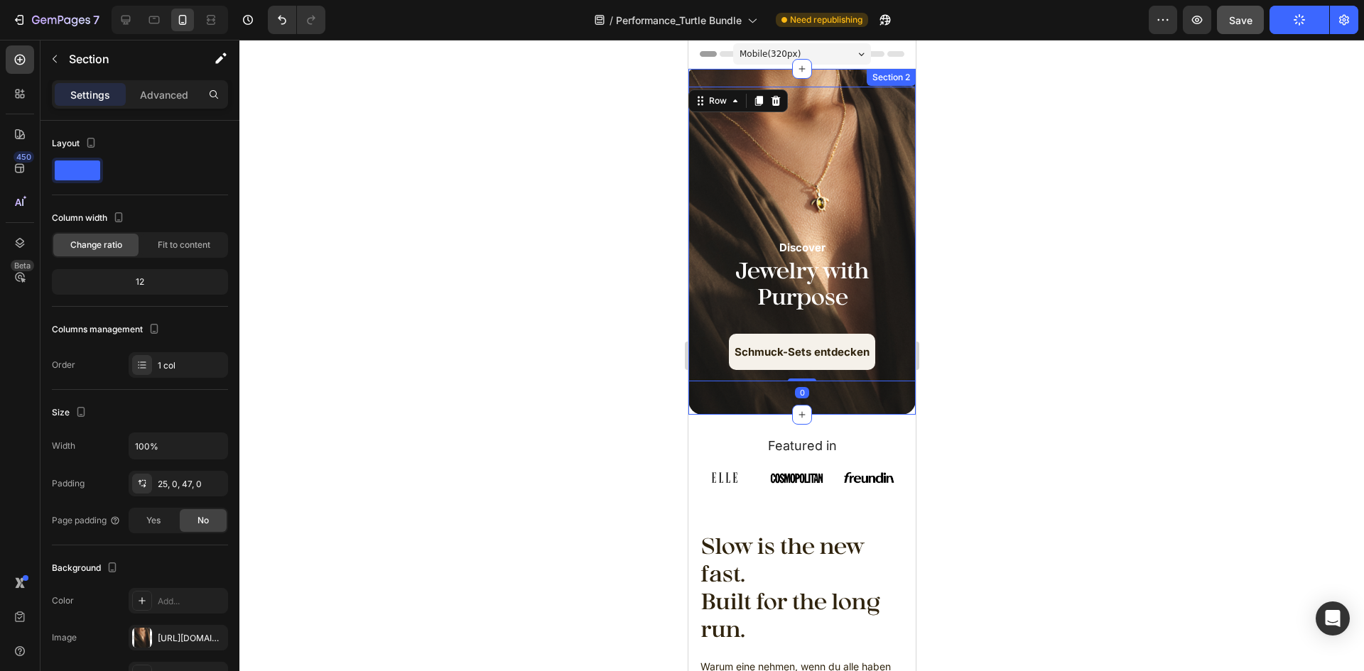
click at [843, 81] on div "Discover Text Block Jewelry with Purpose Heading Schmuck-Sets entdecken Button …" at bounding box center [801, 242] width 227 height 346
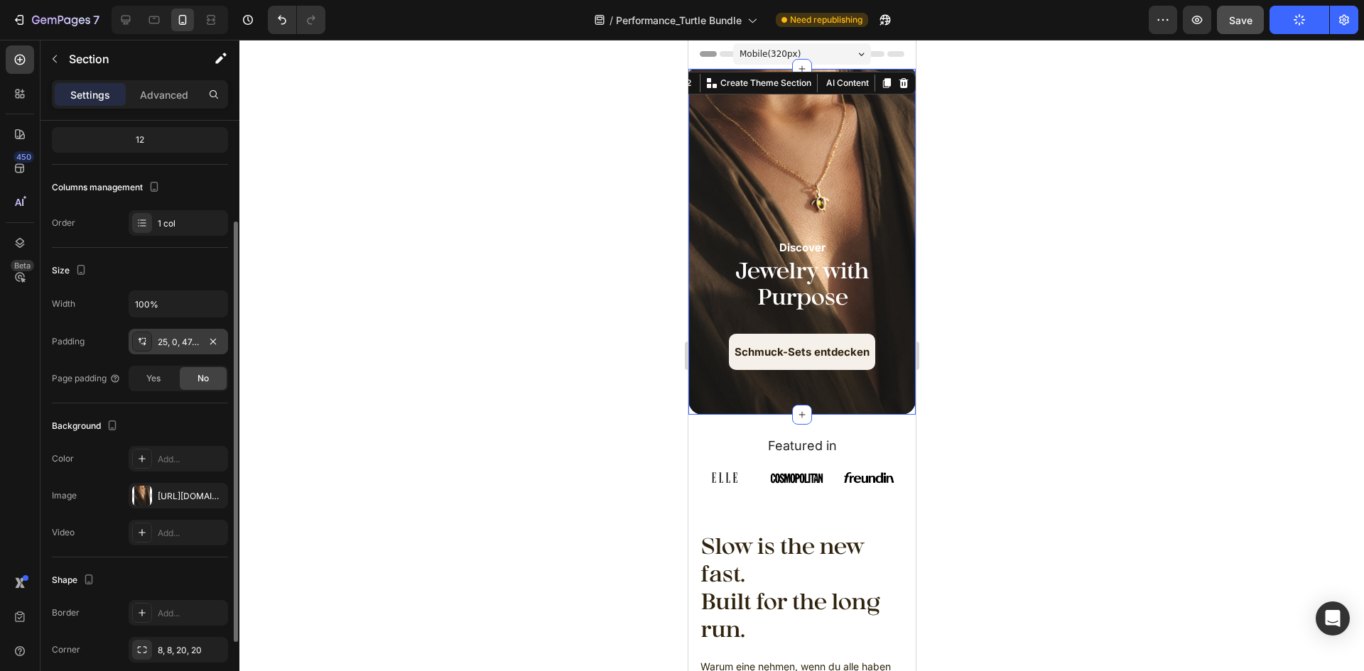
scroll to position [239, 0]
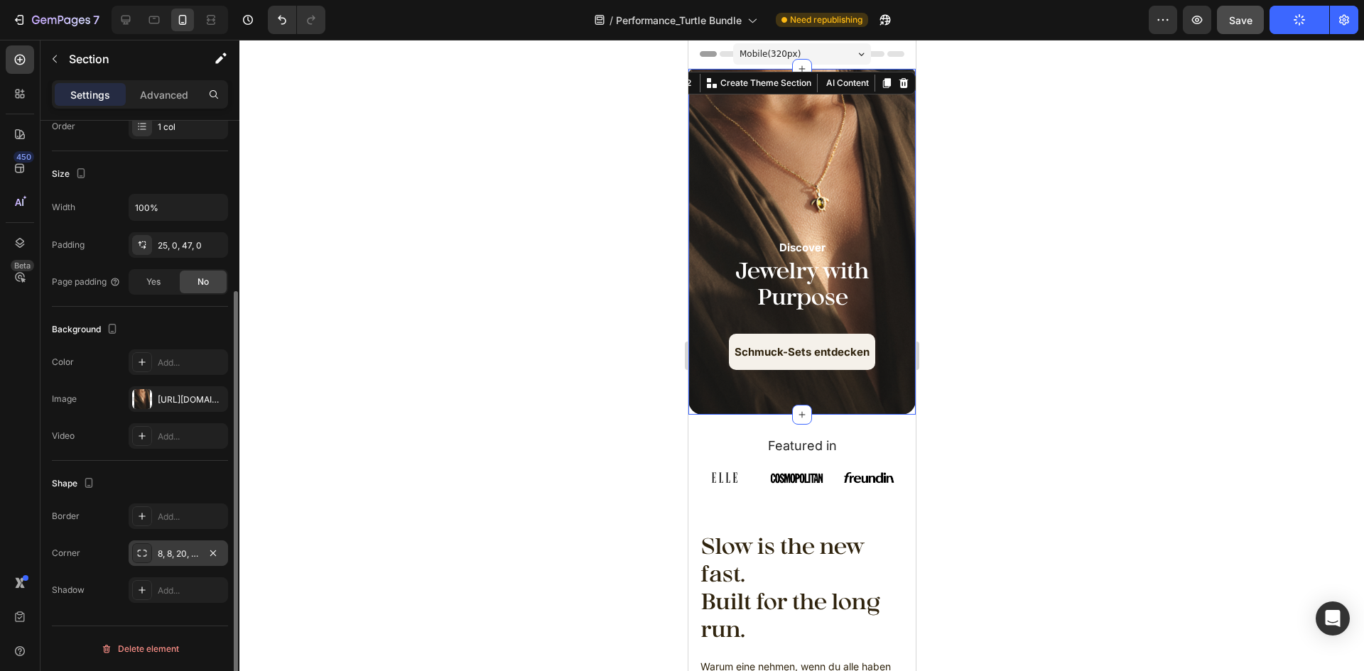
click at [182, 548] on div "8, 8, 20, 20" at bounding box center [178, 554] width 41 height 13
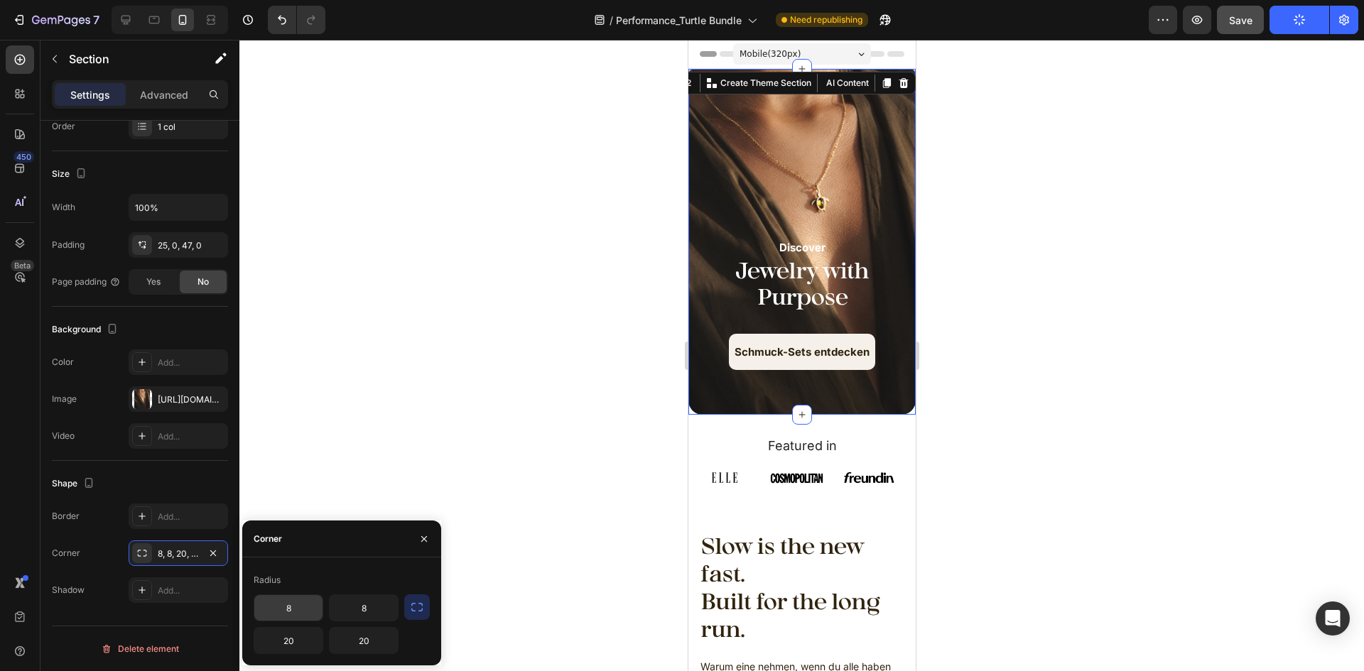
click at [286, 611] on input "8" at bounding box center [288, 608] width 68 height 26
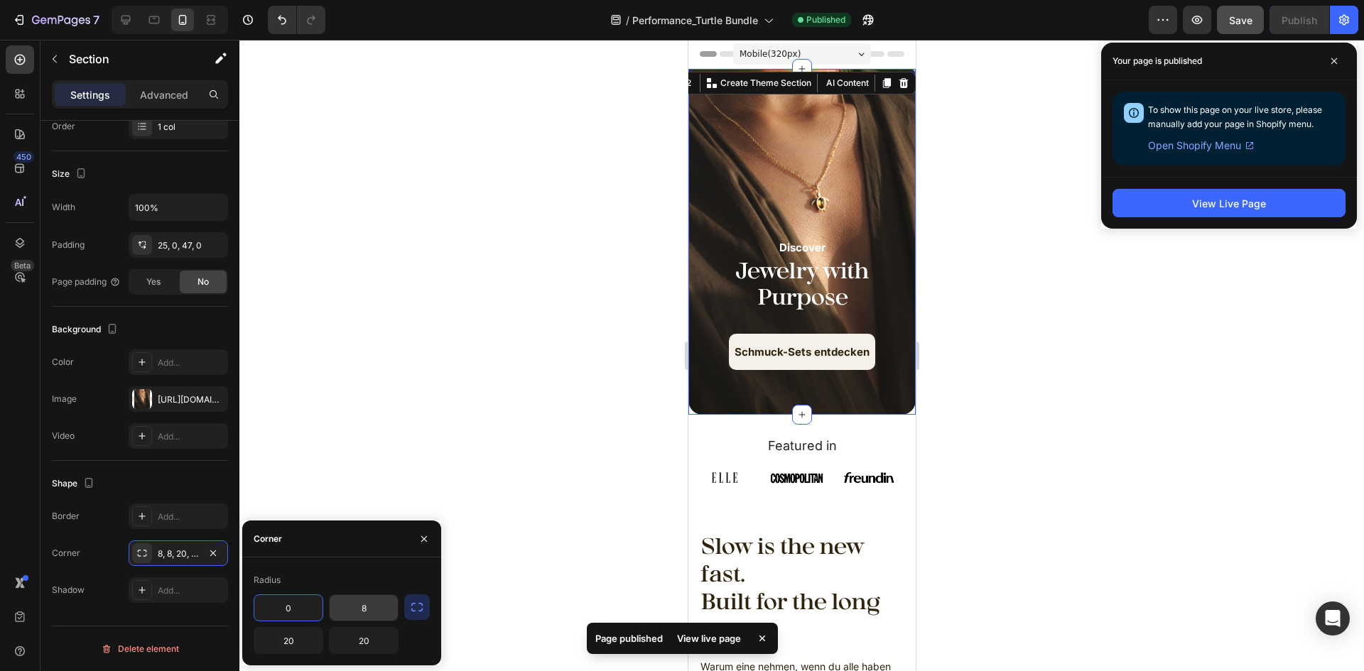
type input "0"
click at [369, 611] on input "8" at bounding box center [364, 608] width 68 height 26
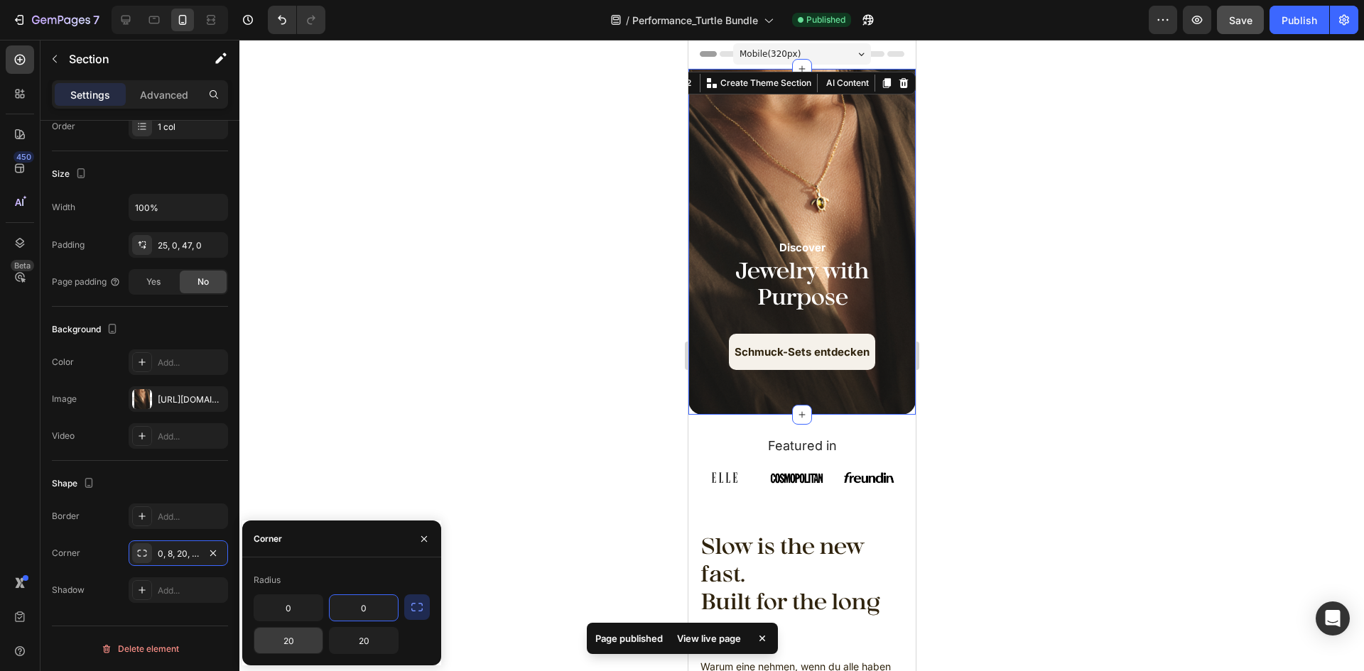
type input "0"
click at [308, 635] on input "20" at bounding box center [288, 641] width 68 height 26
type input "0"
click at [353, 644] on input "20" at bounding box center [364, 641] width 68 height 26
type input "0"
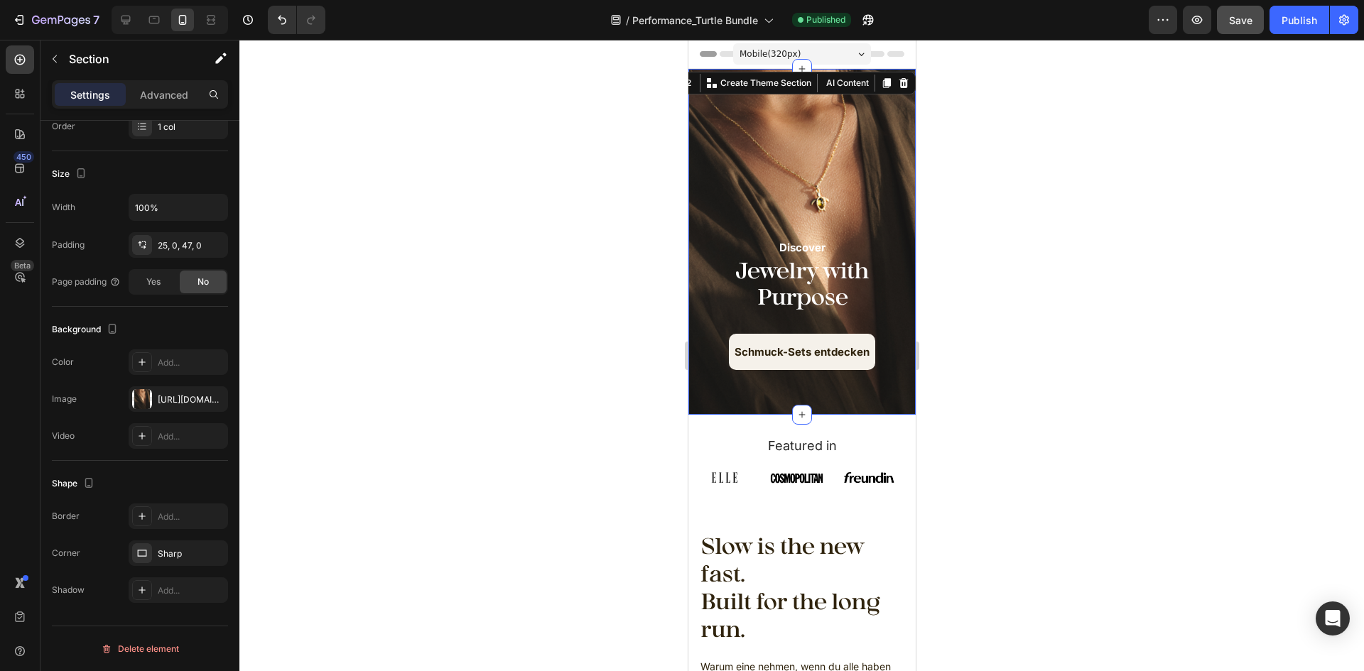
click at [507, 518] on div at bounding box center [801, 356] width 1125 height 632
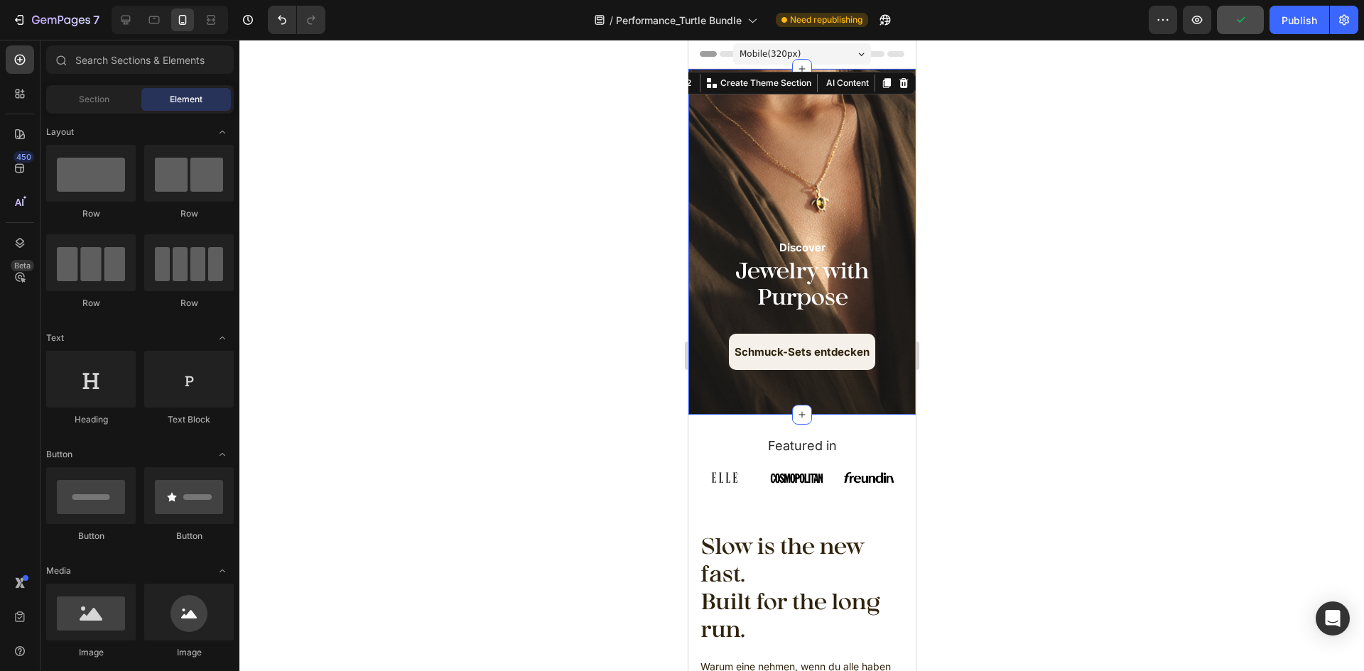
click at [706, 394] on div "Discover Text Block Jewelry with Purpose Heading Schmuck-Sets entdecken Button …" at bounding box center [801, 242] width 227 height 346
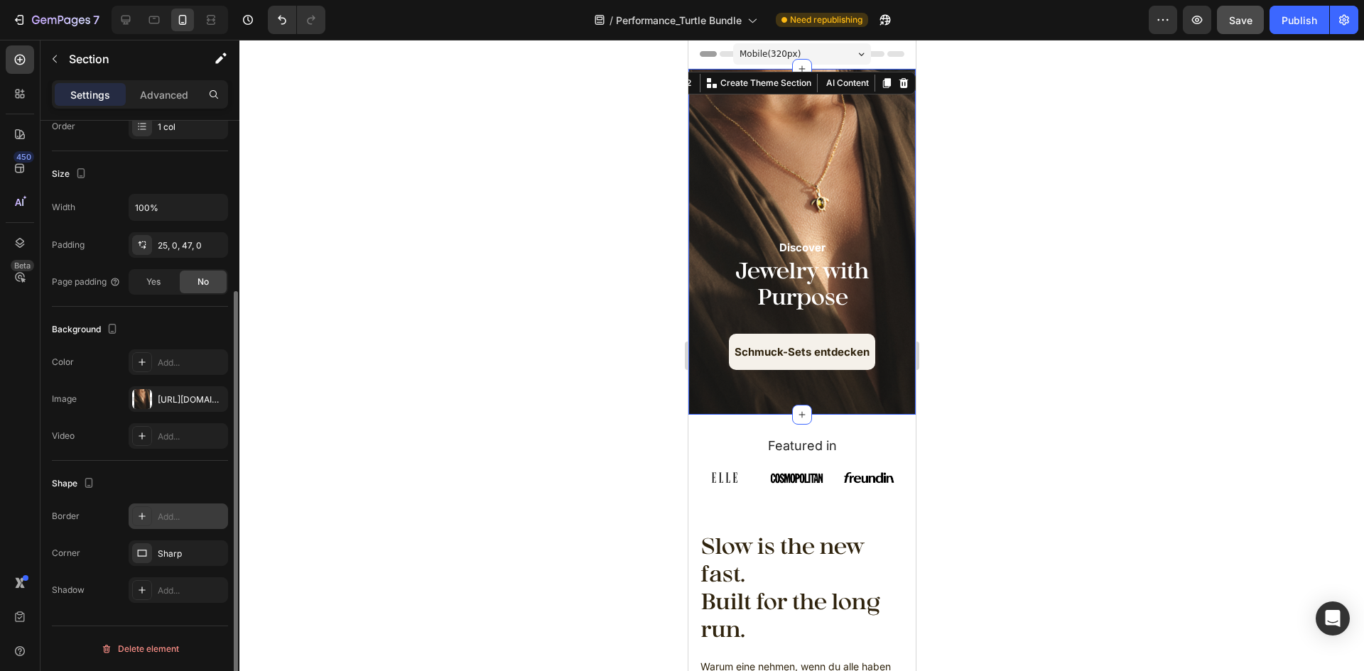
click at [178, 515] on div "Add..." at bounding box center [191, 517] width 67 height 13
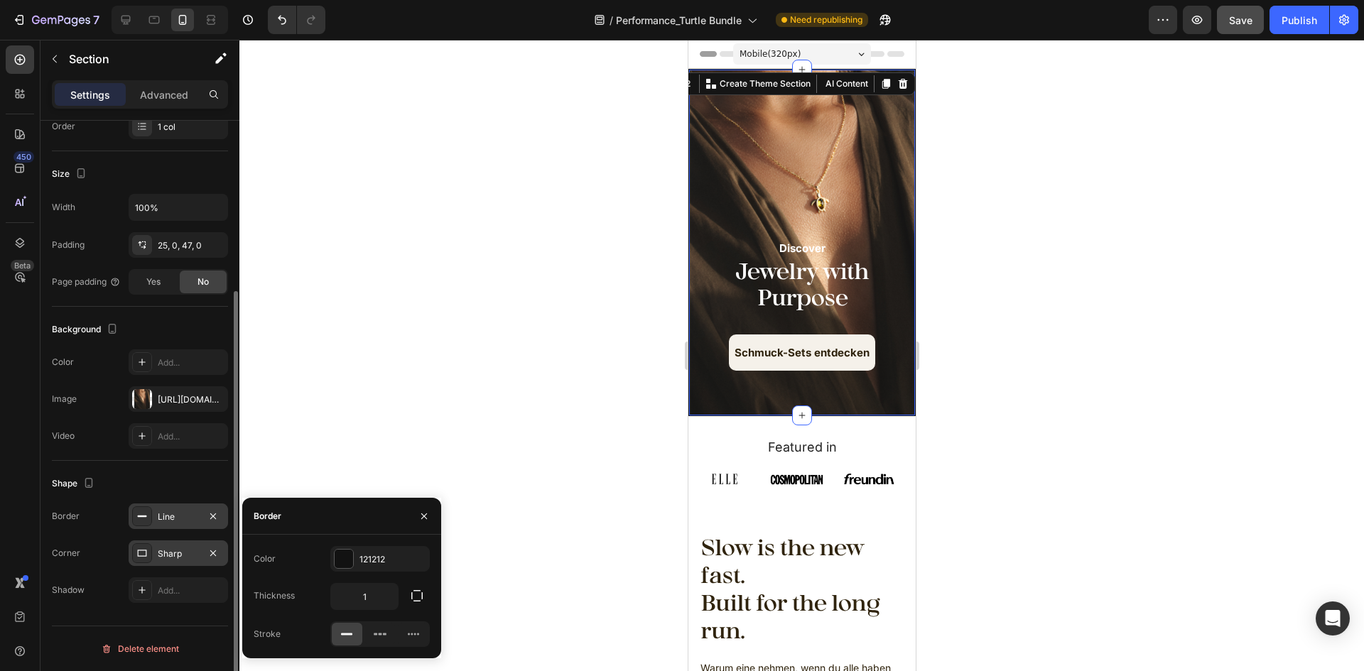
click at [178, 561] on div "Sharp" at bounding box center [178, 554] width 99 height 26
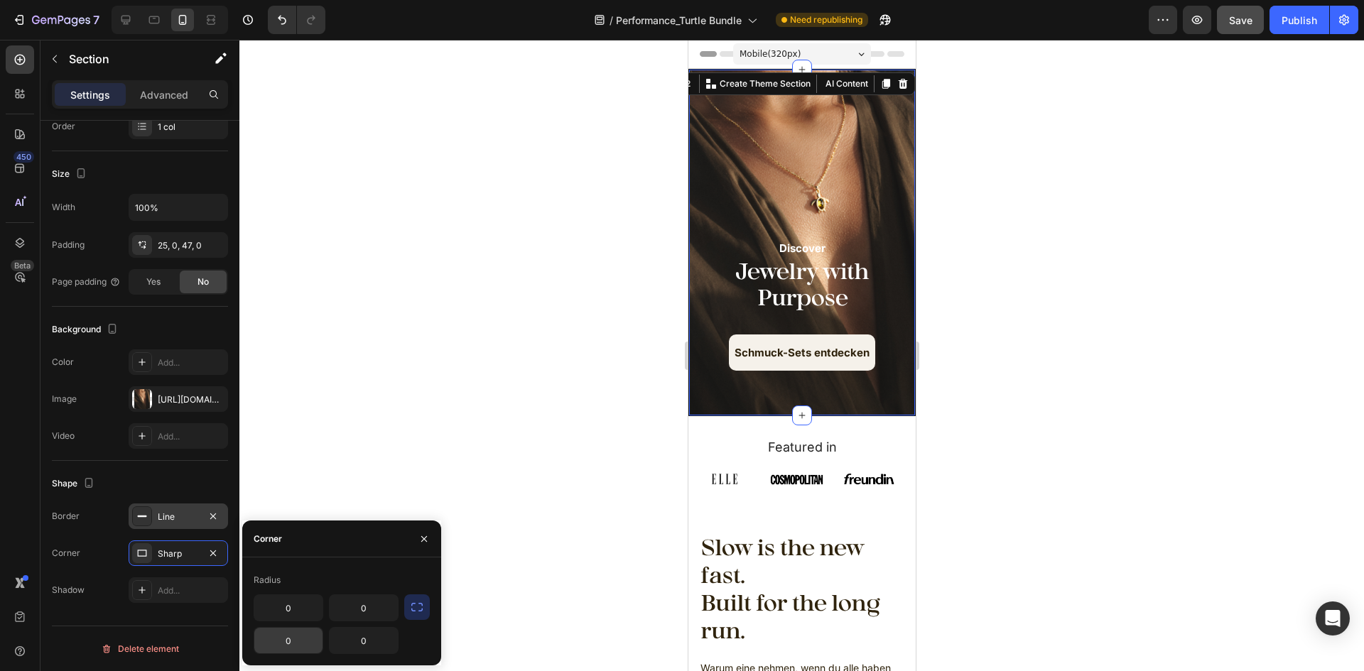
click at [295, 635] on input "0" at bounding box center [288, 641] width 68 height 26
type input "20"
click at [362, 646] on input "0" at bounding box center [364, 641] width 68 height 26
type input "20"
drag, startPoint x: 1359, startPoint y: 333, endPoint x: 1292, endPoint y: 360, distance: 72.0
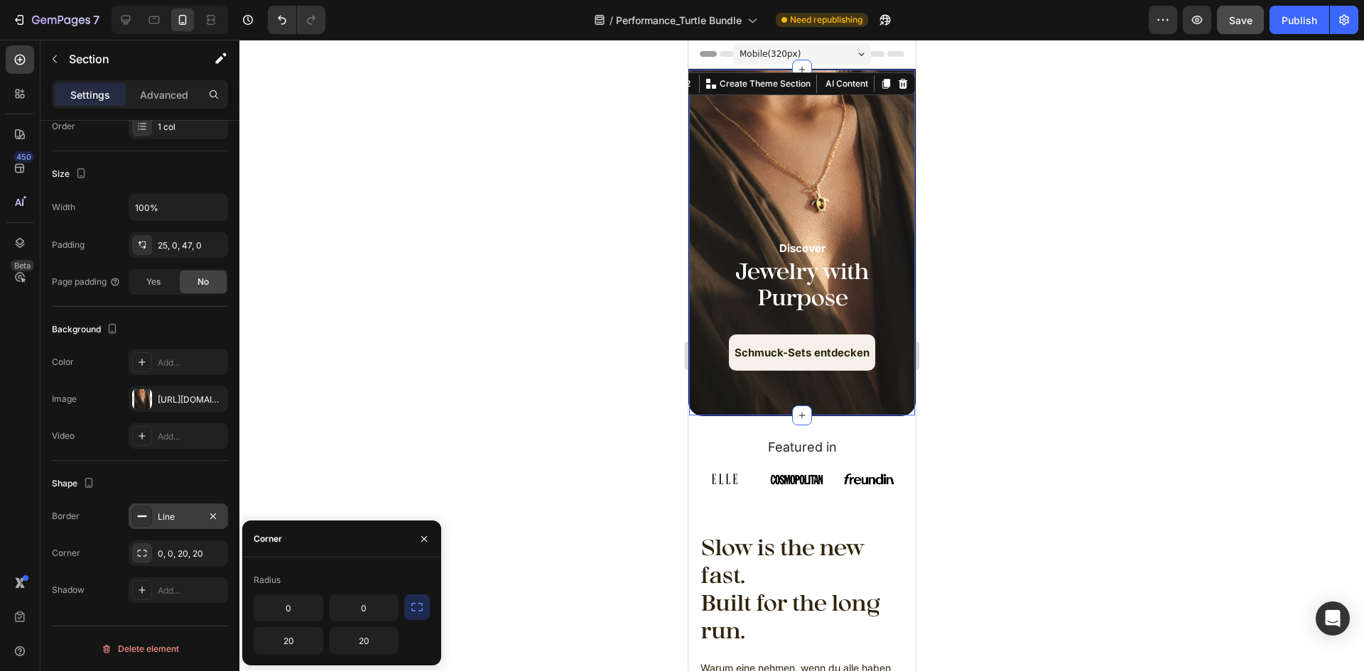
click at [1359, 333] on div at bounding box center [801, 356] width 1125 height 632
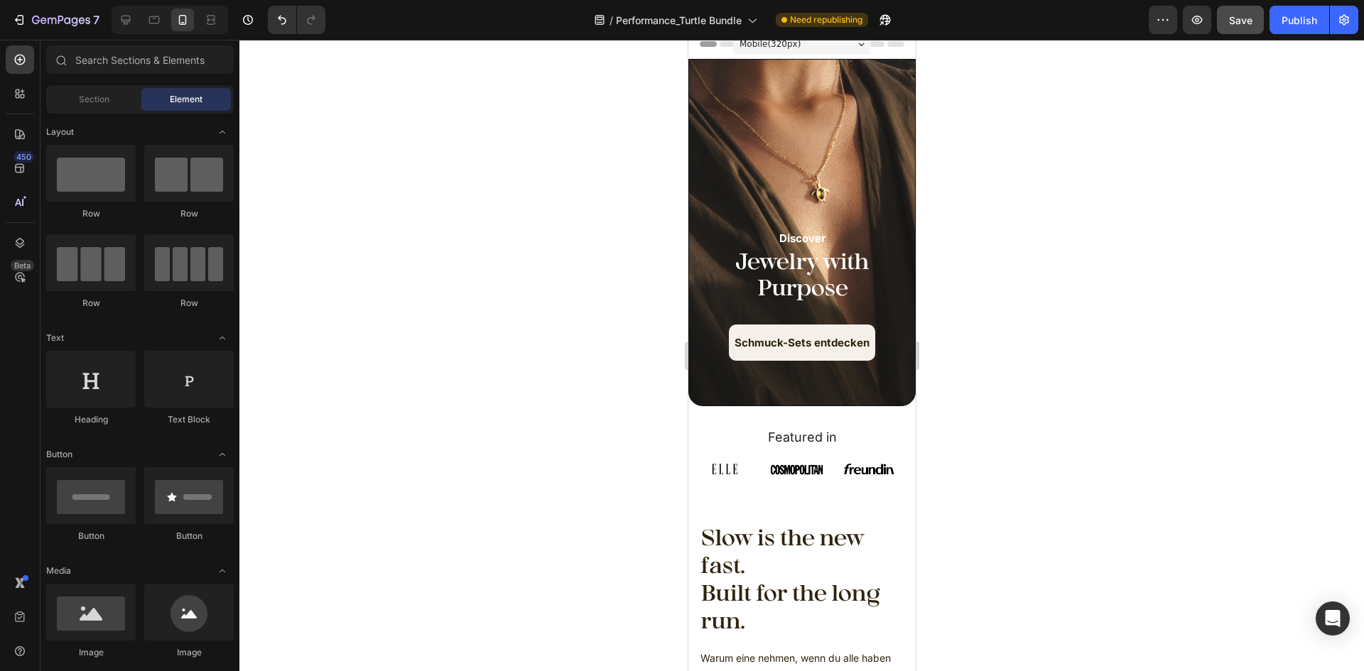
scroll to position [0, 0]
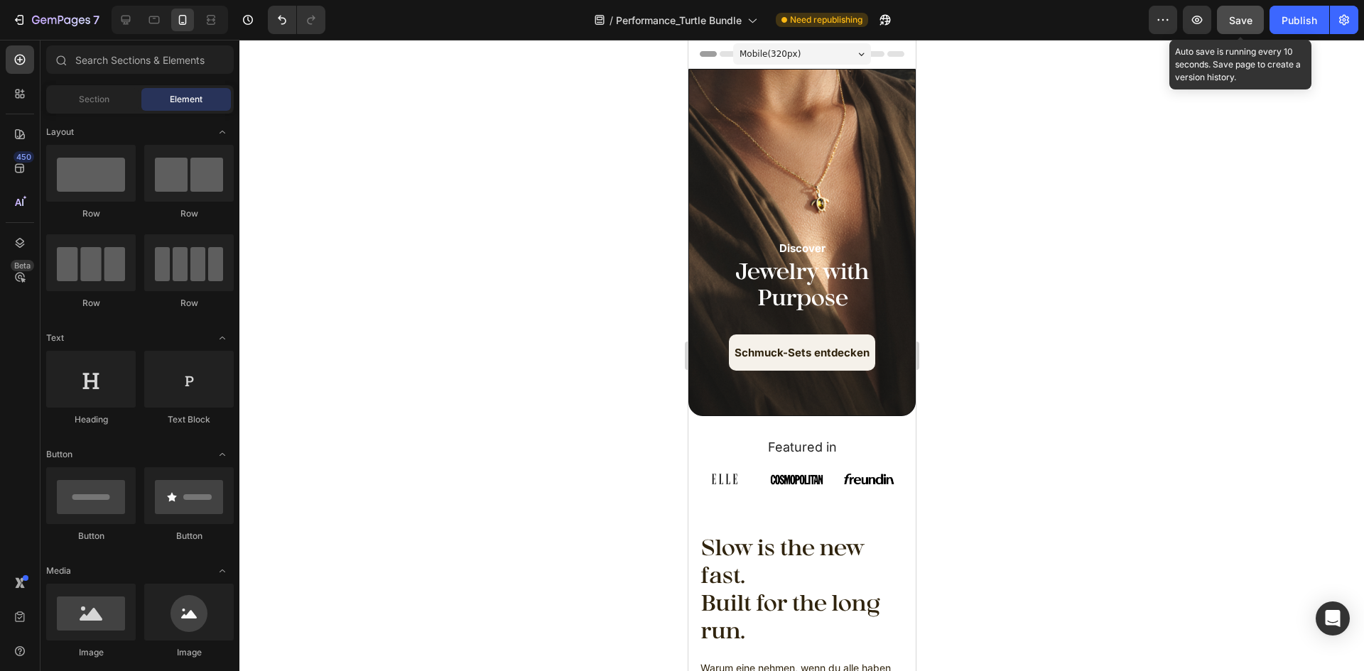
click at [1241, 24] on span "Save" at bounding box center [1240, 20] width 23 height 12
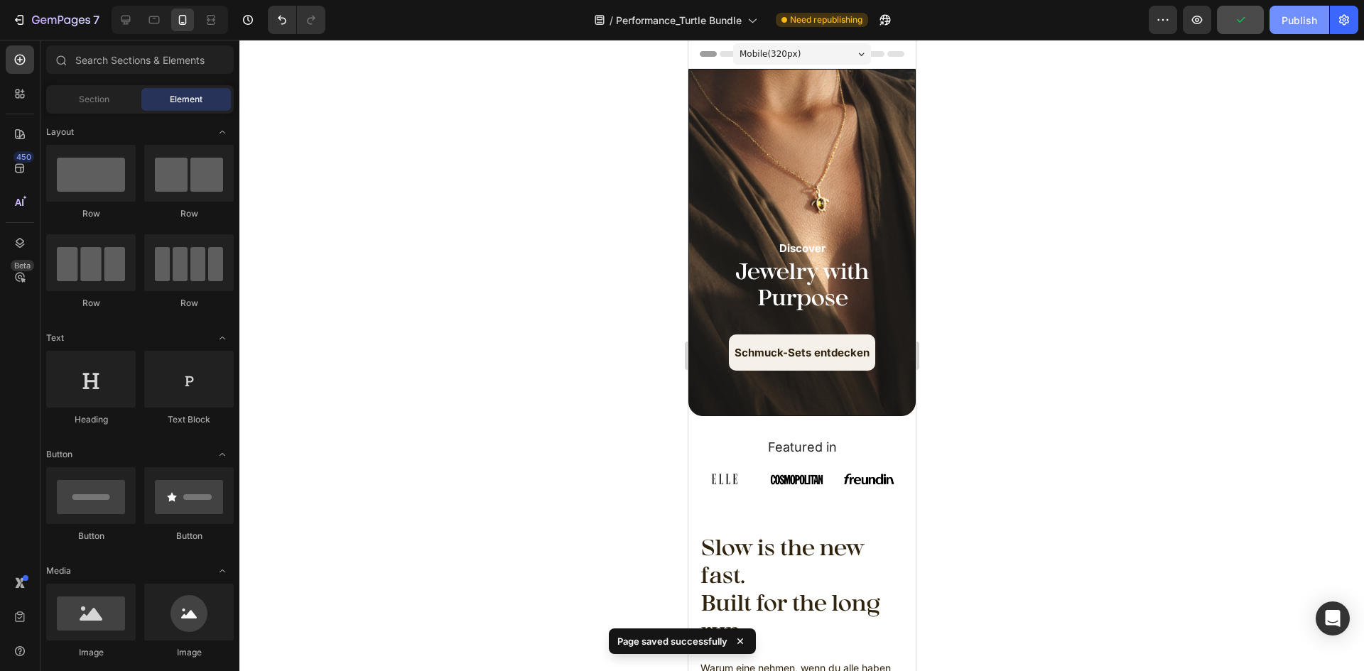
click at [1295, 21] on div "Publish" at bounding box center [1300, 20] width 36 height 15
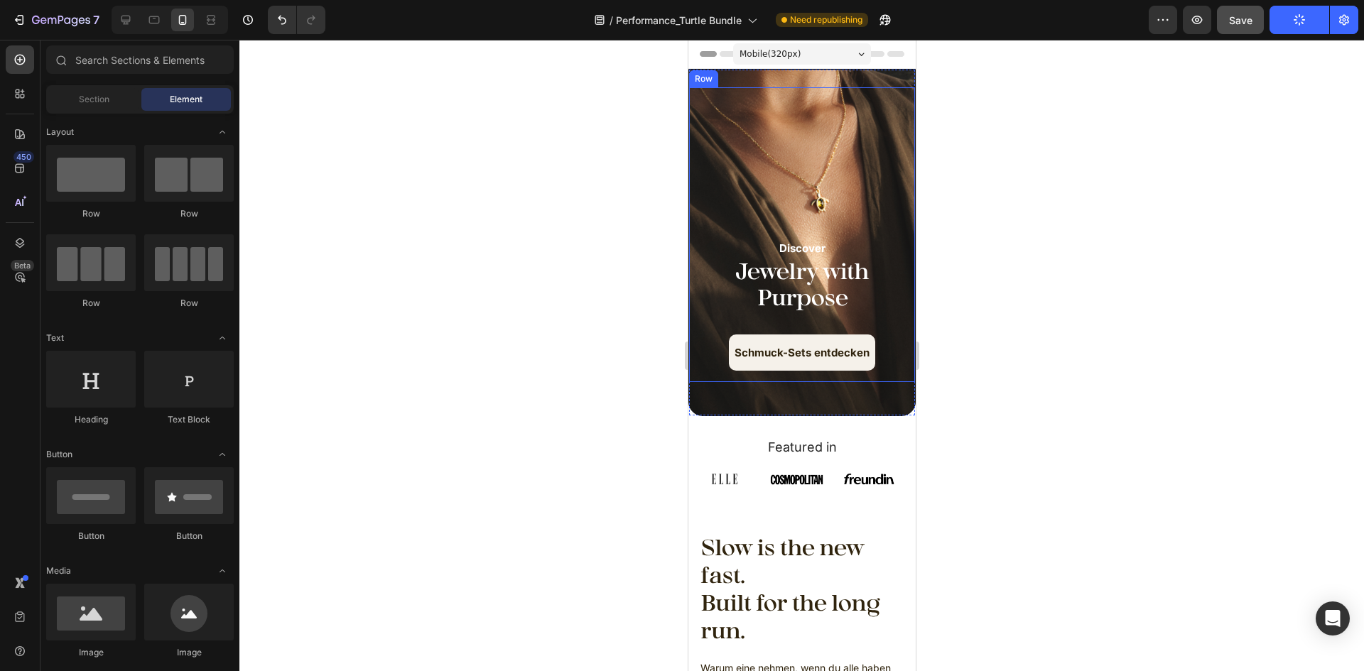
click at [891, 196] on div "Discover Text Block Jewelry with Purpose Heading Schmuck-Sets entdecken Button" at bounding box center [801, 235] width 203 height 272
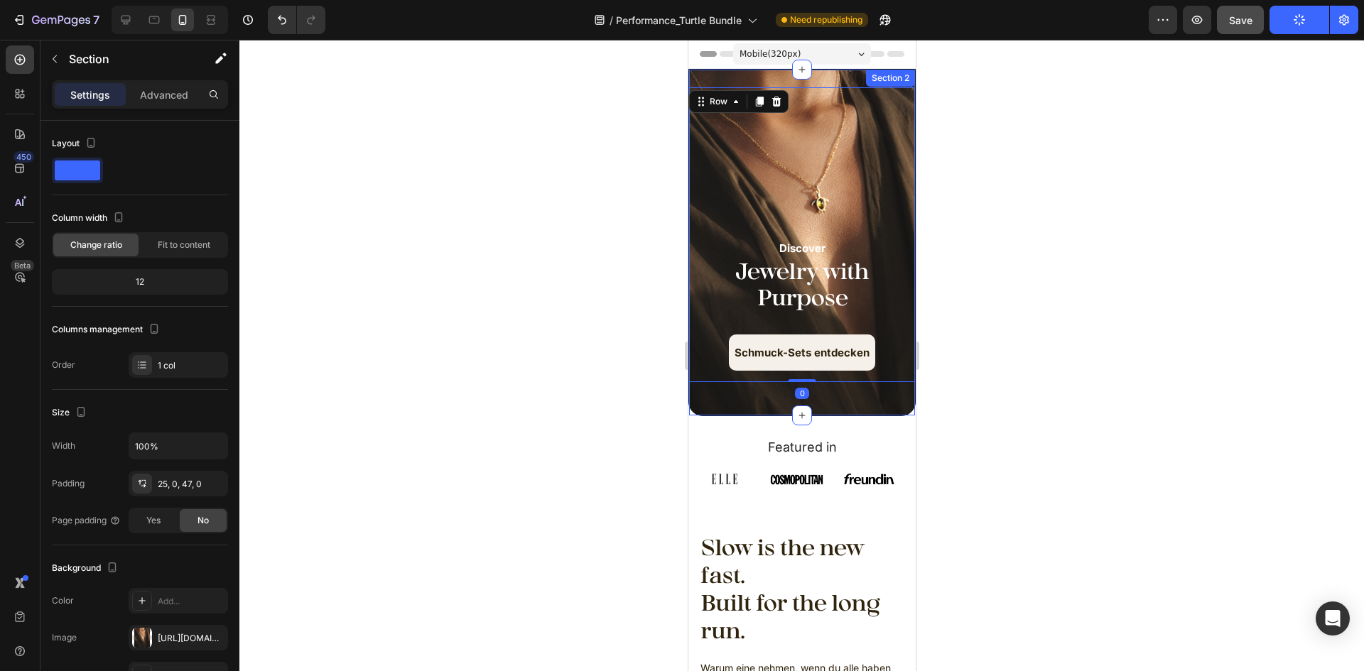
click at [816, 86] on div "Discover Text Block Jewelry with Purpose Heading Schmuck-Sets entdecken Button …" at bounding box center [801, 242] width 227 height 347
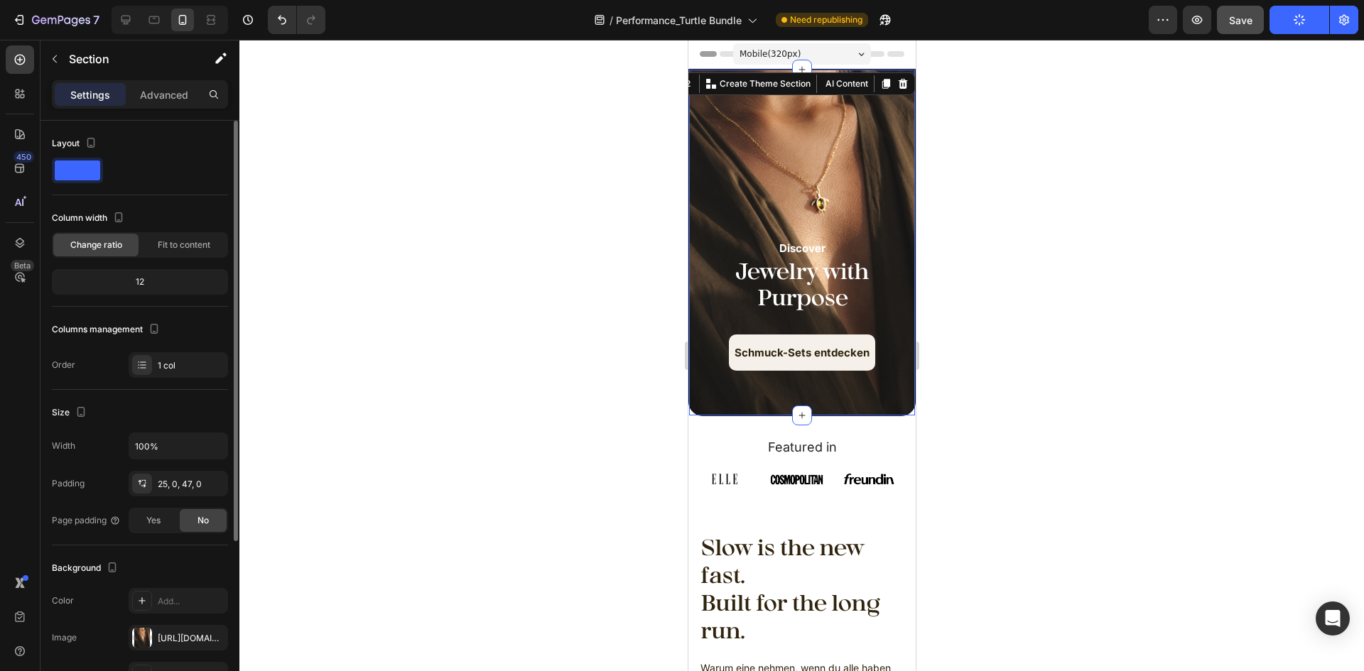
scroll to position [239, 0]
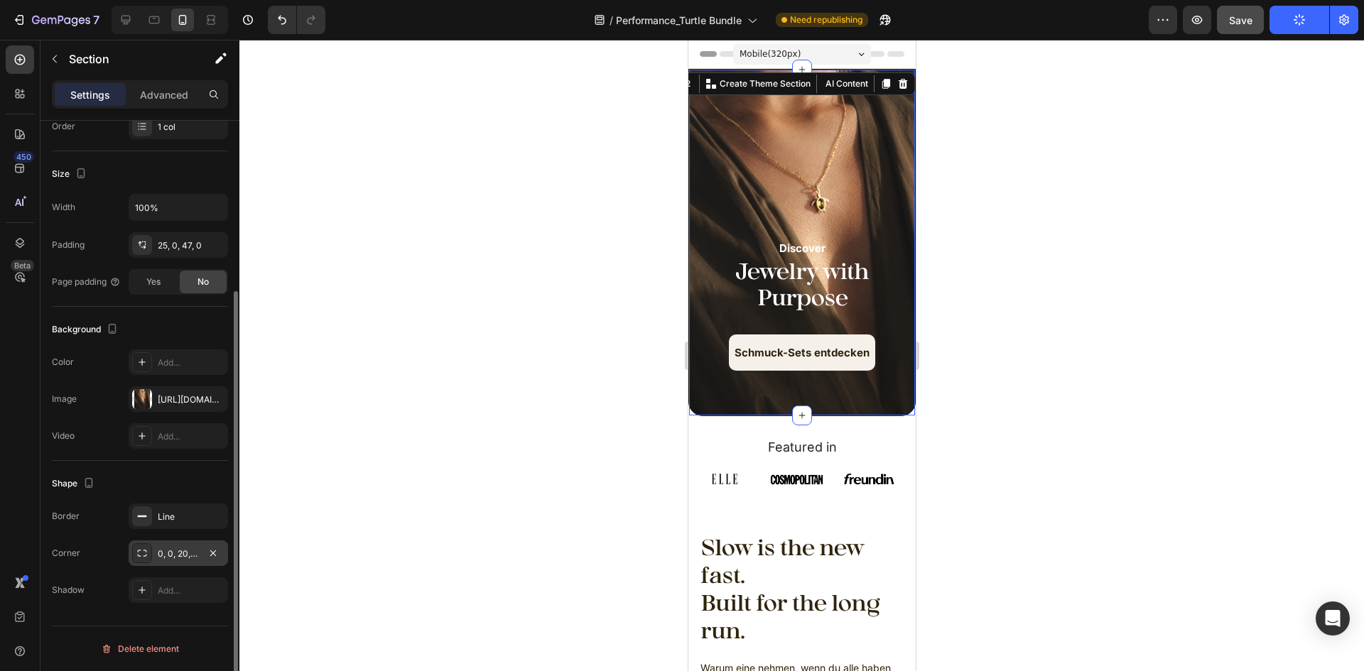
click at [176, 560] on div "0, 0, 20, 20" at bounding box center [178, 554] width 41 height 13
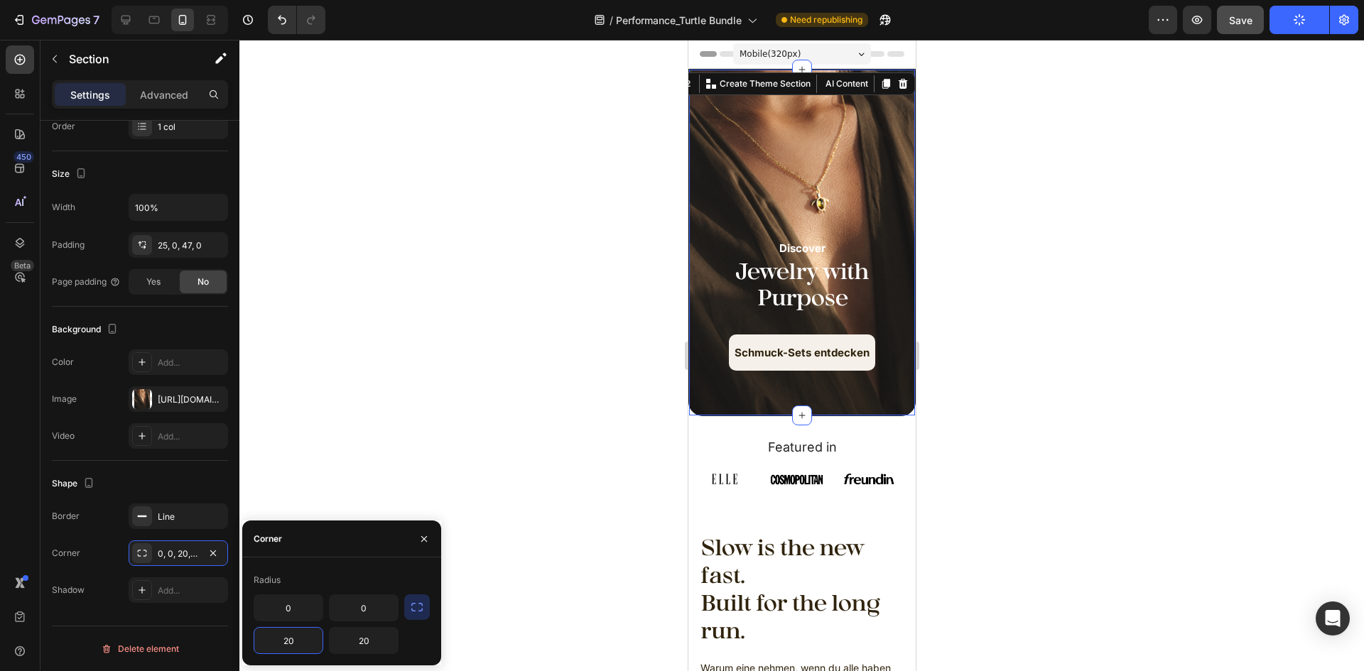
click at [280, 635] on input "20" at bounding box center [288, 641] width 68 height 26
type input "10"
click at [357, 640] on input "20" at bounding box center [364, 641] width 68 height 26
type input "10"
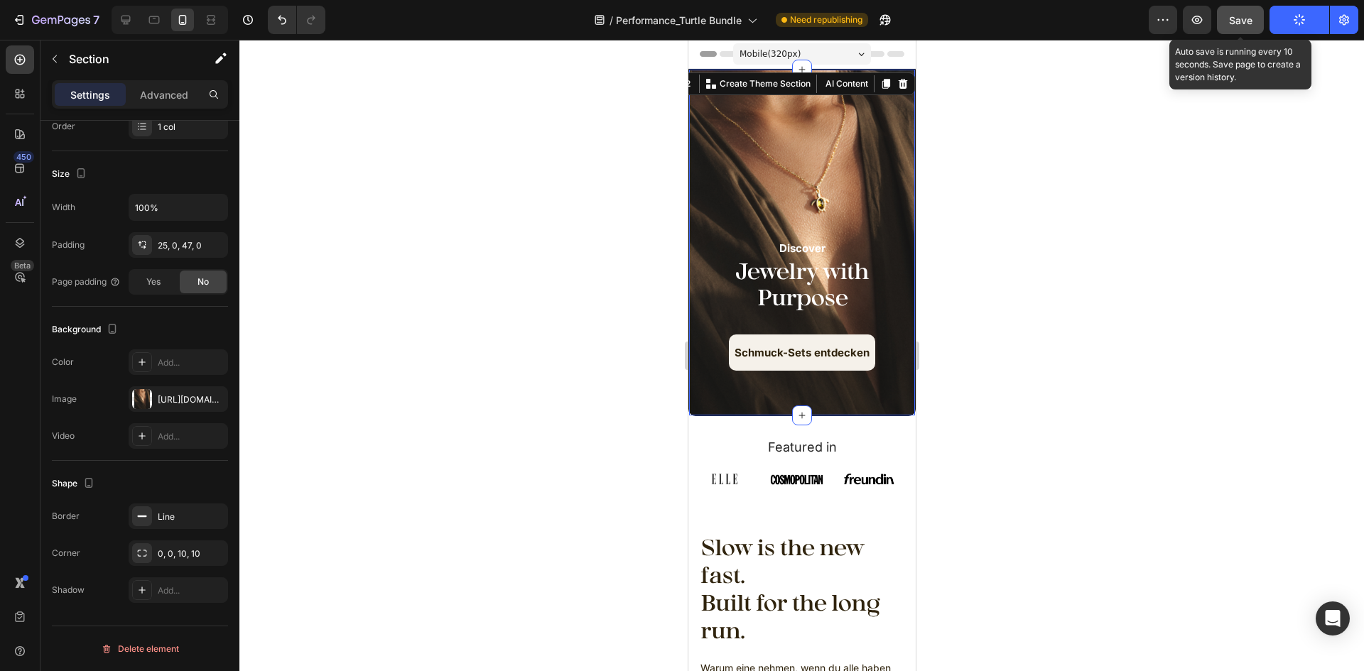
click at [1248, 23] on span "Save" at bounding box center [1240, 20] width 23 height 12
click at [1243, 14] on span "Save" at bounding box center [1240, 20] width 23 height 12
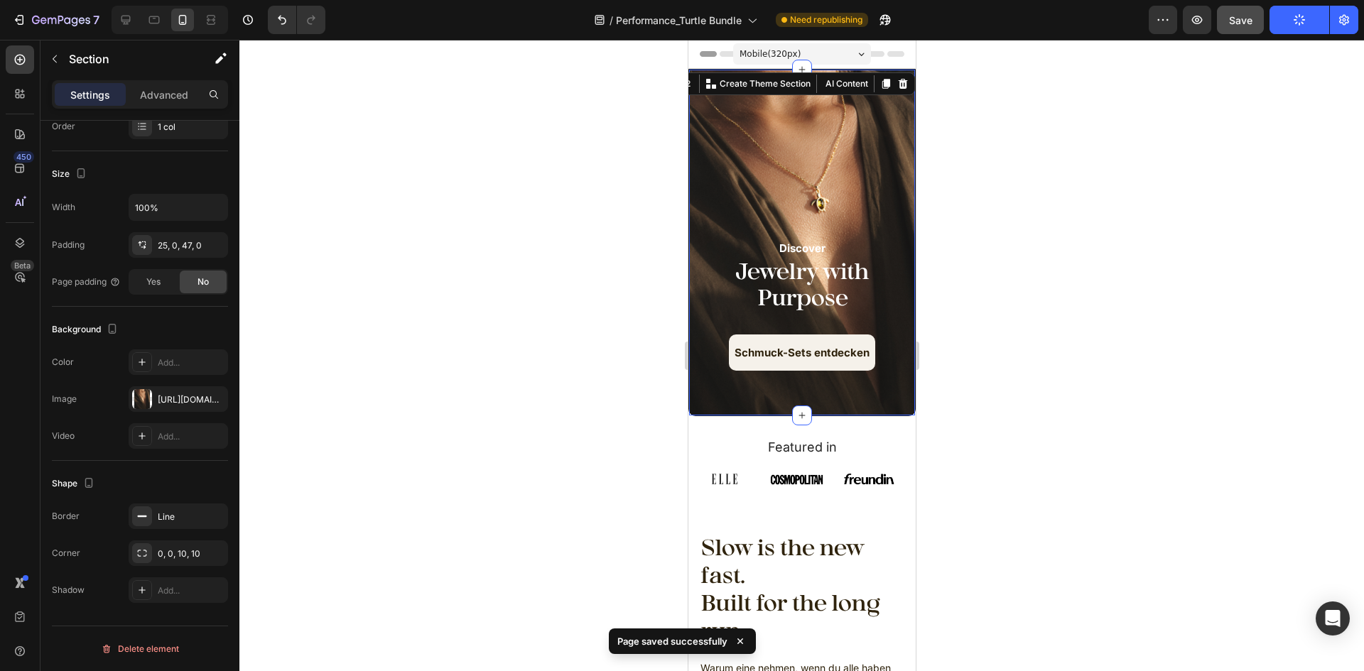
click at [1018, 379] on div at bounding box center [801, 356] width 1125 height 632
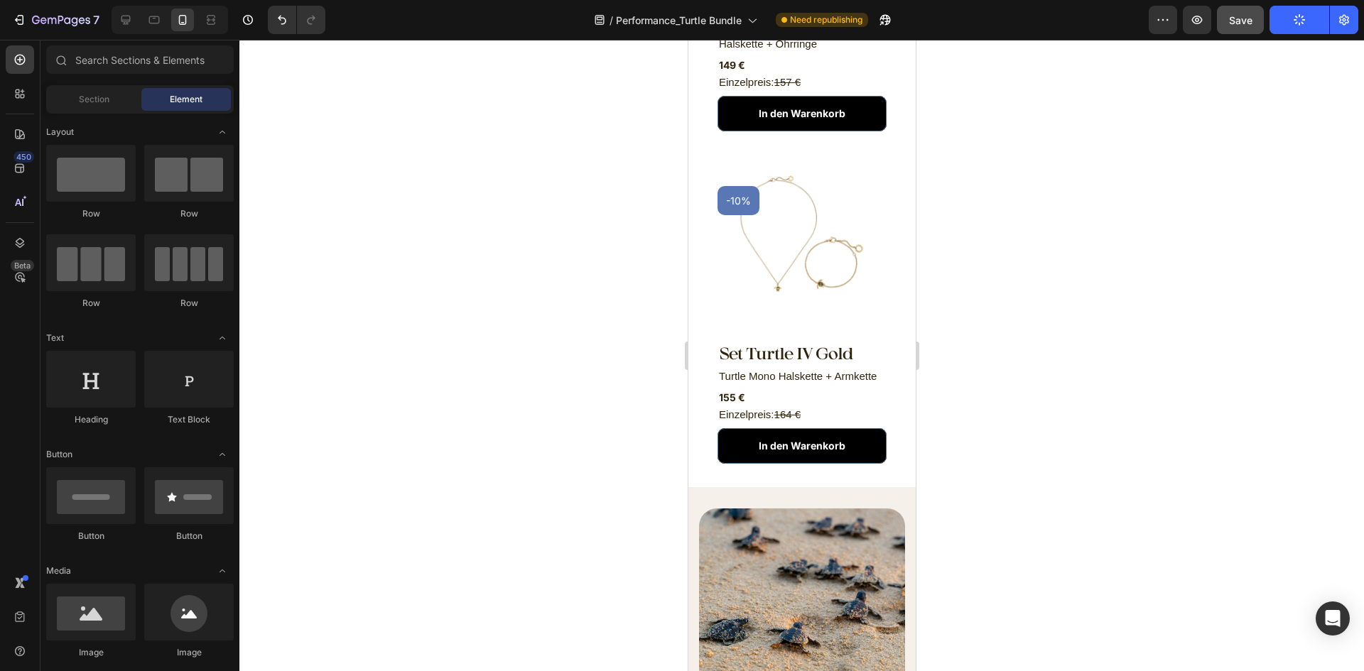
scroll to position [1707, 0]
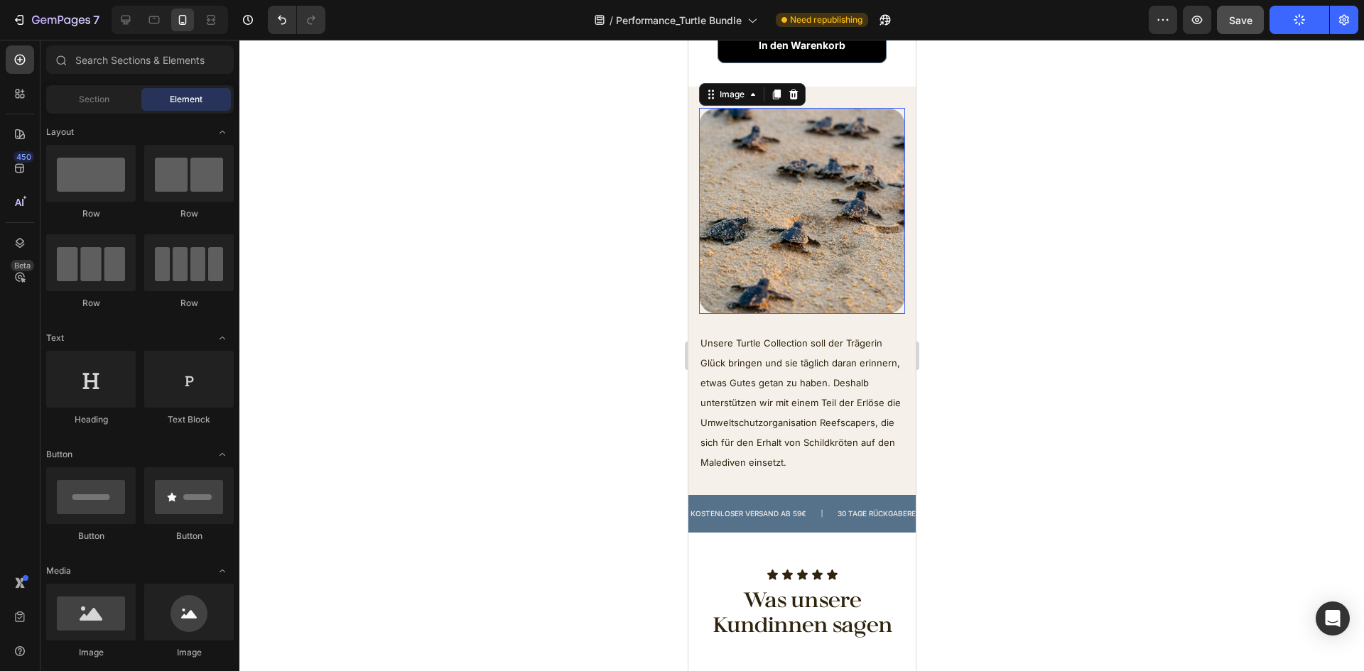
click at [807, 244] on img at bounding box center [801, 211] width 206 height 206
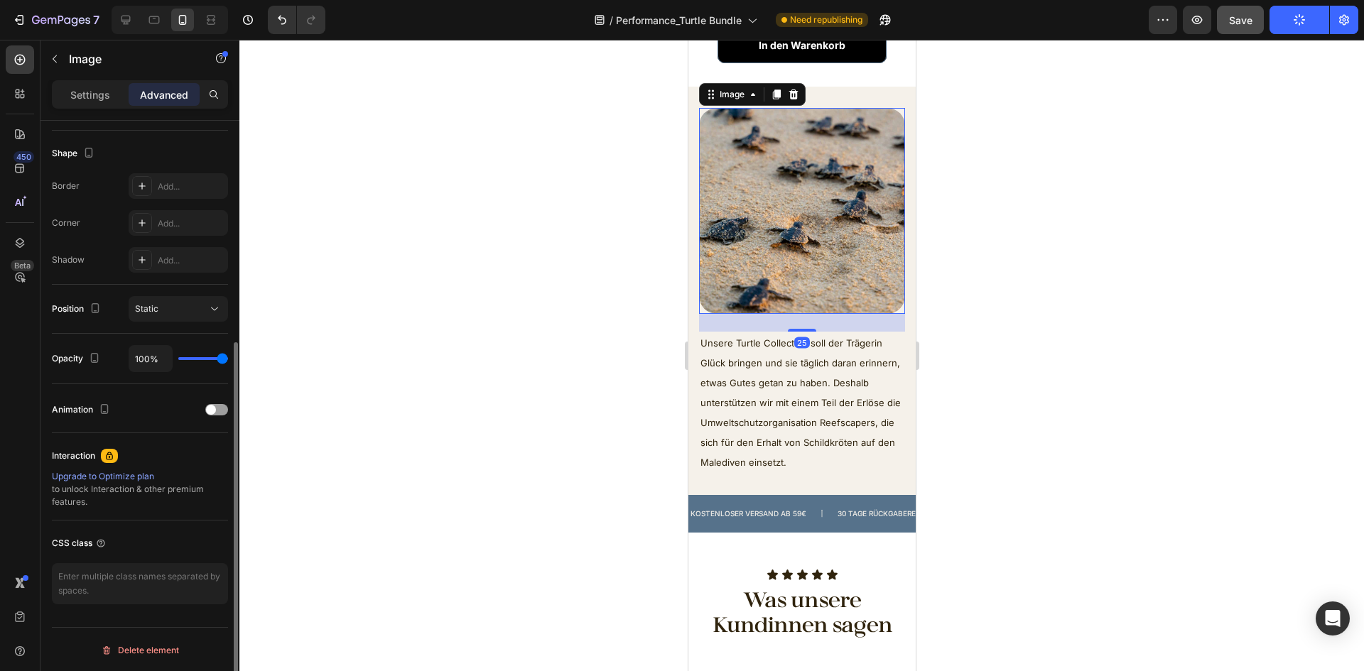
scroll to position [357, 0]
click at [87, 95] on p "Settings" at bounding box center [90, 94] width 40 height 15
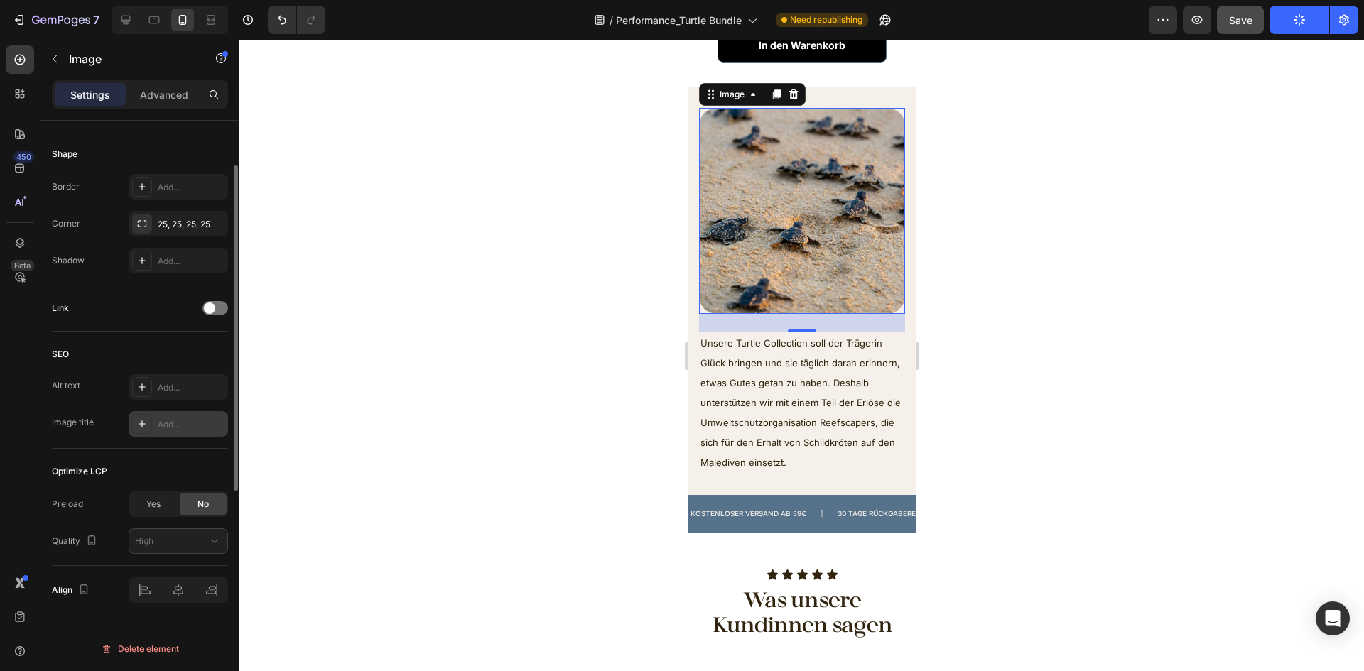
scroll to position [340, 0]
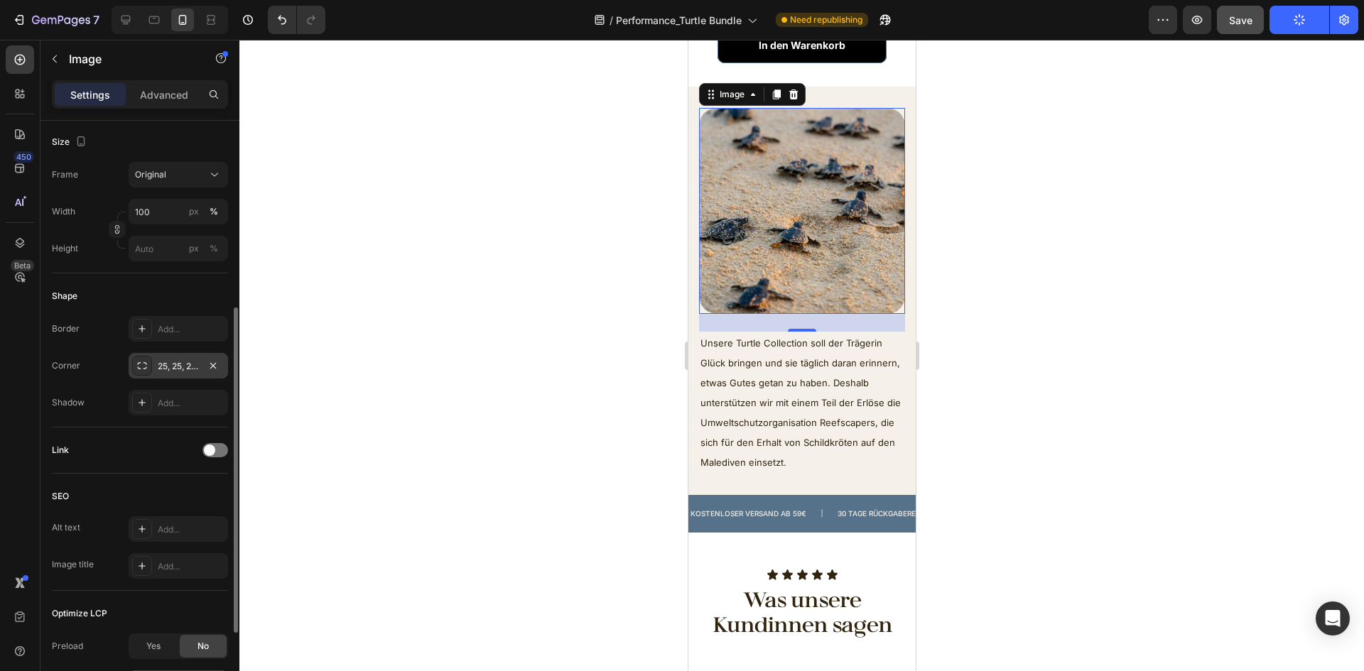
click at [181, 360] on div "25, 25, 25, 25" at bounding box center [178, 366] width 41 height 13
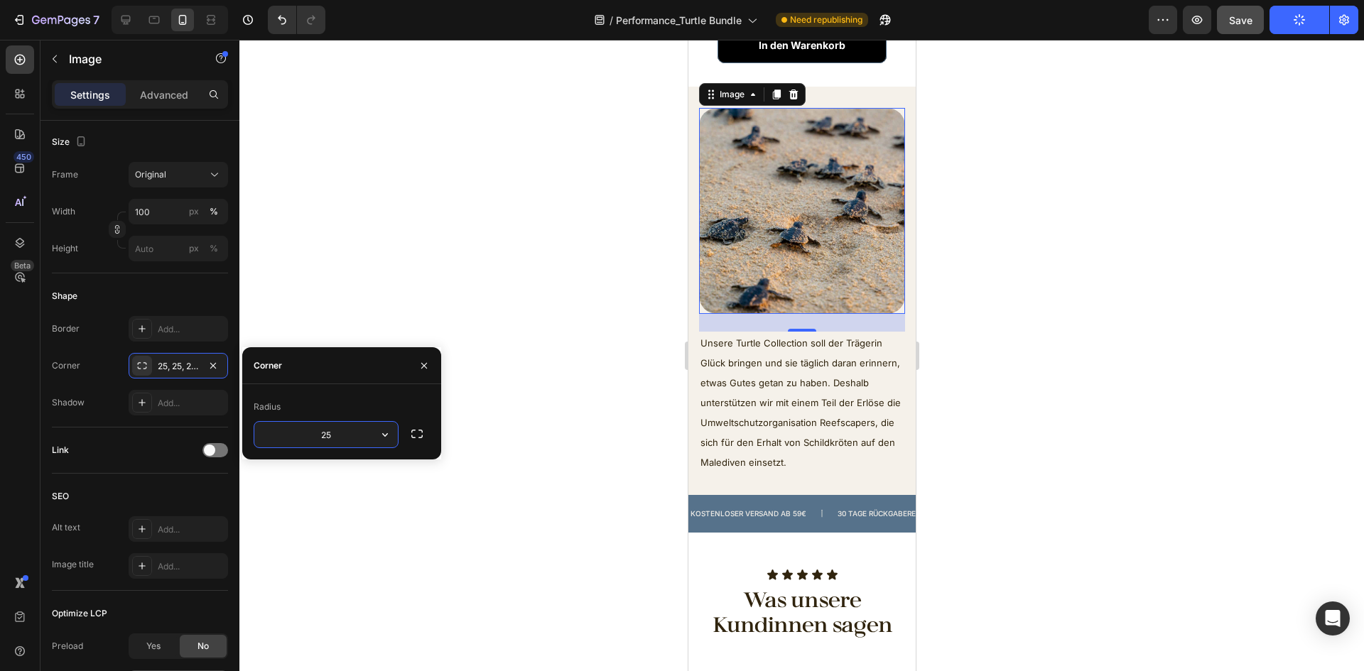
click at [327, 424] on input "25" at bounding box center [326, 435] width 144 height 26
type input "10"
click at [405, 434] on button "button" at bounding box center [417, 434] width 26 height 26
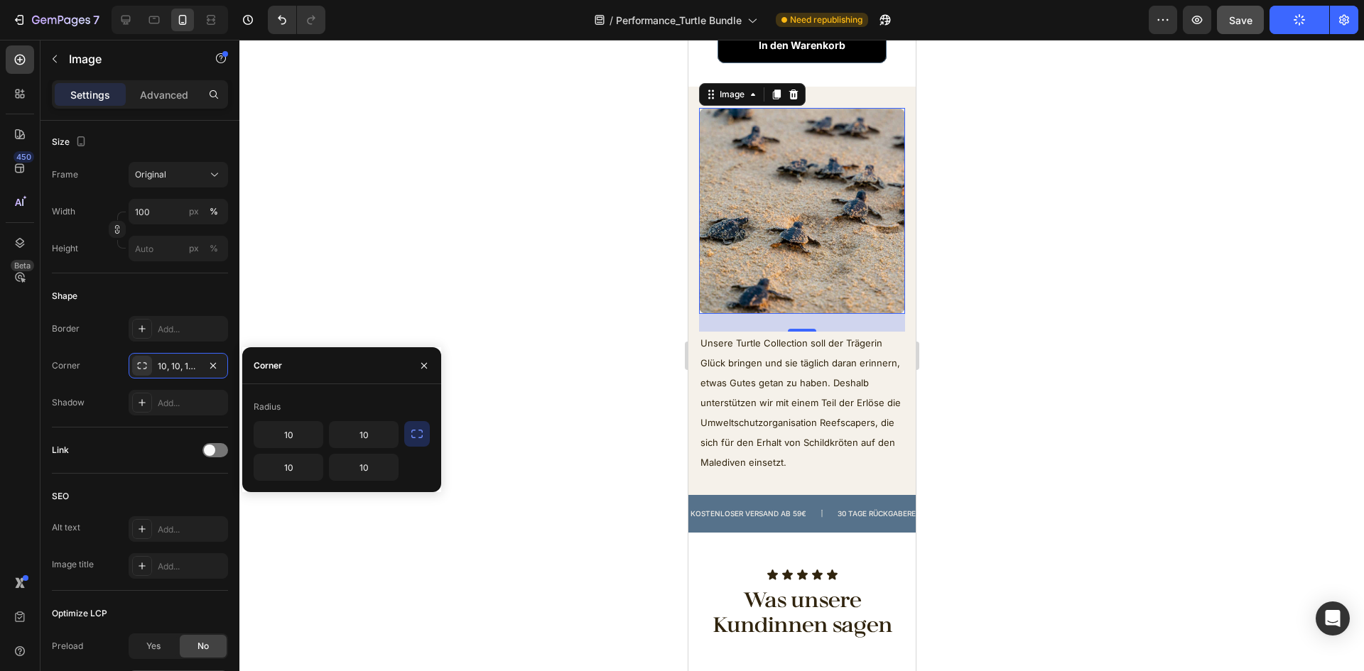
click at [524, 440] on div at bounding box center [801, 356] width 1125 height 632
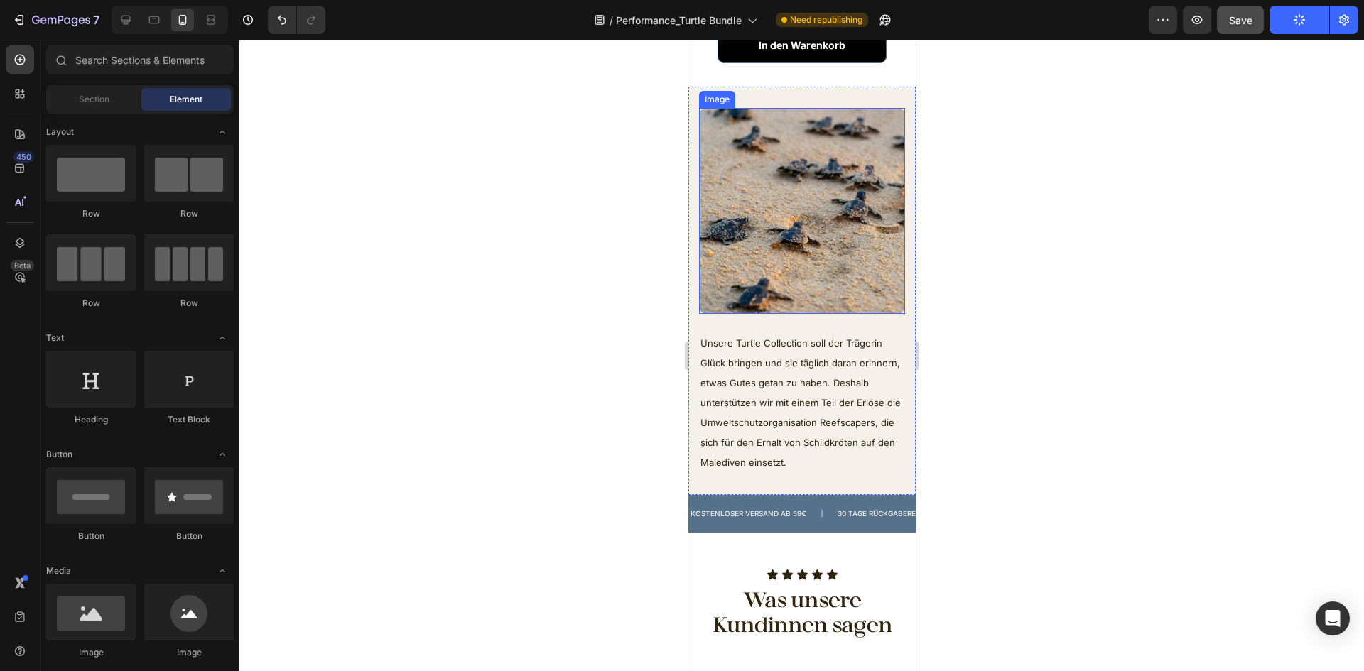
click at [807, 215] on img at bounding box center [801, 211] width 206 height 206
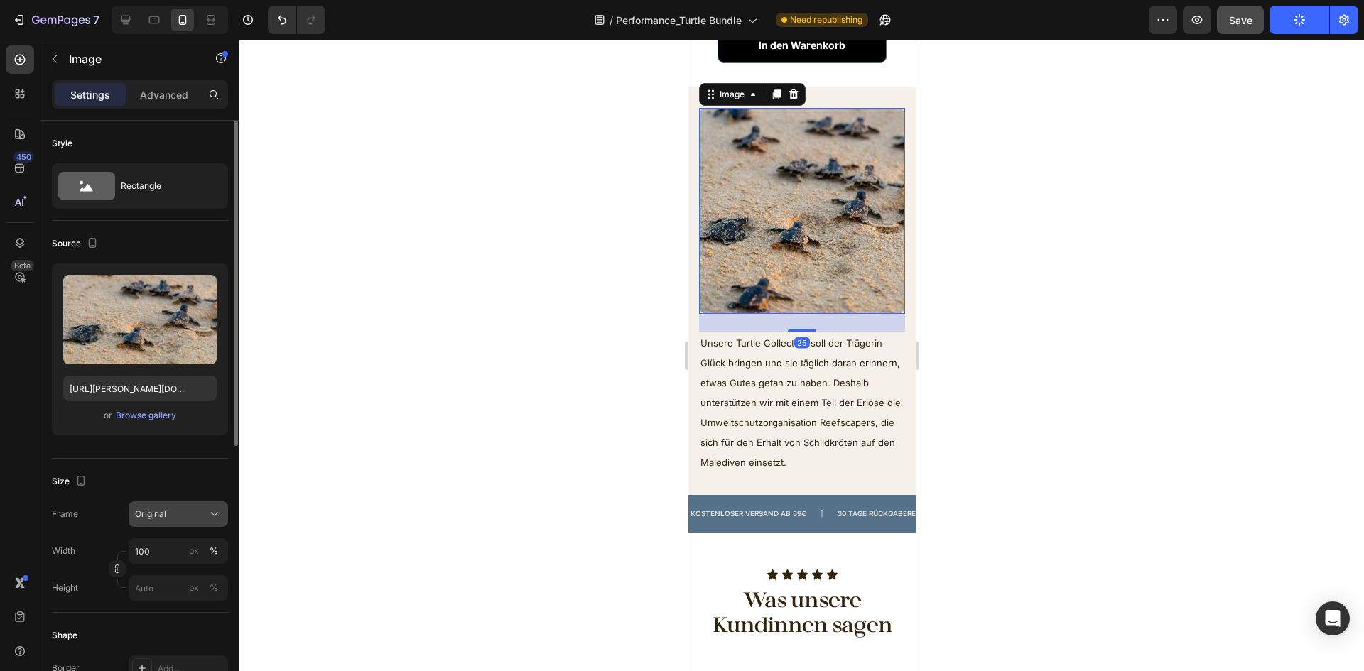
scroll to position [213, 0]
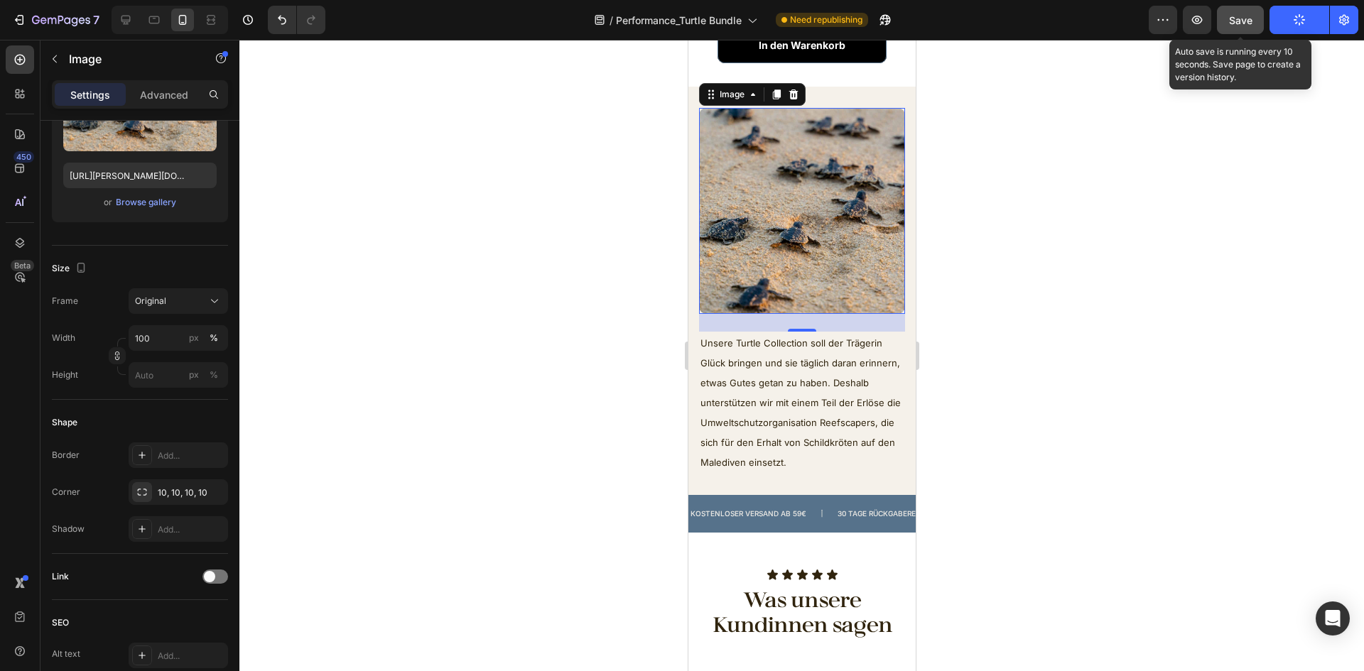
click at [1237, 24] on span "Save" at bounding box center [1240, 20] width 23 height 12
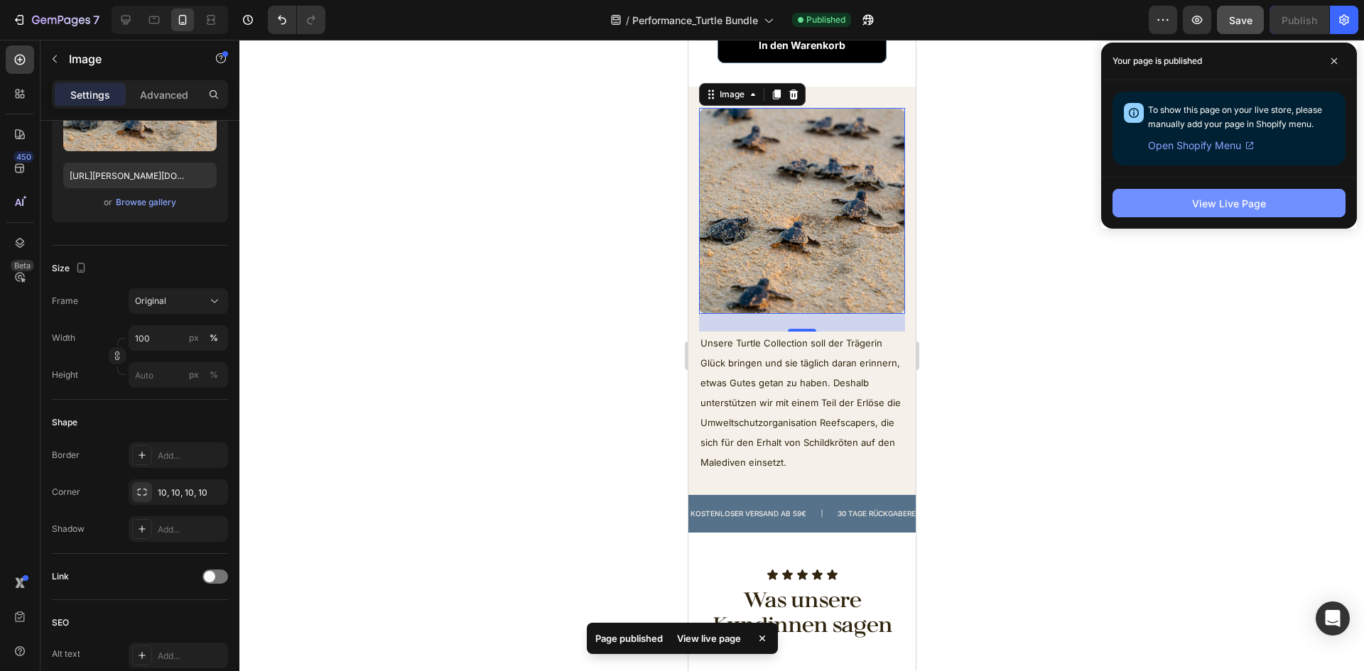
click at [1288, 207] on button "View Live Page" at bounding box center [1229, 203] width 233 height 28
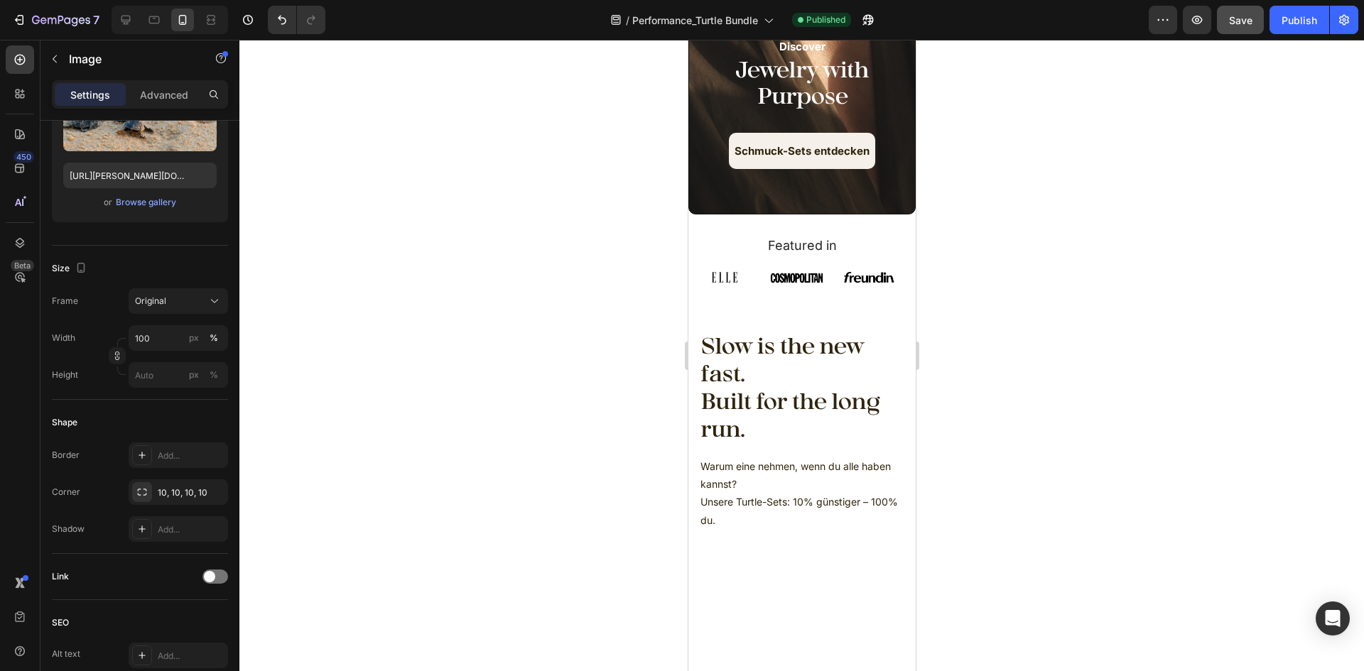
scroll to position [0, 0]
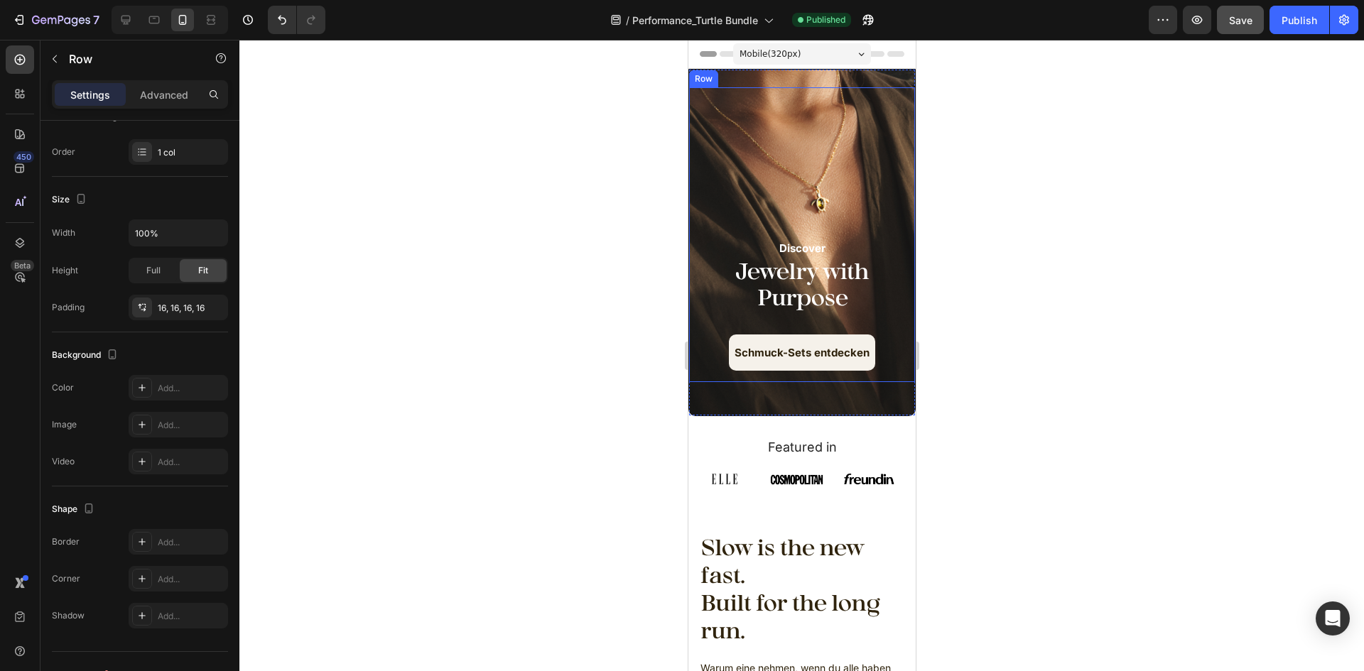
click at [821, 102] on div "Discover Text Block Jewelry with Purpose Heading Schmuck-Sets entdecken Button" at bounding box center [801, 235] width 203 height 272
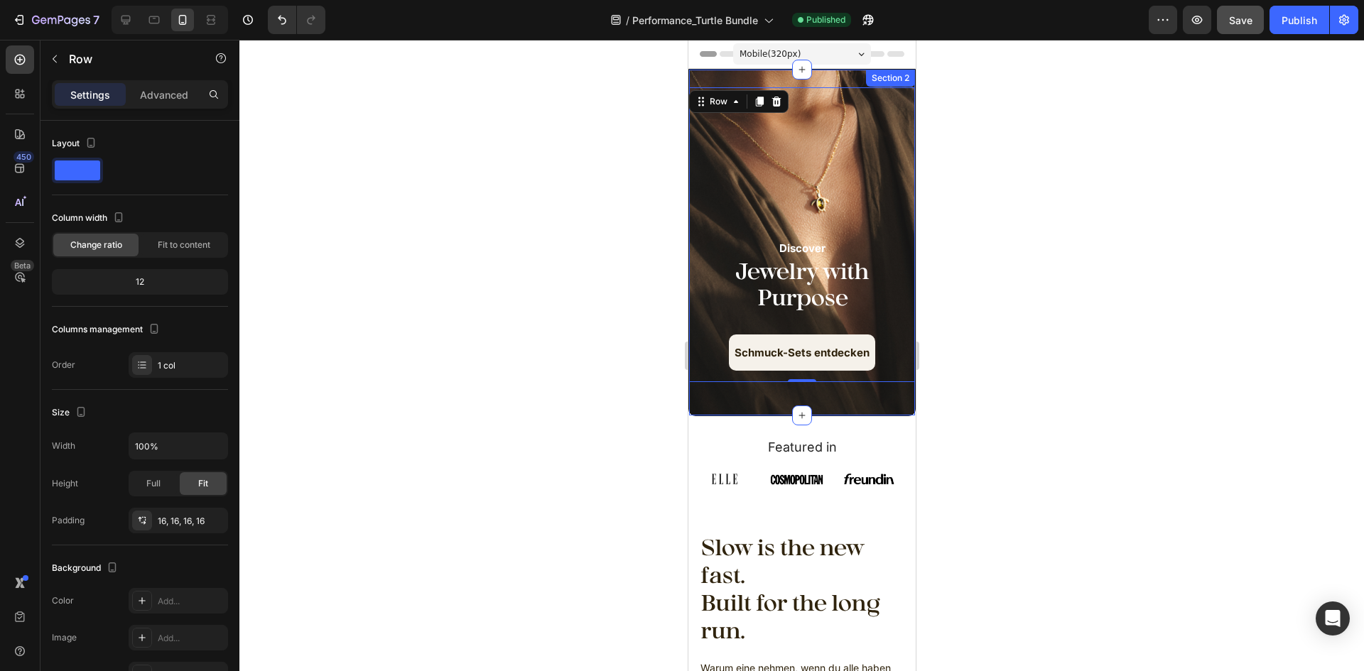
click at [827, 84] on div "Discover Text Block Jewelry with Purpose Heading Schmuck-Sets entdecken Button …" at bounding box center [801, 242] width 227 height 347
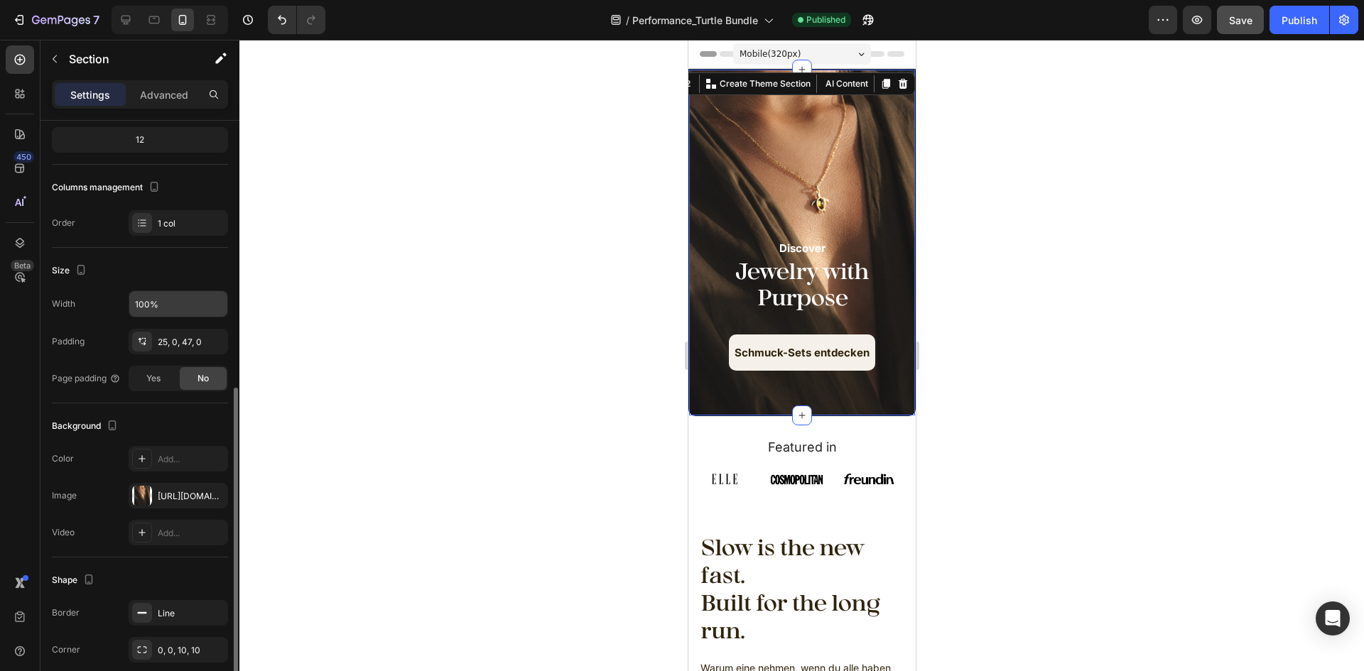
scroll to position [239, 0]
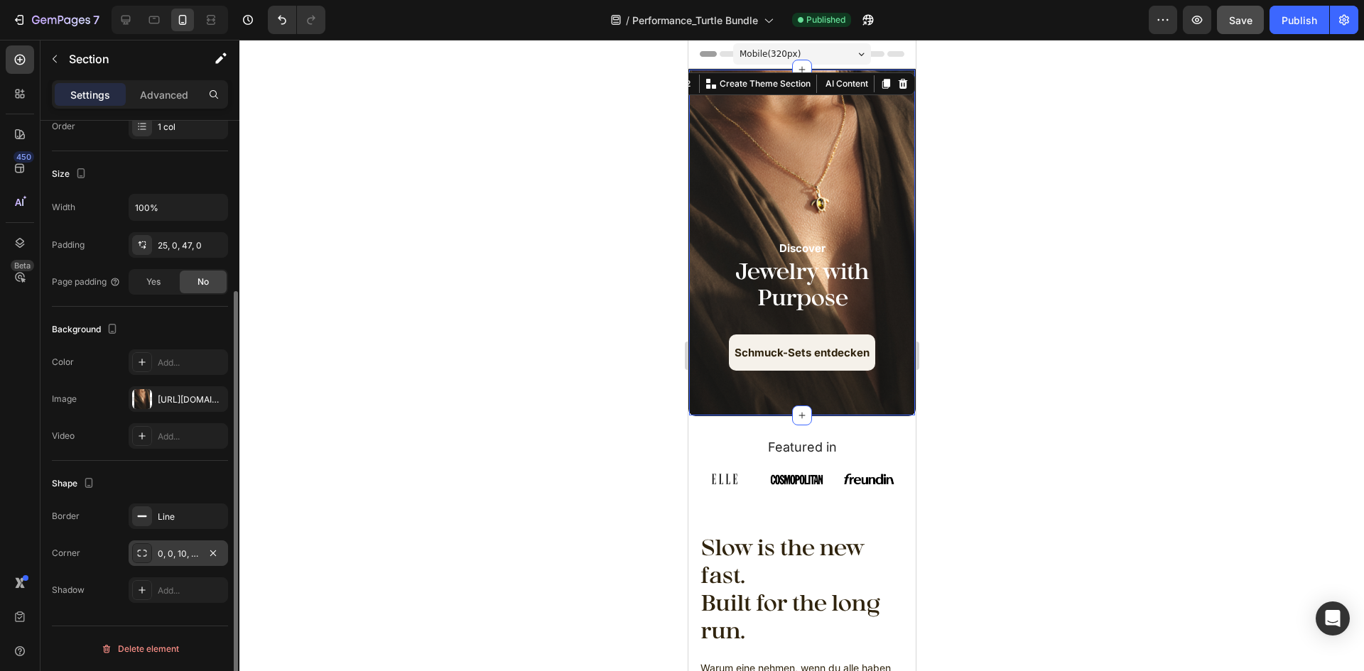
click at [183, 554] on div "0, 0, 10, 10" at bounding box center [178, 554] width 41 height 13
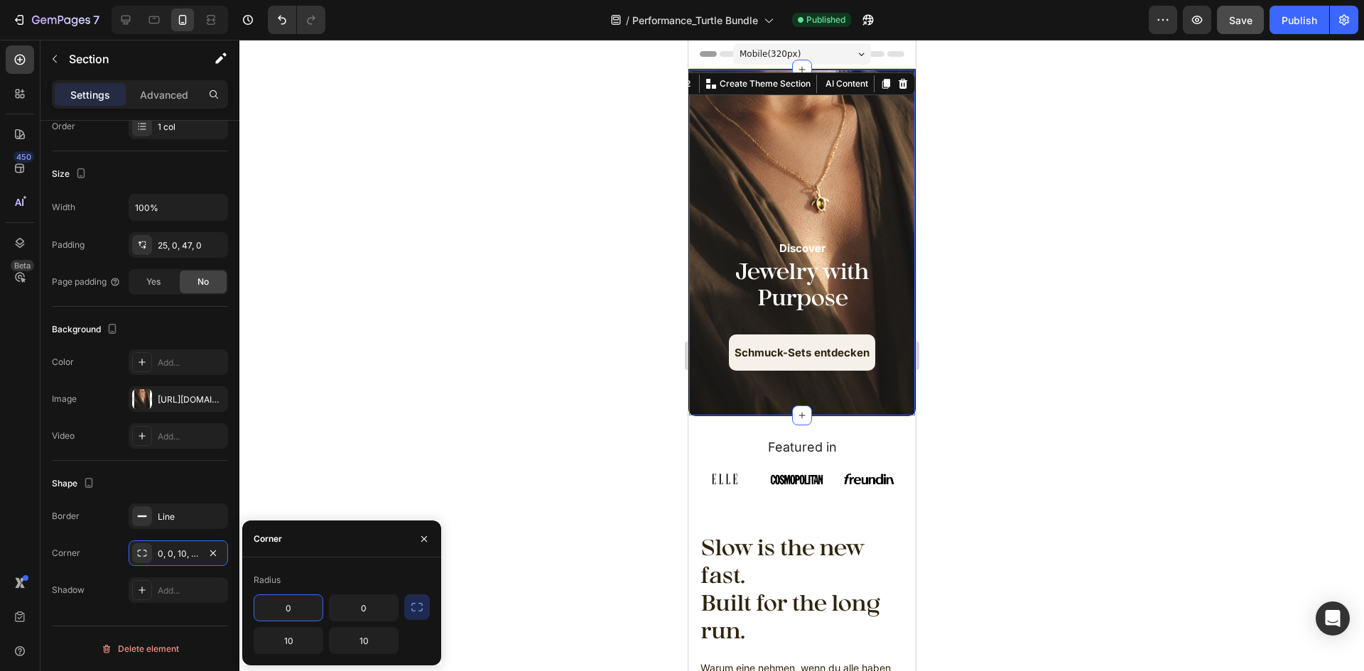
click at [302, 598] on input "0" at bounding box center [288, 608] width 68 height 26
type input "10"
click at [369, 600] on input "0" at bounding box center [364, 608] width 68 height 26
type input "10"
click at [451, 421] on div at bounding box center [801, 356] width 1125 height 632
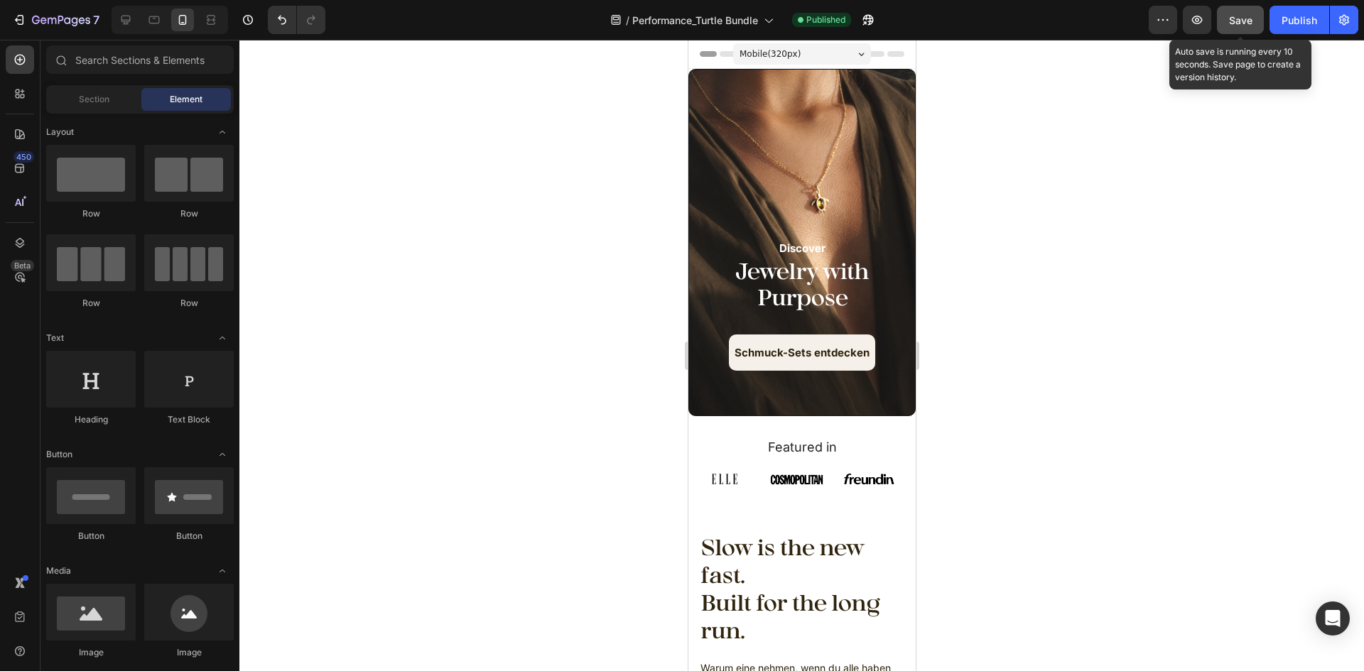
click at [1254, 20] on button "Save" at bounding box center [1240, 20] width 47 height 28
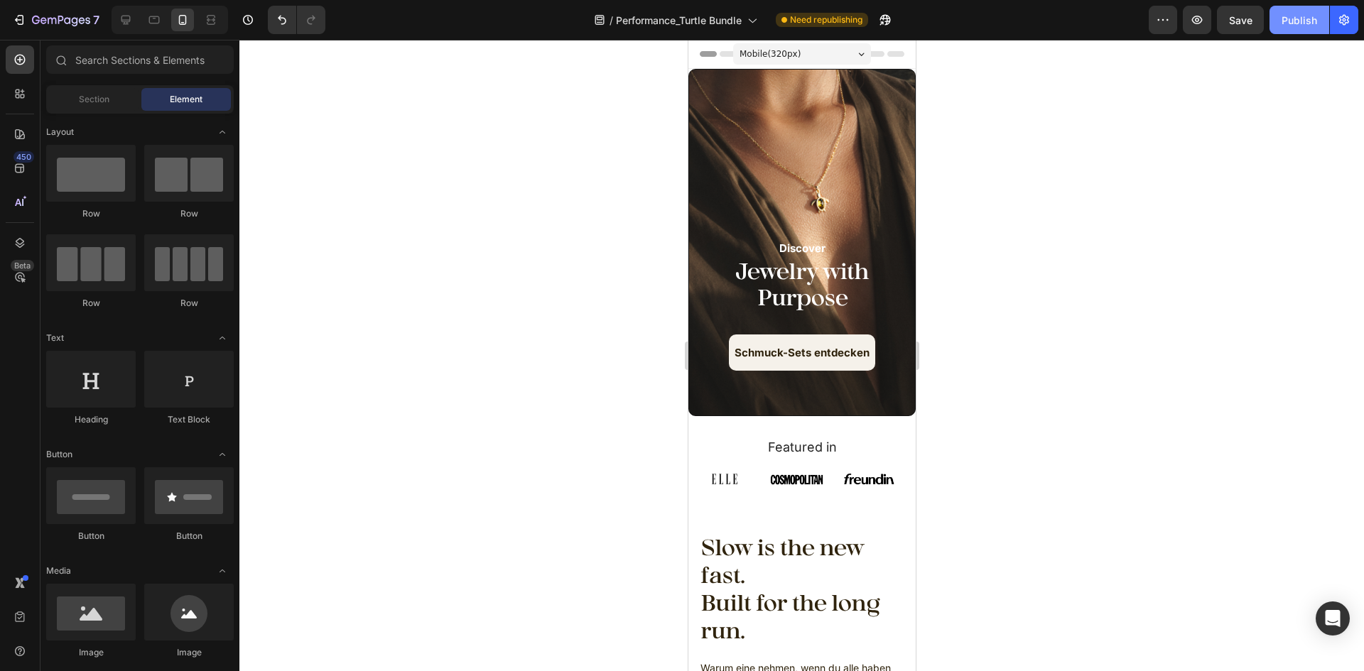
click at [1314, 17] on div "Publish" at bounding box center [1300, 20] width 36 height 15
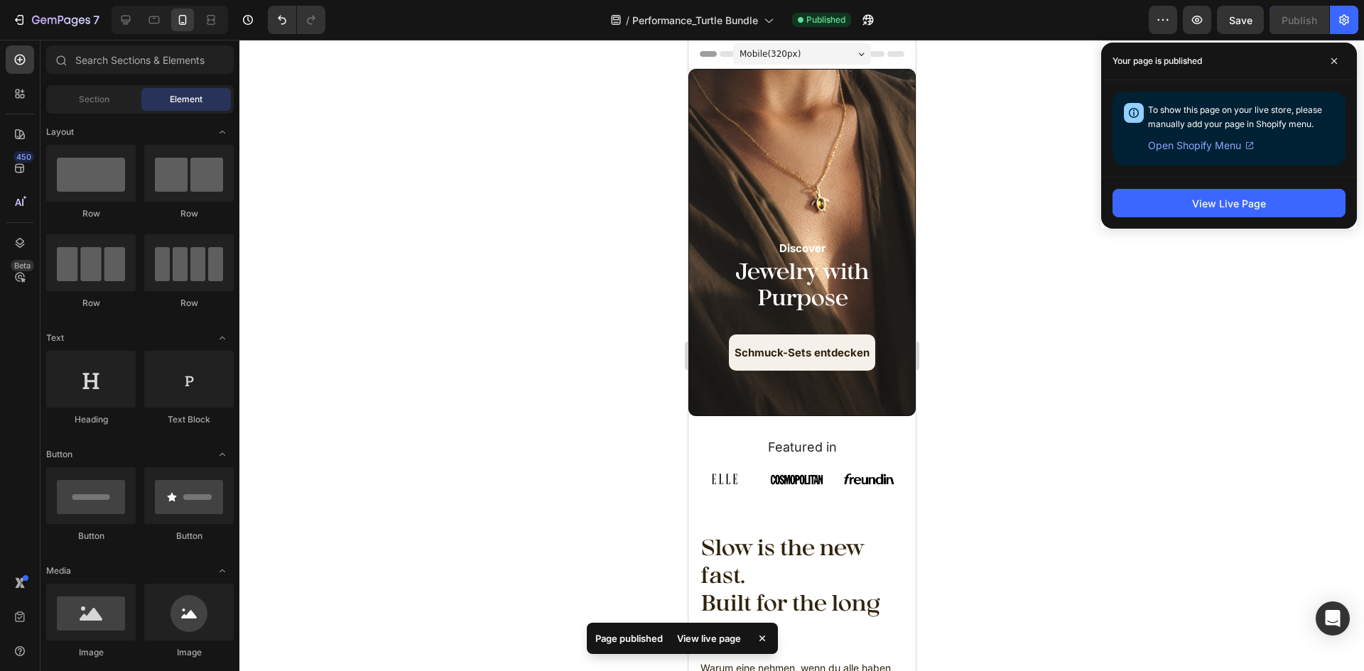
click at [1168, 259] on div at bounding box center [801, 356] width 1125 height 632
